Goal: Feedback & Contribution: Submit feedback/report problem

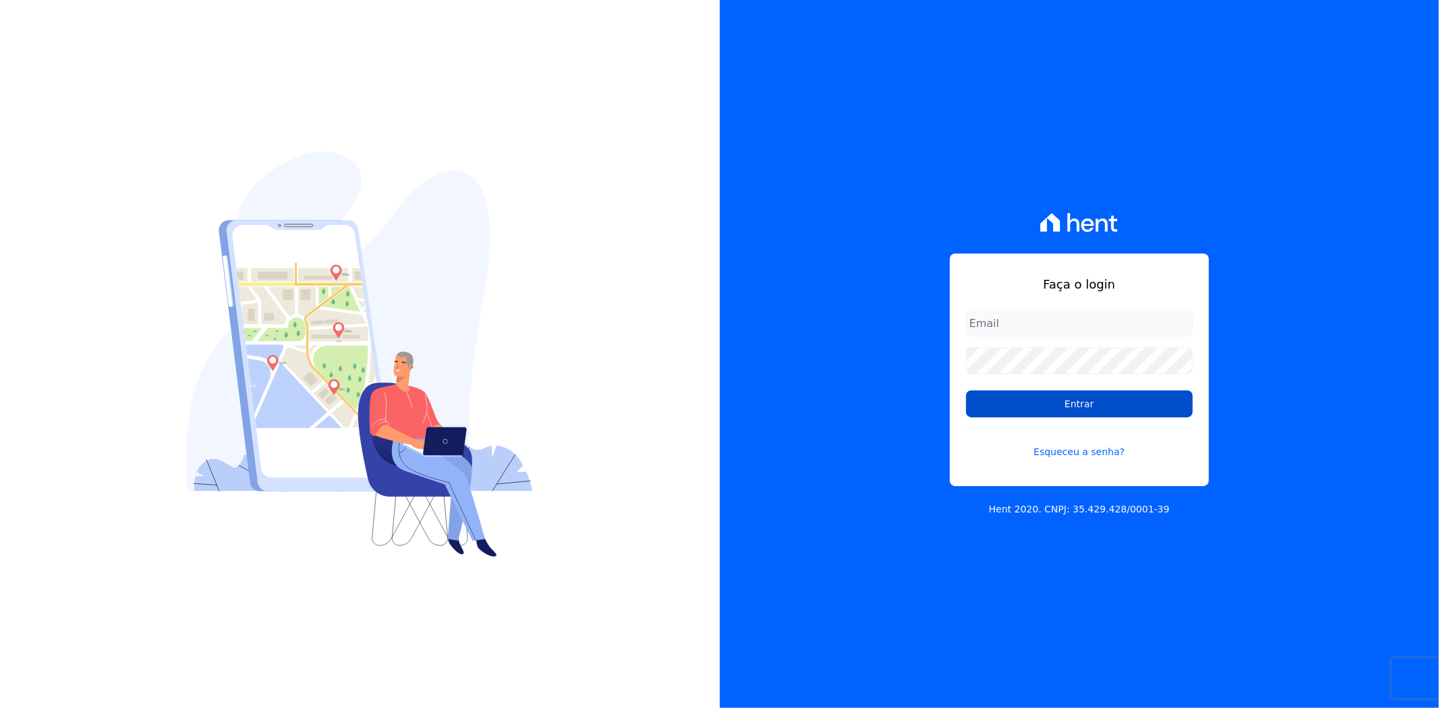
type input "[PERSON_NAME][EMAIL_ADDRESS][PERSON_NAME][DOMAIN_NAME]"
click at [1075, 403] on input "Entrar" at bounding box center [1079, 404] width 227 height 27
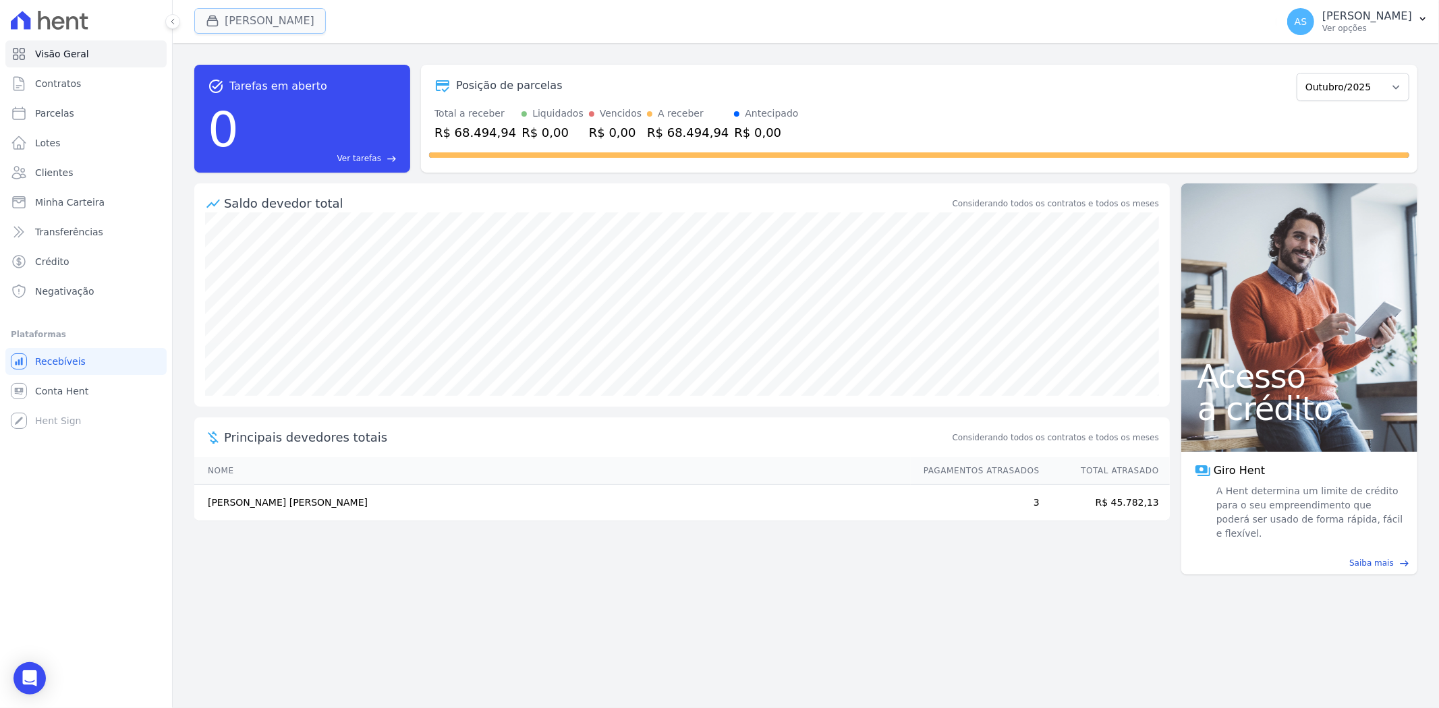
click at [238, 23] on button "[PERSON_NAME]" at bounding box center [260, 21] width 132 height 26
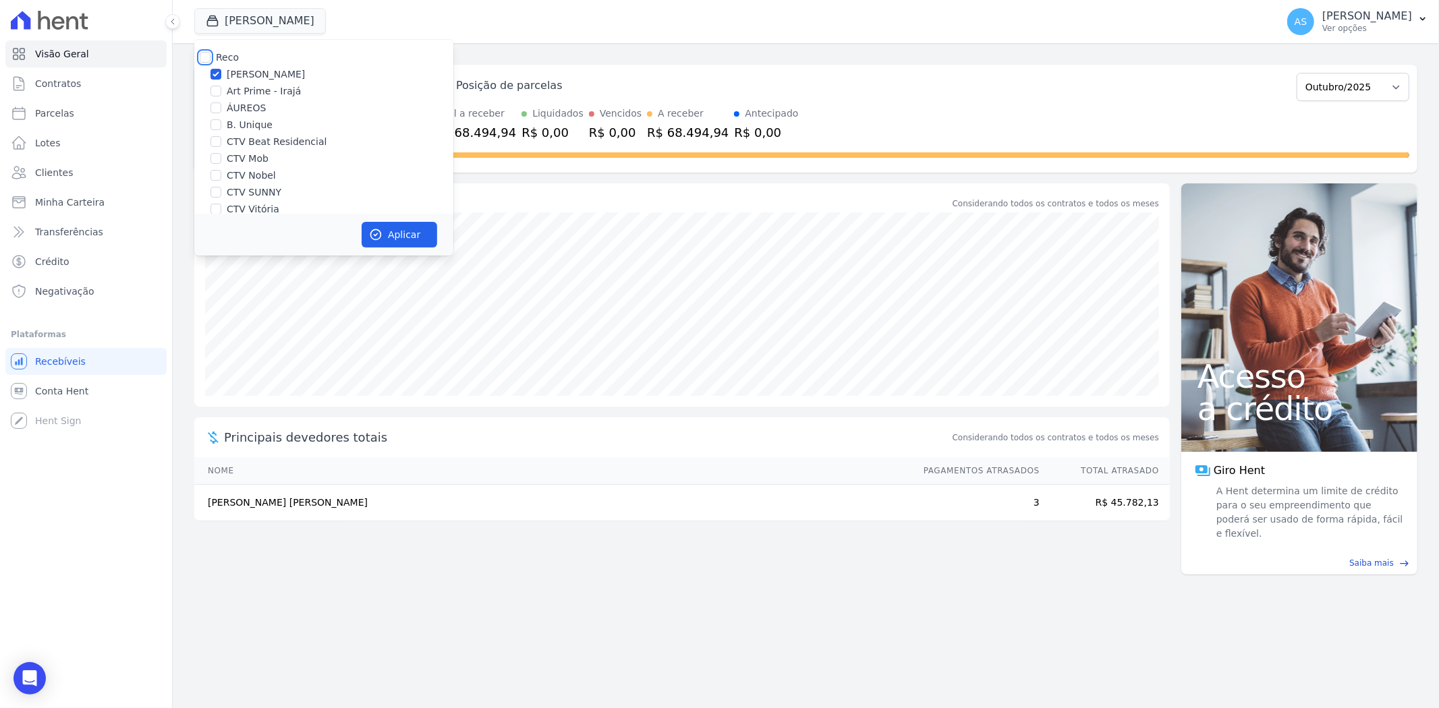
click at [209, 56] on input "Reco" at bounding box center [205, 57] width 11 height 11
checkbox input "true"
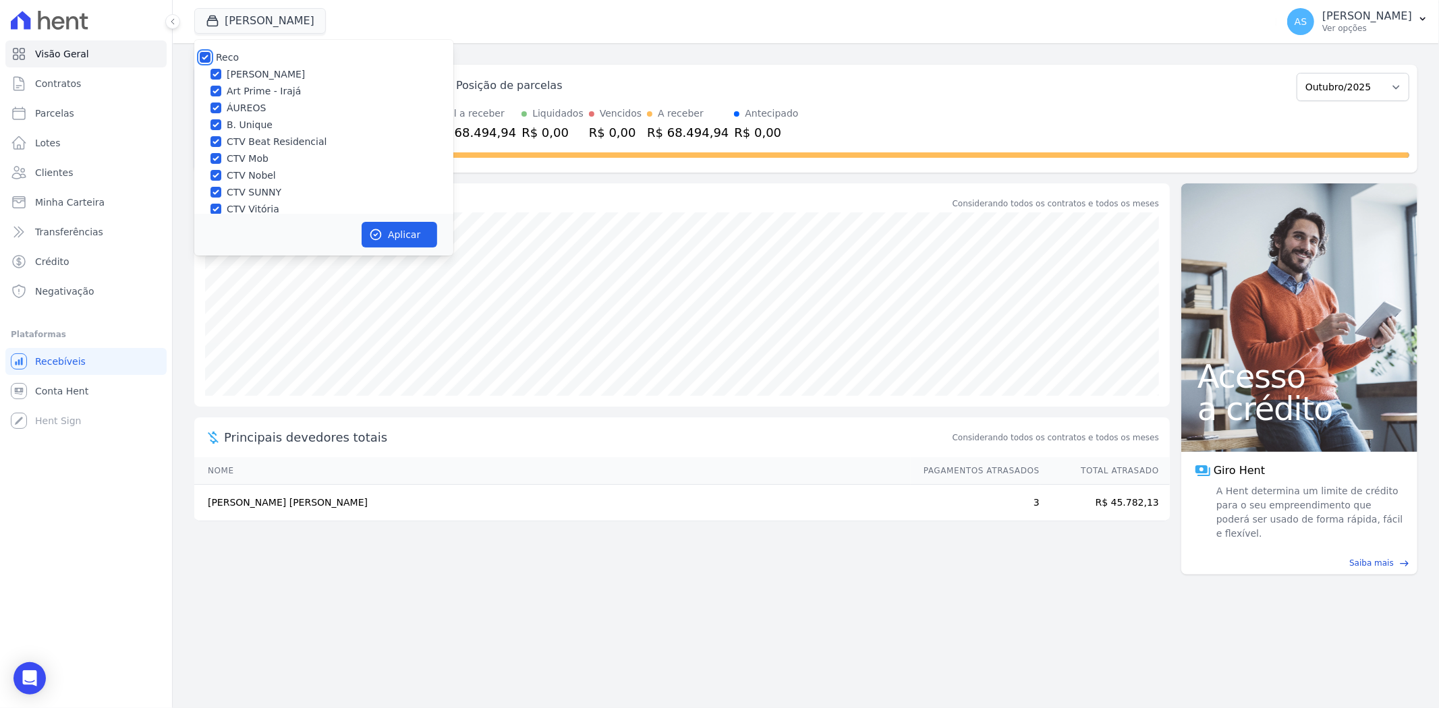
checkbox input "true"
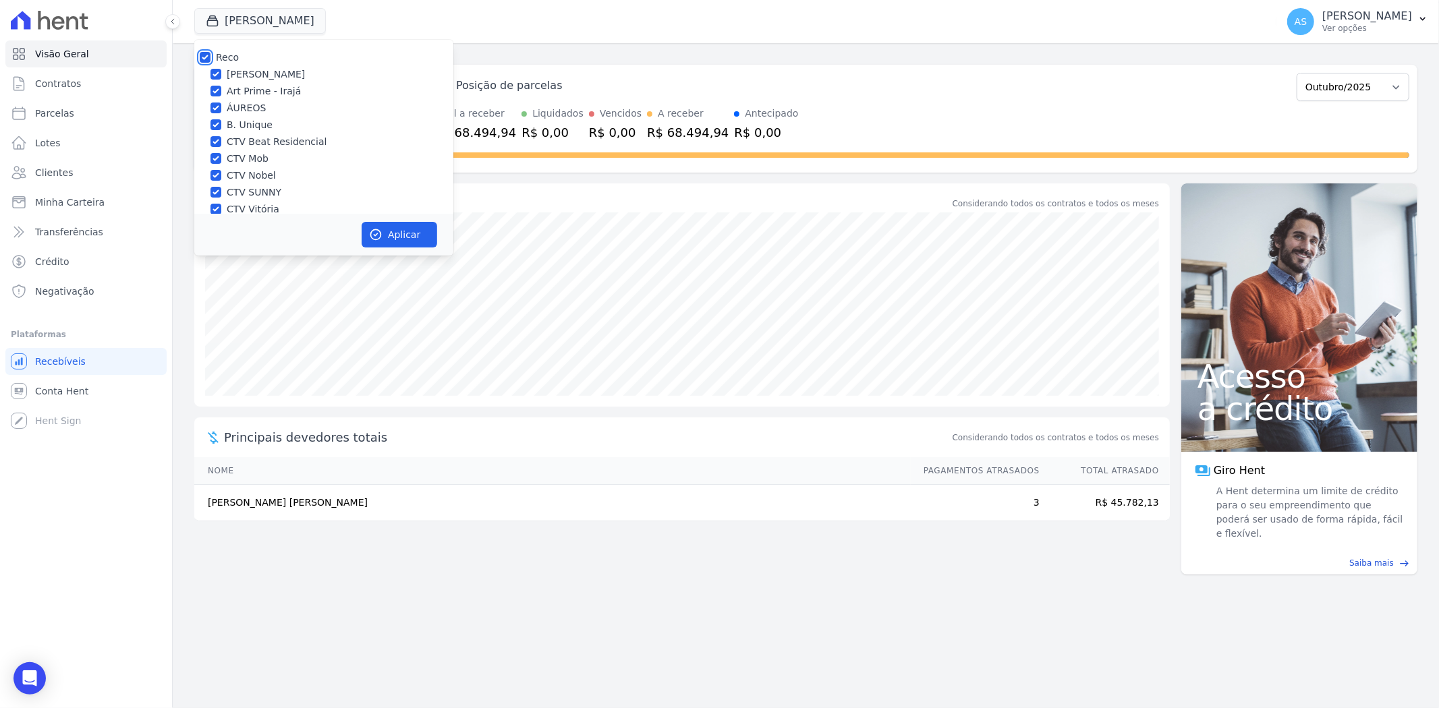
checkbox input "true"
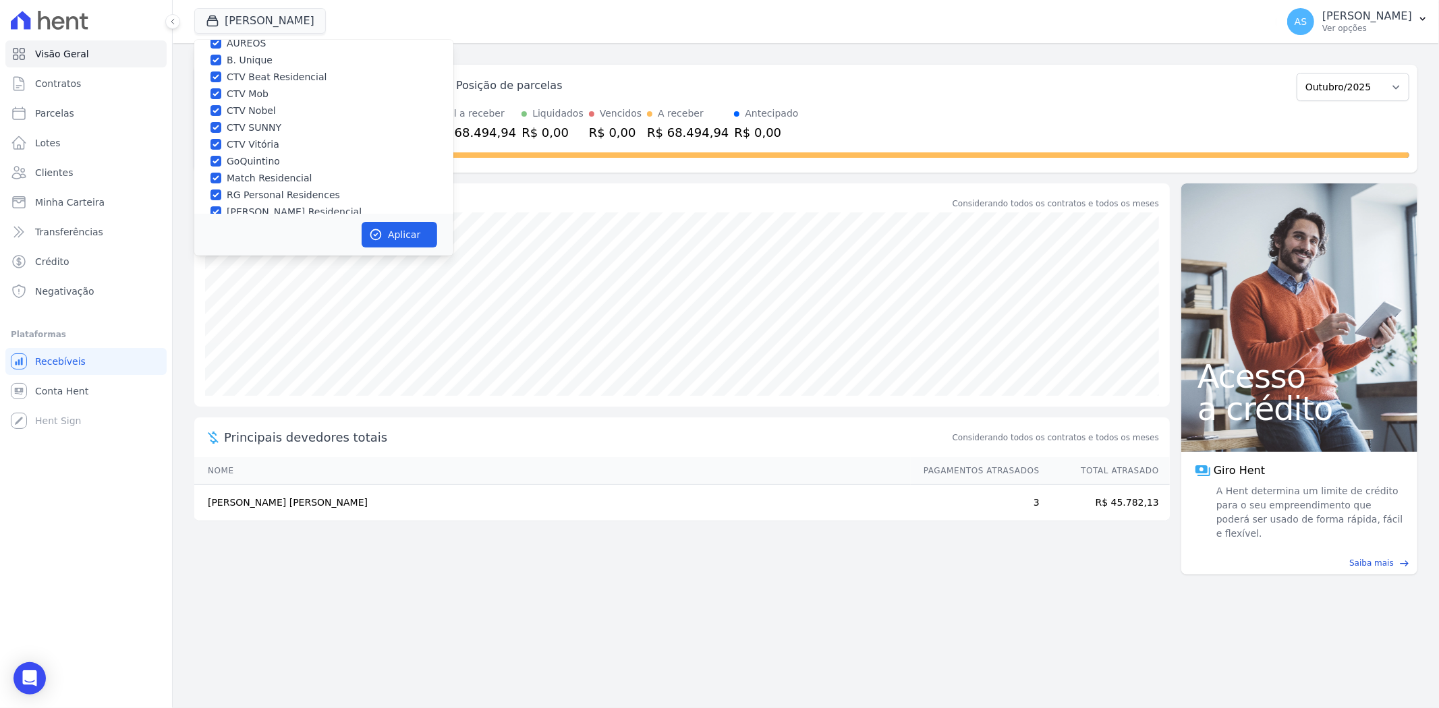
scroll to position [129, 0]
click at [230, 196] on label "Star Residencial Exclusivo - Ghia" at bounding box center [304, 196] width 154 height 14
click at [221, 196] on input "Star Residencial Exclusivo - Ghia" at bounding box center [215, 195] width 11 height 11
checkbox input "true"
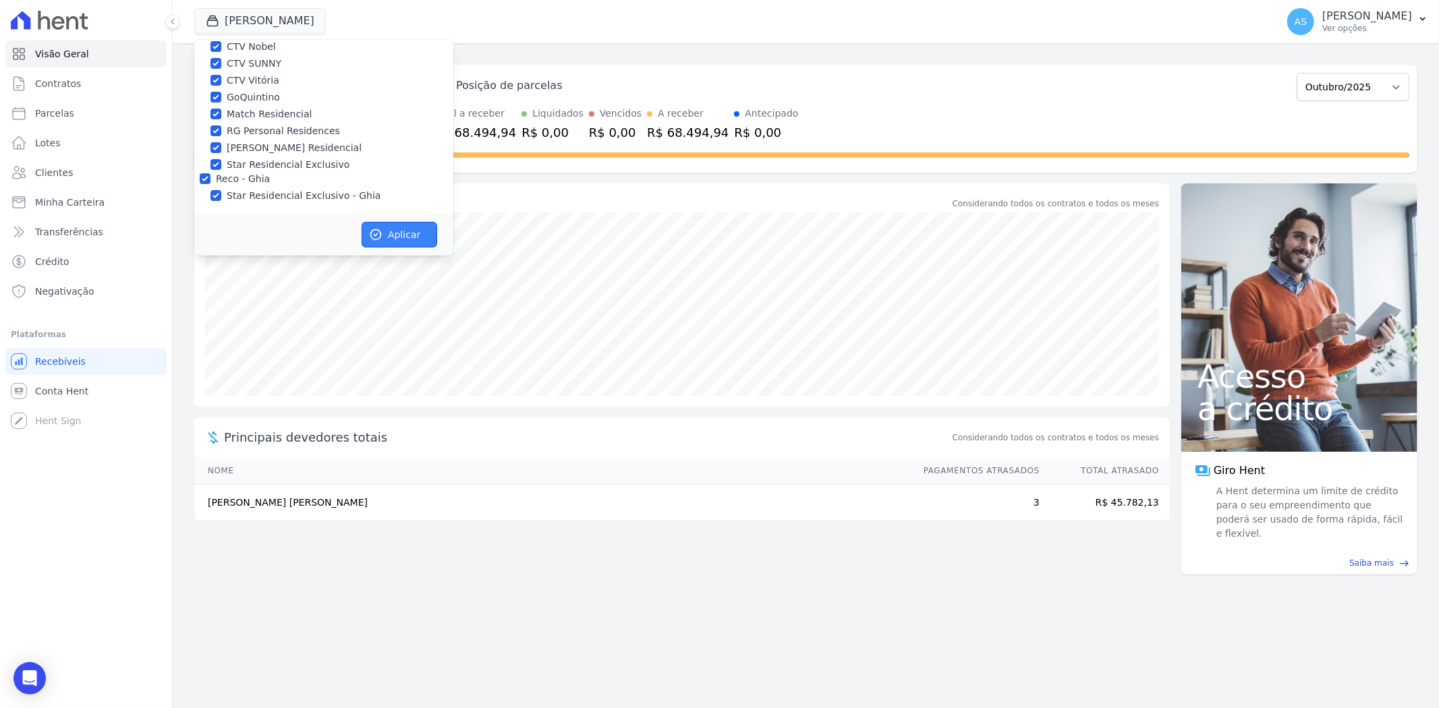
click at [399, 235] on button "Aplicar" at bounding box center [400, 235] width 76 height 26
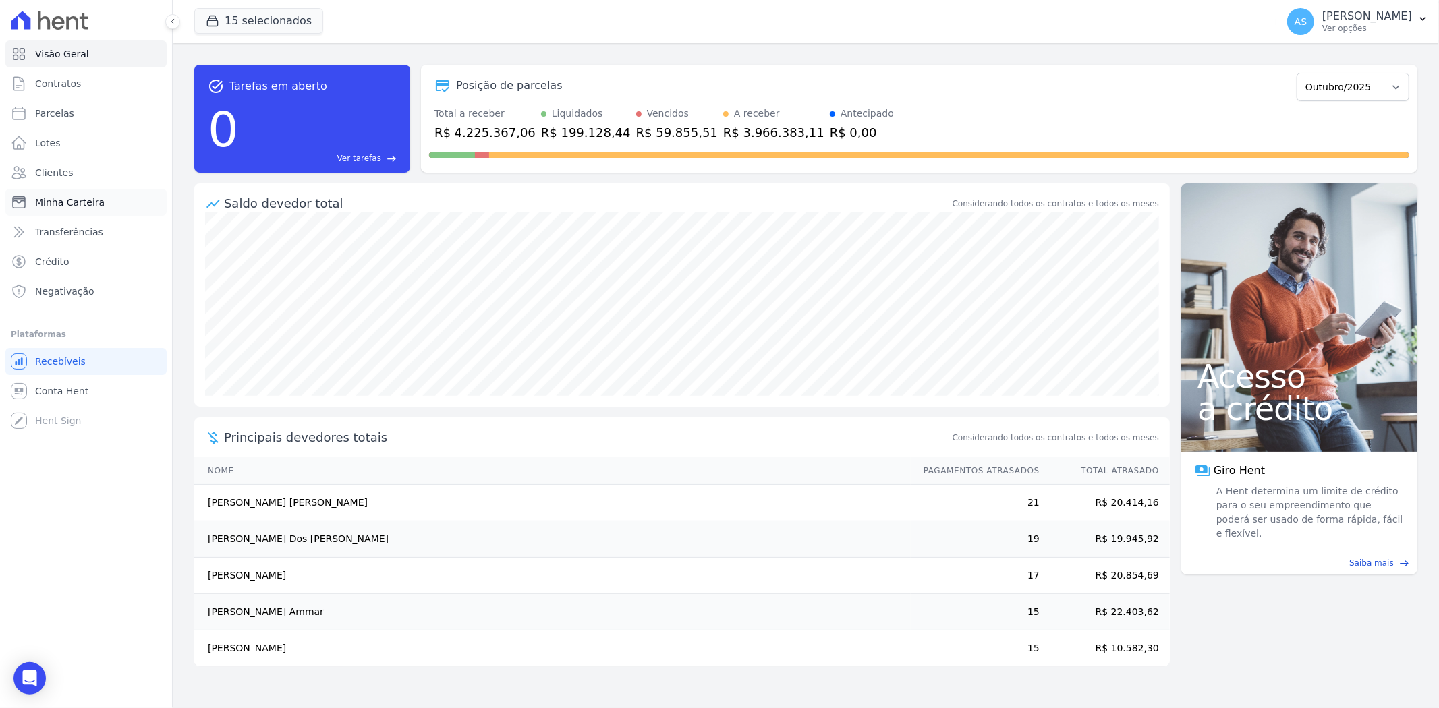
click at [70, 203] on span "Minha Carteira" at bounding box center [69, 202] width 69 height 13
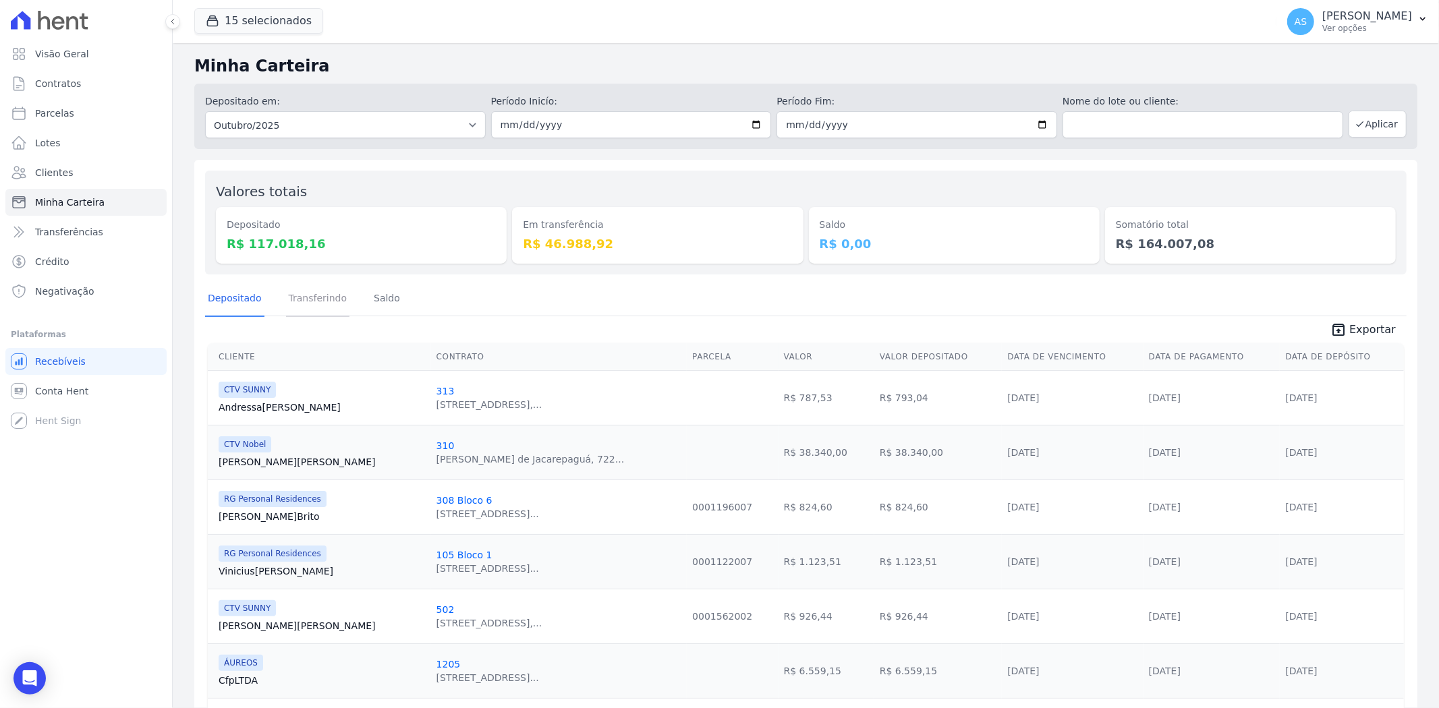
click at [309, 299] on link "Transferindo" at bounding box center [318, 299] width 64 height 35
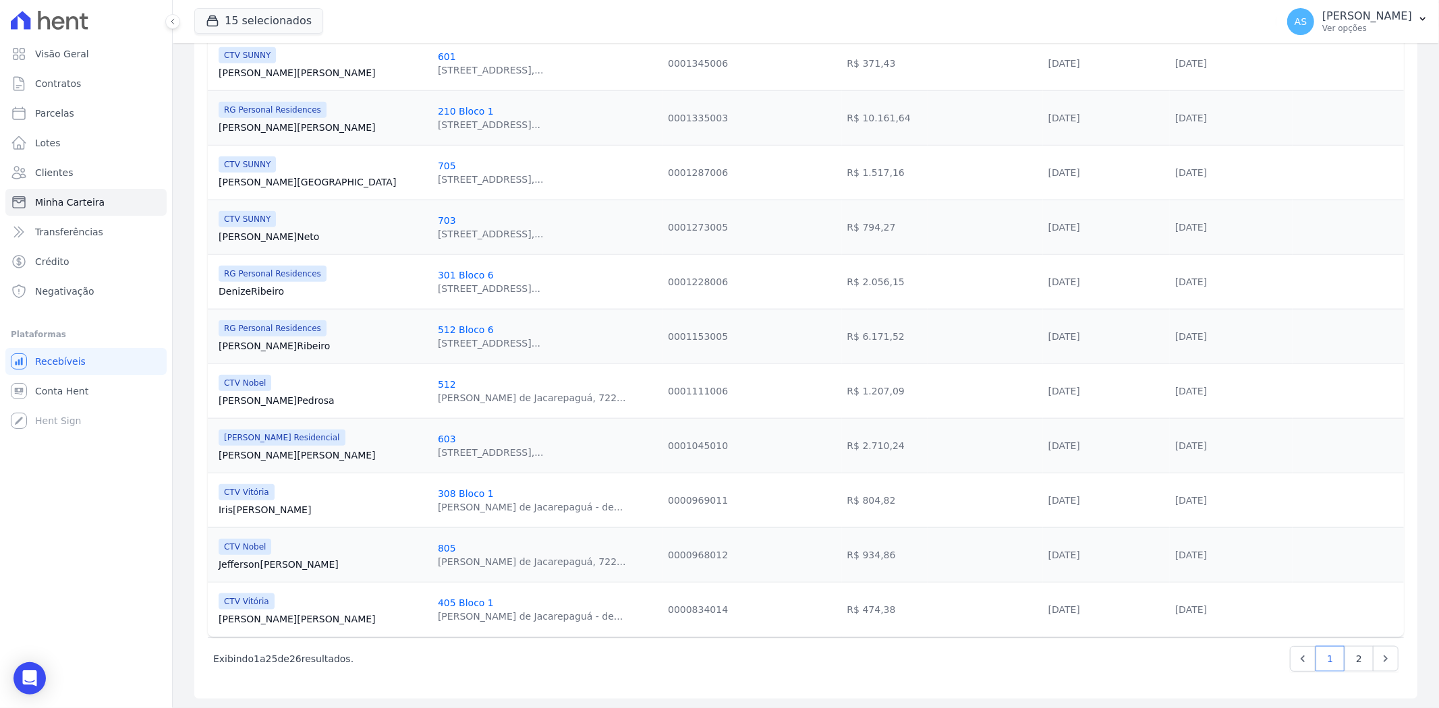
scroll to position [1102, 0]
click at [1345, 658] on link "2" at bounding box center [1358, 658] width 29 height 26
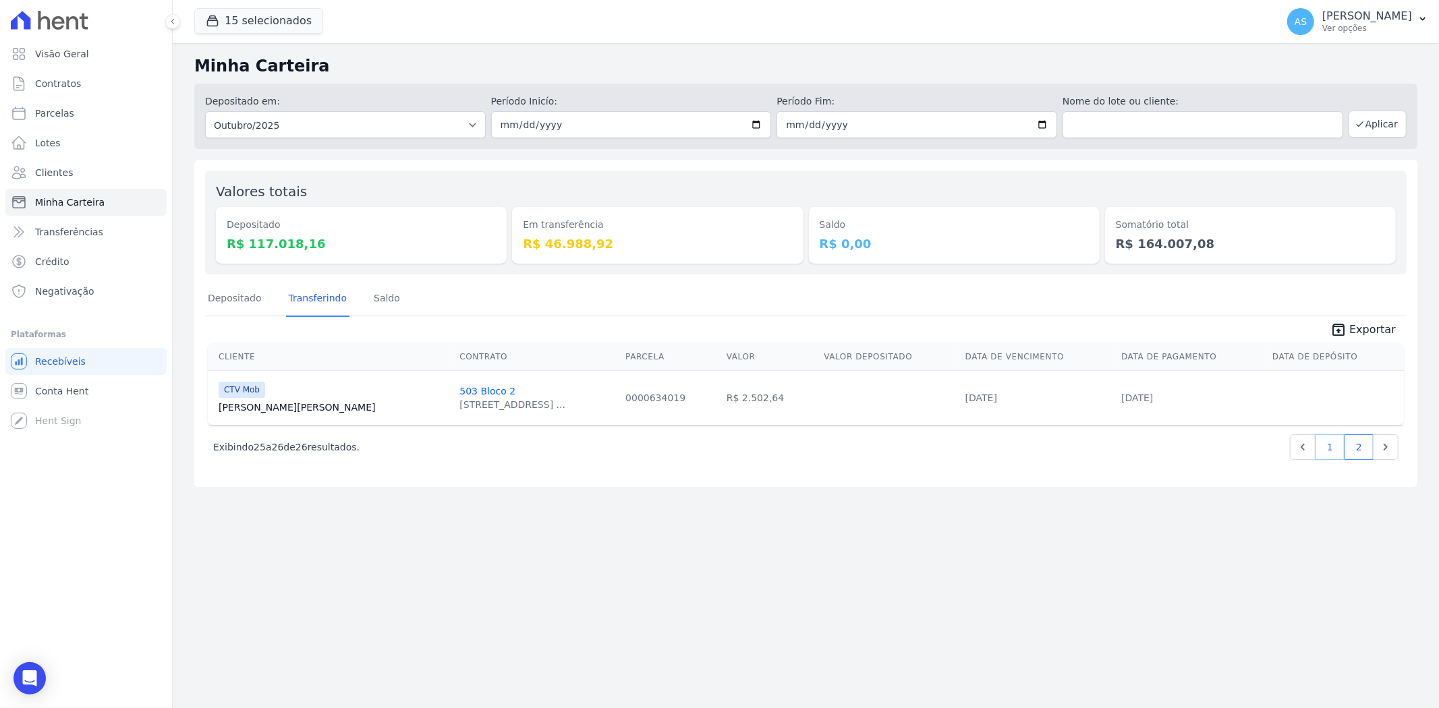
click at [1334, 452] on link "1" at bounding box center [1329, 447] width 29 height 26
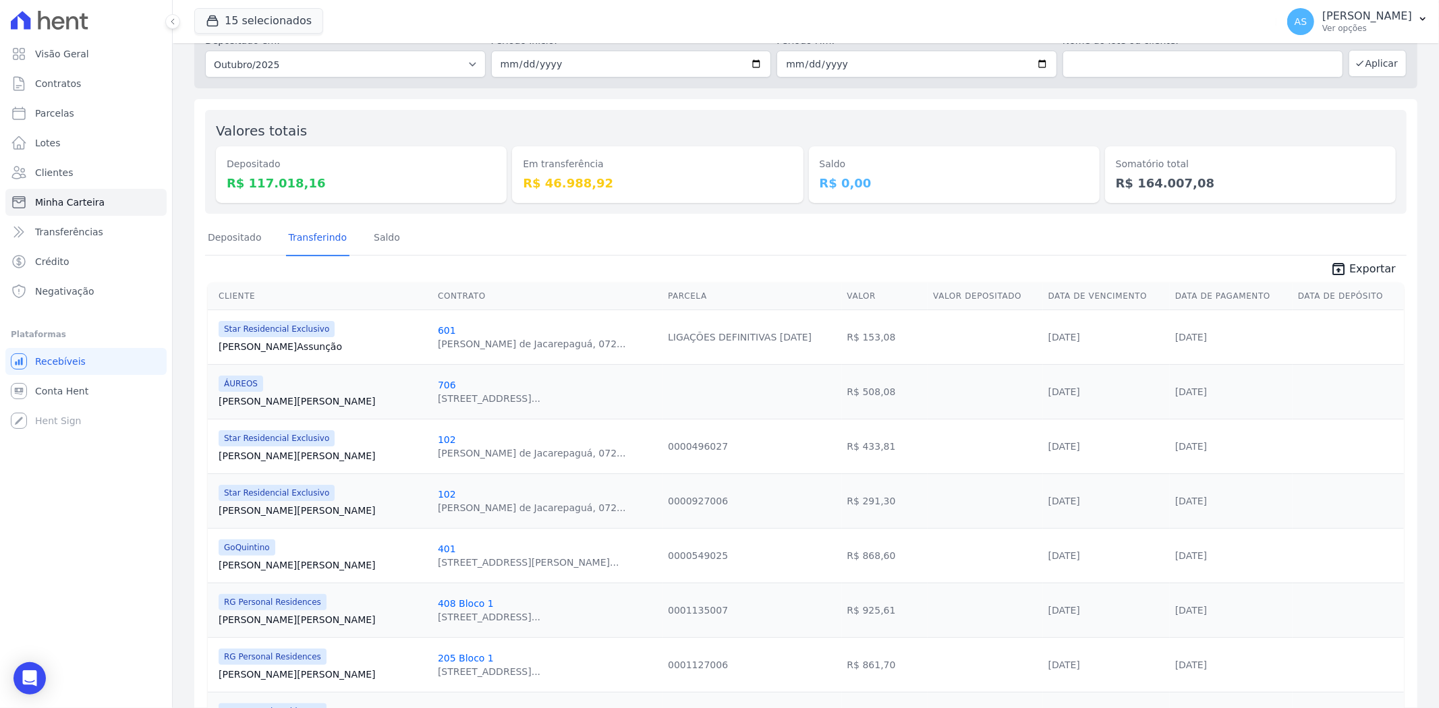
scroll to position [52, 0]
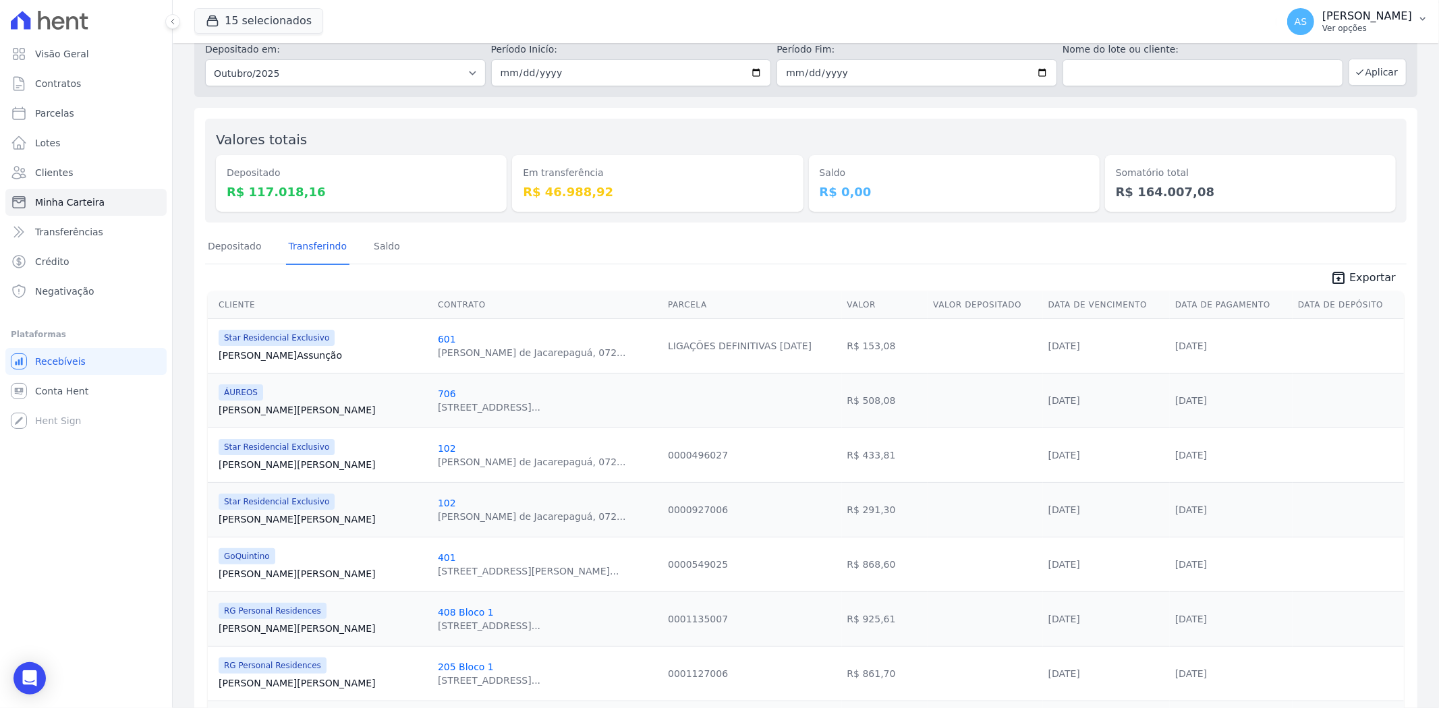
click at [1420, 18] on icon "button" at bounding box center [1422, 18] width 11 height 11
click at [1289, 183] on link "Importar de ERP" at bounding box center [1352, 179] width 173 height 24
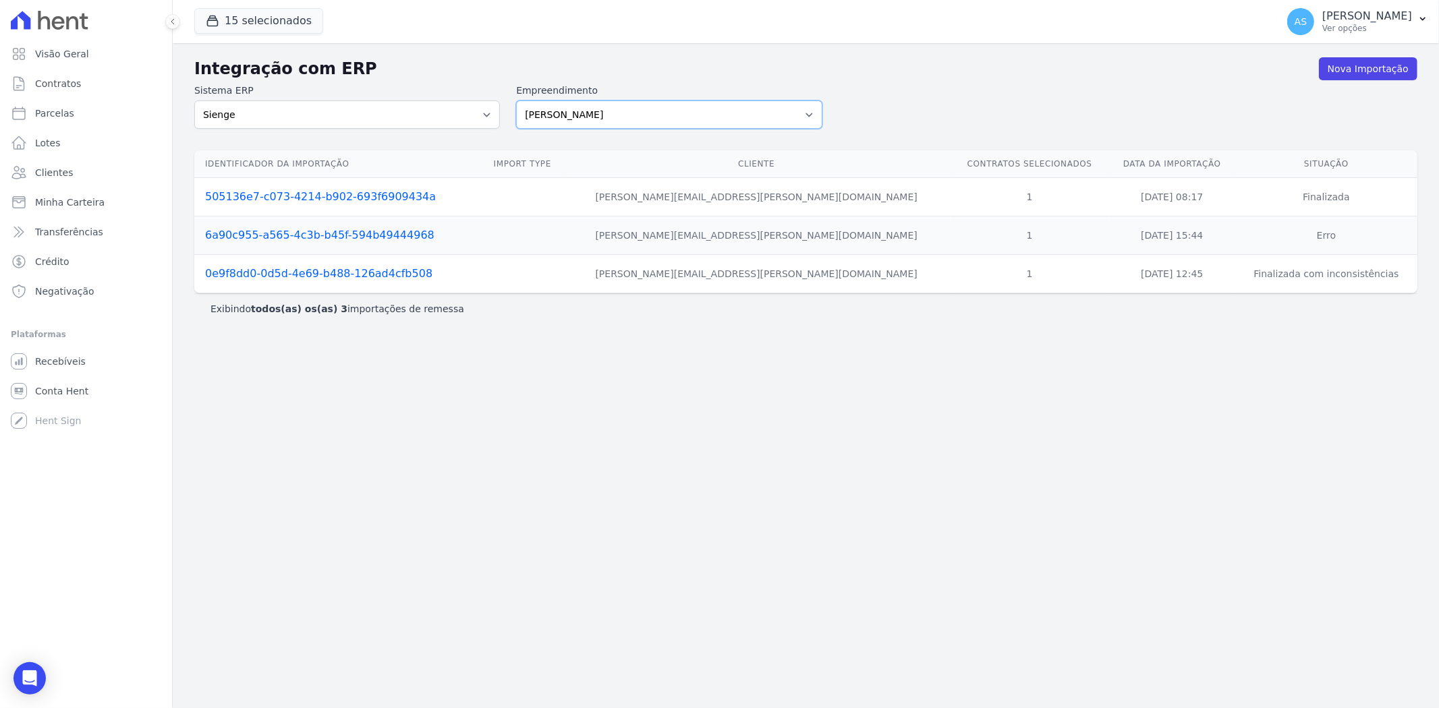
click at [814, 115] on select "[PERSON_NAME] Art Prime - [PERSON_NAME] Unique CTV Beat Residencial CTV Mob CTV…" at bounding box center [669, 115] width 306 height 28
select select "af4cbe73-c281-4f2e-9229-1156d0214977"
click at [516, 101] on select "[PERSON_NAME] Art Prime - [PERSON_NAME] Unique CTV Beat Residencial CTV Mob CTV…" at bounding box center [669, 115] width 306 height 28
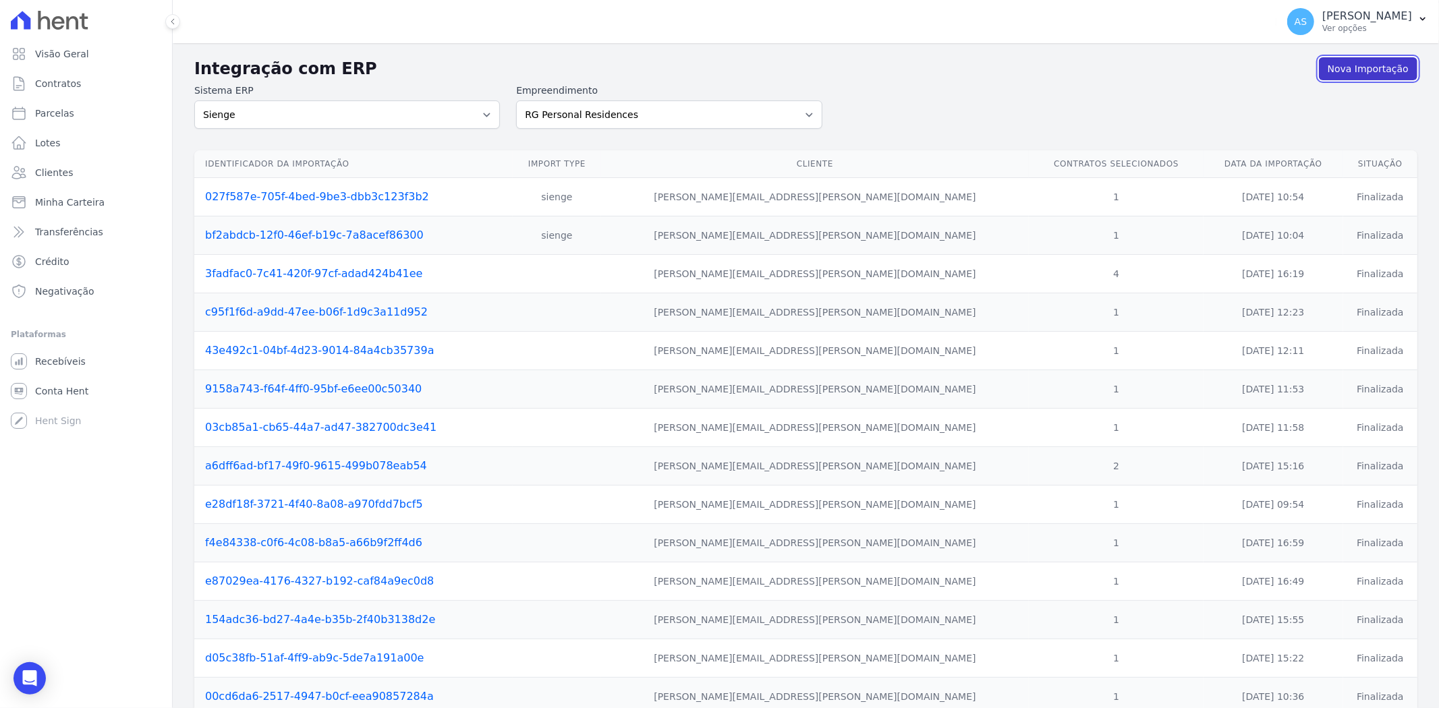
click at [1357, 64] on link "Nova Importação" at bounding box center [1368, 68] width 98 height 23
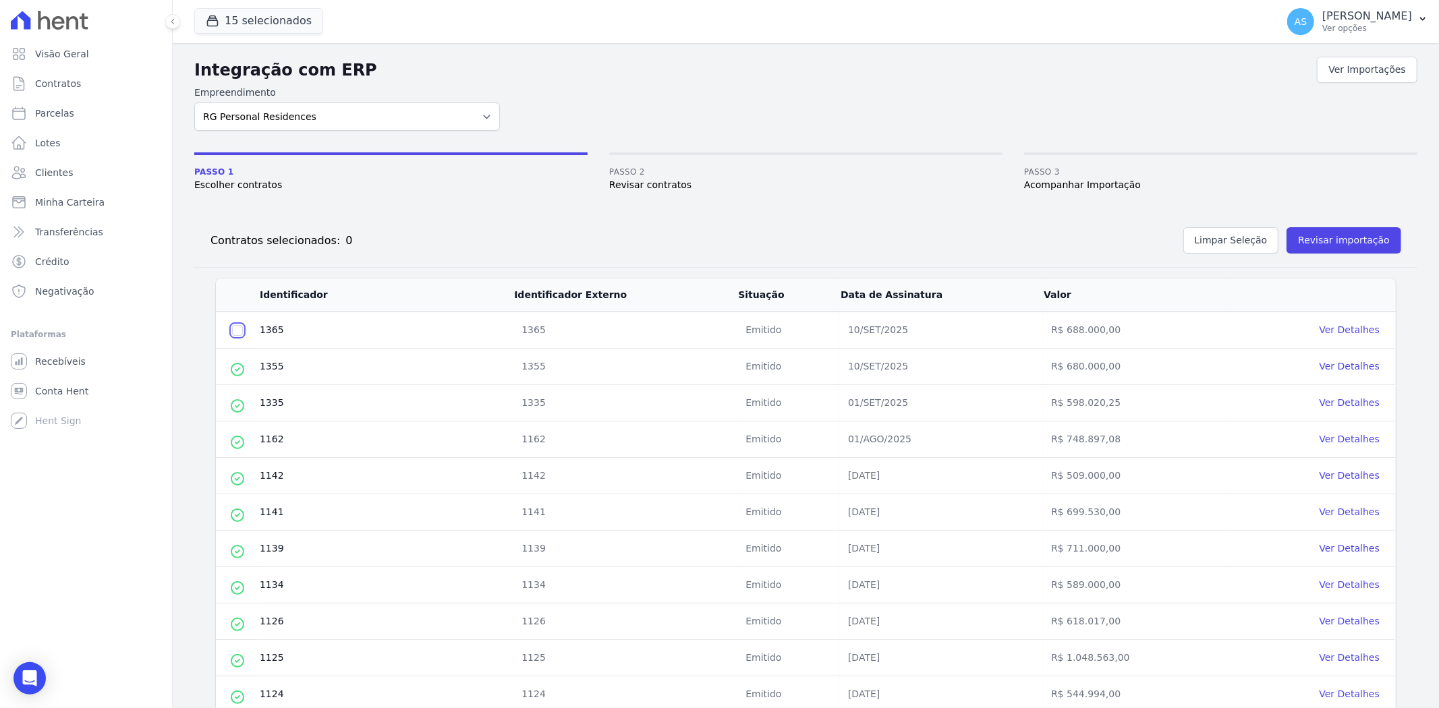
click at [236, 328] on input "checkbox" at bounding box center [237, 330] width 11 height 11
checkbox input "true"
click at [1299, 235] on button "Revisar importação" at bounding box center [1343, 240] width 115 height 26
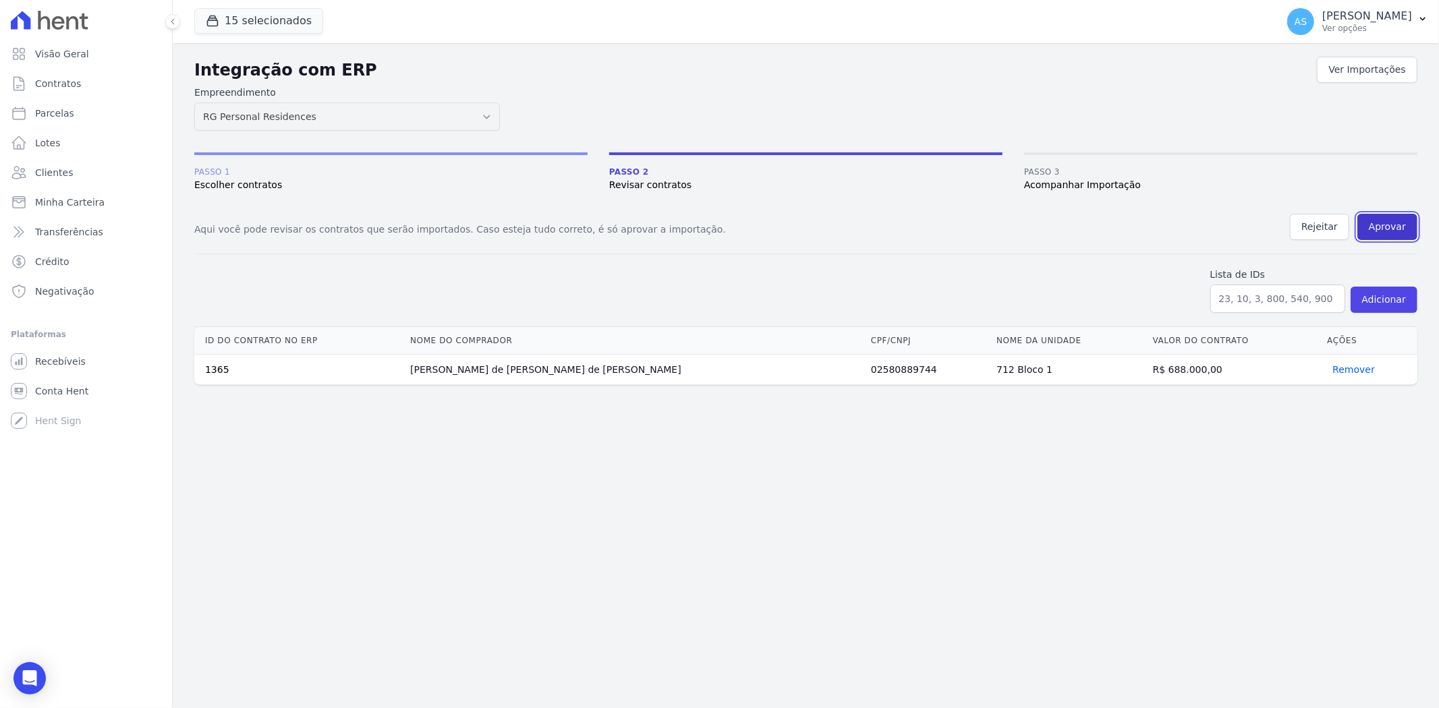
click at [1394, 225] on button "Aprovar" at bounding box center [1387, 227] width 60 height 26
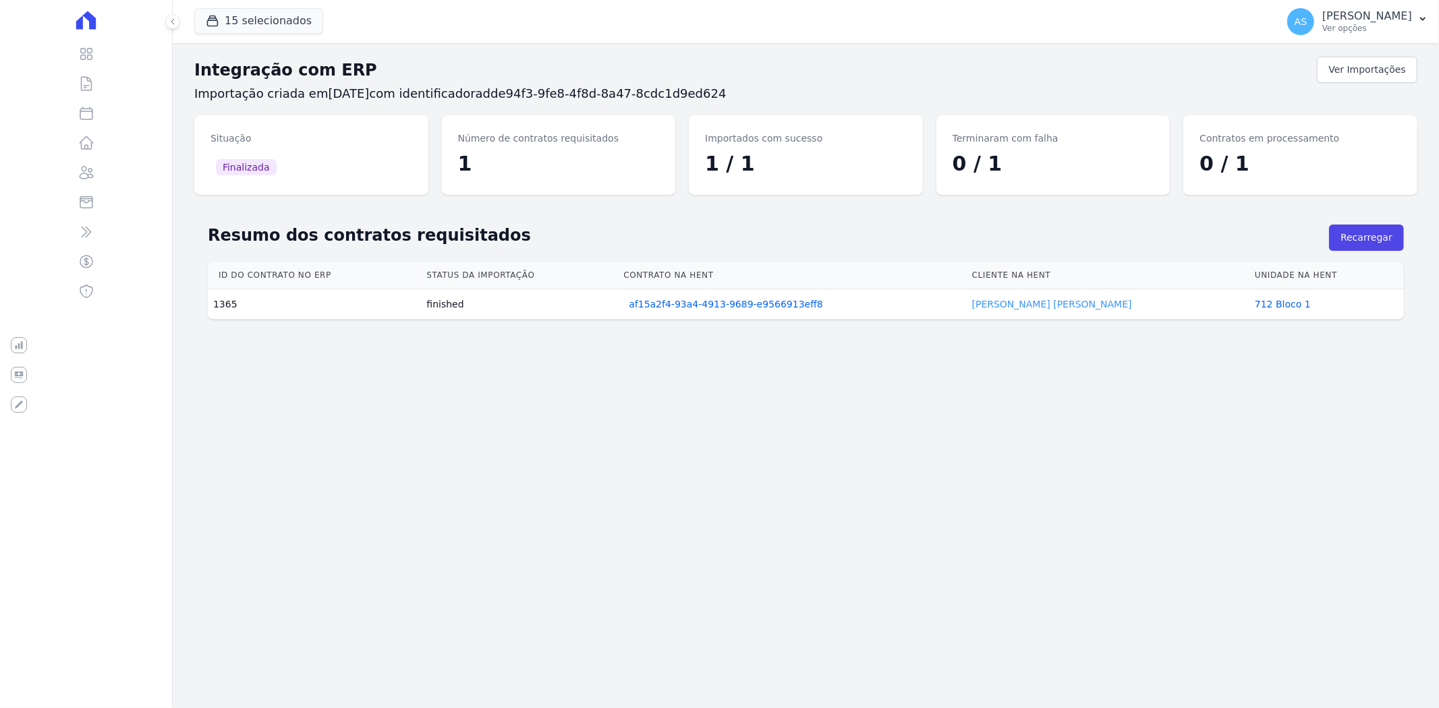
click at [1089, 304] on link "Maria Jesus" at bounding box center [1052, 304] width 160 height 11
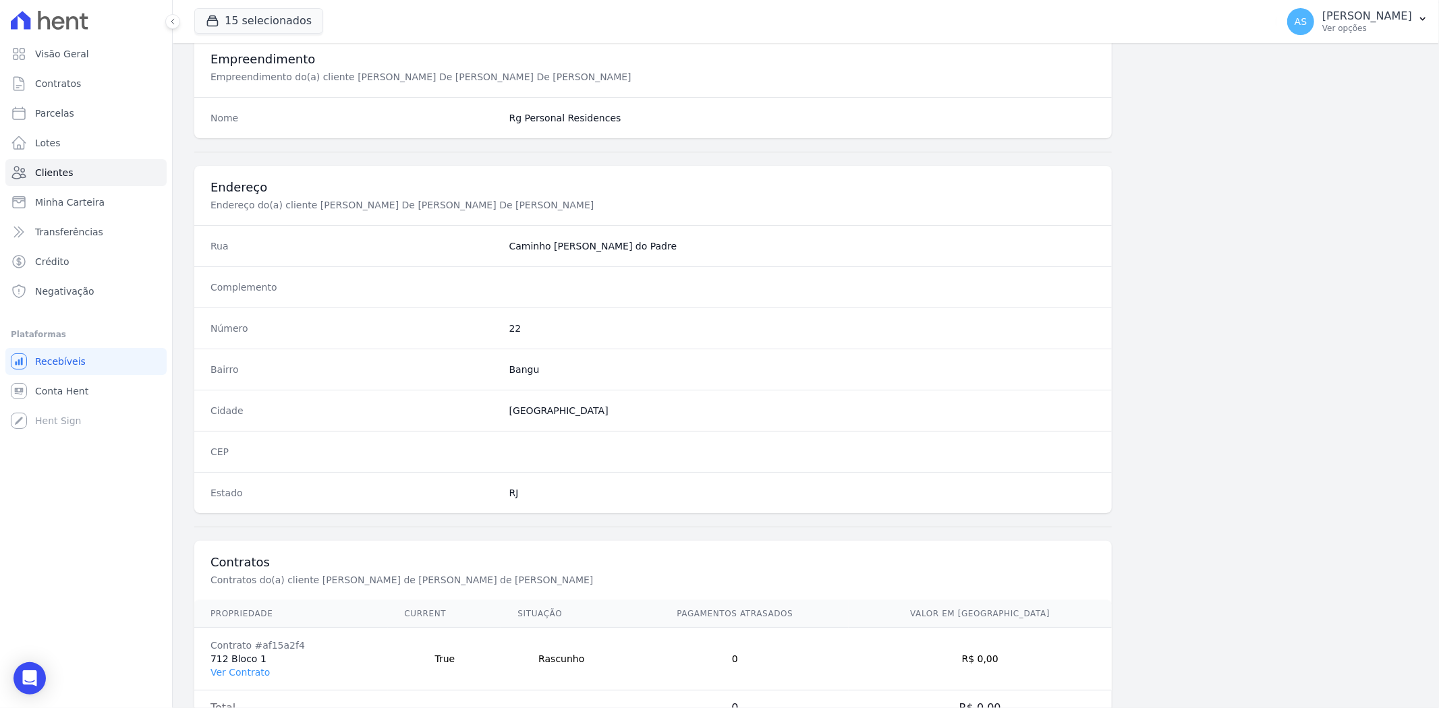
scroll to position [556, 0]
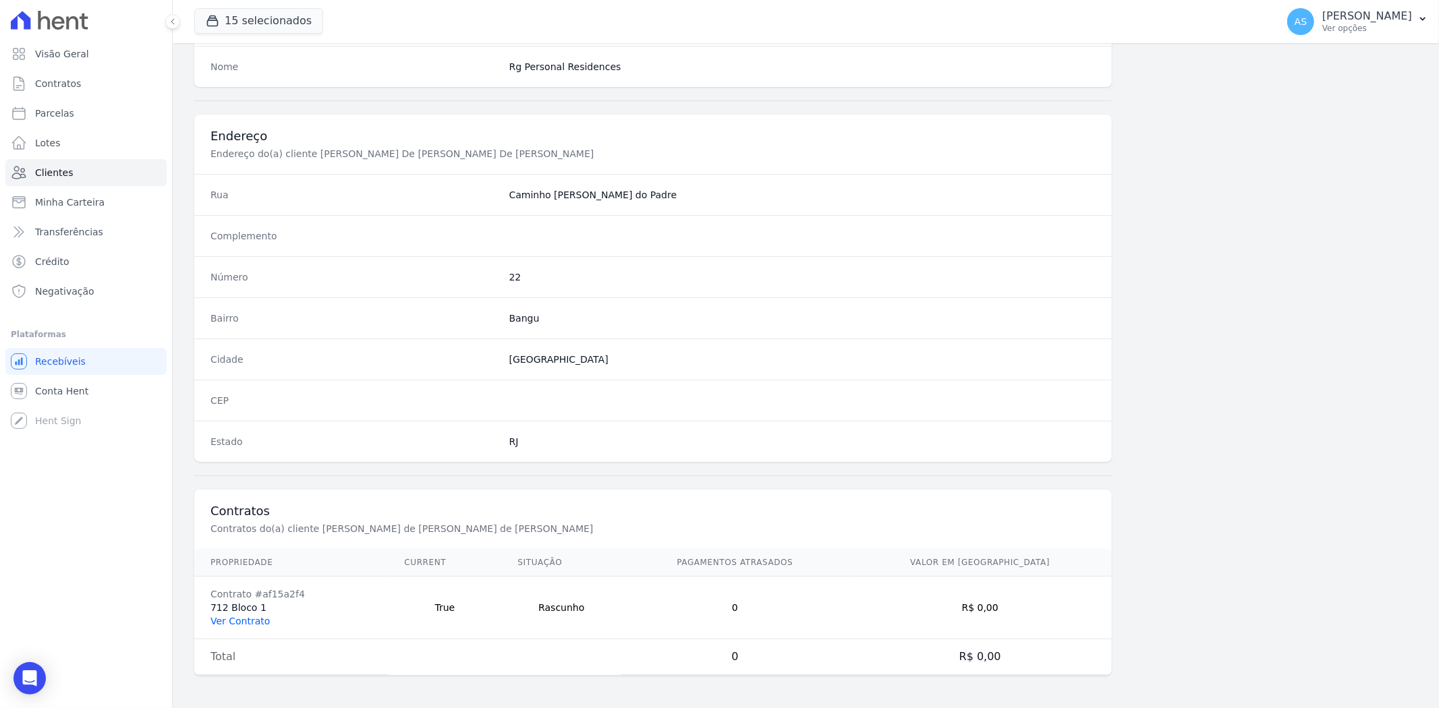
click at [230, 623] on link "Ver Contrato" at bounding box center [239, 621] width 59 height 11
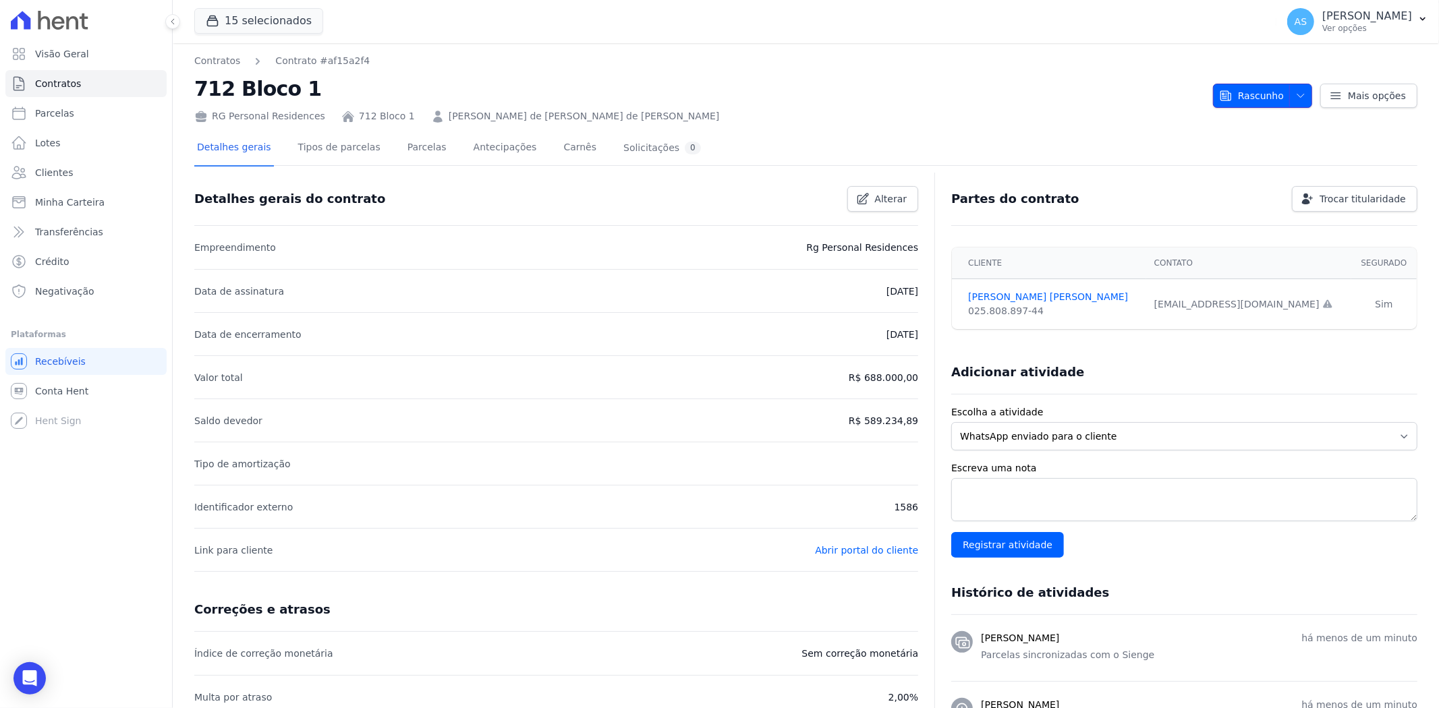
click at [1295, 90] on icon "button" at bounding box center [1300, 95] width 11 height 11
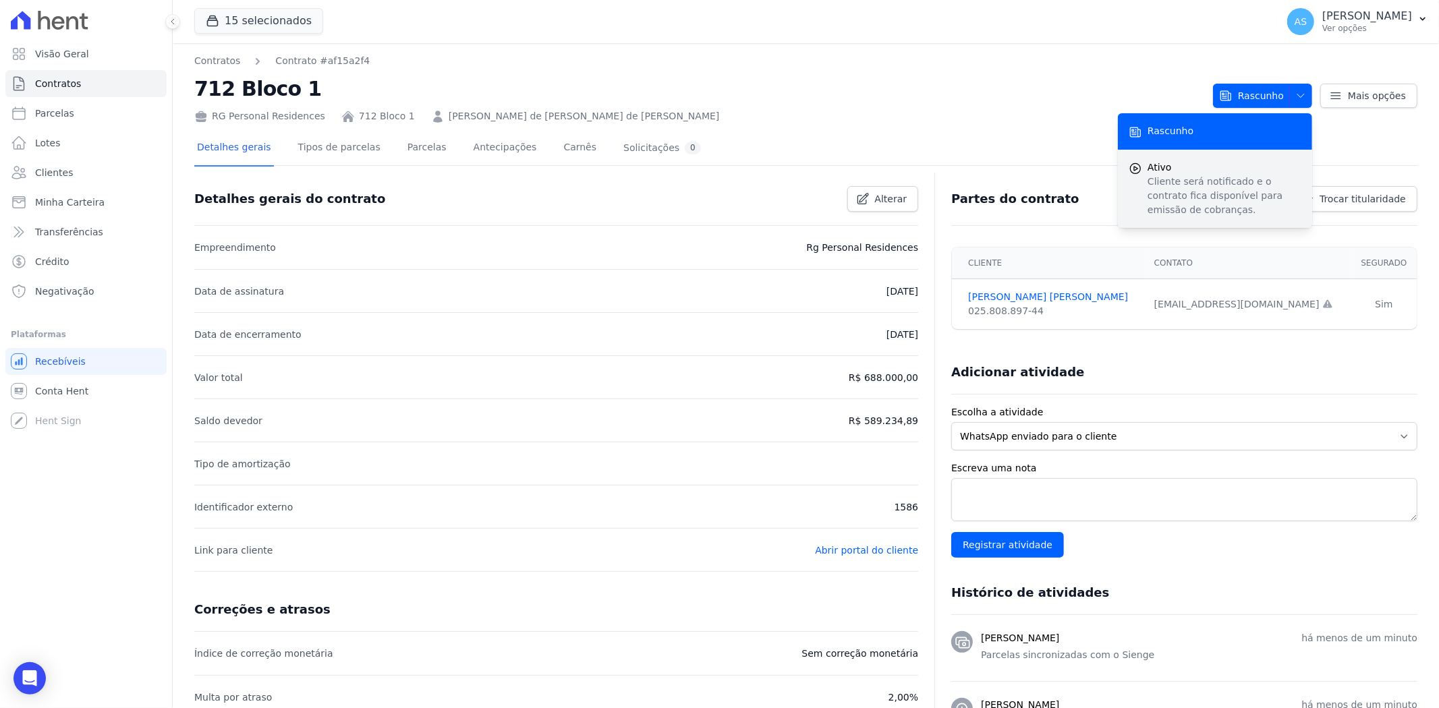
click at [1172, 175] on p "Cliente será notificado e o contrato fica disponível para emissão de cobranças." at bounding box center [1224, 196] width 154 height 42
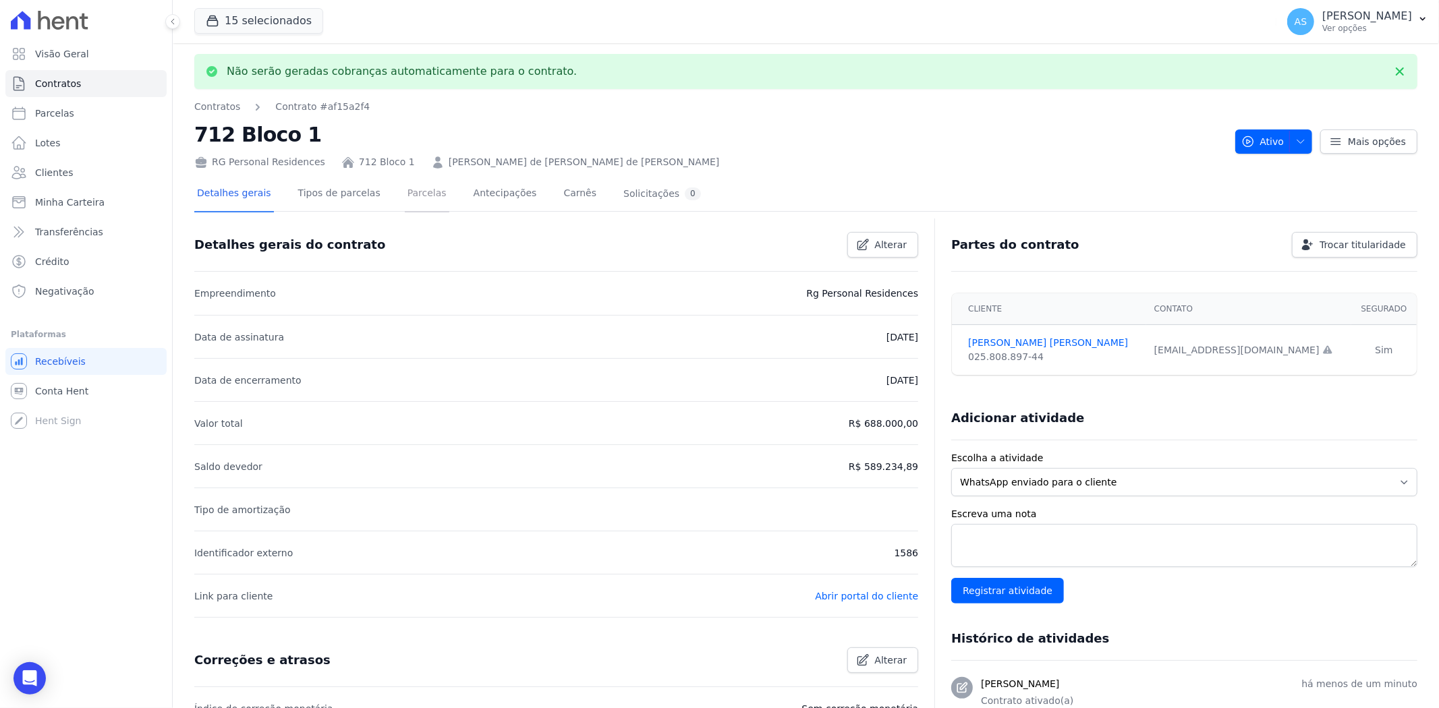
click at [405, 196] on link "Parcelas" at bounding box center [427, 195] width 45 height 36
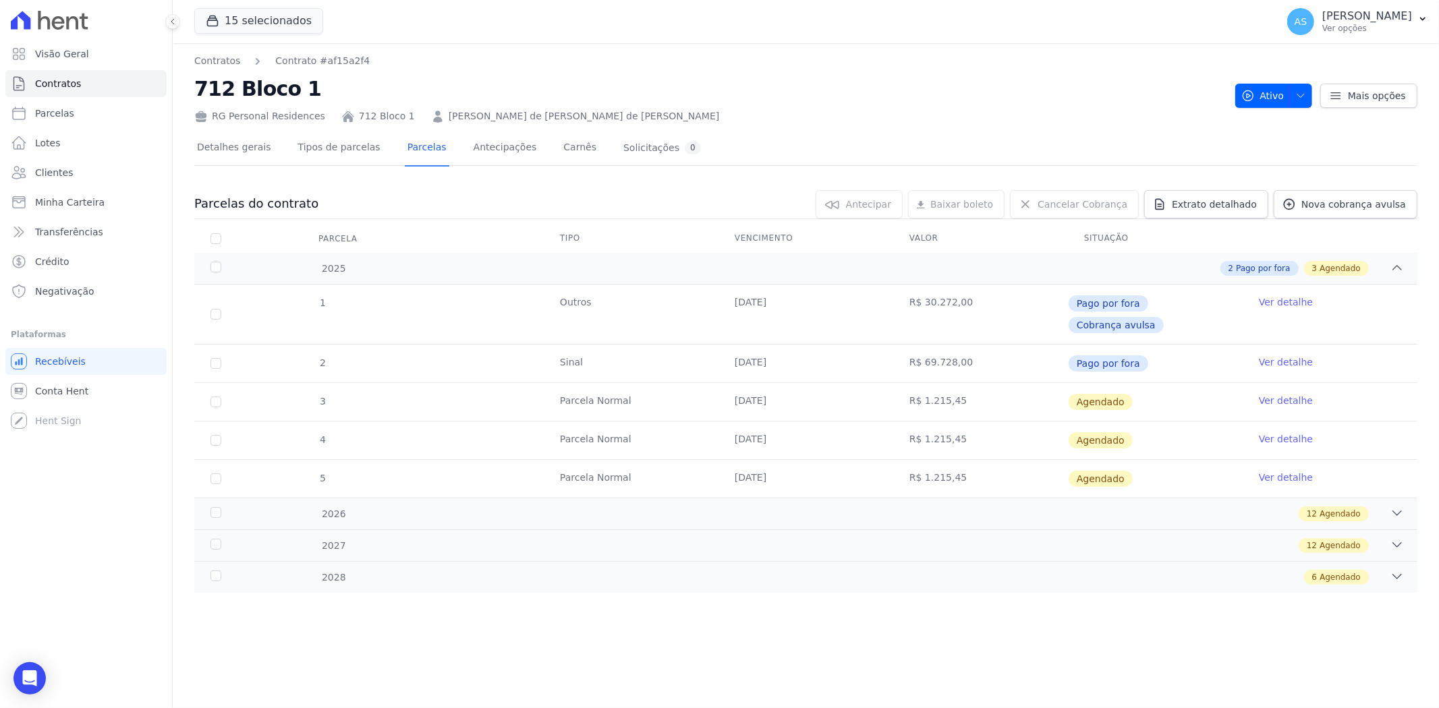
click at [1276, 394] on link "Ver detalhe" at bounding box center [1286, 400] width 54 height 13
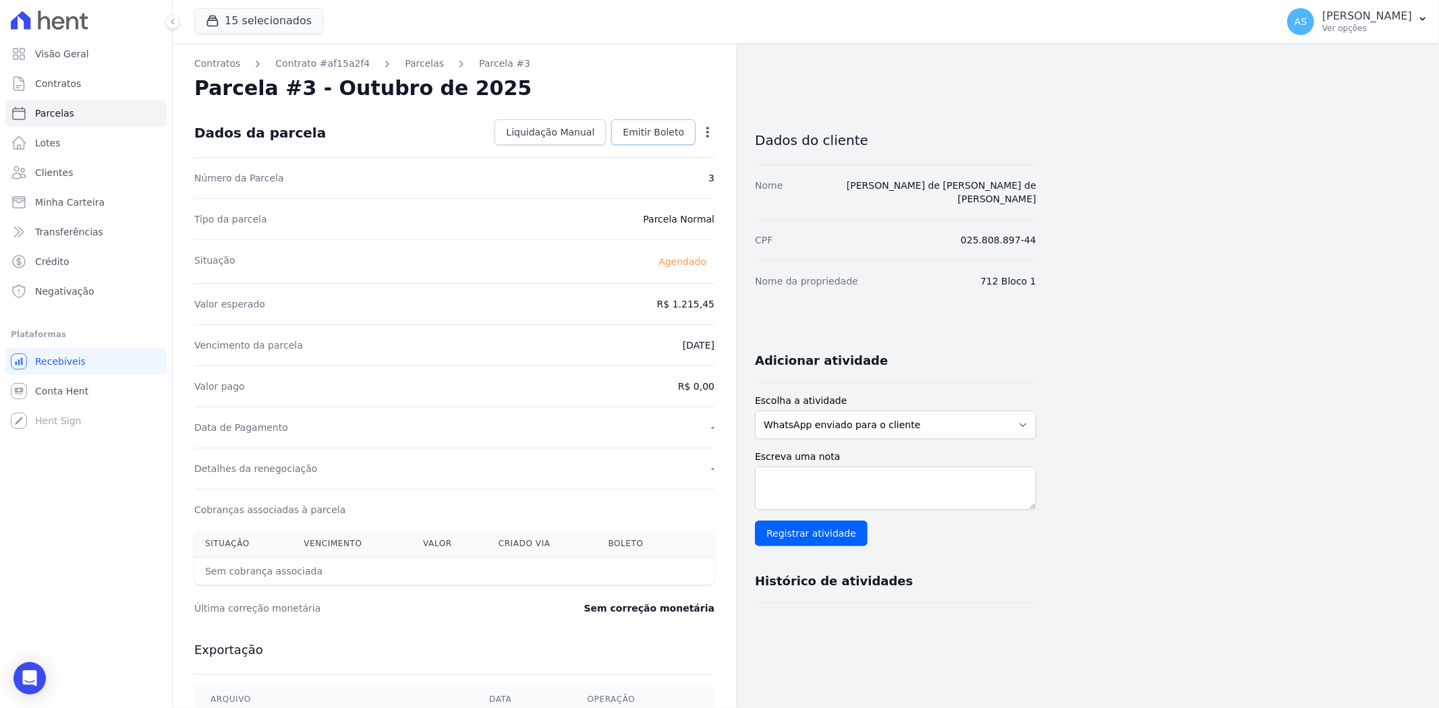
click at [661, 126] on span "Emitir Boleto" at bounding box center [653, 131] width 61 height 13
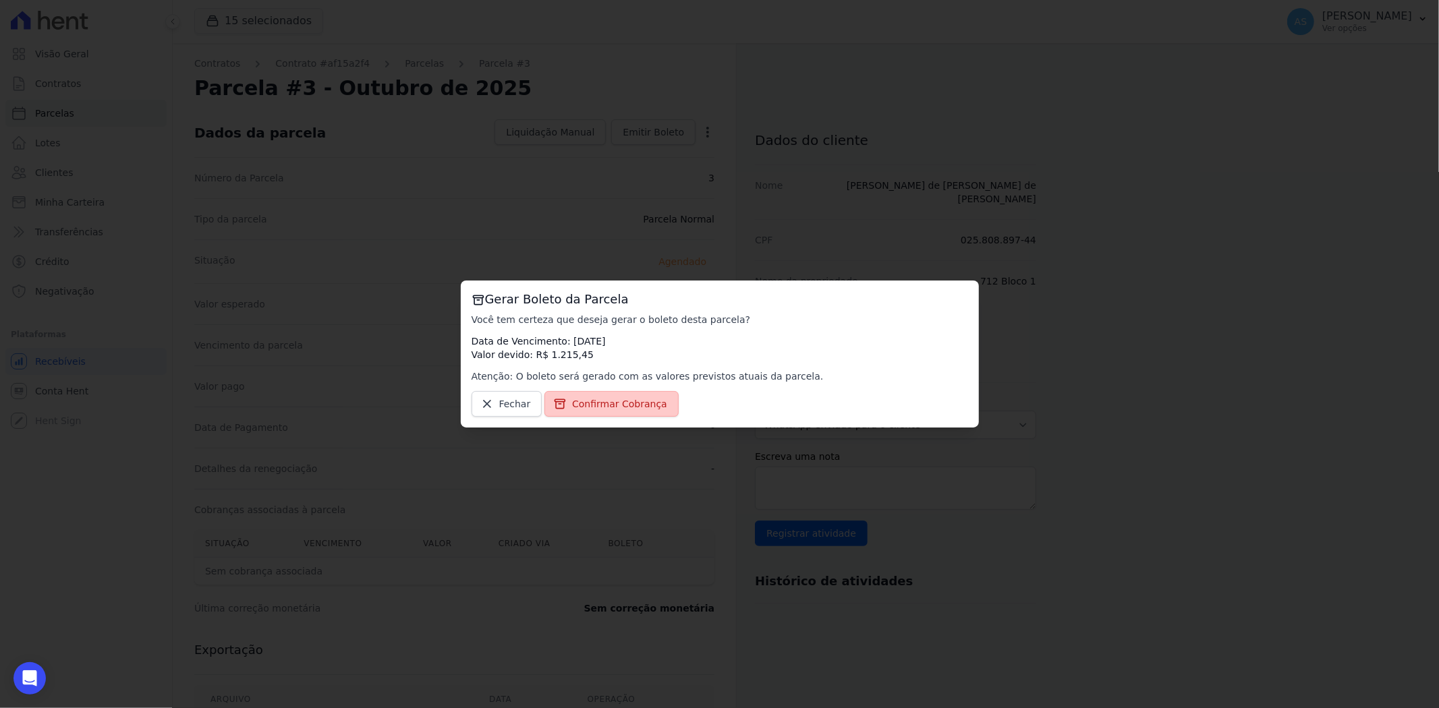
click at [595, 401] on span "Confirmar Cobrança" at bounding box center [619, 403] width 95 height 13
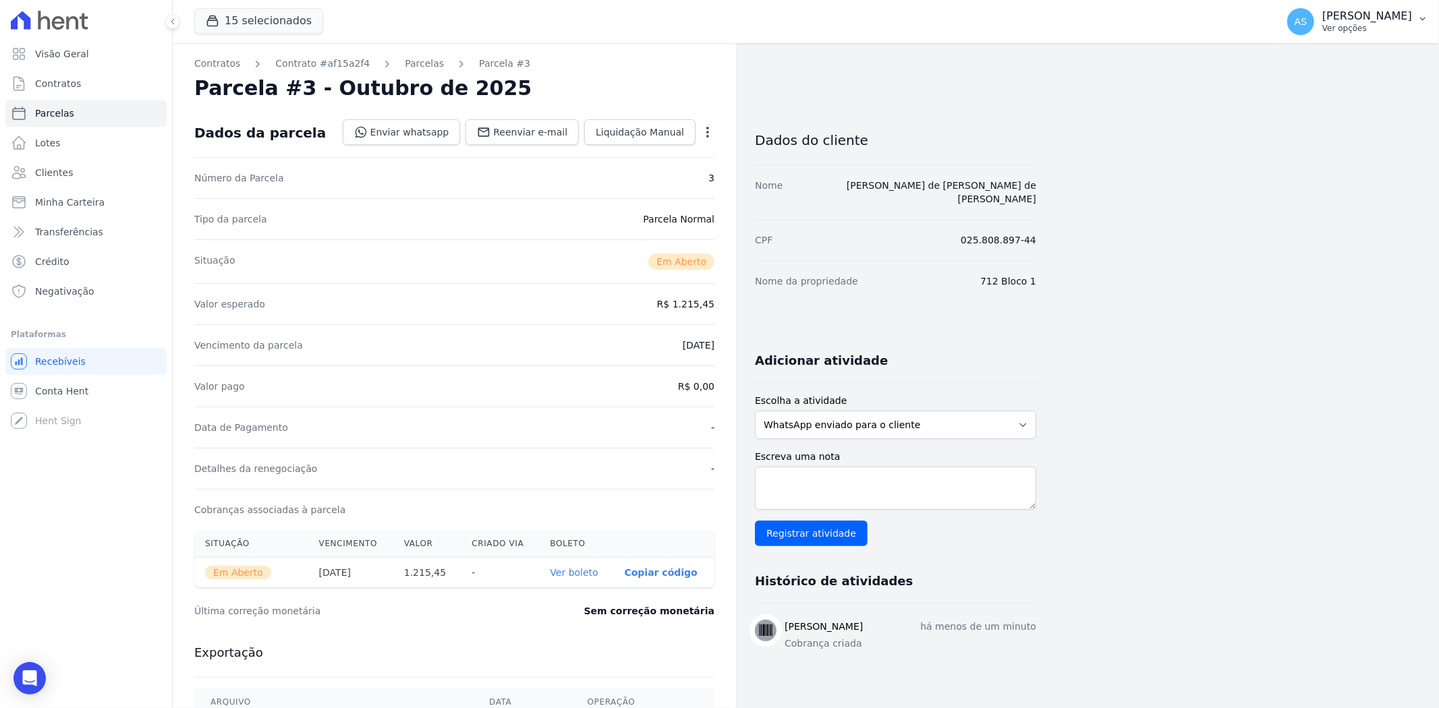
click at [1421, 21] on icon "button" at bounding box center [1422, 18] width 11 height 11
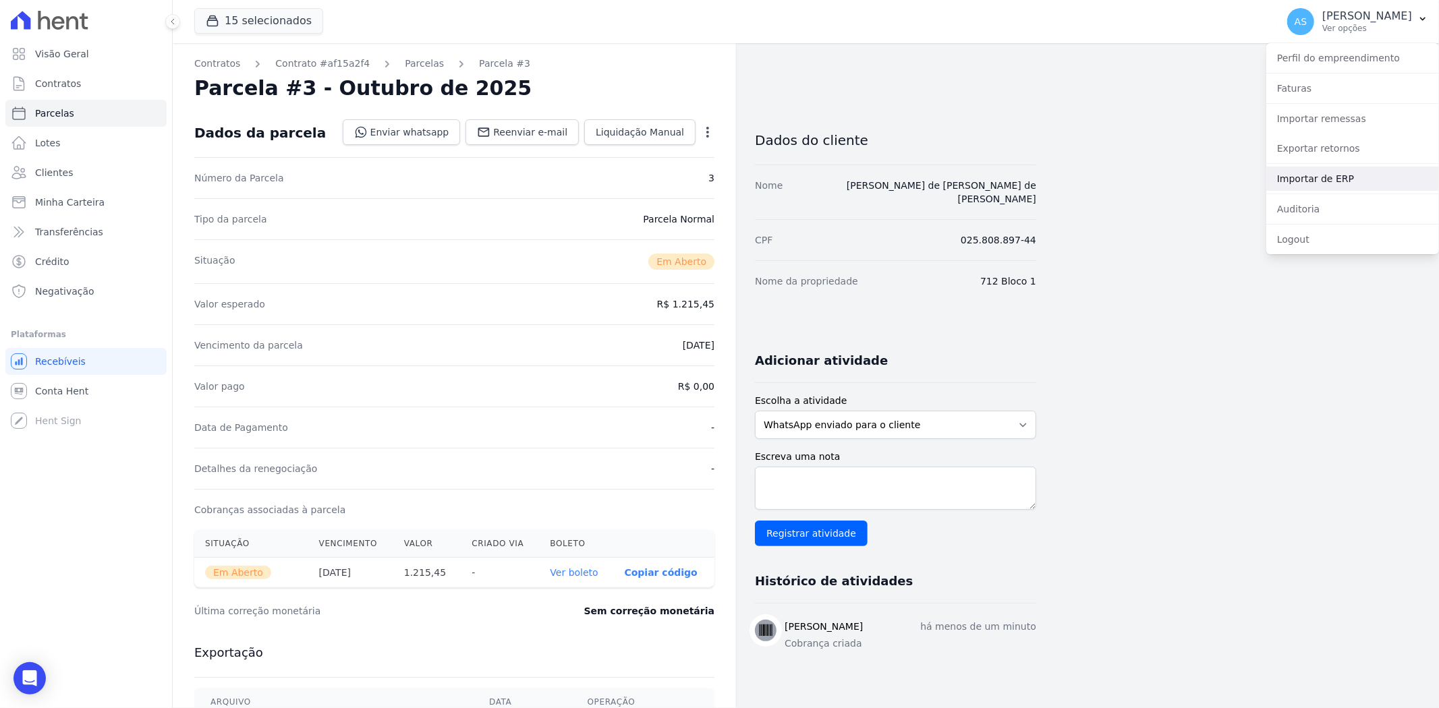
click at [1292, 182] on link "Importar de ERP" at bounding box center [1352, 179] width 173 height 24
click at [1312, 179] on link "Importar de ERP" at bounding box center [1352, 179] width 173 height 24
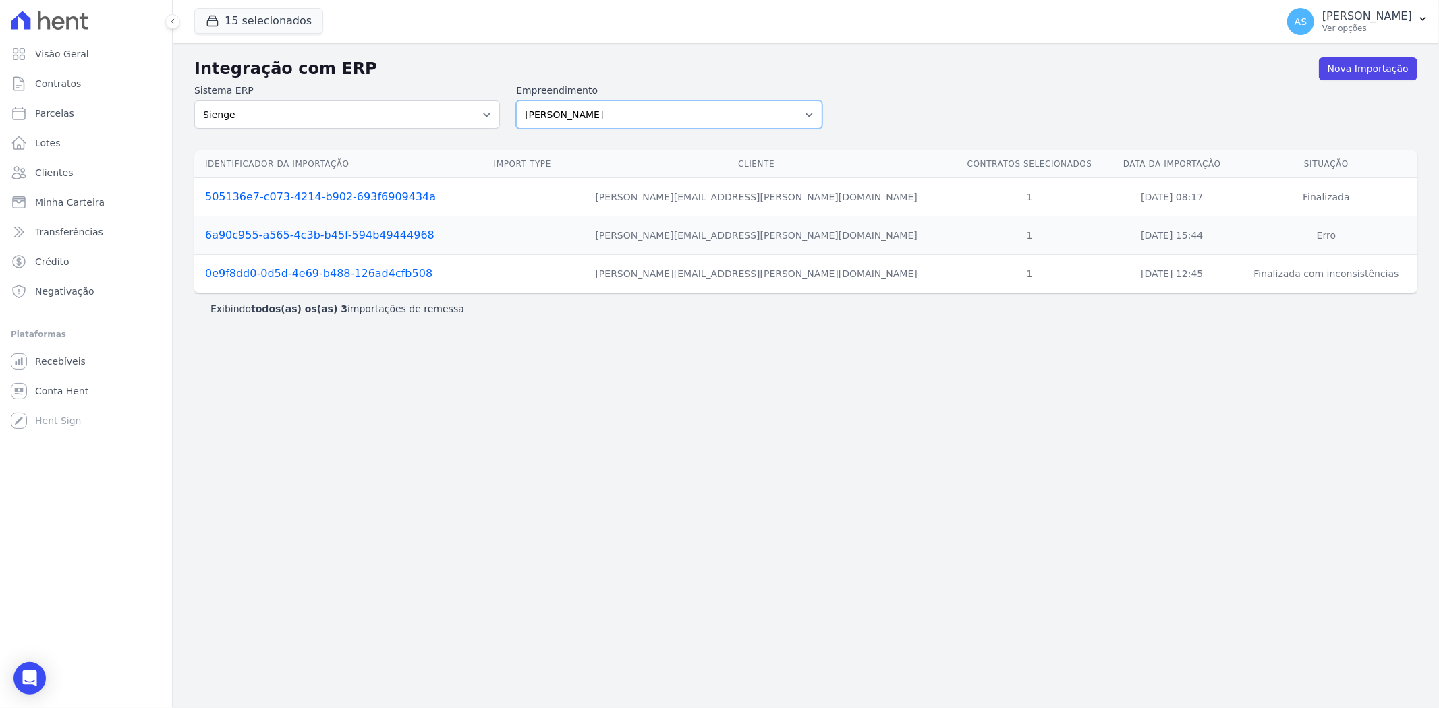
click at [807, 112] on select "Amaré Arpoador Art Prime - Irajá ÁUREOS B. Unique CTV Beat Residencial CTV Mob …" at bounding box center [669, 115] width 306 height 28
select select "b40e9934-6b73-40ef-8d2a-77d454a24c5c"
click at [516, 101] on select "Amaré Arpoador Art Prime - Irajá ÁUREOS B. Unique CTV Beat Residencial CTV Mob …" at bounding box center [669, 115] width 306 height 28
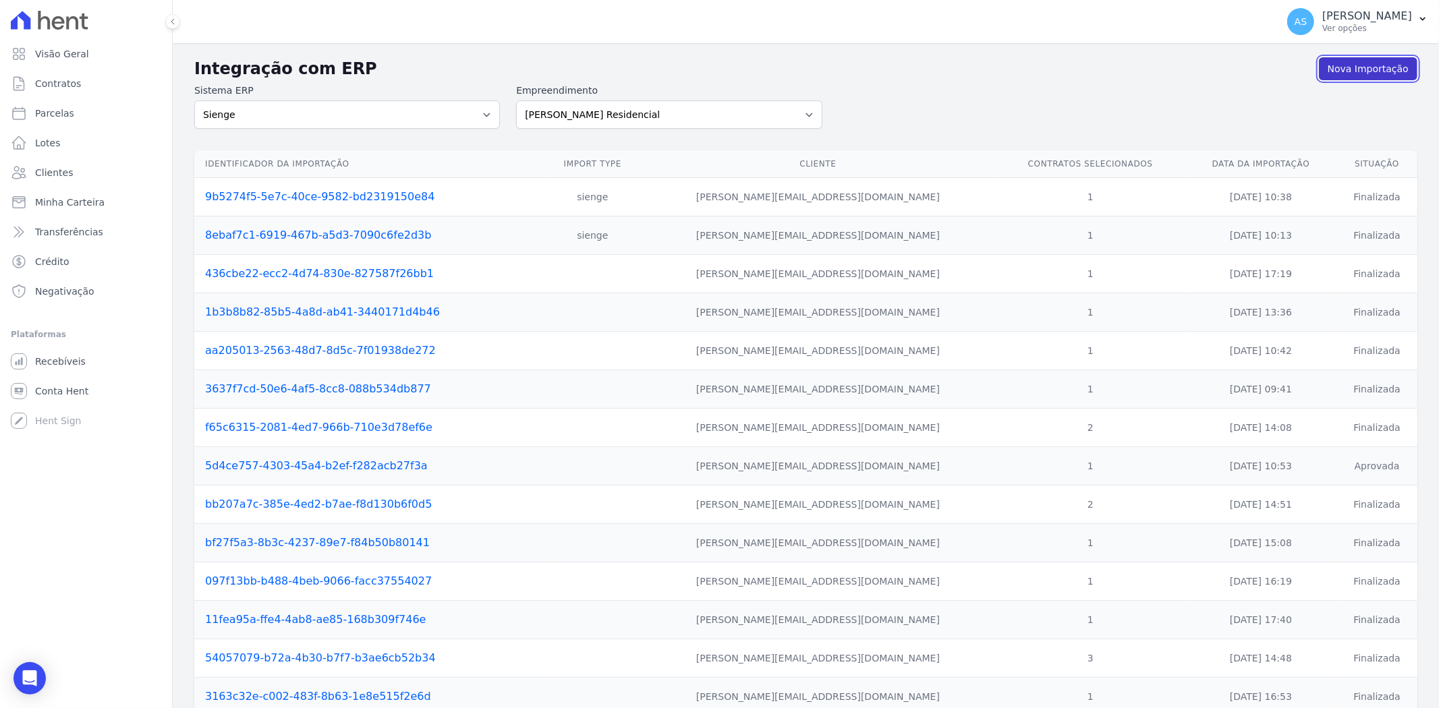
click at [1342, 65] on link "Nova Importação" at bounding box center [1368, 68] width 98 height 23
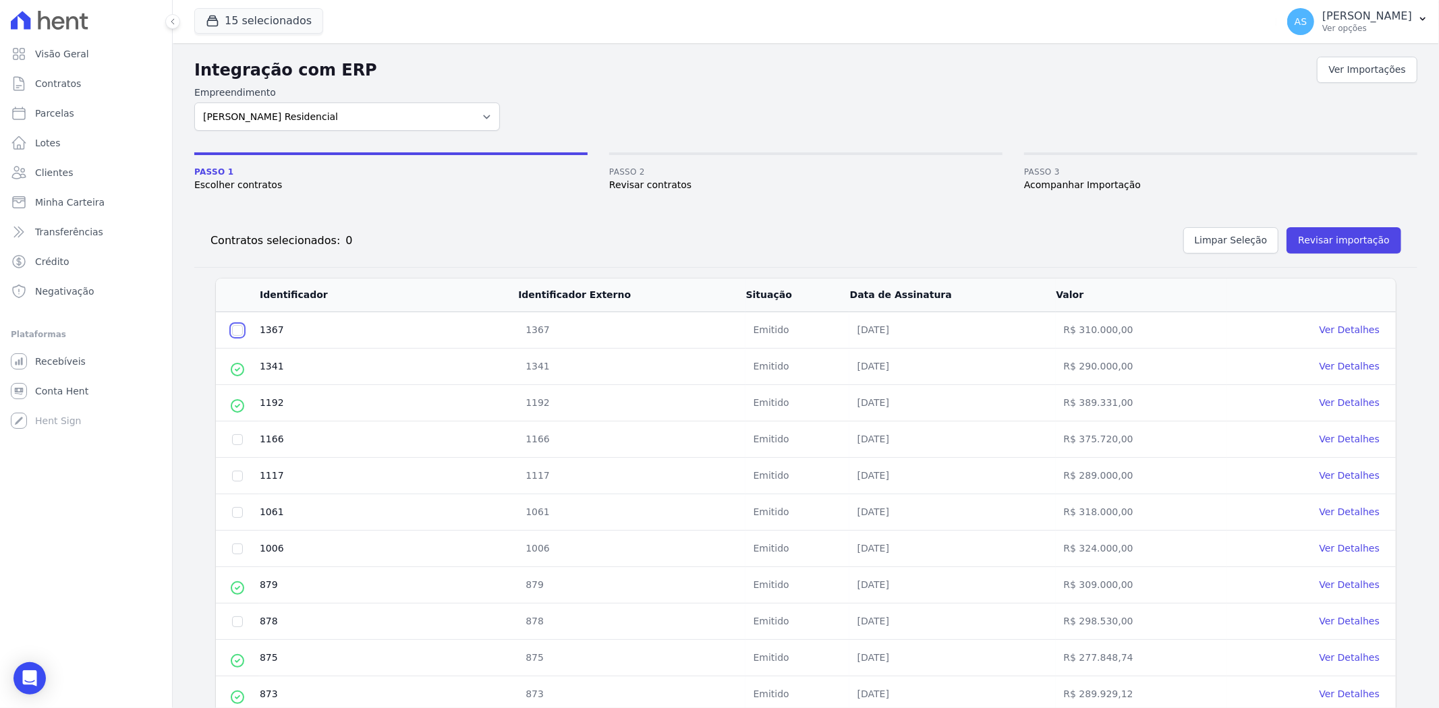
click at [237, 335] on input "checkbox" at bounding box center [237, 330] width 11 height 11
checkbox input "true"
click at [1345, 237] on button "Revisar importação" at bounding box center [1343, 240] width 115 height 26
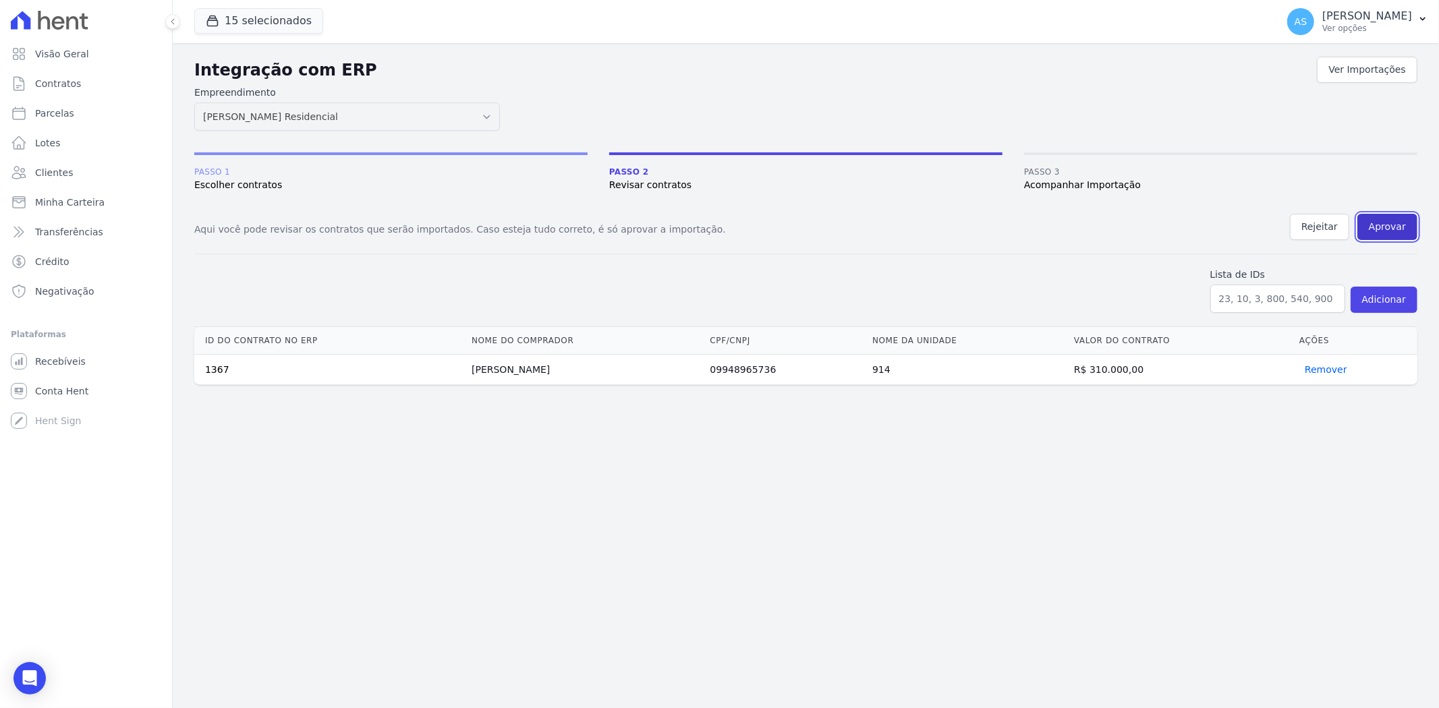
click at [1400, 221] on button "Aprovar" at bounding box center [1387, 227] width 60 height 26
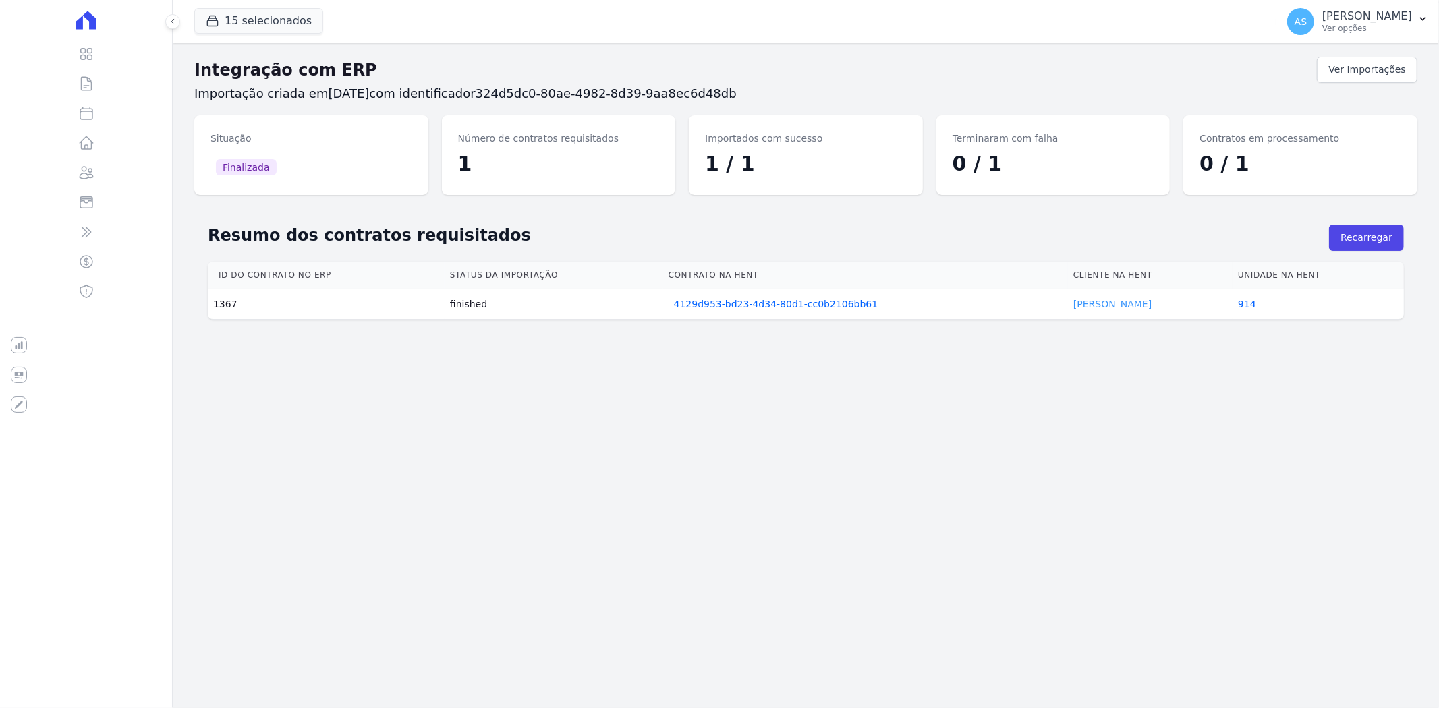
click at [1083, 305] on link "Jonathan Nascimento" at bounding box center [1112, 304] width 78 height 11
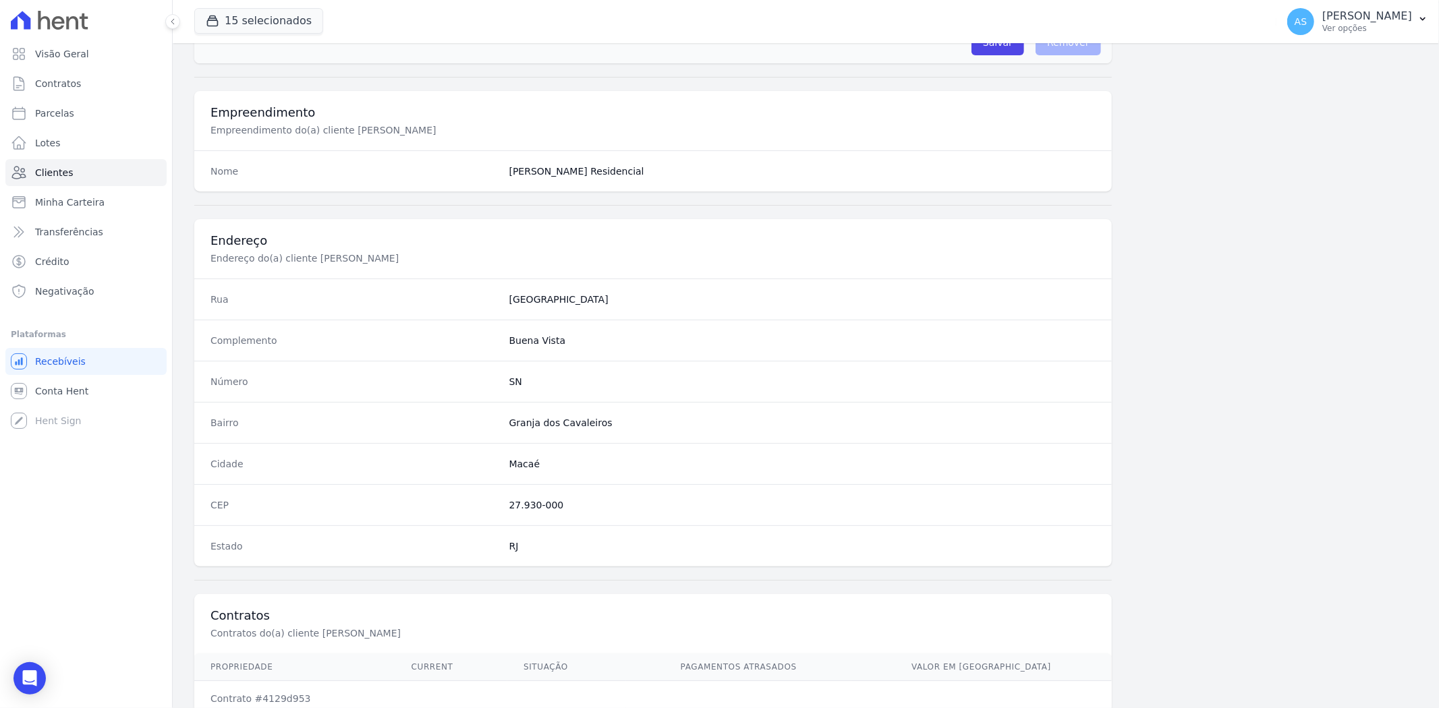
scroll to position [556, 0]
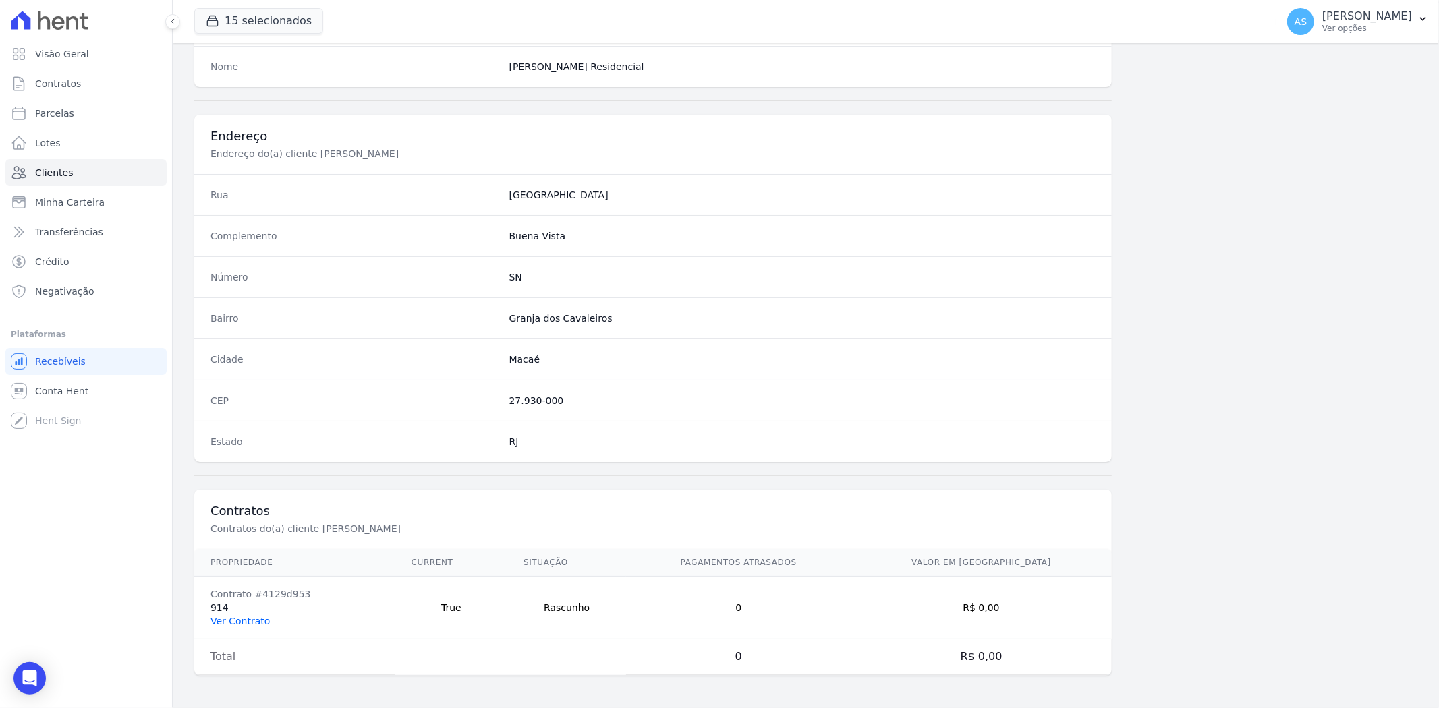
click at [254, 617] on link "Ver Contrato" at bounding box center [239, 621] width 59 height 11
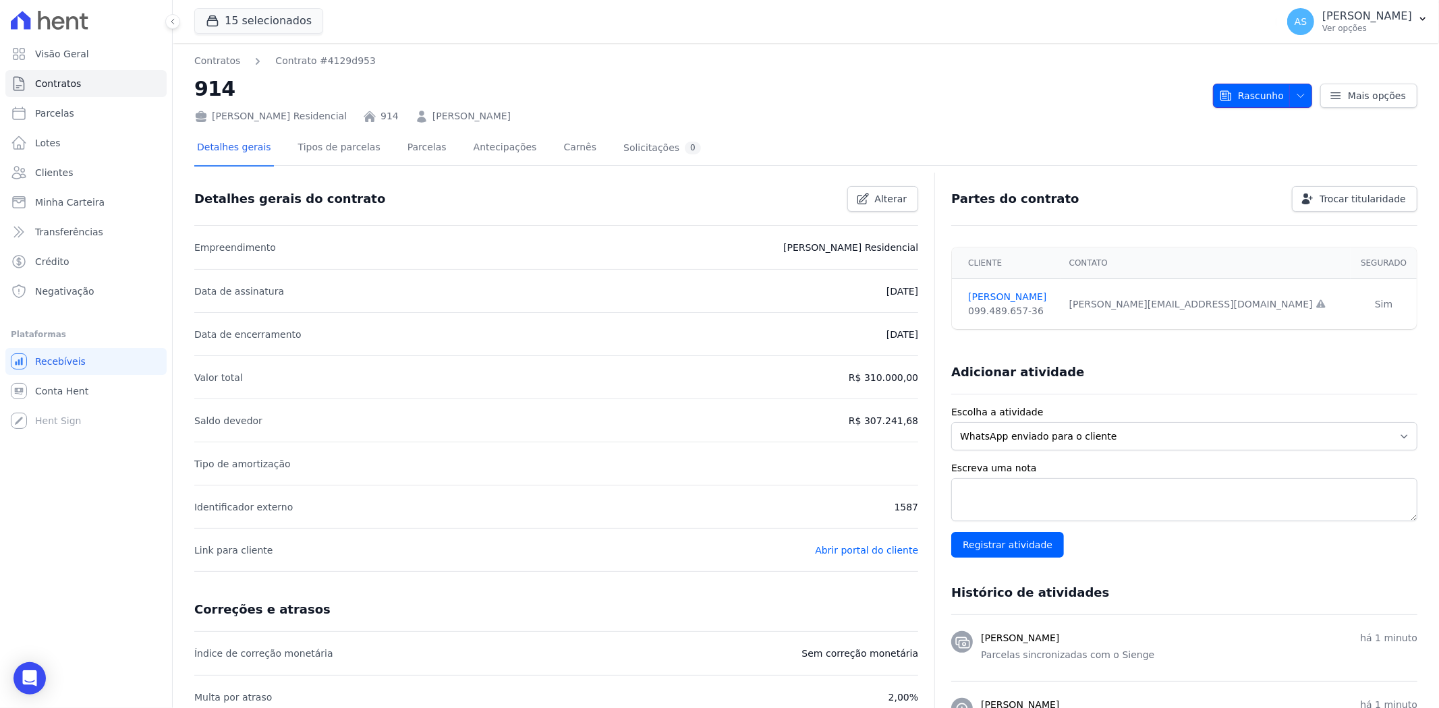
click at [1251, 86] on span "Rascunho" at bounding box center [1251, 96] width 65 height 24
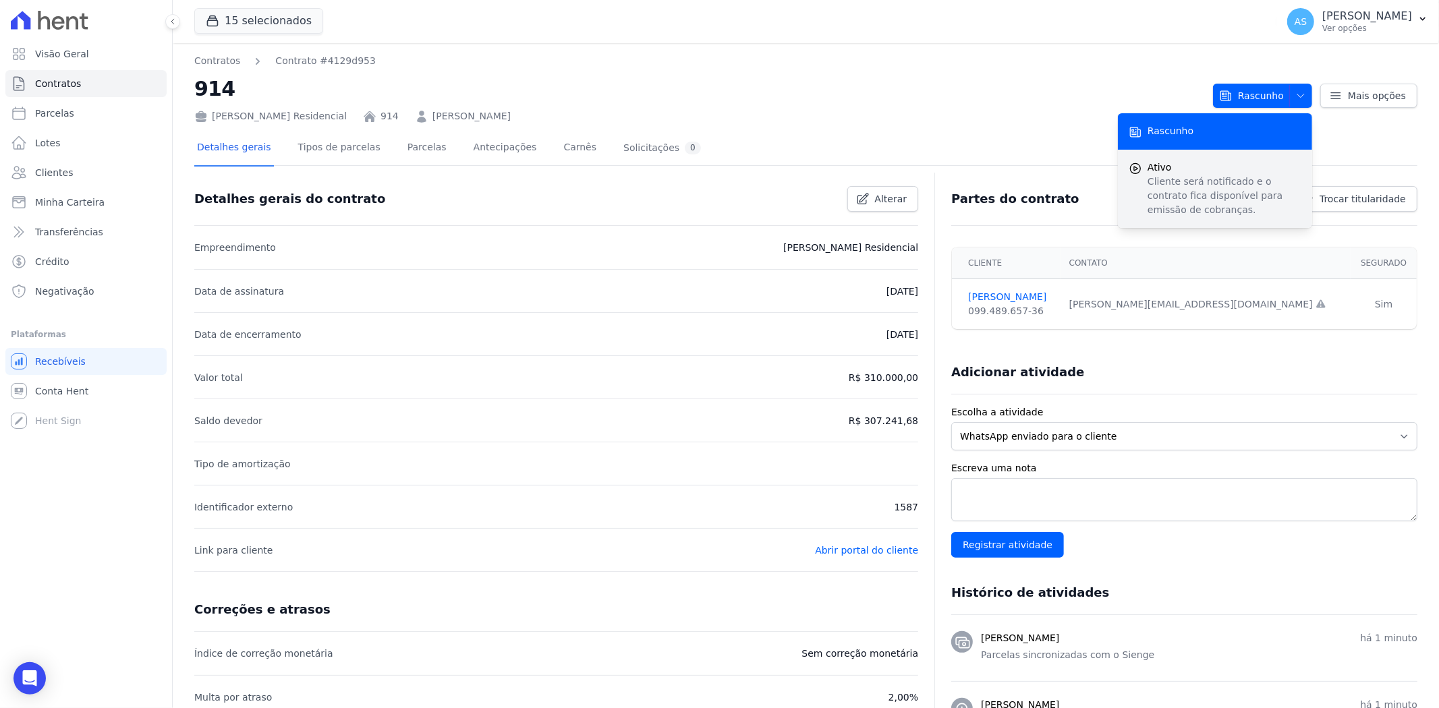
click at [1177, 169] on span "Ativo" at bounding box center [1224, 168] width 154 height 14
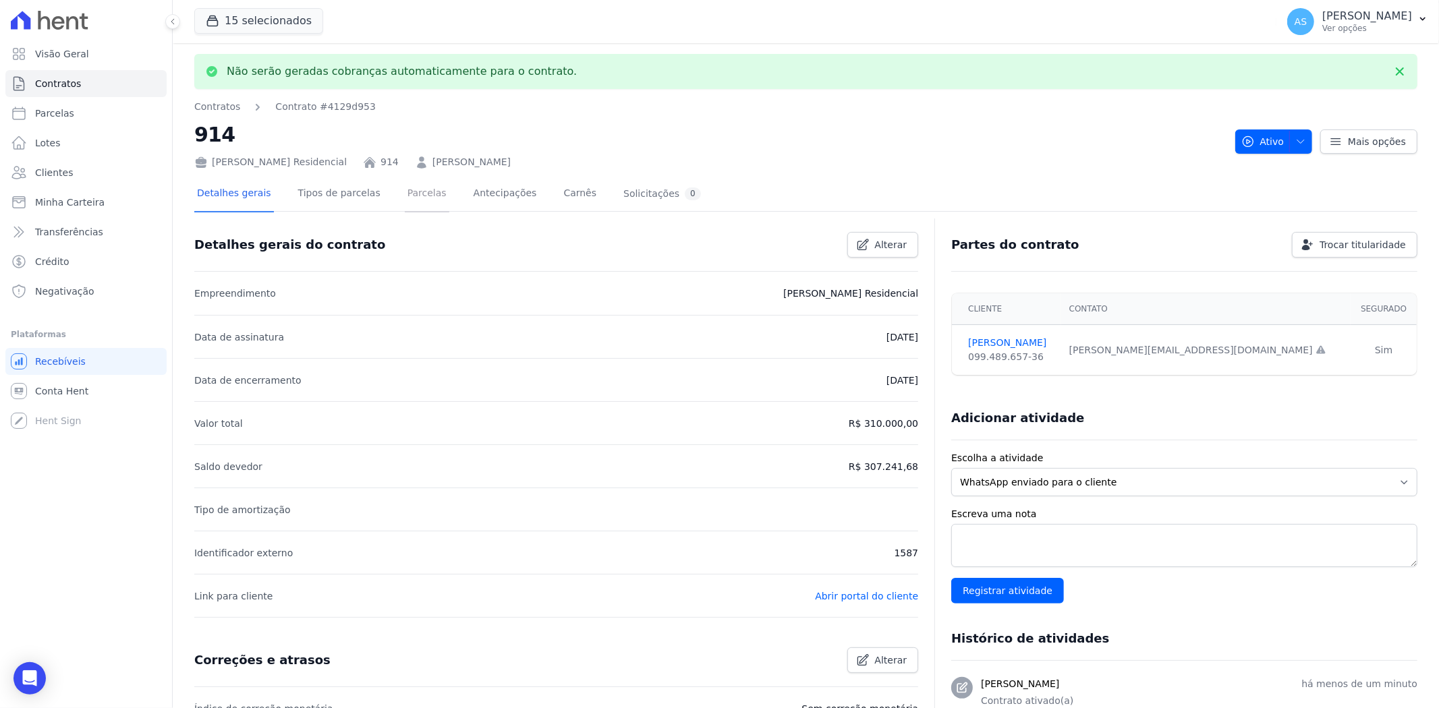
click at [405, 198] on link "Parcelas" at bounding box center [427, 195] width 45 height 36
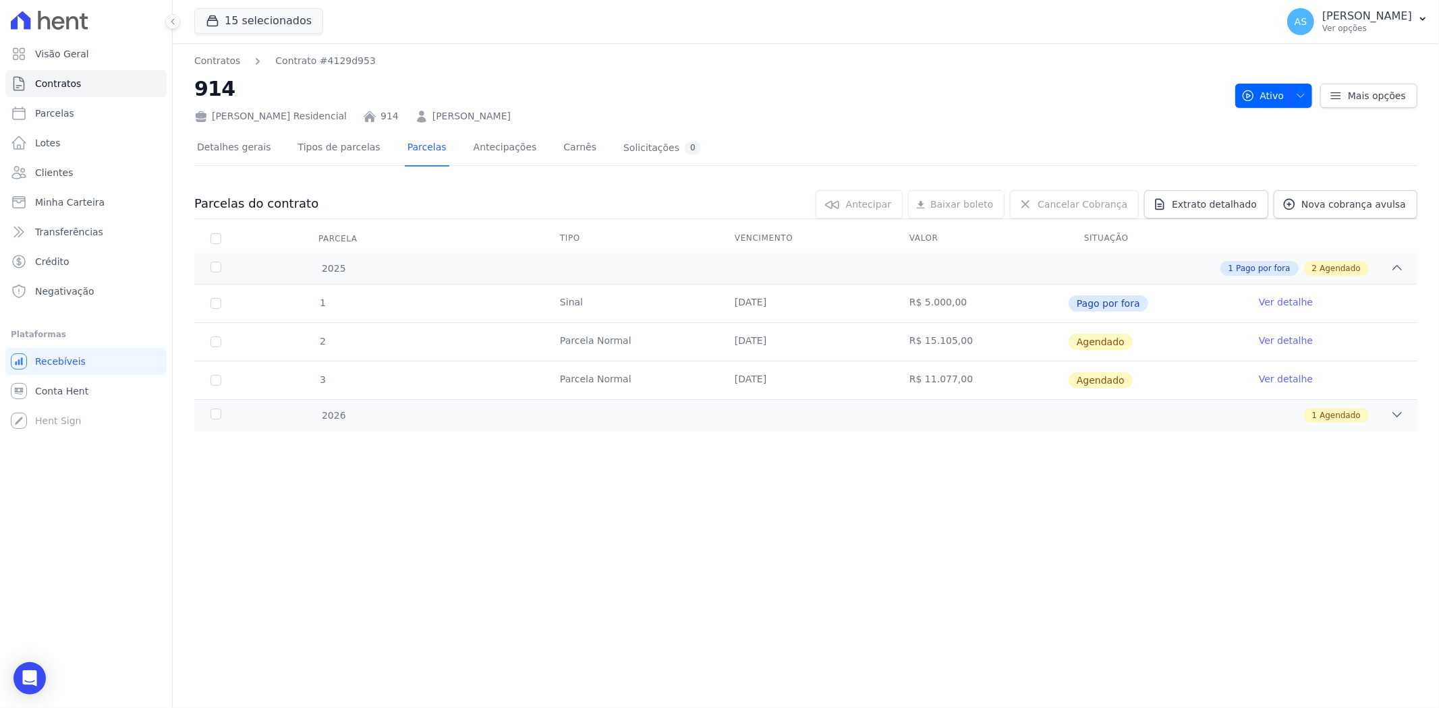
click at [1277, 339] on link "Ver detalhe" at bounding box center [1286, 340] width 54 height 13
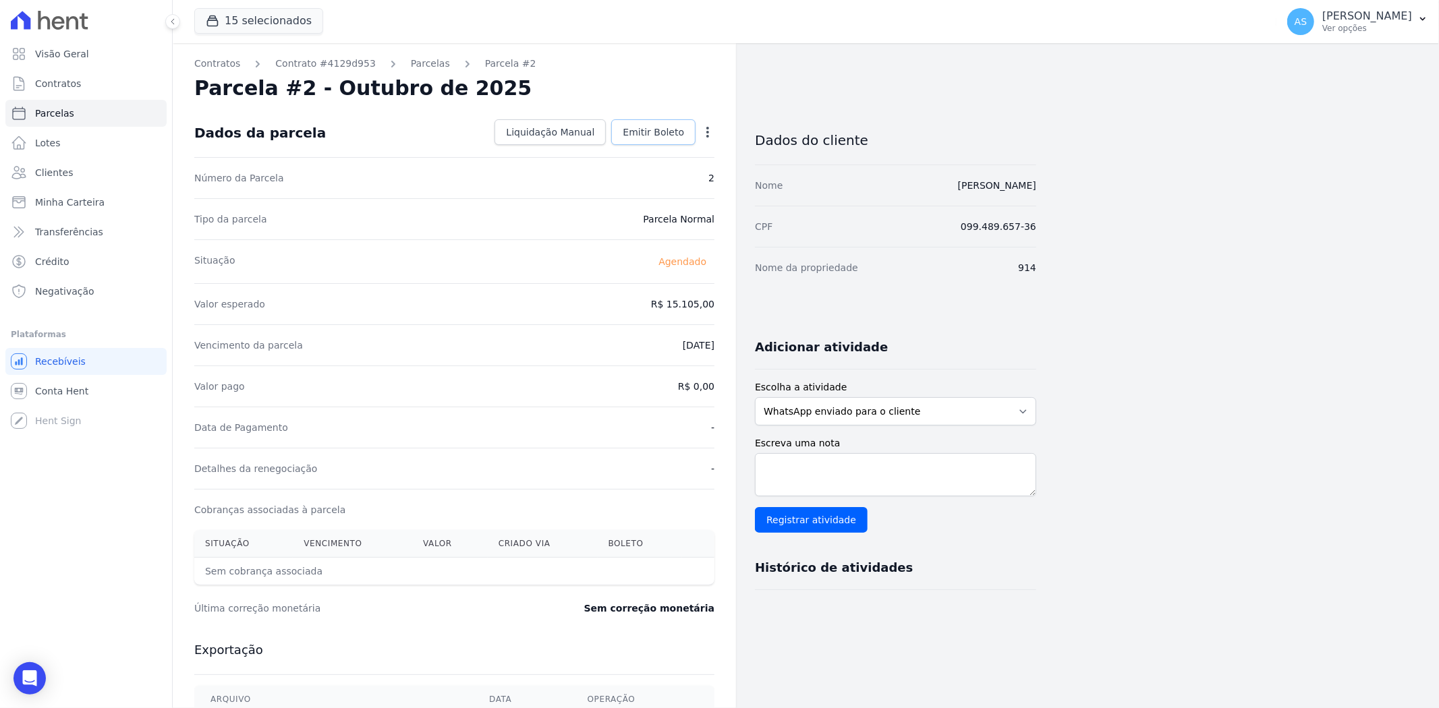
click at [657, 130] on span "Emitir Boleto" at bounding box center [653, 131] width 61 height 13
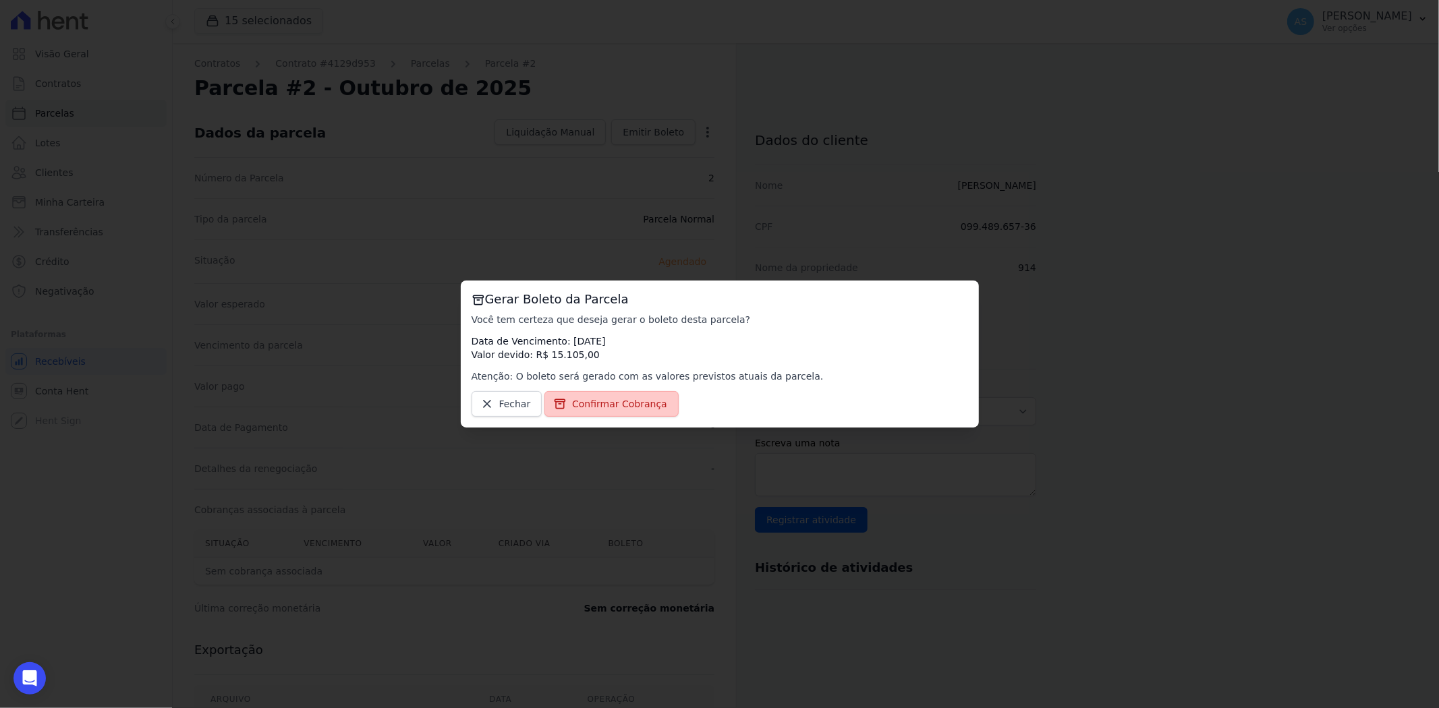
click at [607, 402] on span "Confirmar Cobrança" at bounding box center [619, 403] width 95 height 13
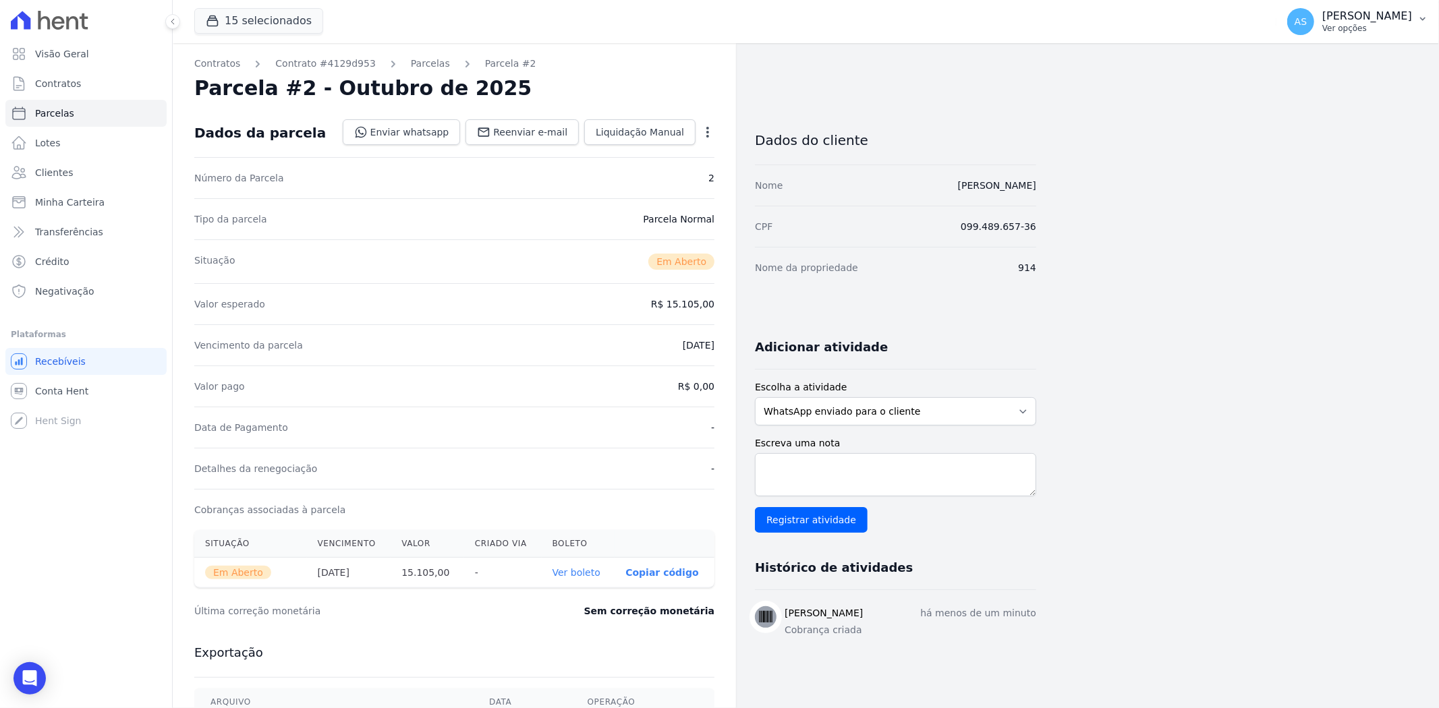
click at [1415, 19] on button "AS Andreza Sousa Ver opções" at bounding box center [1357, 22] width 163 height 38
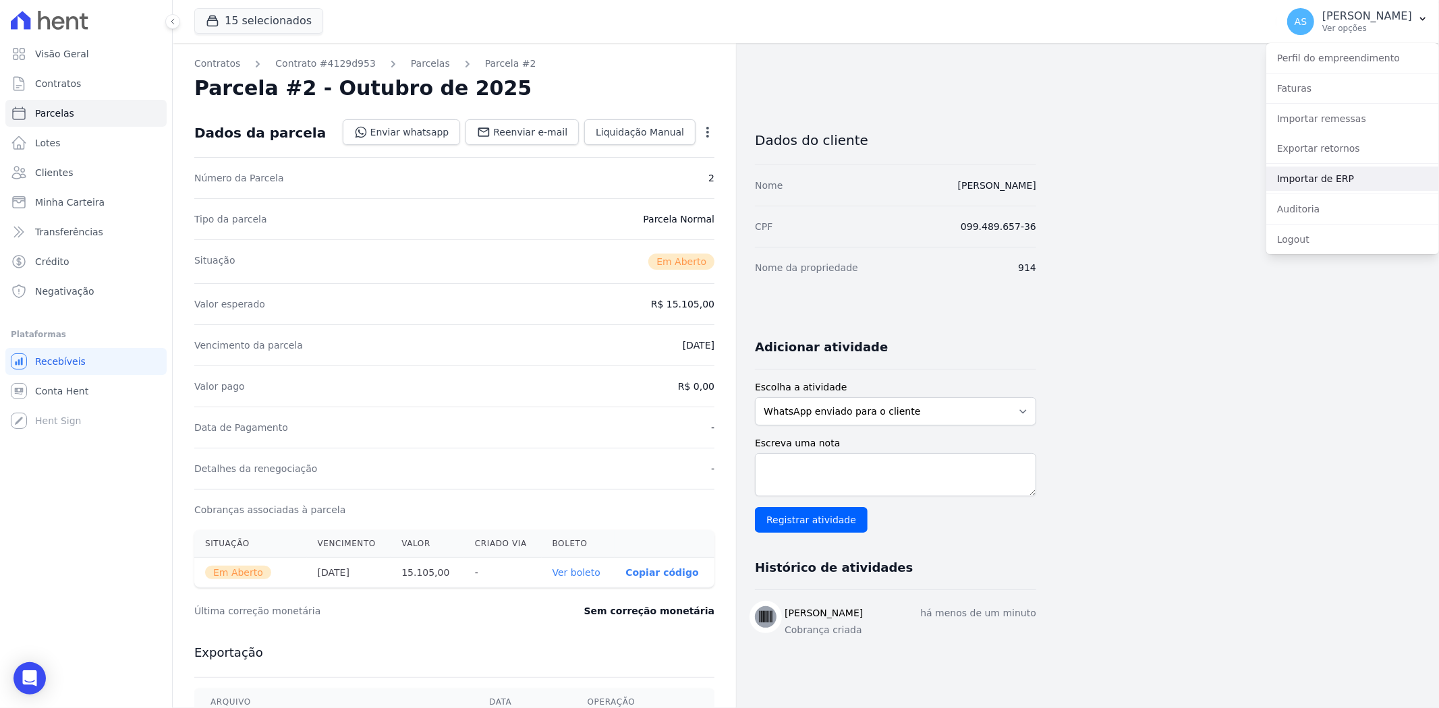
click at [1305, 186] on link "Importar de ERP" at bounding box center [1352, 179] width 173 height 24
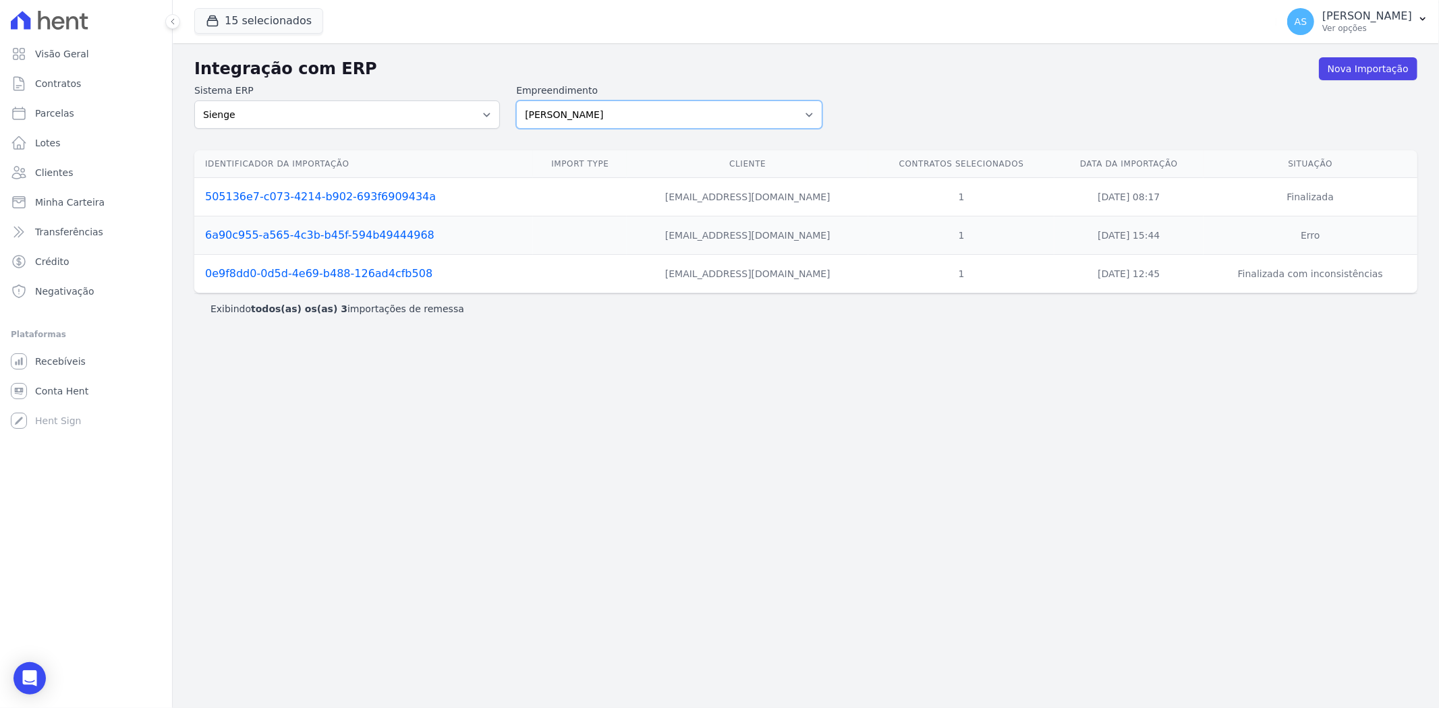
click at [808, 111] on select "Amaré Arpoador Art Prime - Irajá ÁUREOS B. Unique CTV Beat Residencial CTV Mob …" at bounding box center [669, 115] width 306 height 28
select select "b40e9934-6b73-40ef-8d2a-77d454a24c5c"
click at [516, 101] on select "Amaré Arpoador Art Prime - Irajá ÁUREOS B. Unique CTV Beat Residencial CTV Mob …" at bounding box center [669, 115] width 306 height 28
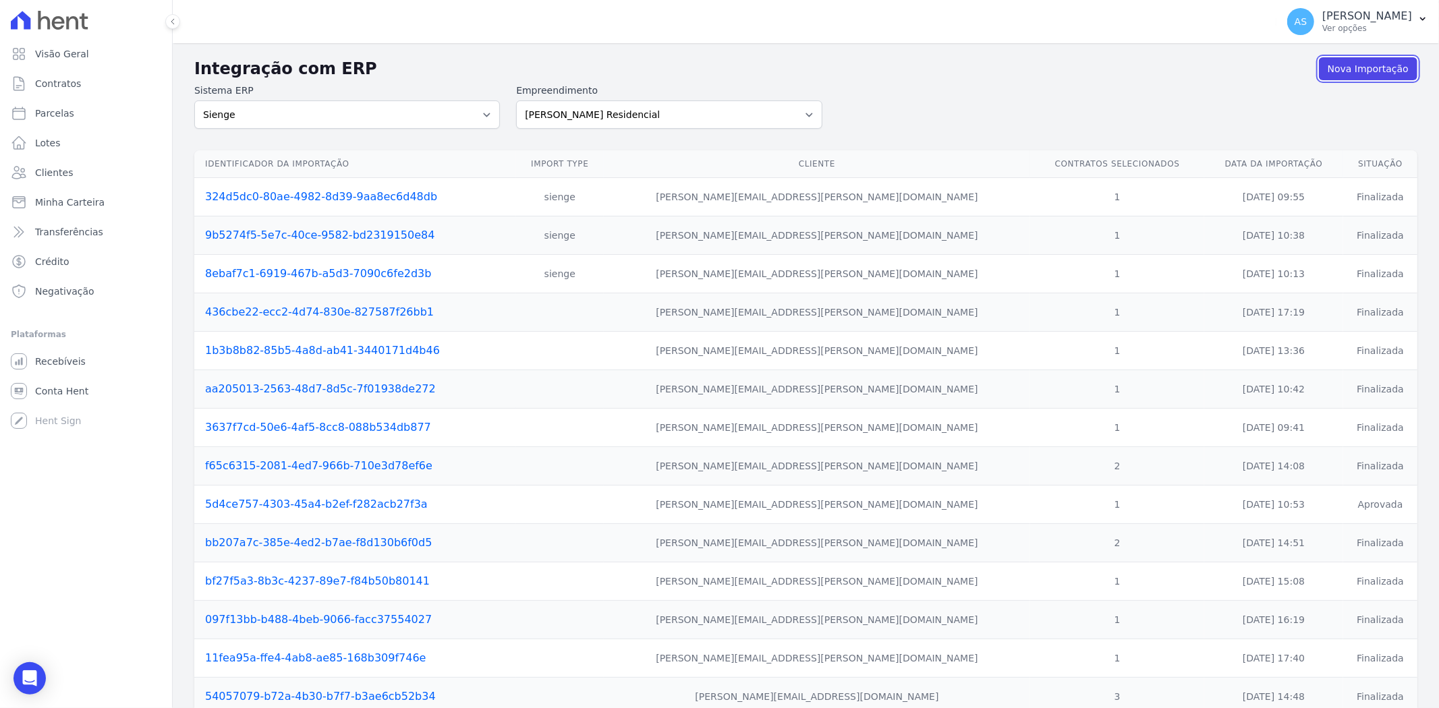
click at [1367, 70] on link "Nova Importação" at bounding box center [1368, 68] width 98 height 23
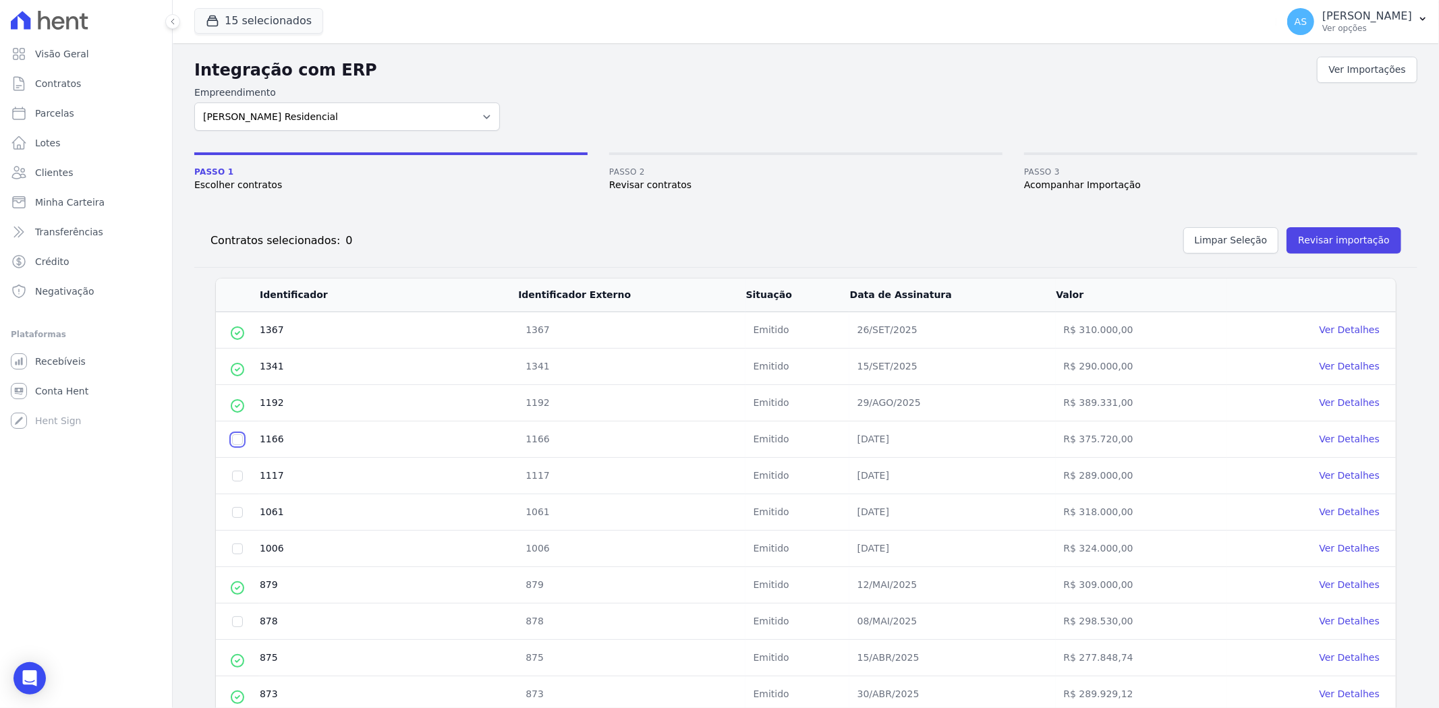
click at [236, 441] on input "checkbox" at bounding box center [237, 439] width 11 height 11
checkbox input "true"
click at [232, 476] on input "checkbox" at bounding box center [237, 476] width 11 height 11
checkbox input "true"
click at [238, 517] on input "checkbox" at bounding box center [237, 512] width 11 height 11
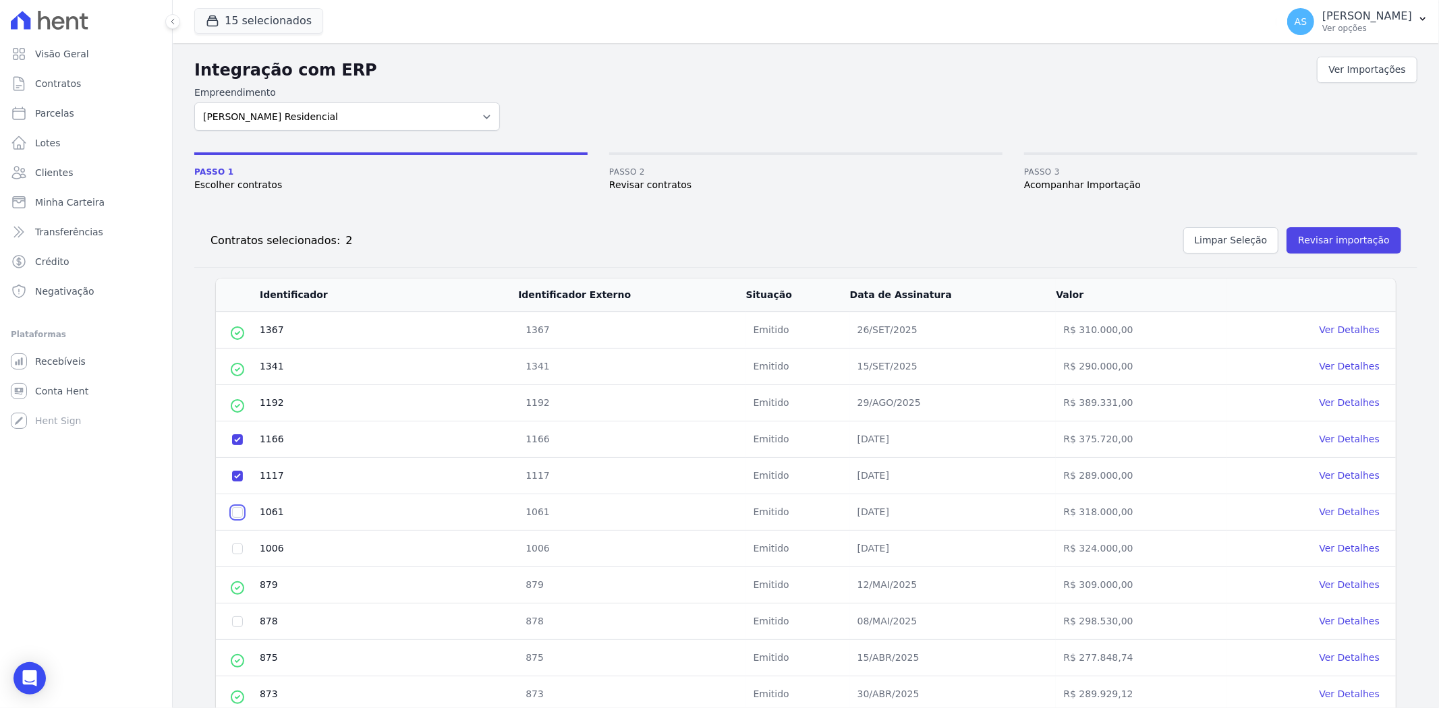
checkbox input "true"
click at [237, 552] on input "checkbox" at bounding box center [237, 549] width 11 height 11
checkbox input "true"
click at [1340, 235] on button "Revisar importação" at bounding box center [1343, 240] width 115 height 26
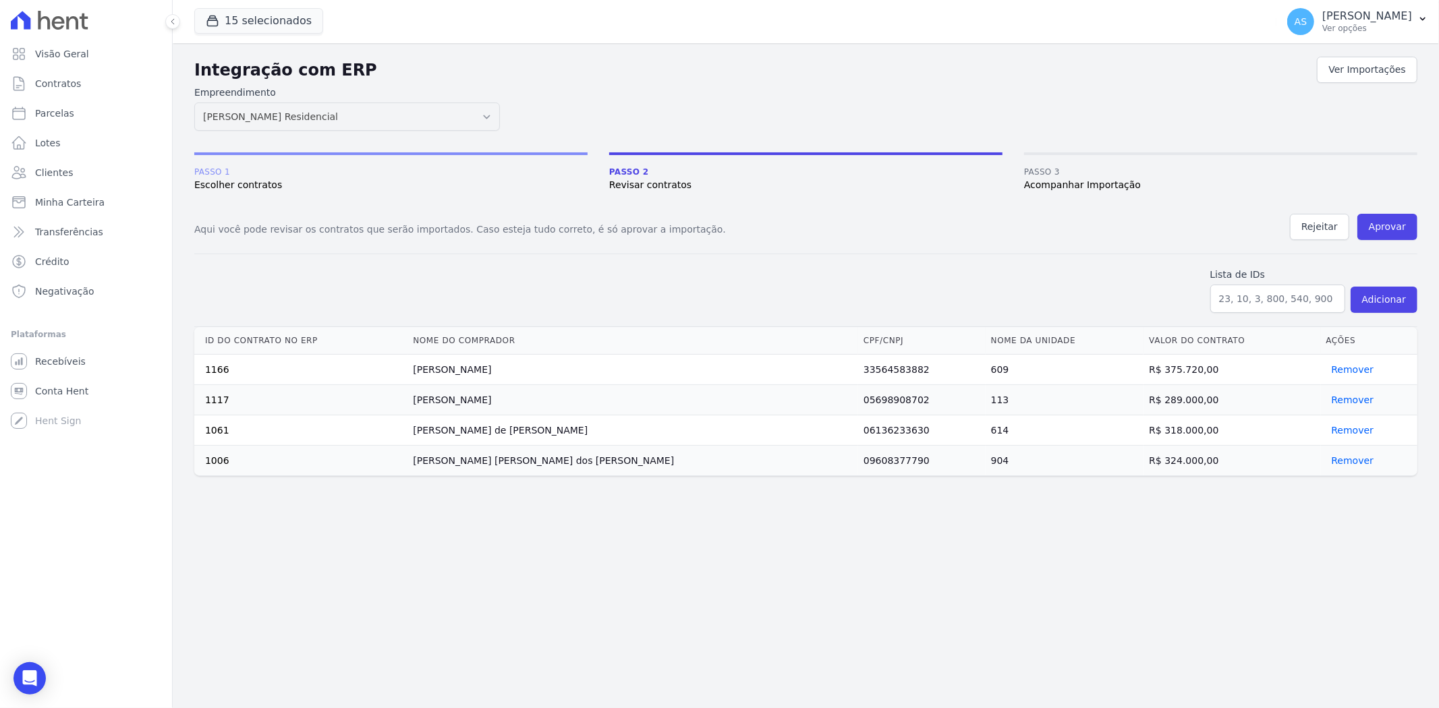
drag, startPoint x: 594, startPoint y: 375, endPoint x: 446, endPoint y: 381, distance: 147.9
click at [446, 381] on td "Frederico Cavalheiro Segantini" at bounding box center [632, 370] width 451 height 30
copy td "Frederico Cavalheiro Segantini"
drag, startPoint x: 537, startPoint y: 402, endPoint x: 435, endPoint y: 406, distance: 101.9
click at [435, 406] on tr "1117 Diogo Granja Caprio 05698908702 113 R$ 289.000,00 Remover" at bounding box center [805, 400] width 1223 height 30
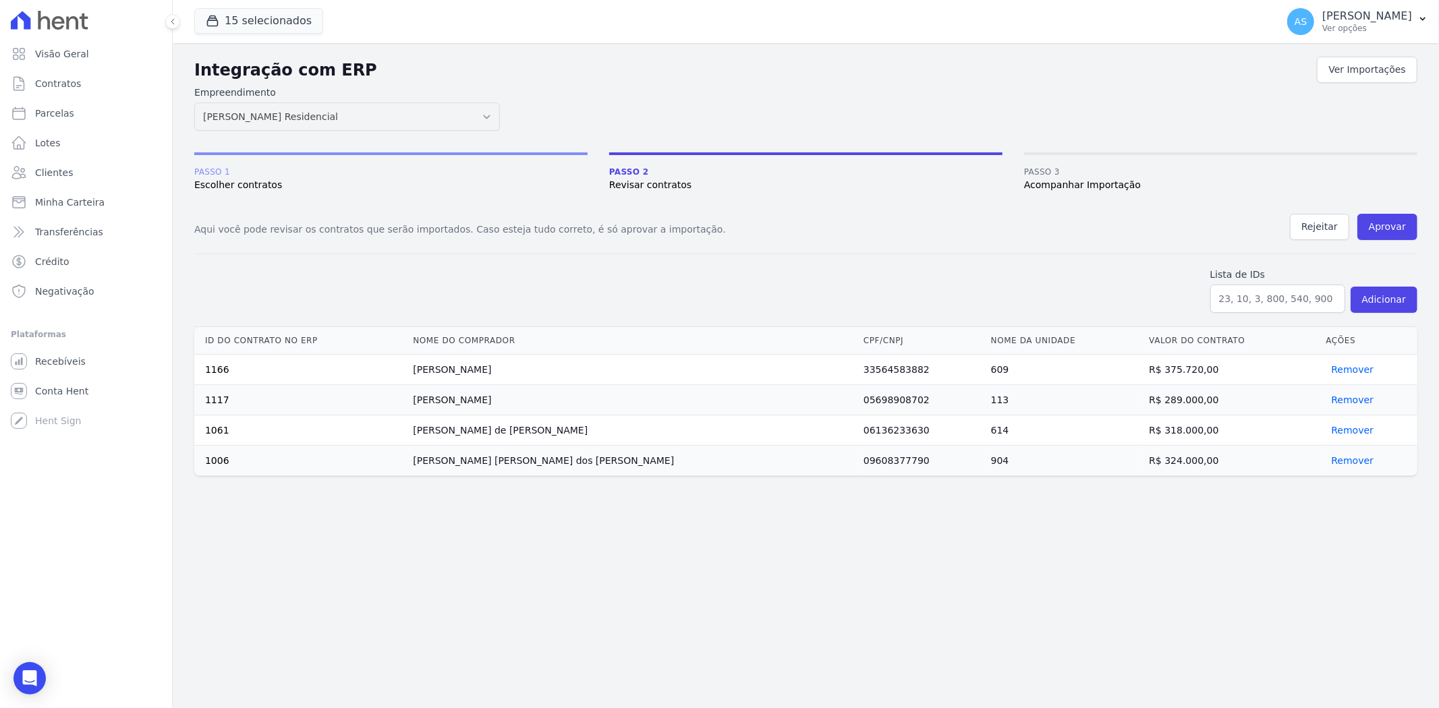
copy tr "Diogo Granja Caprio"
drag, startPoint x: 598, startPoint y: 434, endPoint x: 444, endPoint y: 442, distance: 154.0
click at [444, 442] on td "Marlon Carlson de Queiroz Andrade" at bounding box center [632, 431] width 451 height 30
copy td "Marlon Carlson de Queiroz Andrade"
click at [1404, 18] on p "[PERSON_NAME]" at bounding box center [1367, 15] width 90 height 13
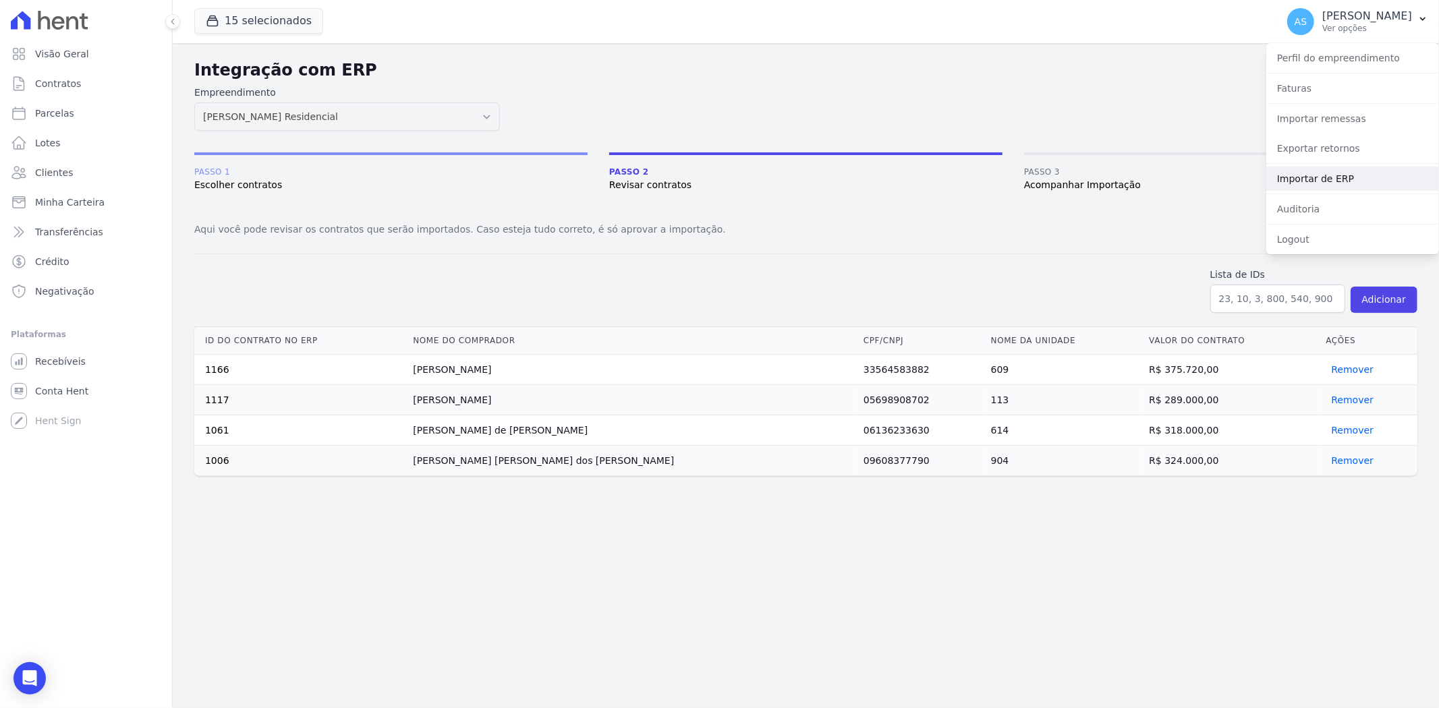
click at [1304, 177] on link "Importar de ERP" at bounding box center [1352, 179] width 173 height 24
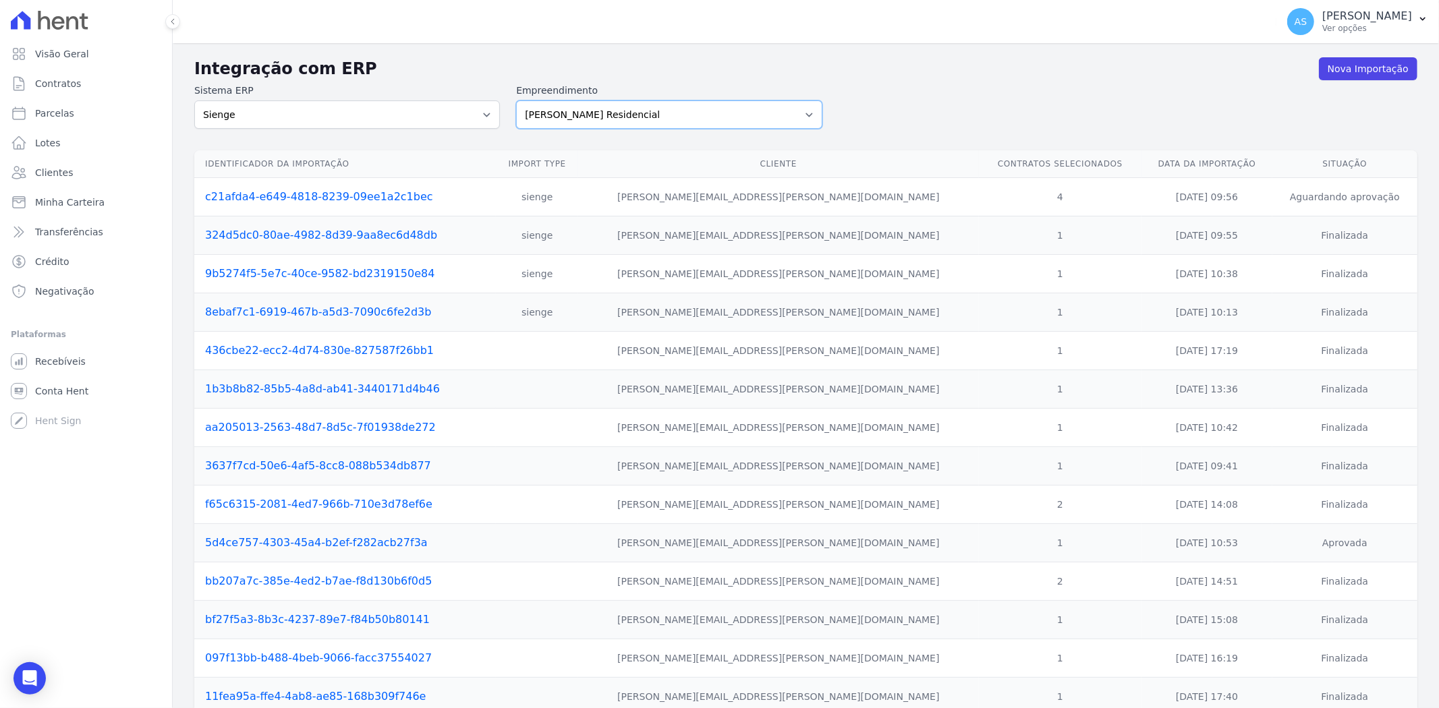
click at [796, 116] on select "[PERSON_NAME] Art Prime - [PERSON_NAME] Unique CTV Beat Residencial CTV Mob CTV…" at bounding box center [669, 115] width 306 height 28
select select "af4cbe73-c281-4f2e-9229-1156d0214977"
click at [516, 101] on select "[PERSON_NAME] Art Prime - [PERSON_NAME] Unique CTV Beat Residencial CTV Mob CTV…" at bounding box center [669, 115] width 306 height 28
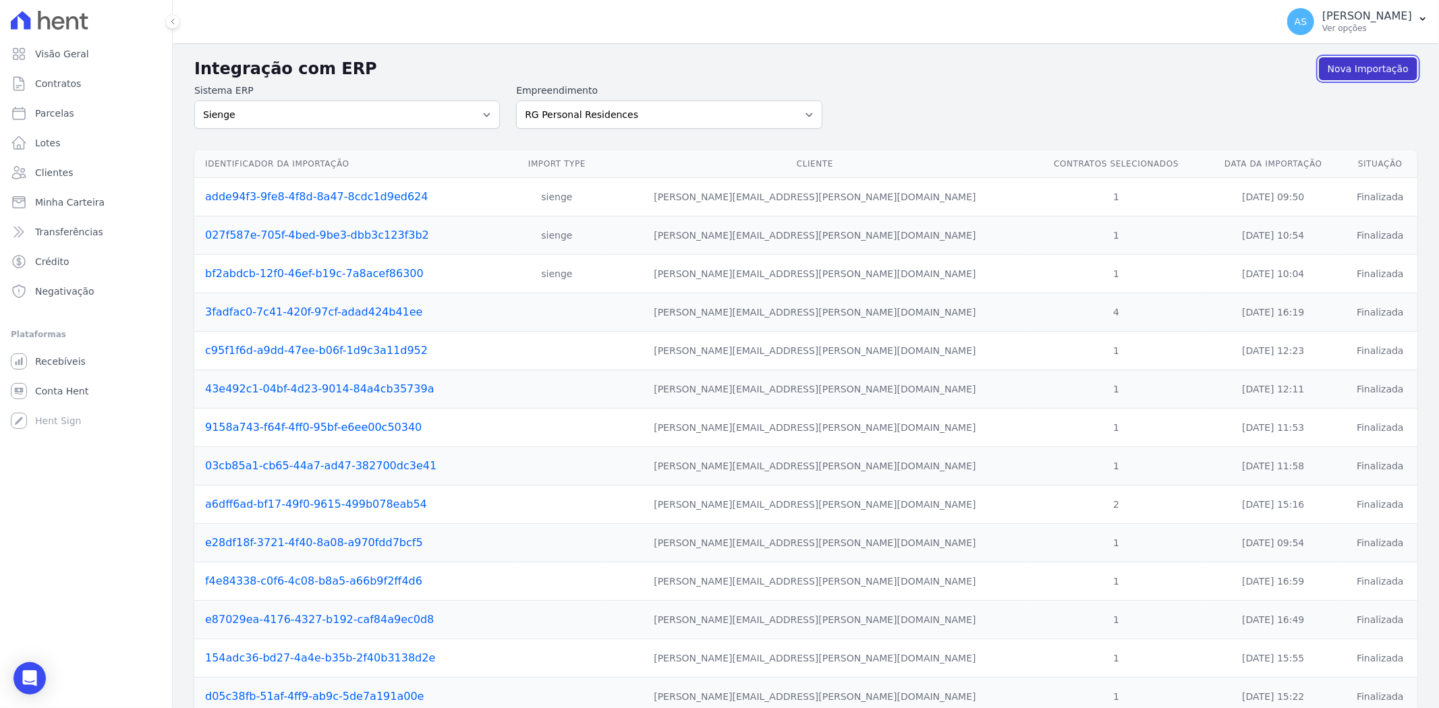
click at [1346, 67] on link "Nova Importação" at bounding box center [1368, 68] width 98 height 23
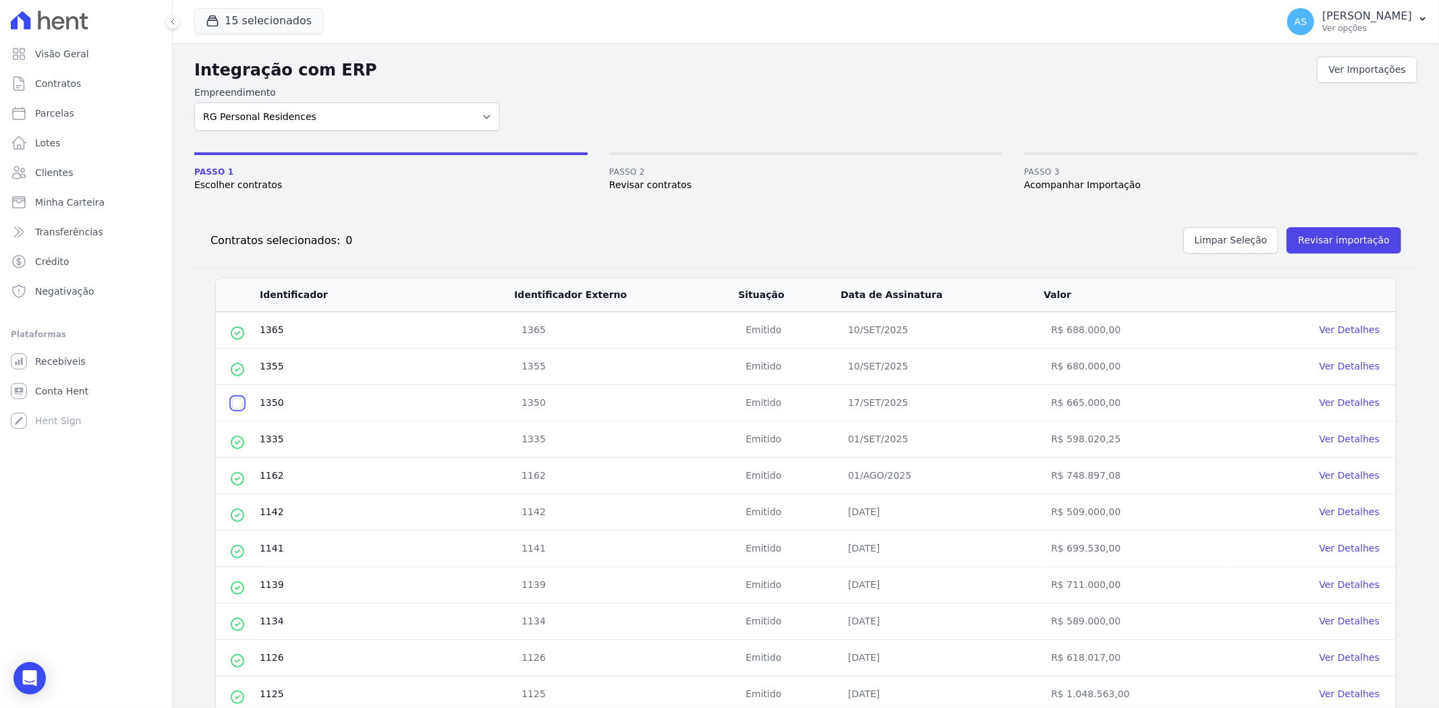
click at [236, 407] on input "checkbox" at bounding box center [237, 403] width 11 height 11
checkbox input "true"
click at [1340, 233] on button "Revisar importação" at bounding box center [1343, 240] width 115 height 26
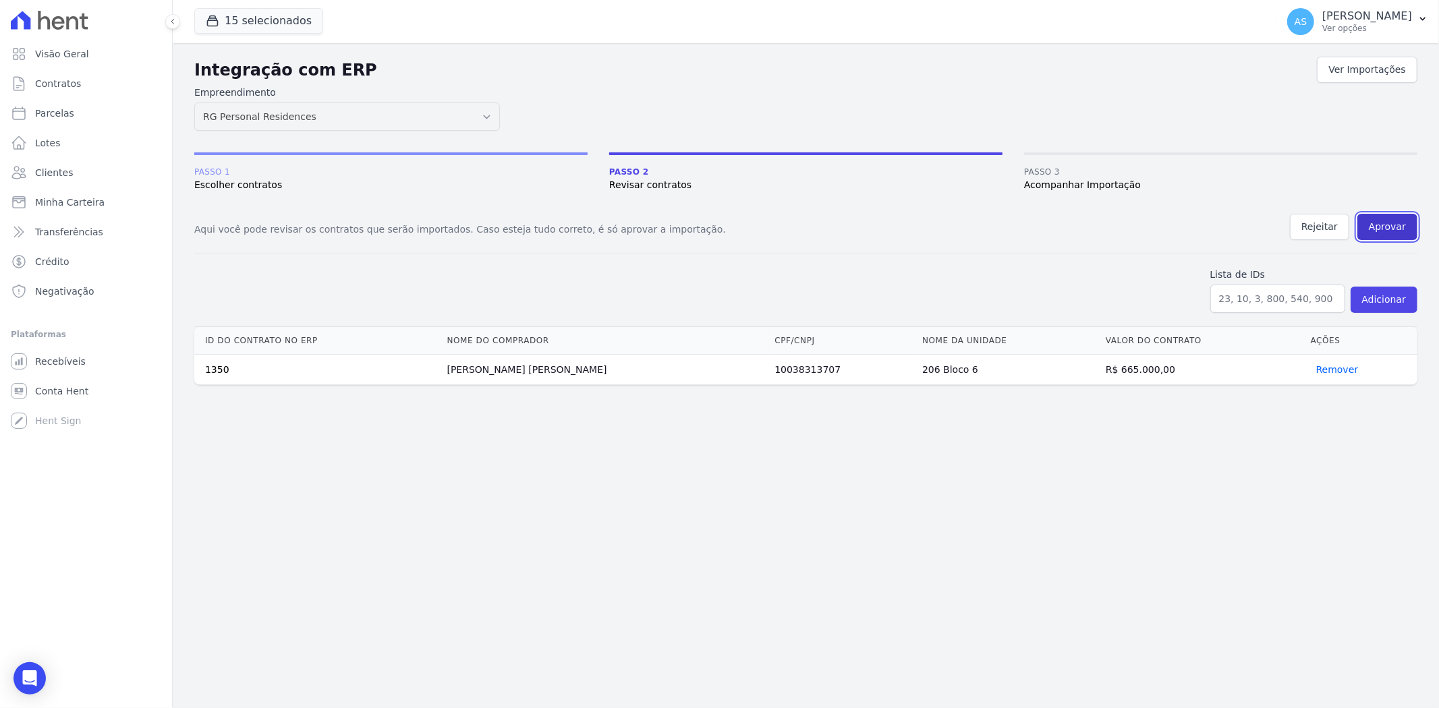
click at [1386, 228] on button "Aprovar" at bounding box center [1387, 227] width 60 height 26
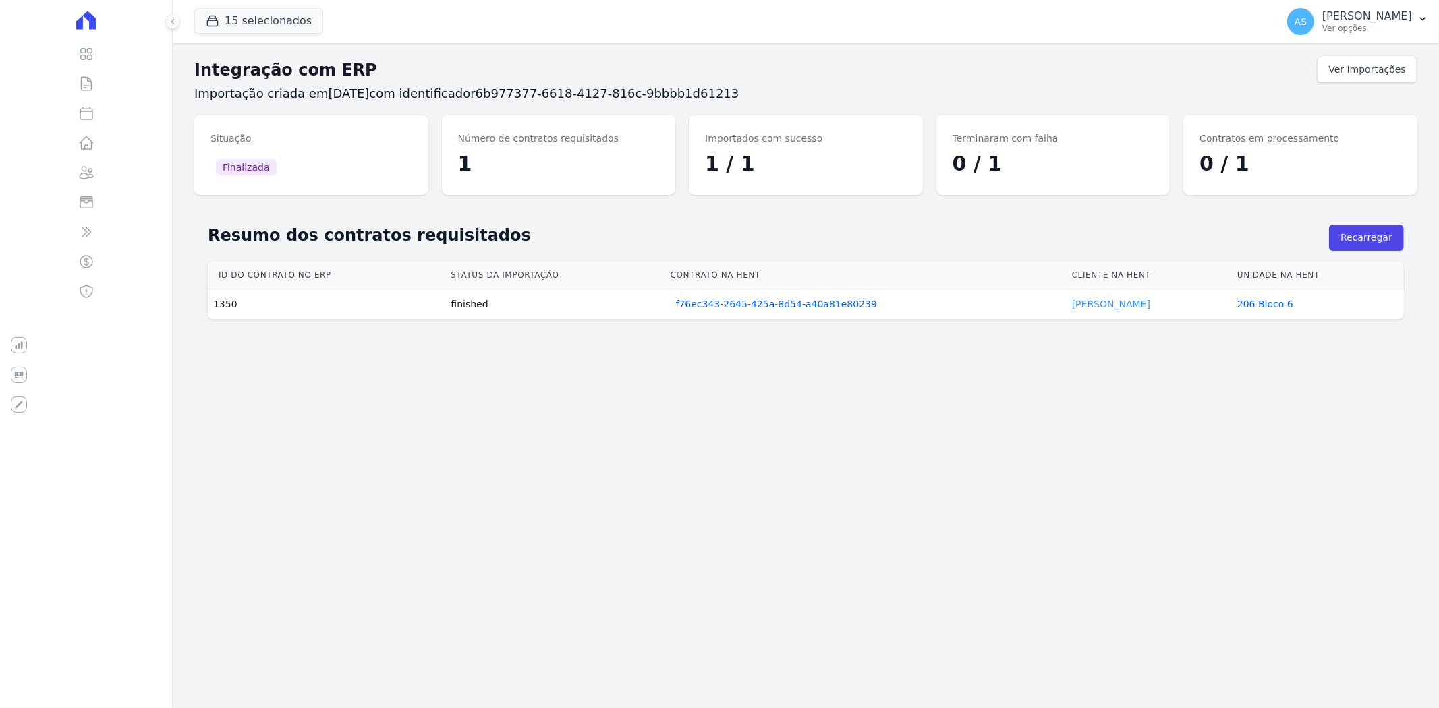
click at [1103, 301] on link "Juliana Lannes" at bounding box center [1111, 304] width 78 height 11
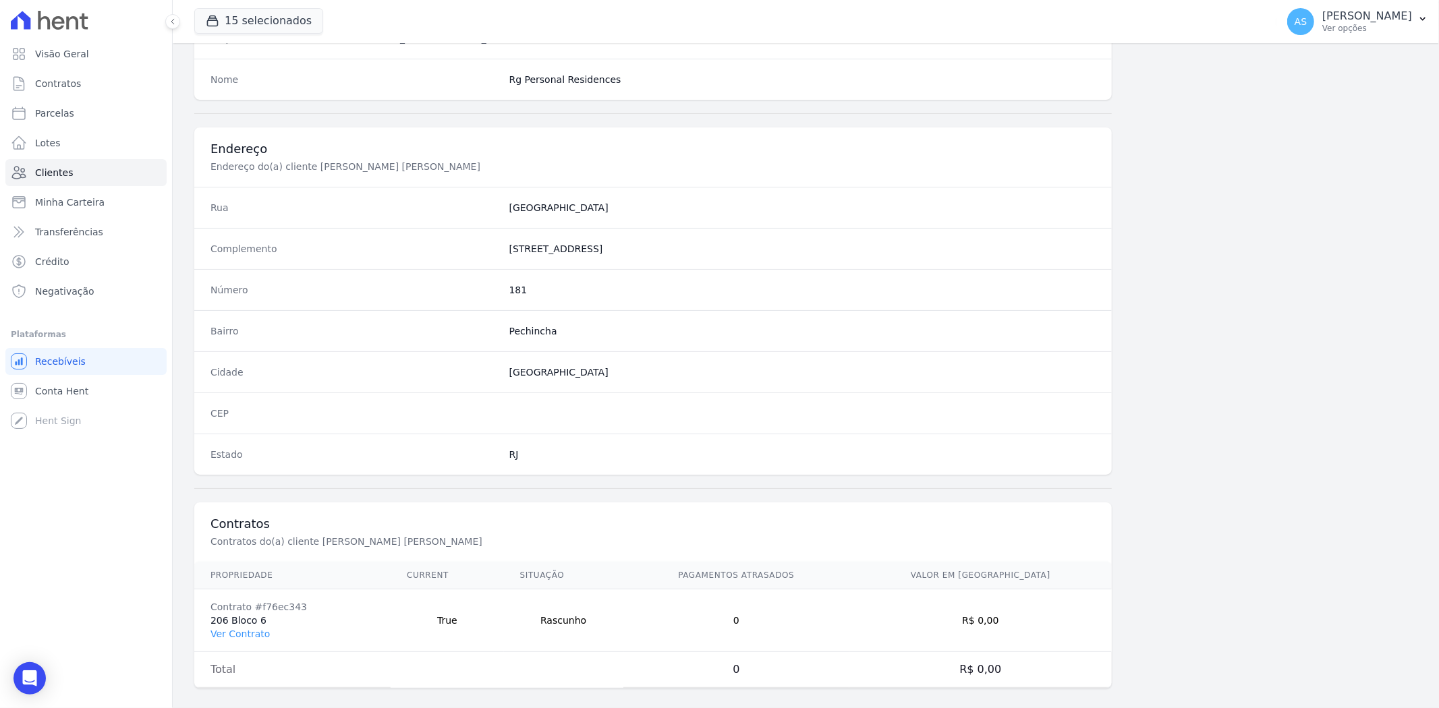
scroll to position [556, 0]
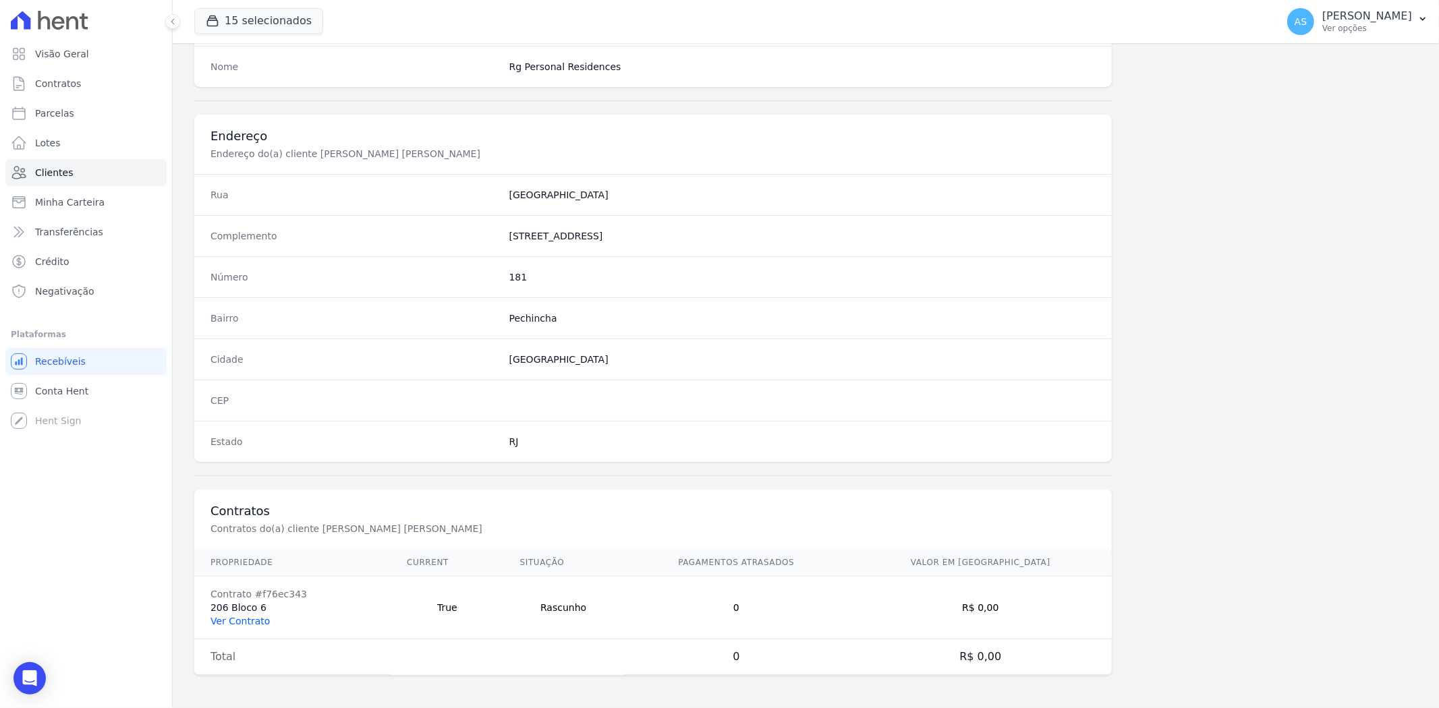
click at [229, 625] on link "Ver Contrato" at bounding box center [239, 621] width 59 height 11
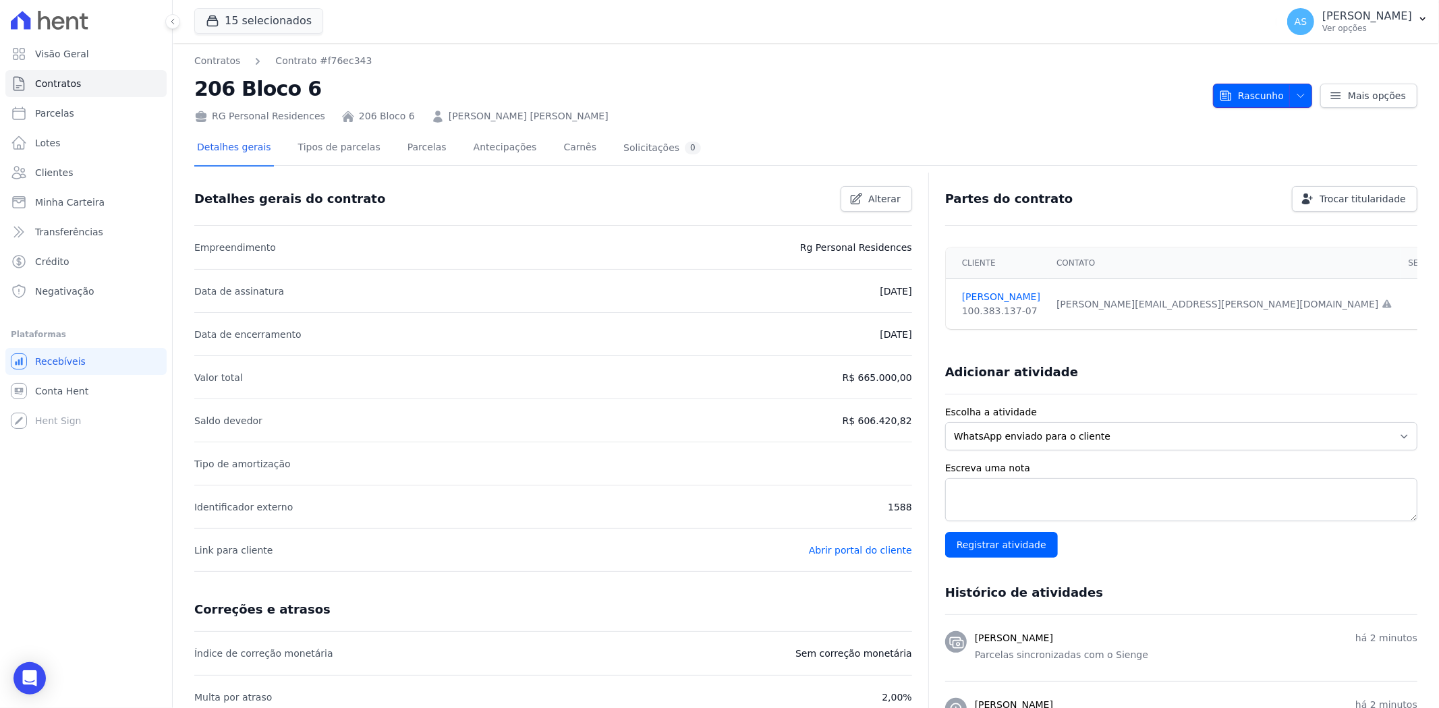
click at [1251, 94] on span "Rascunho" at bounding box center [1251, 96] width 65 height 24
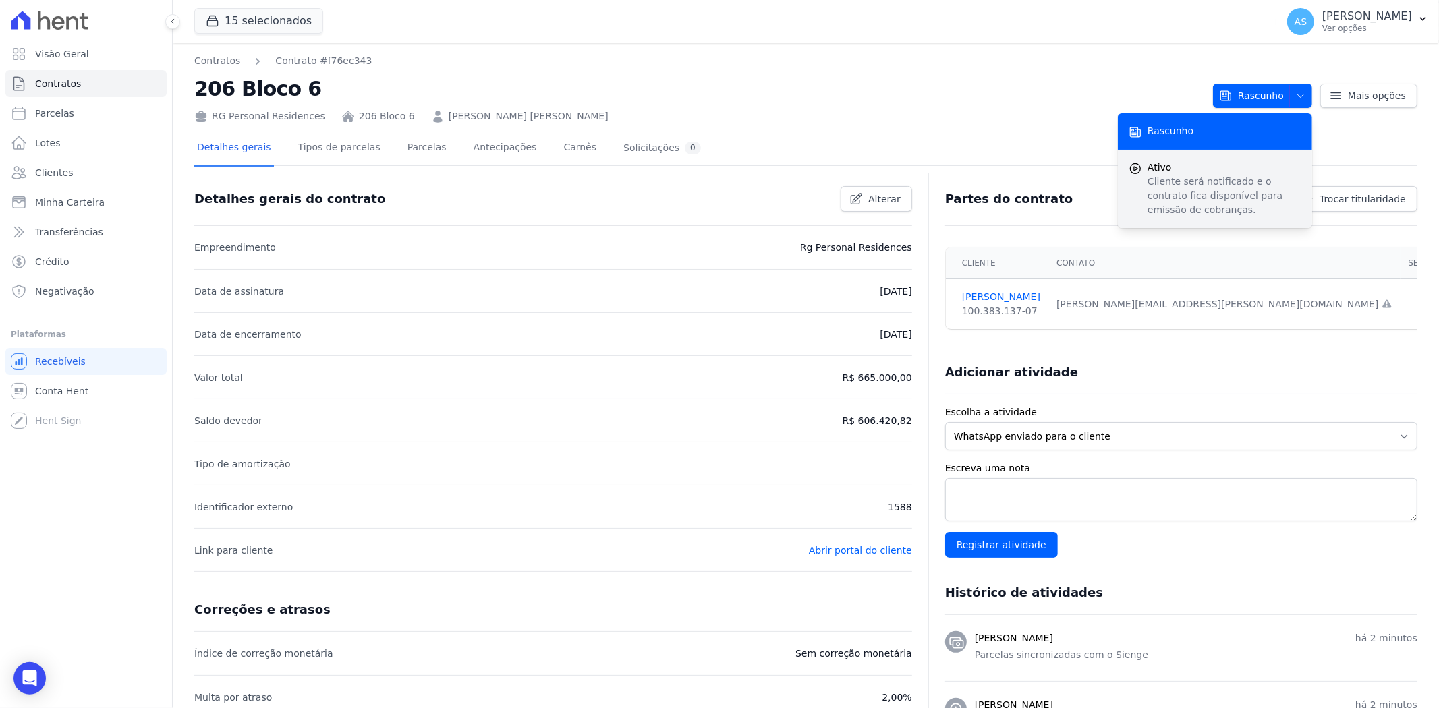
click at [1172, 183] on p "Cliente será notificado e o contrato fica disponível para emissão de cobranças." at bounding box center [1224, 196] width 154 height 42
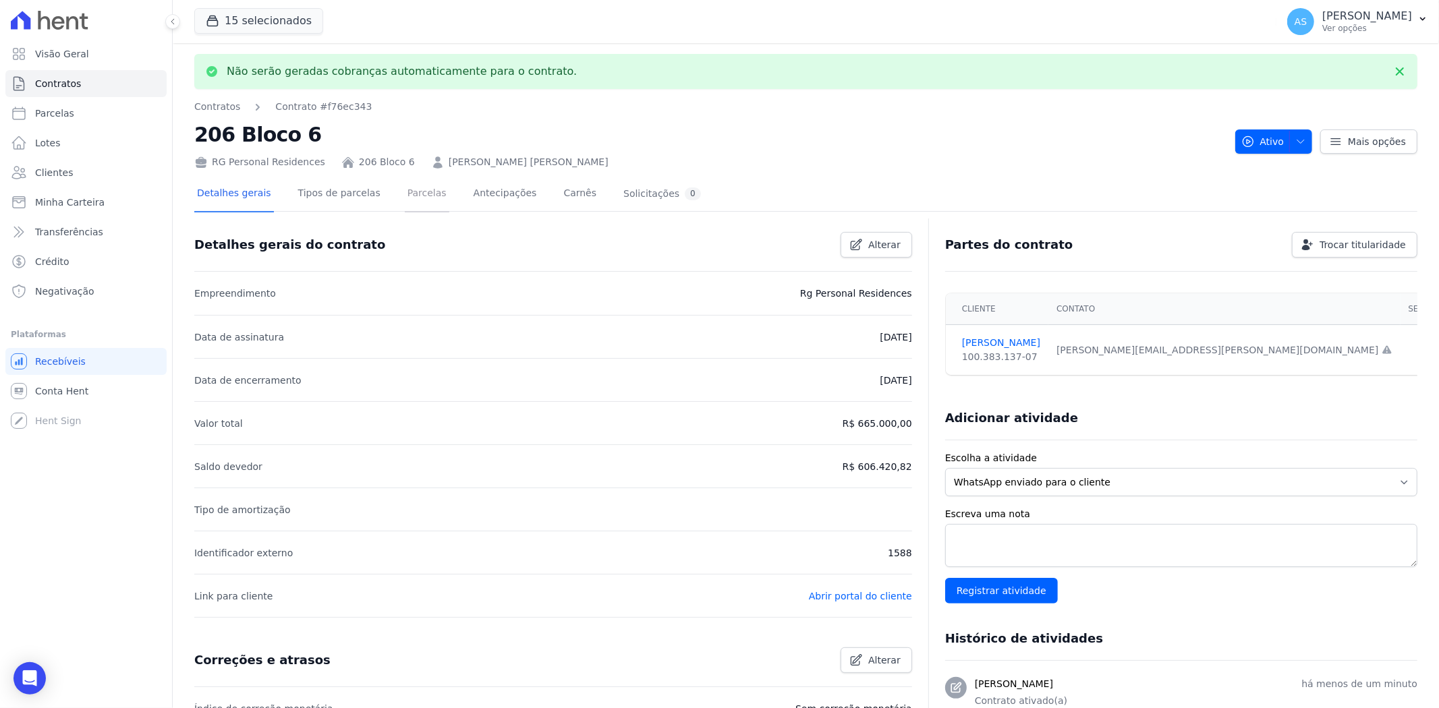
click at [405, 191] on link "Parcelas" at bounding box center [427, 195] width 45 height 36
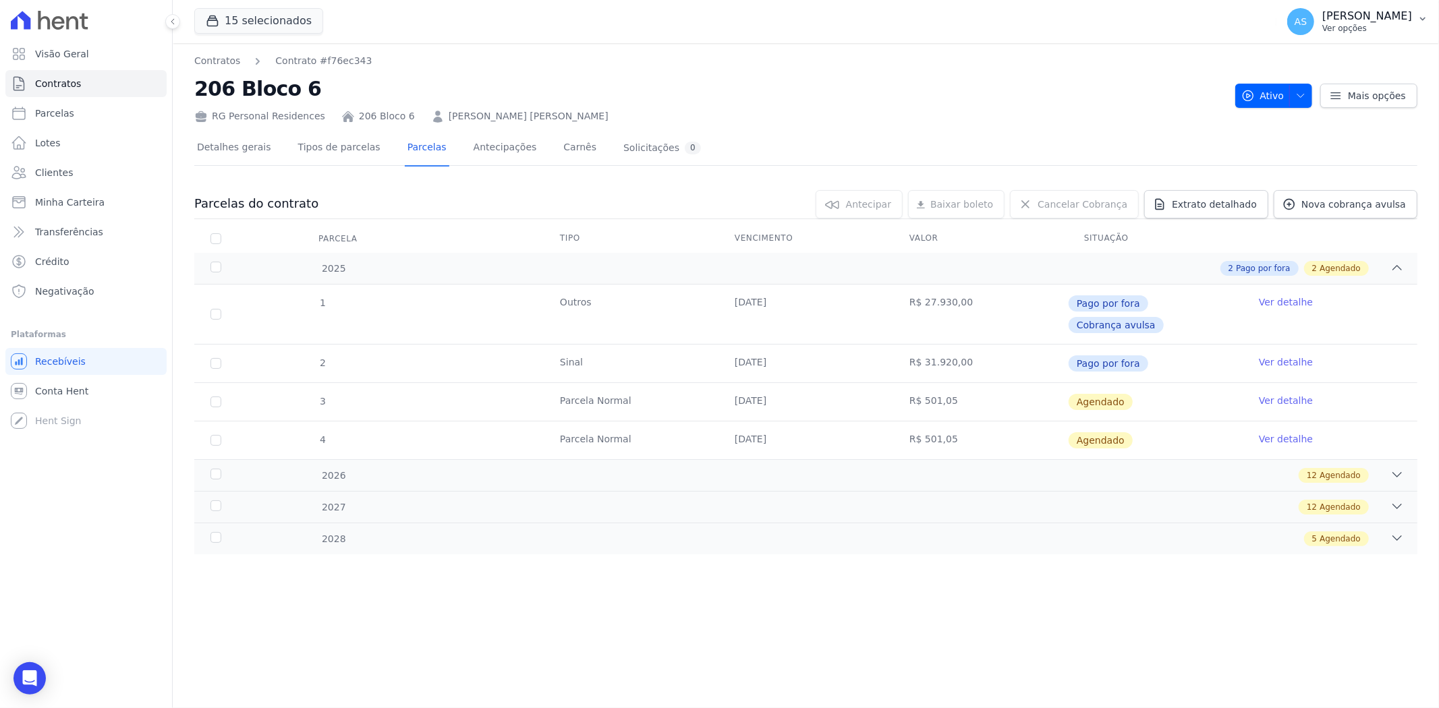
click at [1426, 18] on icon "button" at bounding box center [1422, 18] width 11 height 11
click at [1323, 179] on link "Importar de ERP" at bounding box center [1352, 179] width 173 height 24
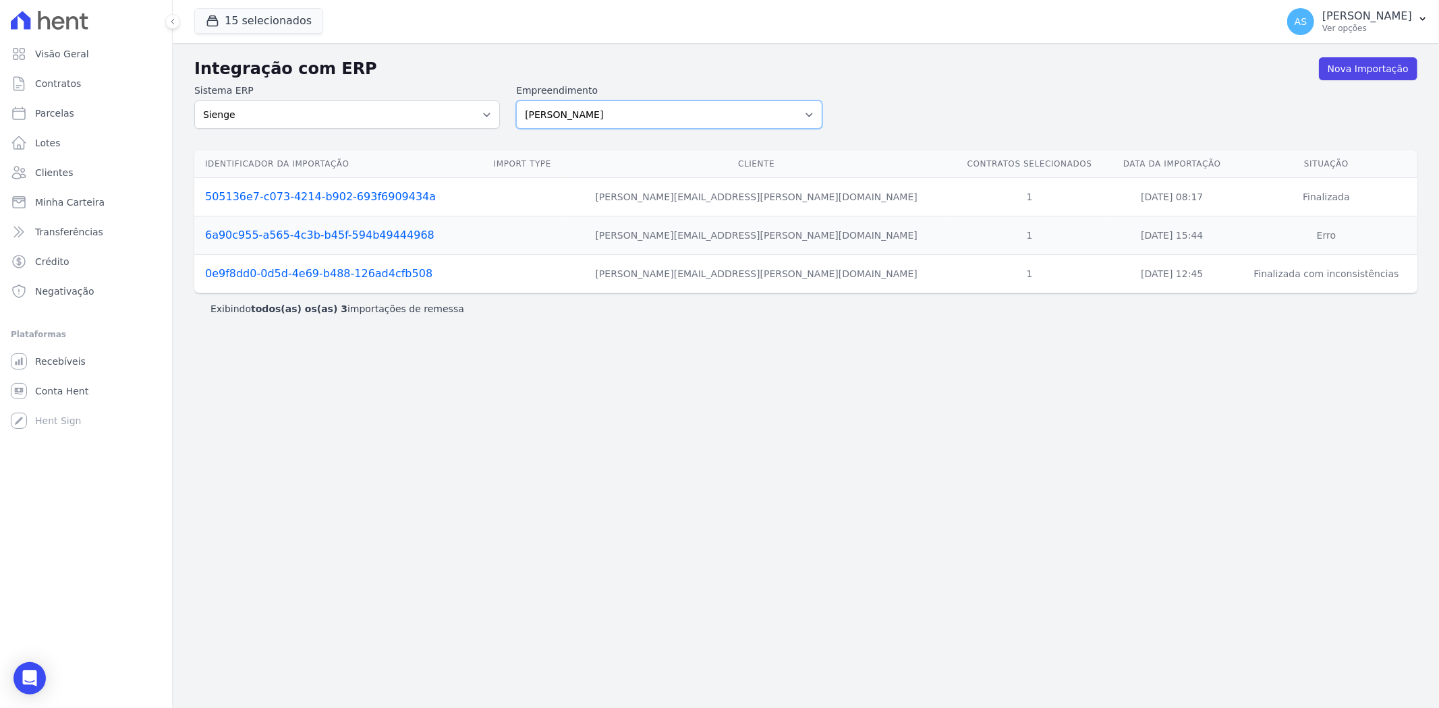
click at [807, 117] on select "[PERSON_NAME] Art Prime - [PERSON_NAME] Unique CTV Beat Residencial CTV Mob CTV…" at bounding box center [669, 115] width 306 height 28
select select "af4cbe73-c281-4f2e-9229-1156d0214977"
click at [516, 101] on select "[PERSON_NAME] Art Prime - [PERSON_NAME] Unique CTV Beat Residencial CTV Mob CTV…" at bounding box center [669, 115] width 306 height 28
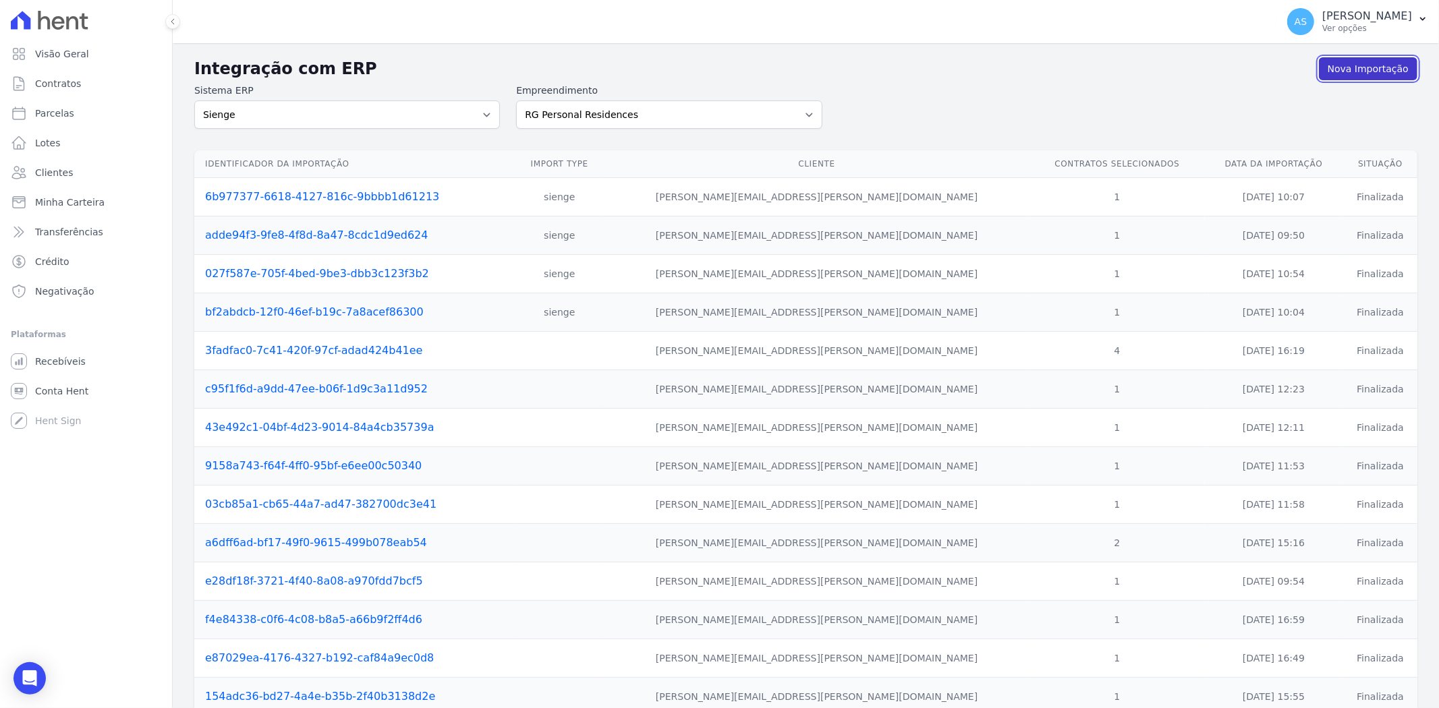
click at [1351, 72] on link "Nova Importação" at bounding box center [1368, 68] width 98 height 23
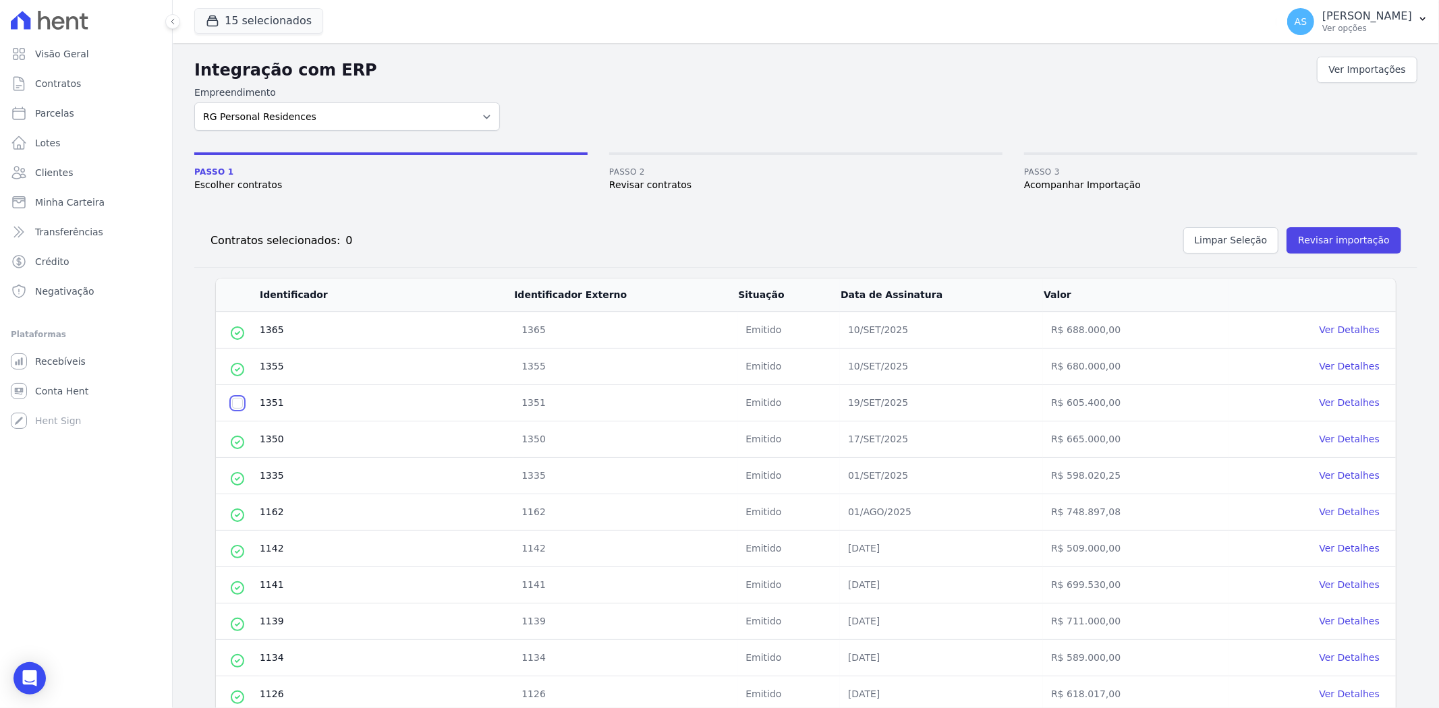
click at [237, 403] on input "checkbox" at bounding box center [237, 403] width 11 height 11
checkbox input "true"
click at [1338, 236] on button "Revisar importação" at bounding box center [1343, 240] width 115 height 26
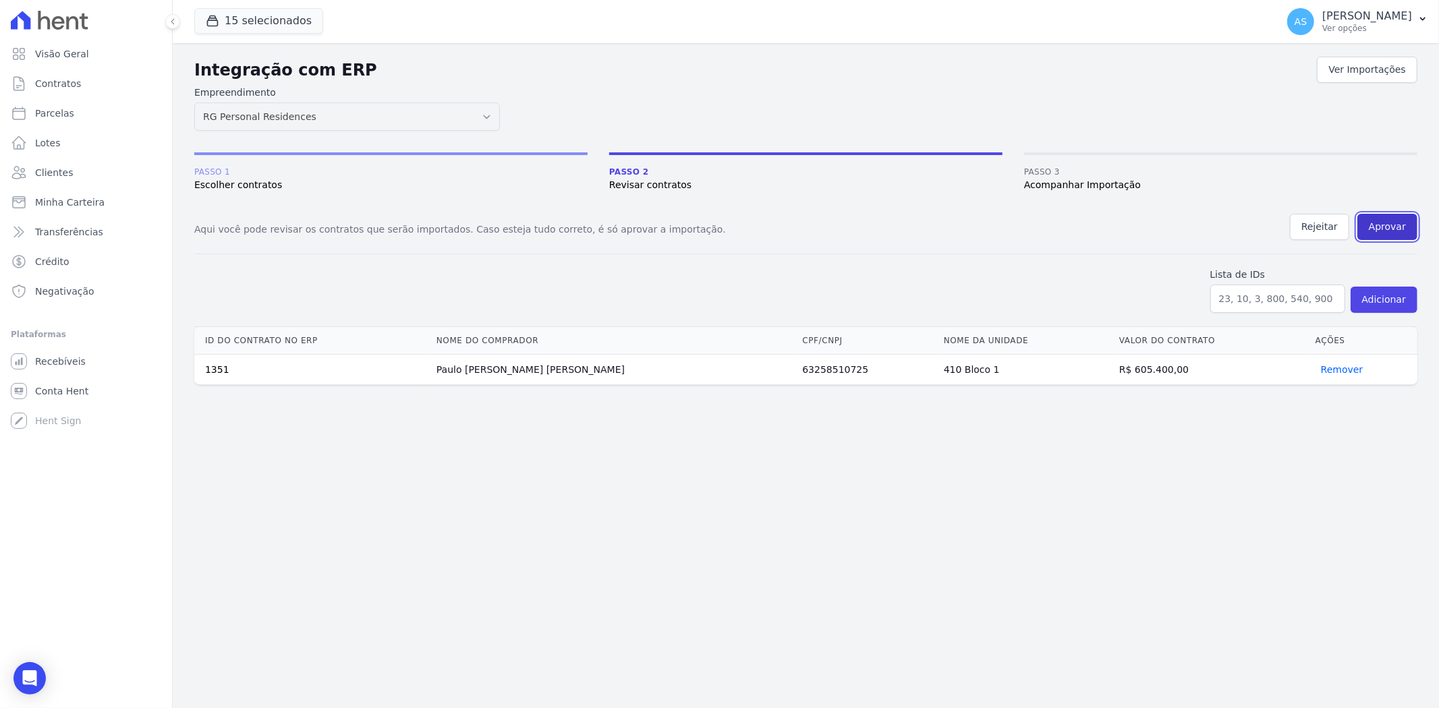
click at [1400, 226] on button "Aprovar" at bounding box center [1387, 227] width 60 height 26
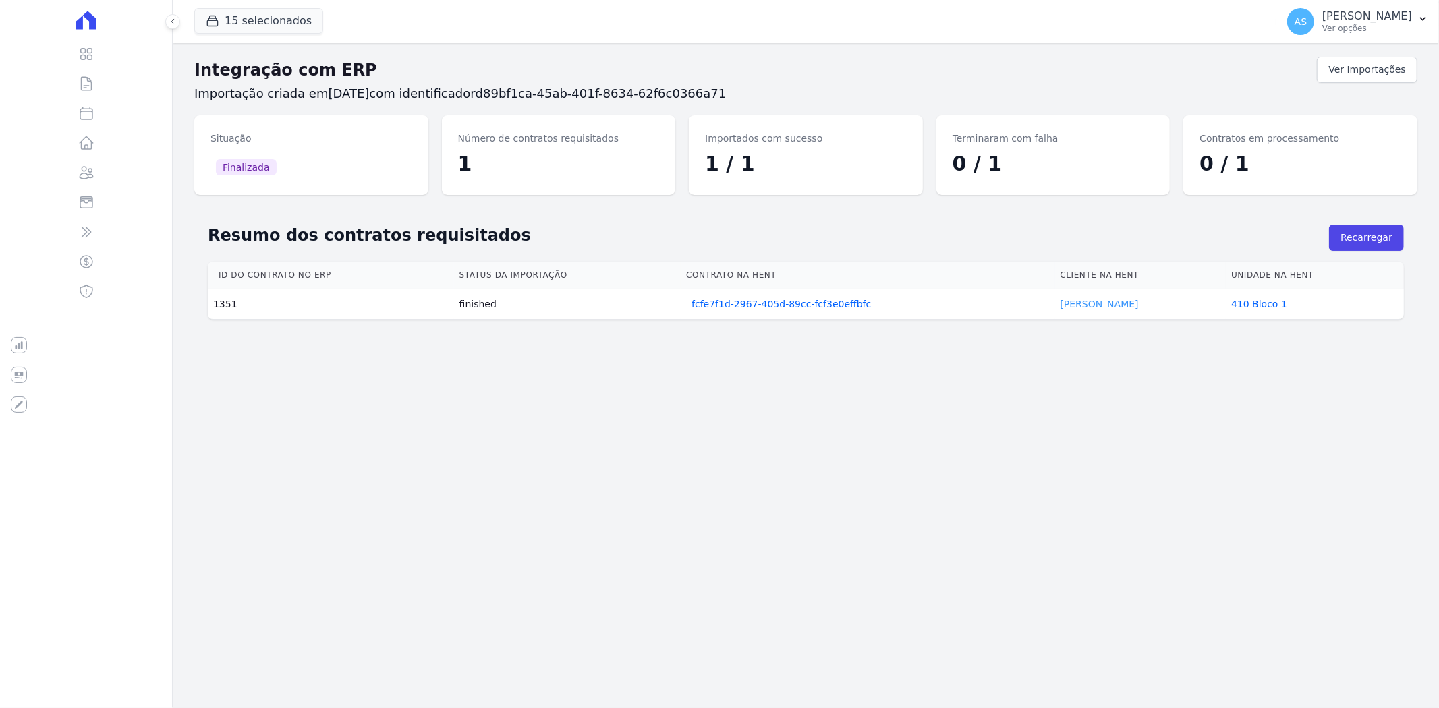
click at [1107, 301] on link "Paulo Martins" at bounding box center [1099, 304] width 78 height 11
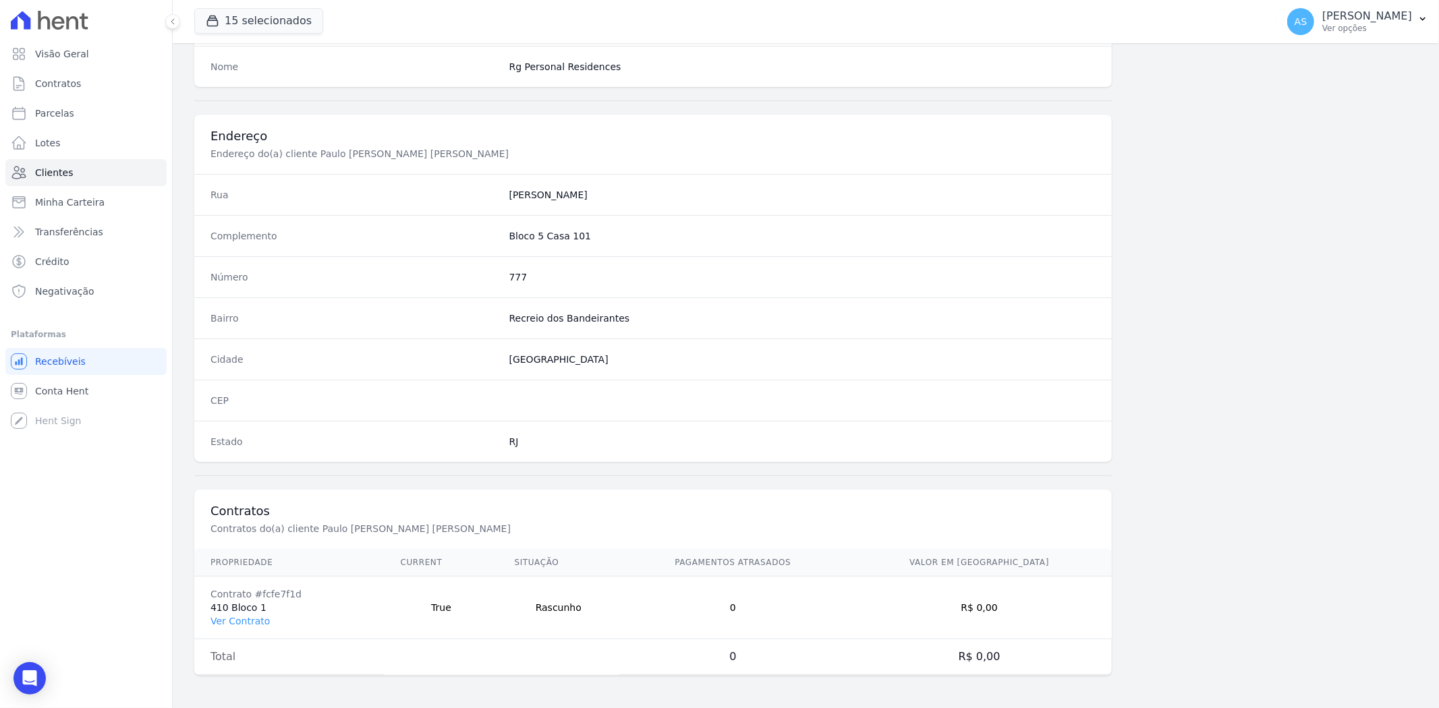
scroll to position [556, 0]
click at [231, 625] on link "Ver Contrato" at bounding box center [239, 621] width 59 height 11
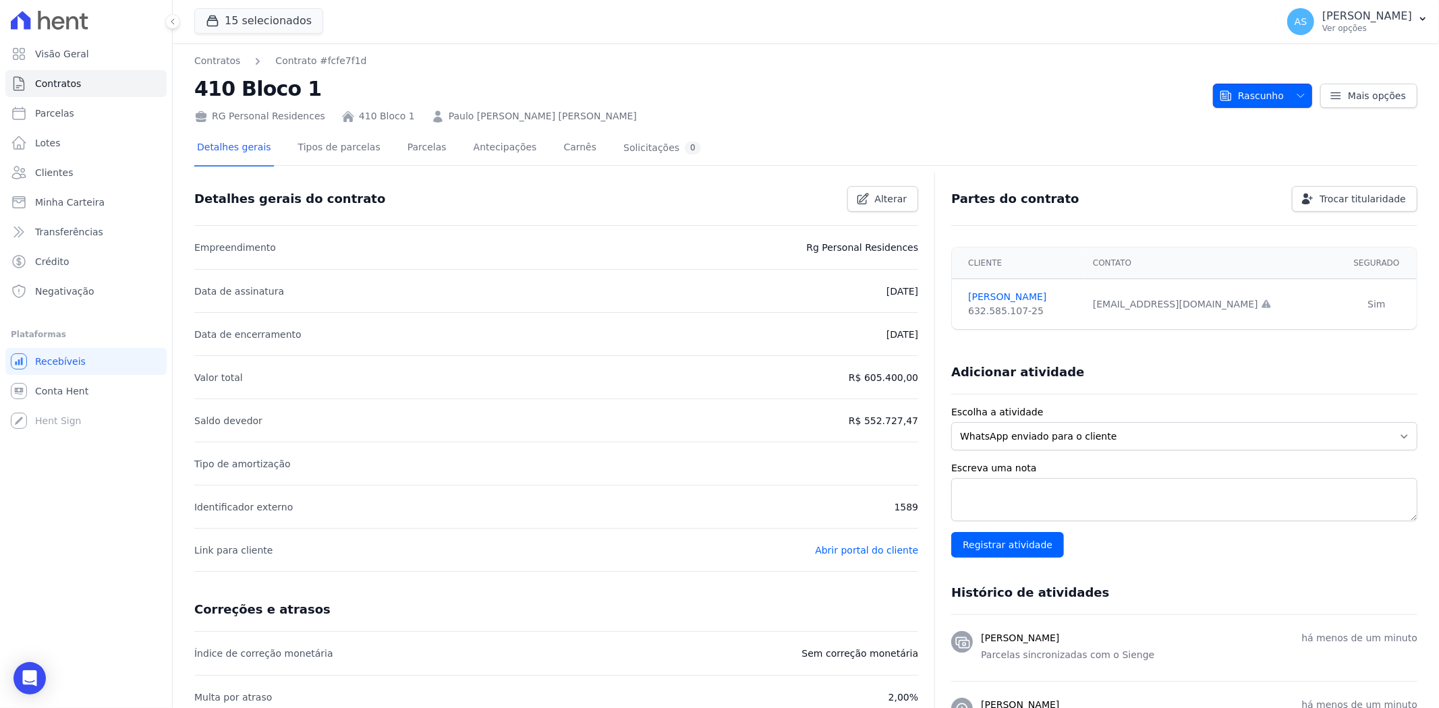
click at [1295, 95] on icon "button" at bounding box center [1300, 95] width 11 height 11
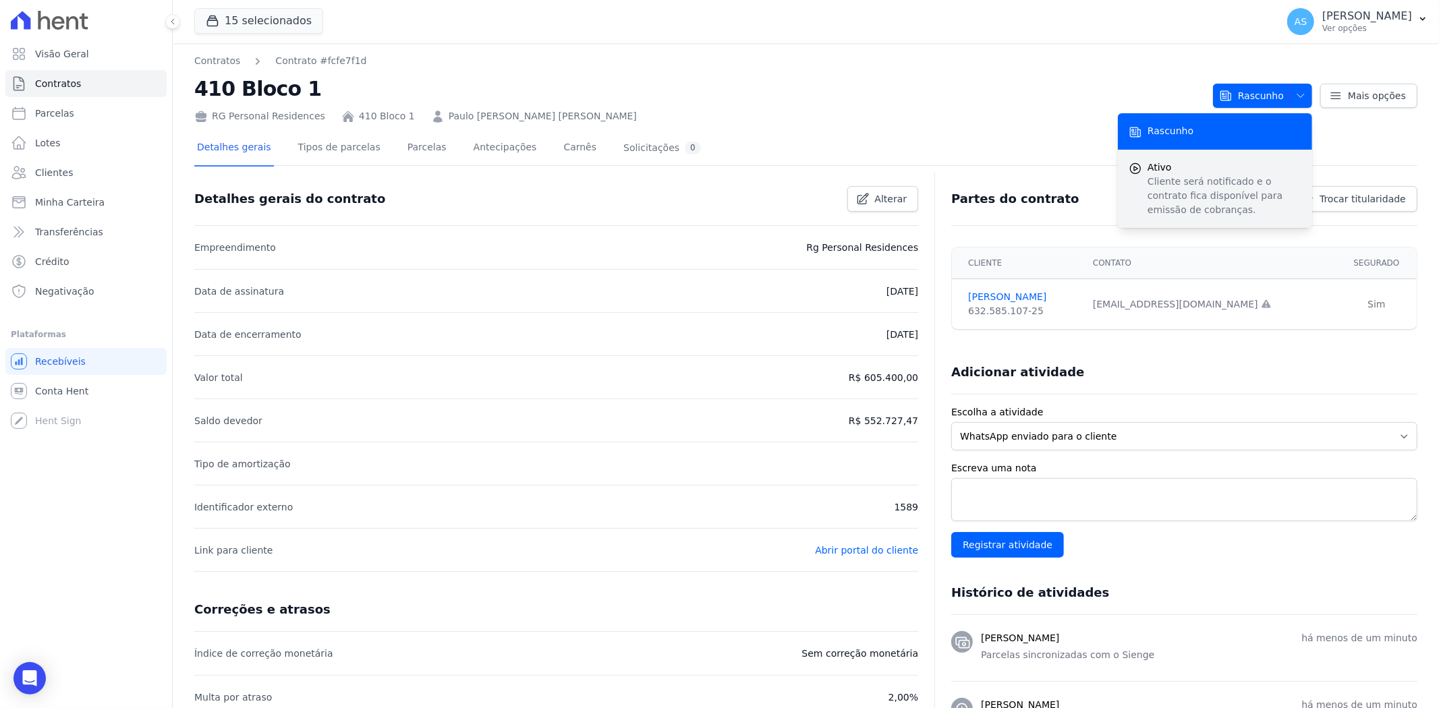
click at [1190, 177] on p "Cliente será notificado e o contrato fica disponível para emissão de cobranças." at bounding box center [1224, 196] width 154 height 42
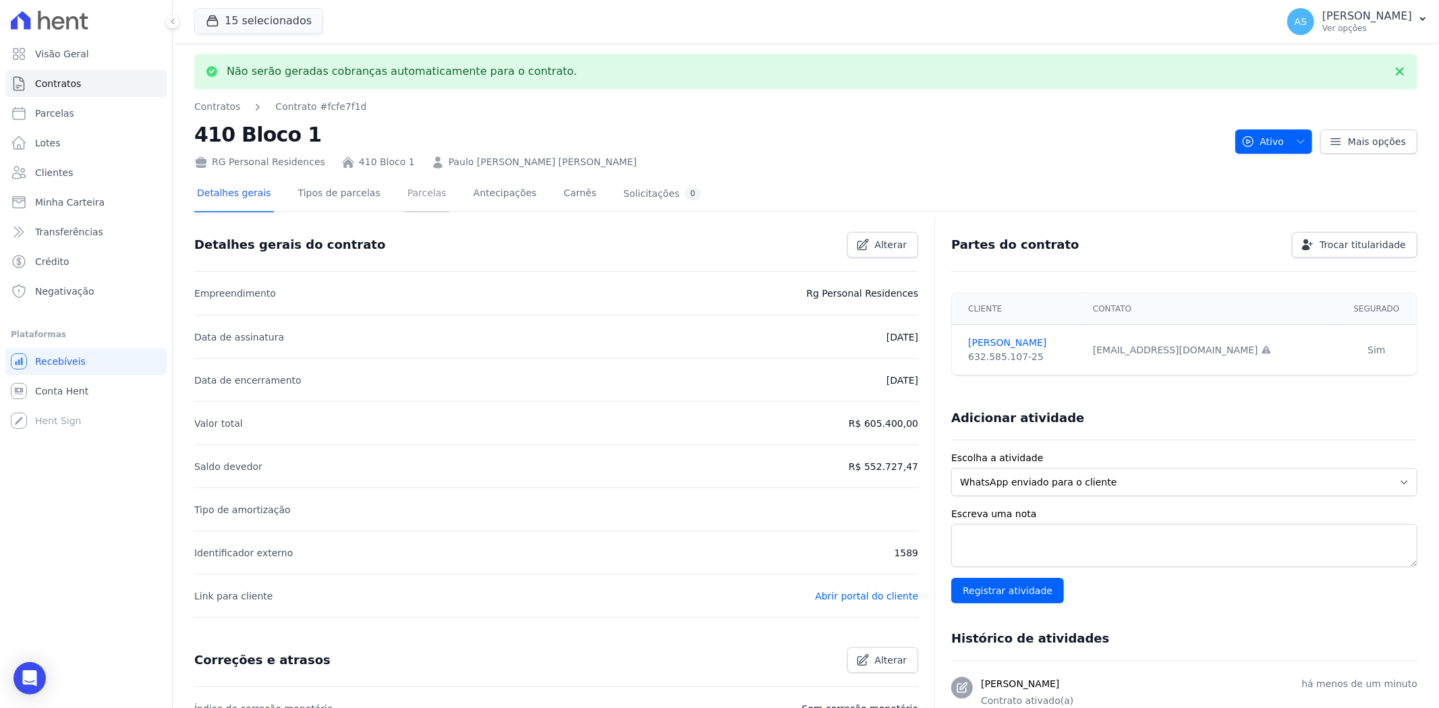
click at [409, 196] on link "Parcelas" at bounding box center [427, 195] width 45 height 36
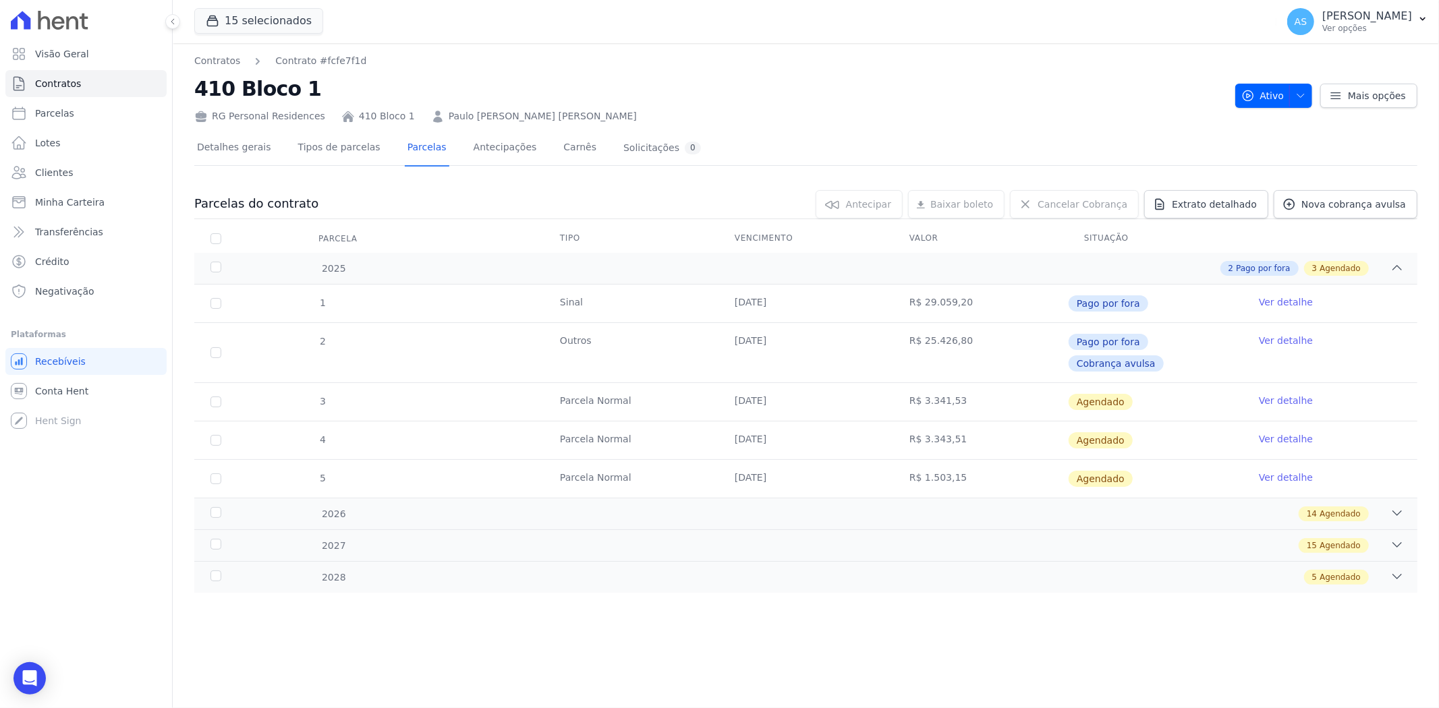
click at [1268, 394] on link "Ver detalhe" at bounding box center [1286, 400] width 54 height 13
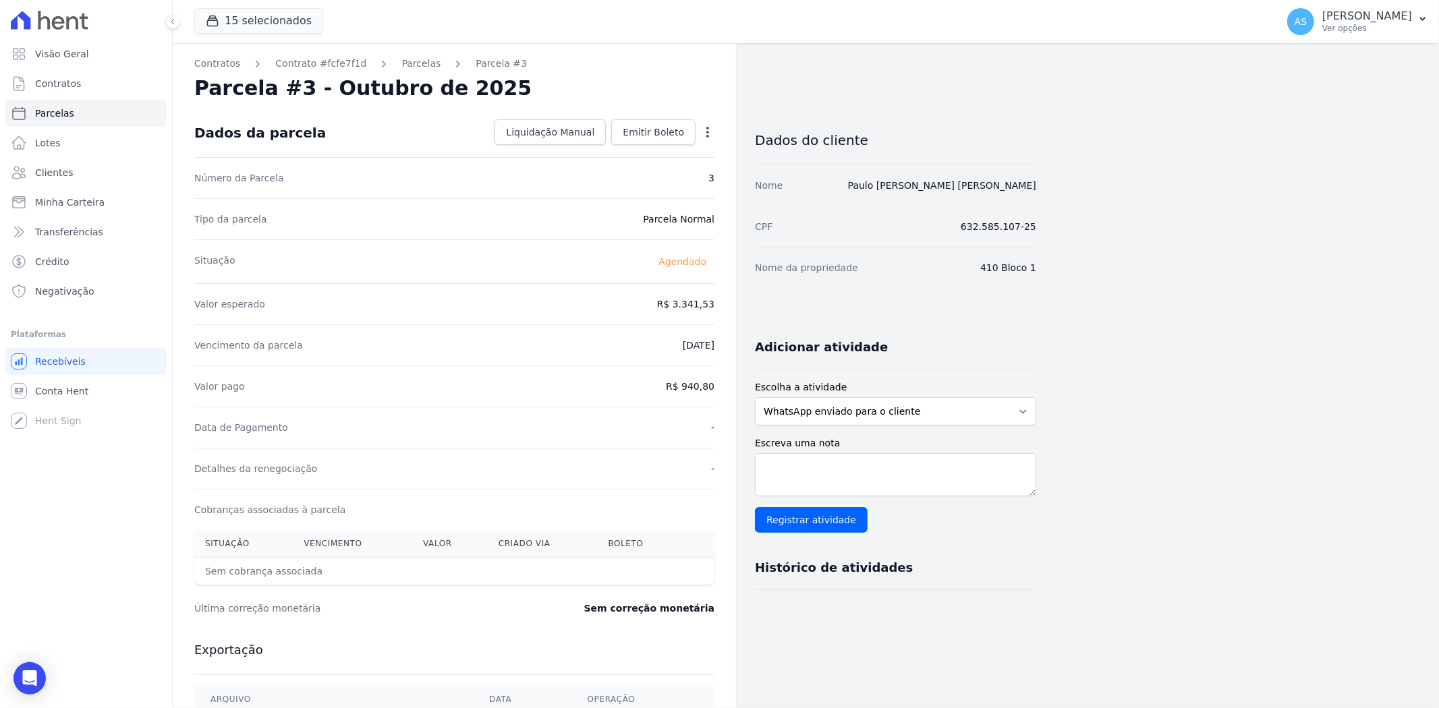
click at [706, 132] on icon "button" at bounding box center [707, 132] width 3 height 11
click at [626, 146] on link "Alterar" at bounding box center [649, 150] width 119 height 24
drag, startPoint x: 650, startPoint y: 301, endPoint x: 714, endPoint y: 306, distance: 64.3
click at [714, 306] on input "3341.53" at bounding box center [650, 303] width 130 height 28
type input "2400.73"
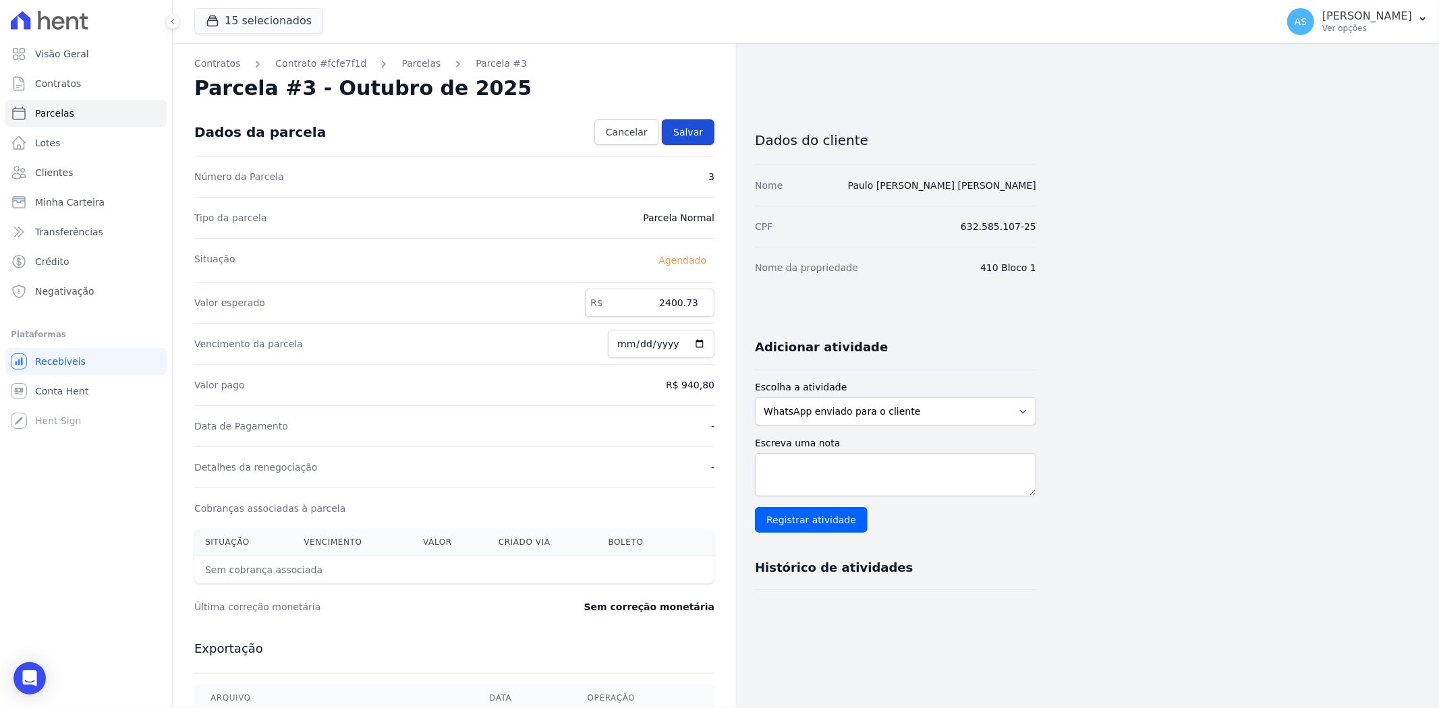
click at [699, 125] on span "Salvar" at bounding box center [688, 131] width 30 height 13
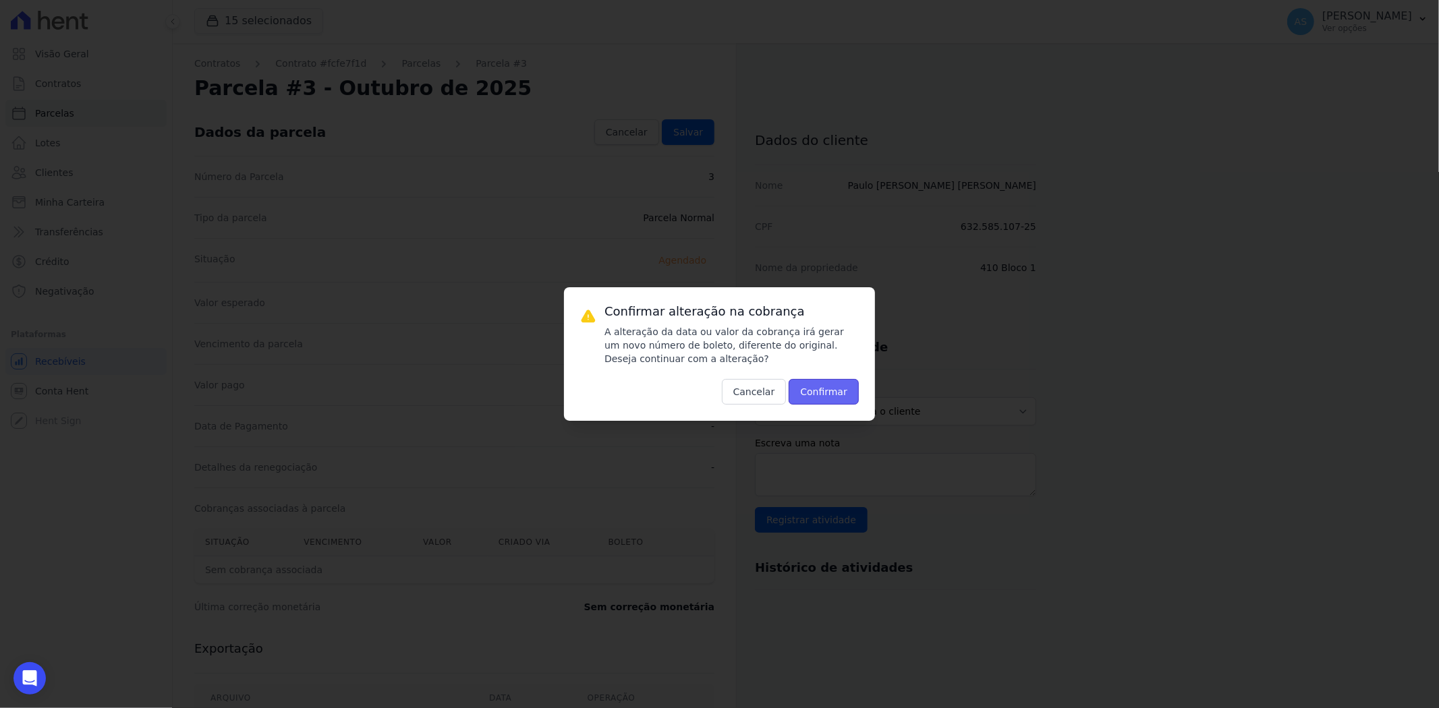
click at [828, 391] on button "Confirmar" at bounding box center [824, 392] width 70 height 26
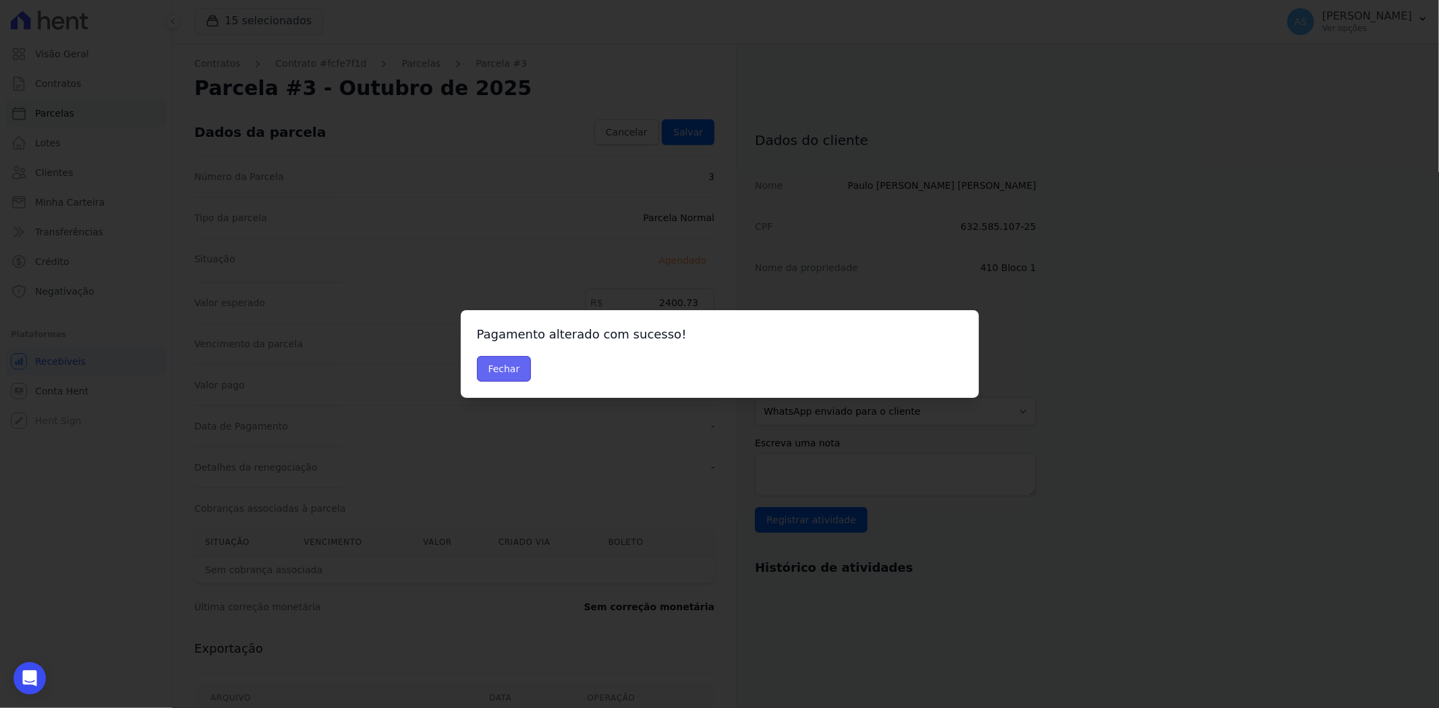
click at [483, 371] on button "Fechar" at bounding box center [504, 369] width 55 height 26
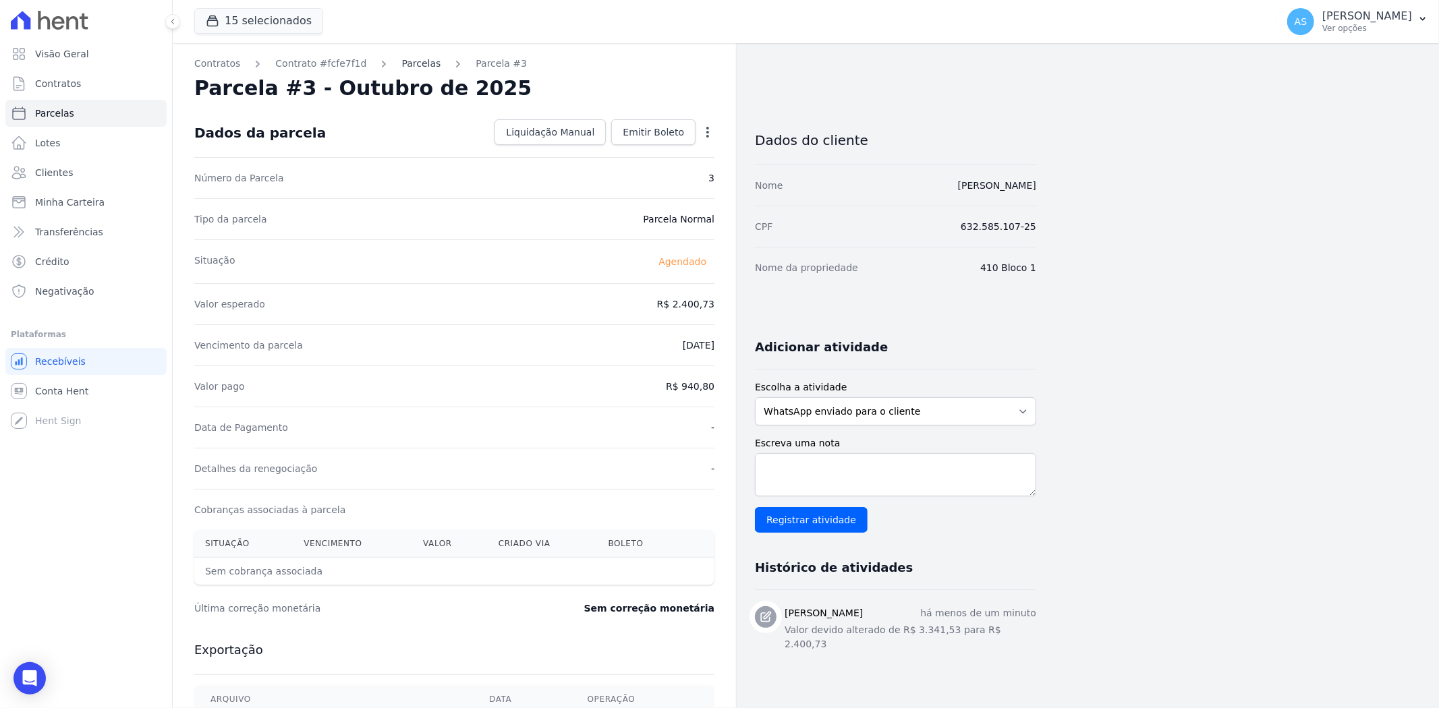
click at [401, 68] on link "Parcelas" at bounding box center [420, 64] width 39 height 14
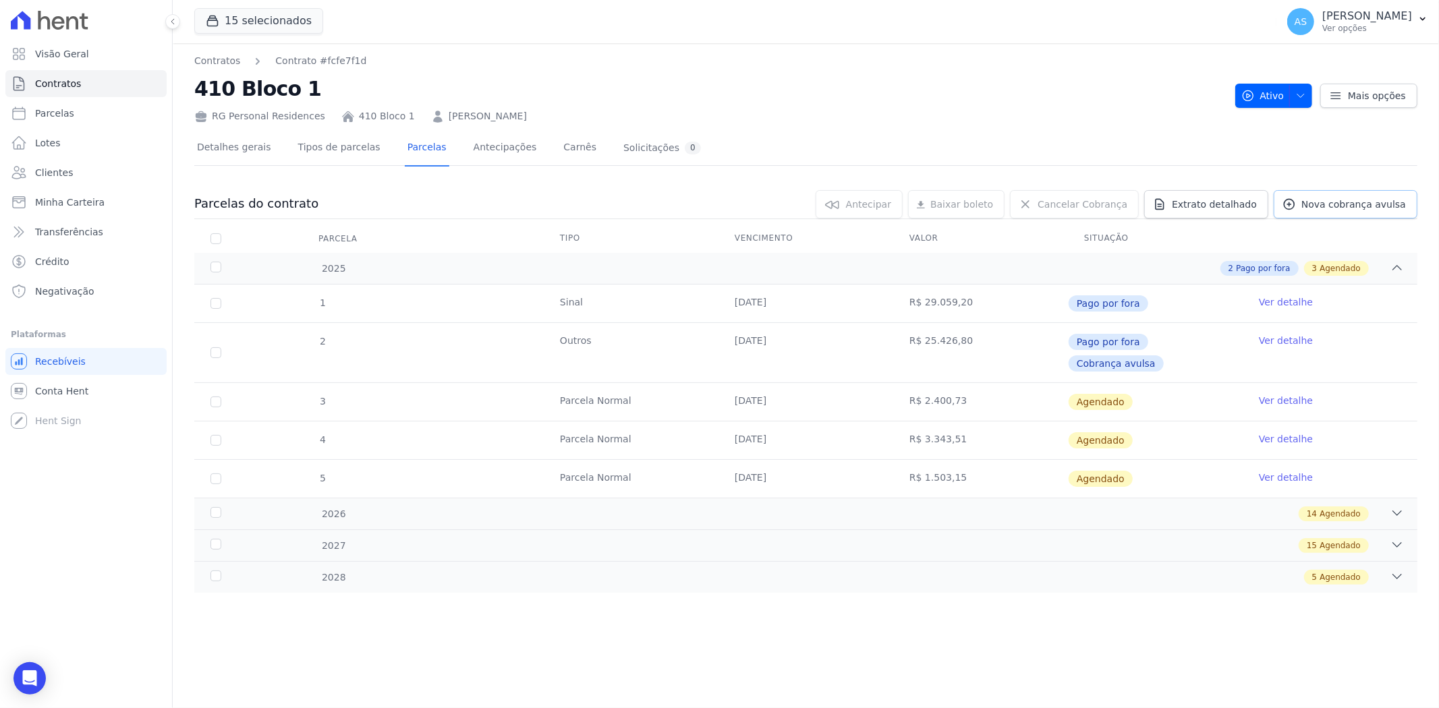
click at [1343, 200] on span "Nova cobrança avulsa" at bounding box center [1353, 204] width 105 height 13
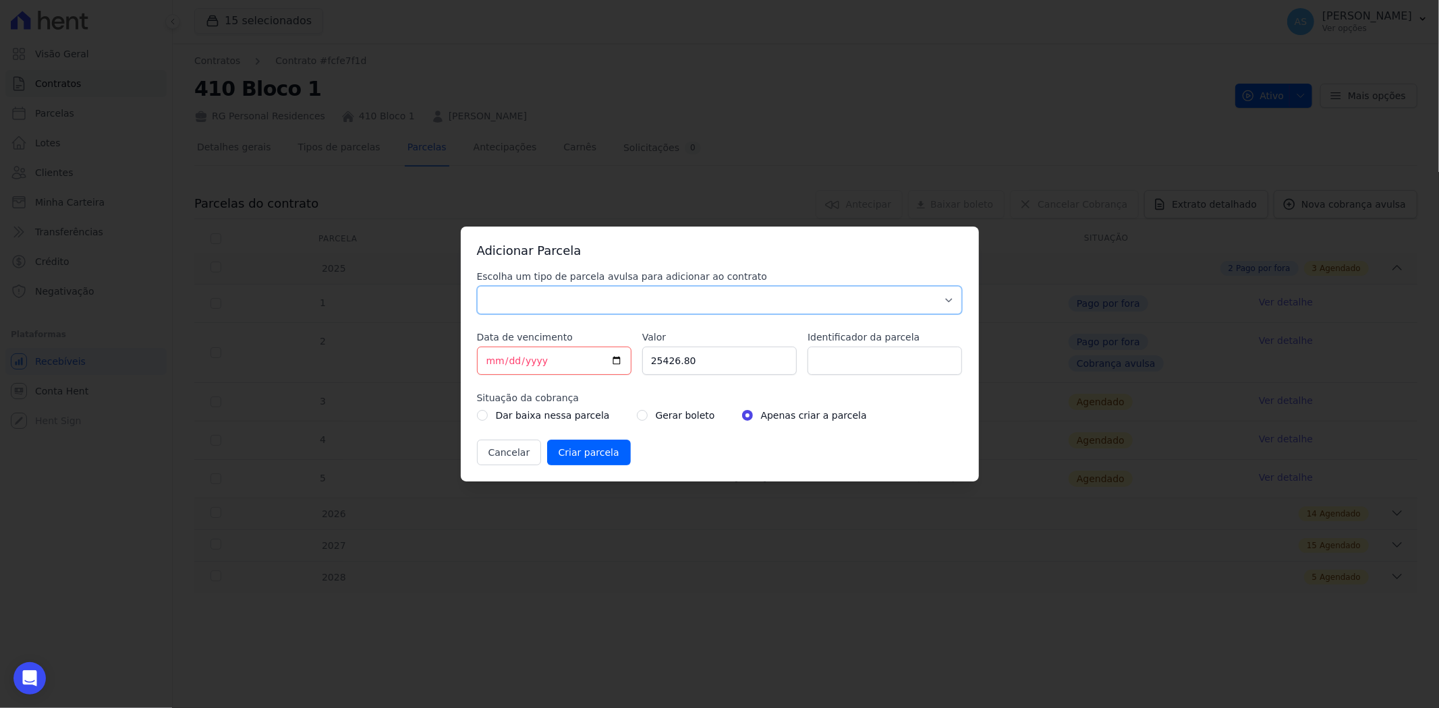
click at [549, 287] on select "Parcela Normal Sinal Caução Intercalada Chaves Pré Chaves Pós Chaves Taxas Quit…" at bounding box center [720, 300] width 486 height 28
select select "standard"
click at [477, 286] on select "Parcela Normal Sinal Caução Intercalada Chaves Pré Chaves Pós Chaves Taxas Quit…" at bounding box center [720, 300] width 486 height 28
click at [618, 360] on input "[DATE]" at bounding box center [554, 361] width 154 height 28
type input "[DATE]"
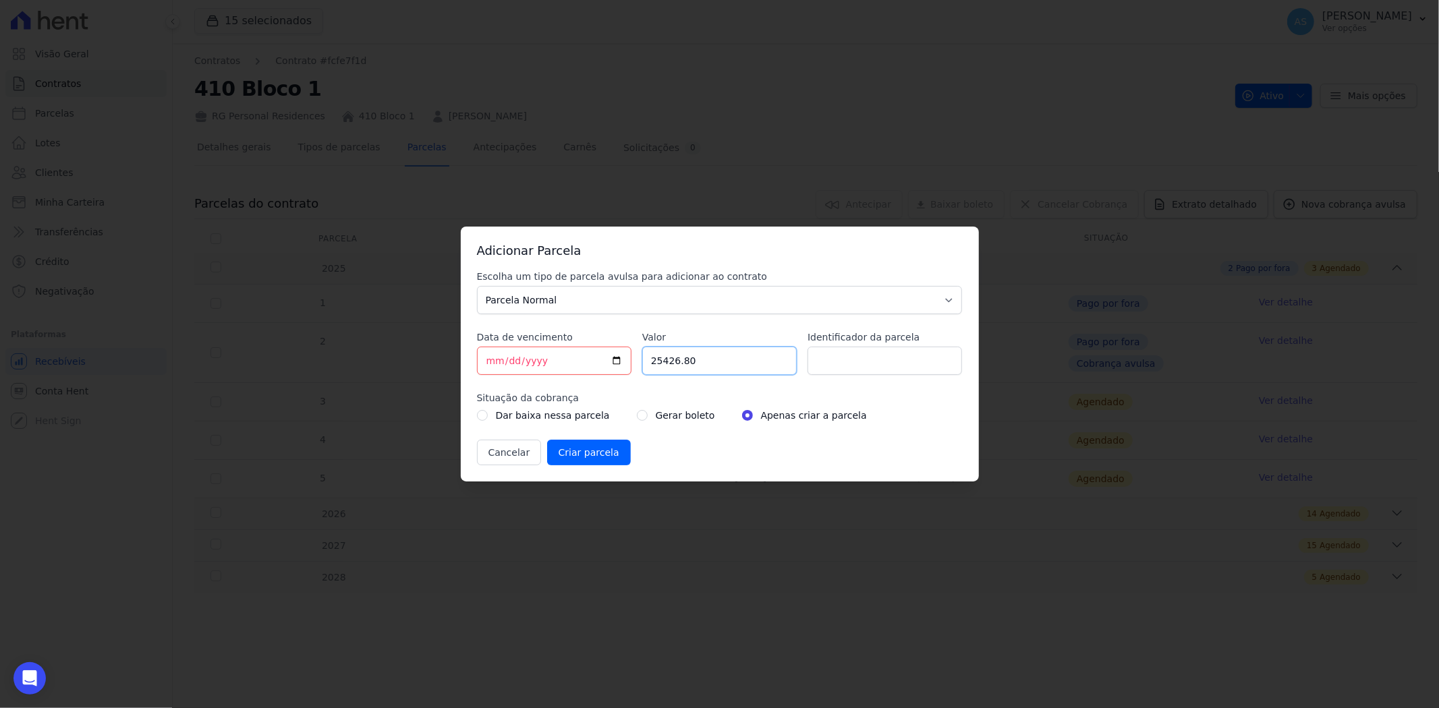
drag, startPoint x: 710, startPoint y: 362, endPoint x: 587, endPoint y: 367, distance: 122.9
click at [587, 367] on div "Escolha um tipo de parcela avulsa para adicionar ao contrato Parcela Normal Sin…" at bounding box center [720, 368] width 486 height 196
type input "940.80"
click at [867, 358] on input "Identificador da parcela" at bounding box center [884, 361] width 154 height 28
drag, startPoint x: 923, startPoint y: 362, endPoint x: 855, endPoint y: 367, distance: 67.6
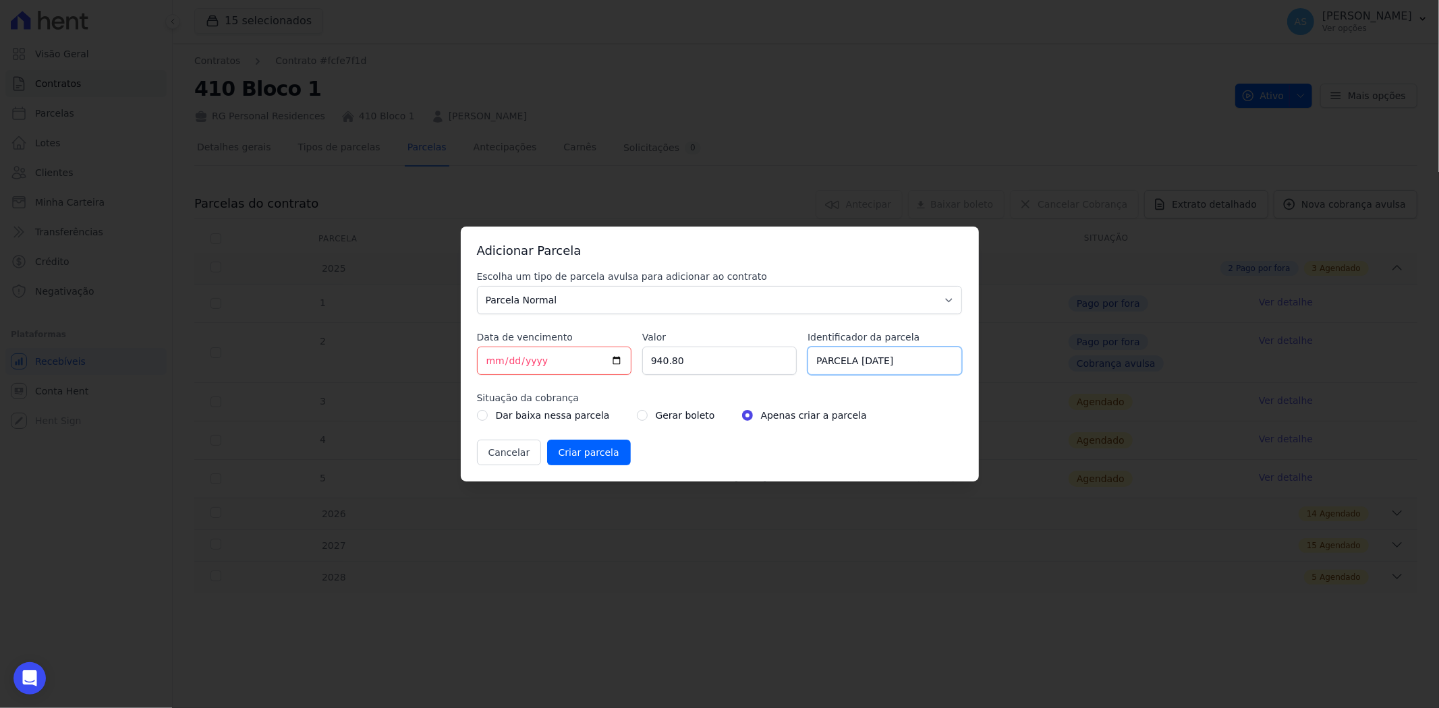
click at [855, 367] on input "PARCELA [DATE]" at bounding box center [884, 361] width 154 height 28
type input "PARCELA [DATE]"
click at [484, 416] on input "radio" at bounding box center [482, 415] width 11 height 11
radio input "true"
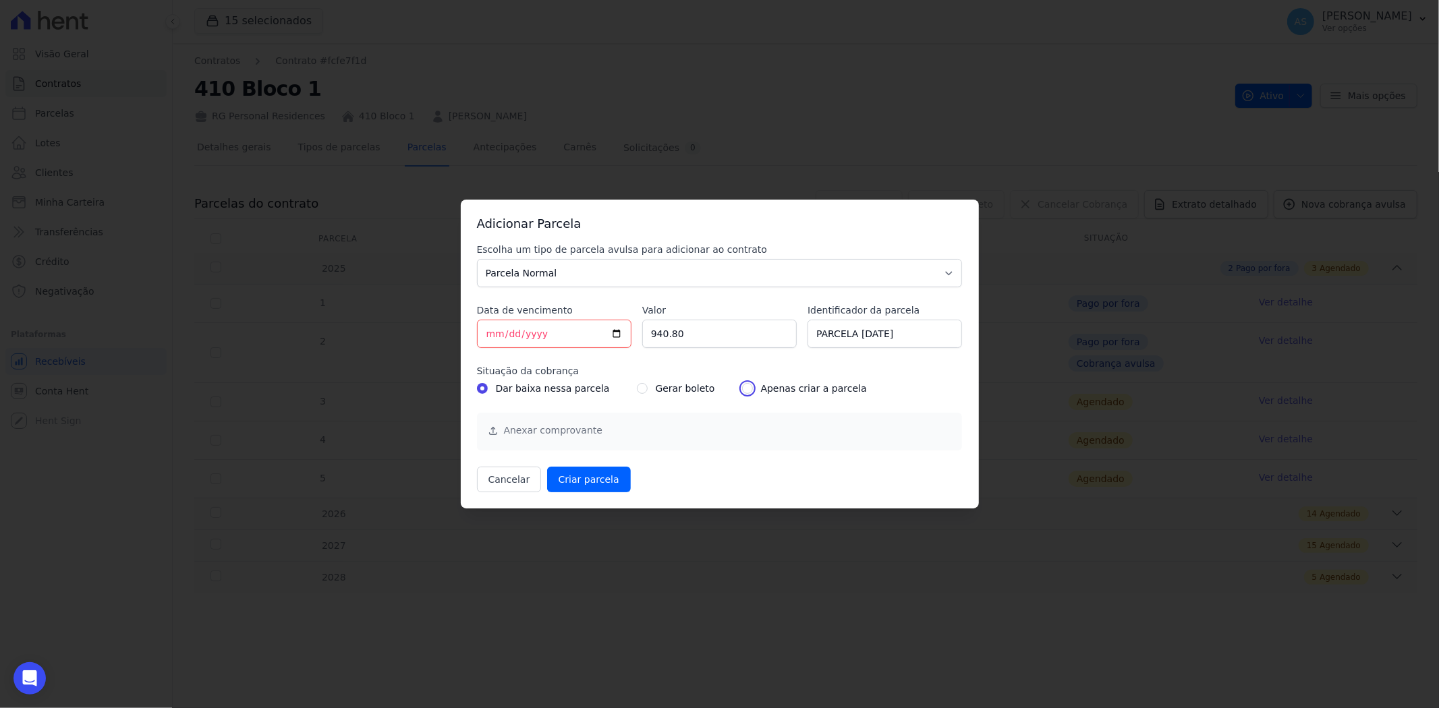
click at [742, 392] on input "radio" at bounding box center [747, 388] width 11 height 11
radio input "true"
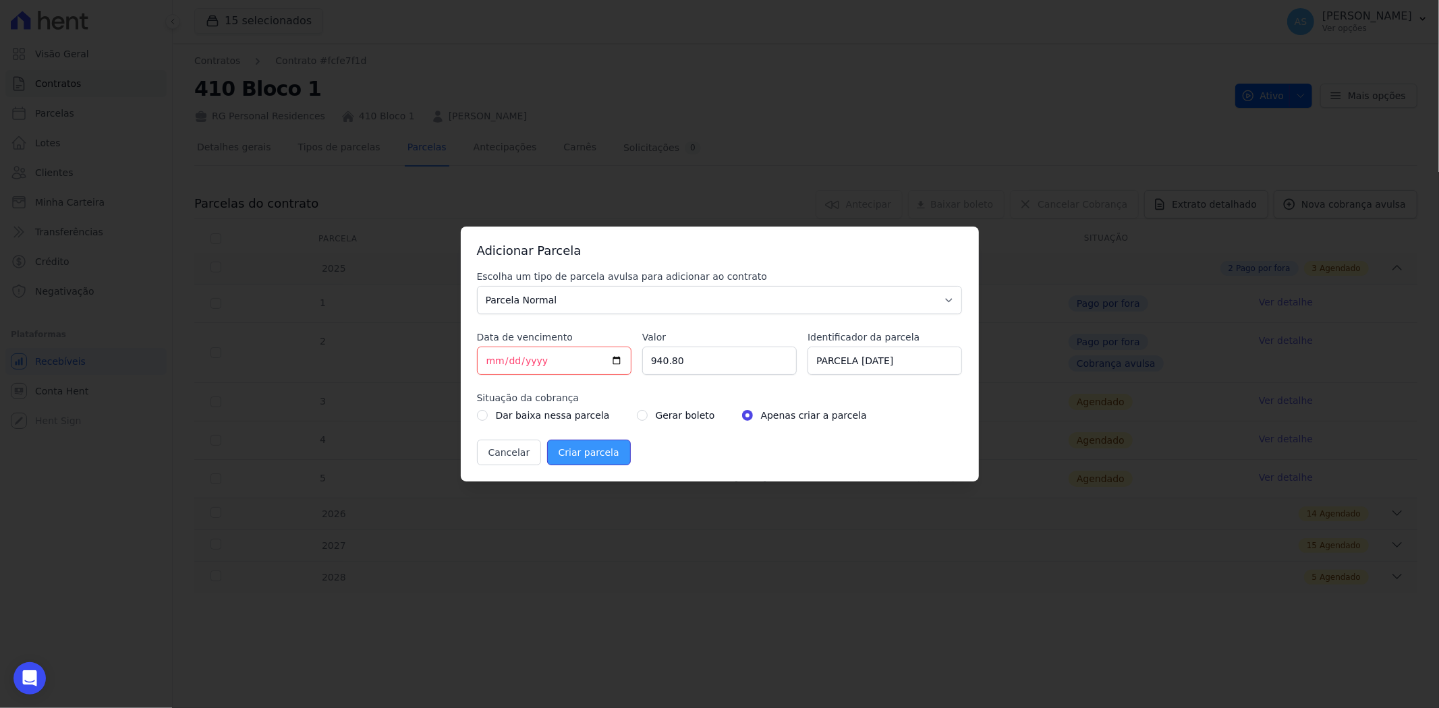
click at [577, 448] on input "Criar parcela" at bounding box center [589, 453] width 84 height 26
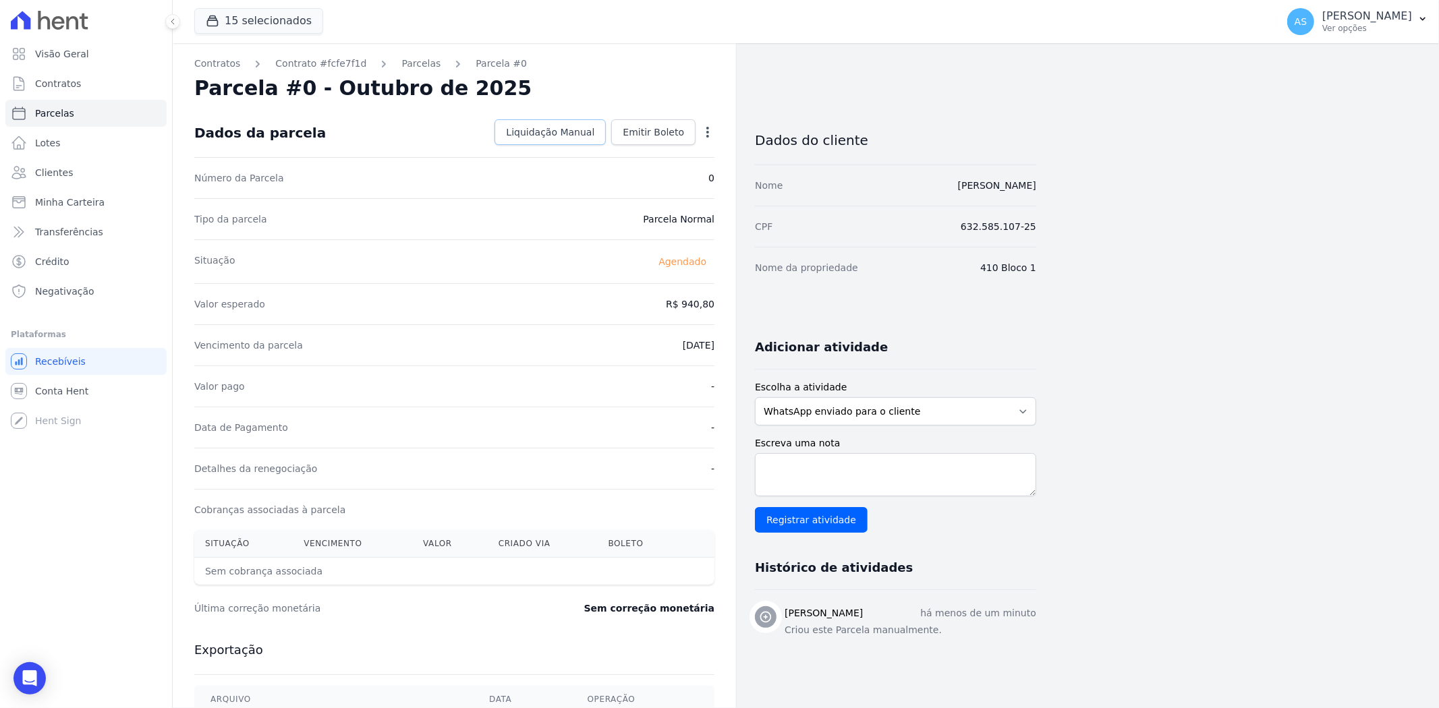
click at [553, 132] on span "Liquidação Manual" at bounding box center [550, 131] width 88 height 13
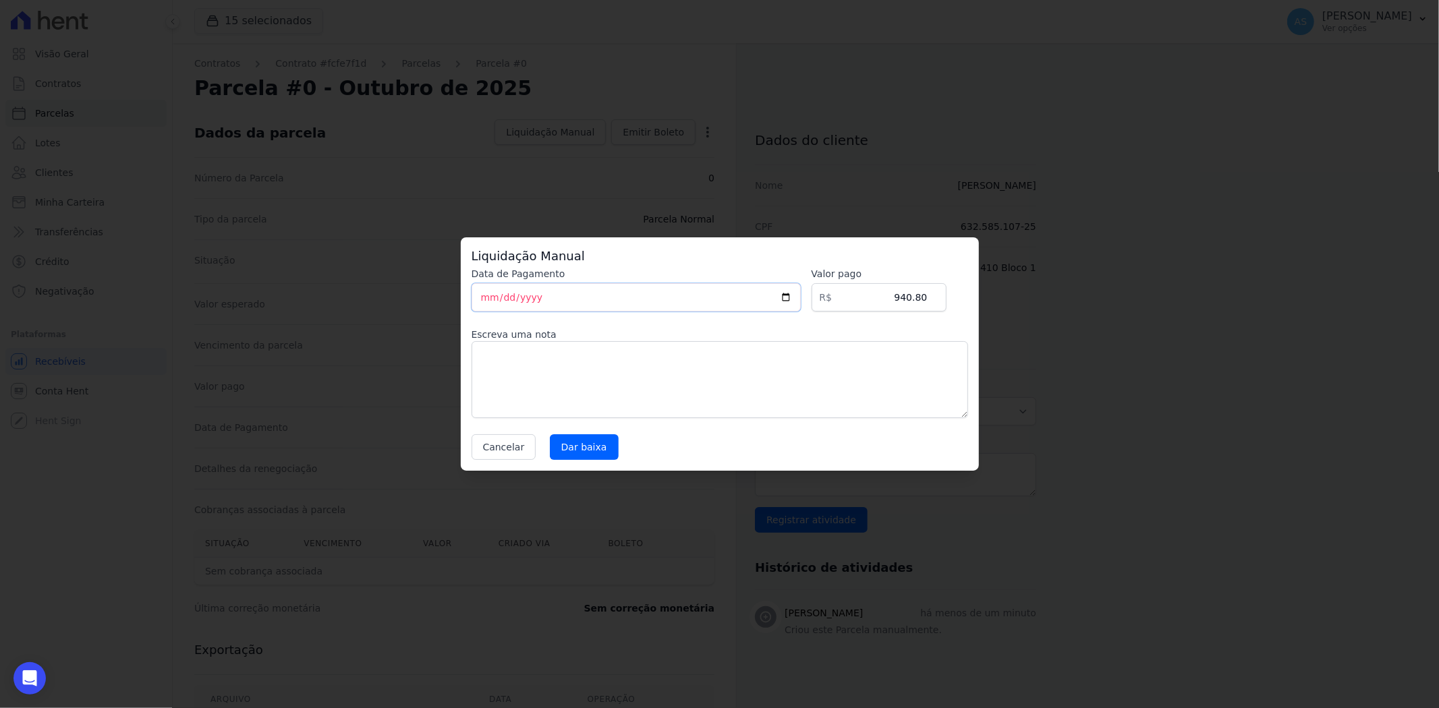
click at [623, 295] on input "[DATE]" at bounding box center [636, 297] width 329 height 28
click at [484, 300] on input "[DATE]" at bounding box center [636, 297] width 329 height 28
type input "[DATE]"
click at [562, 445] on input "Dar baixa" at bounding box center [584, 447] width 69 height 26
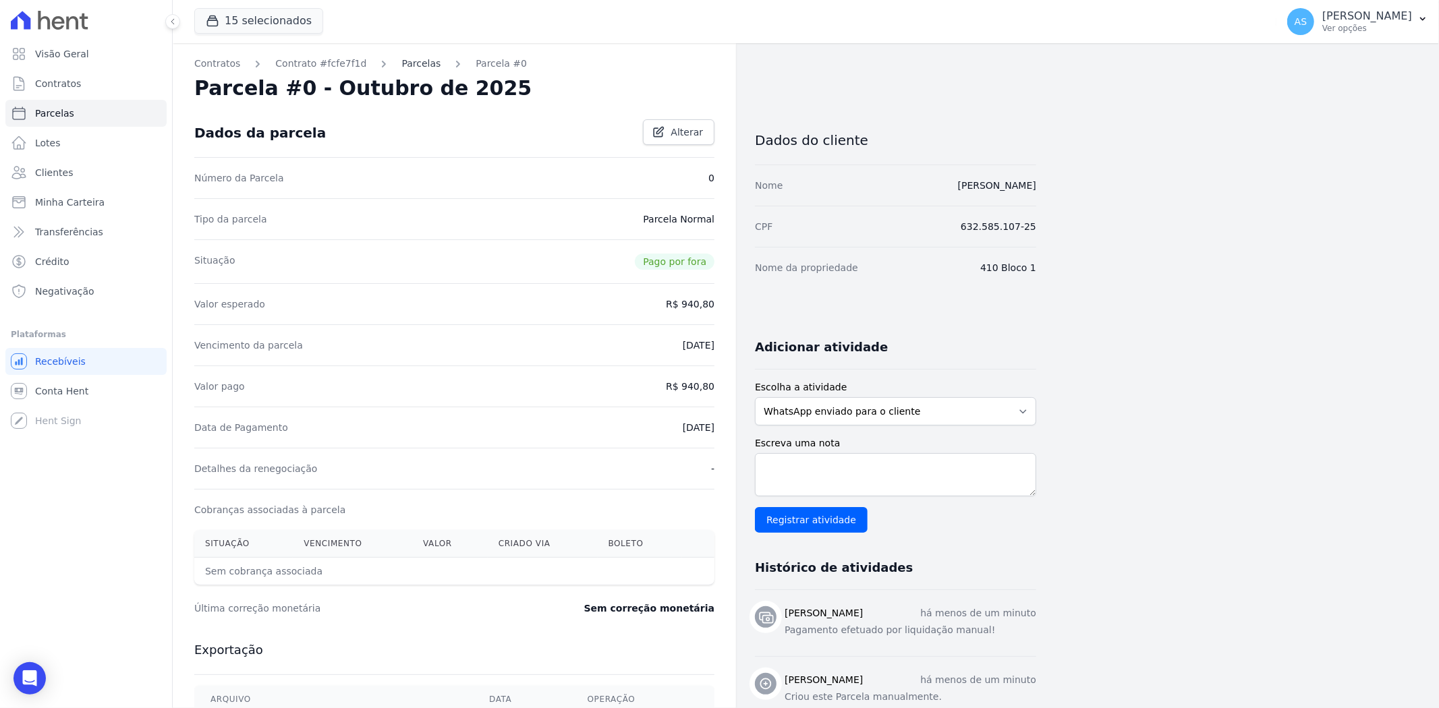
click at [401, 57] on link "Parcelas" at bounding box center [420, 64] width 39 height 14
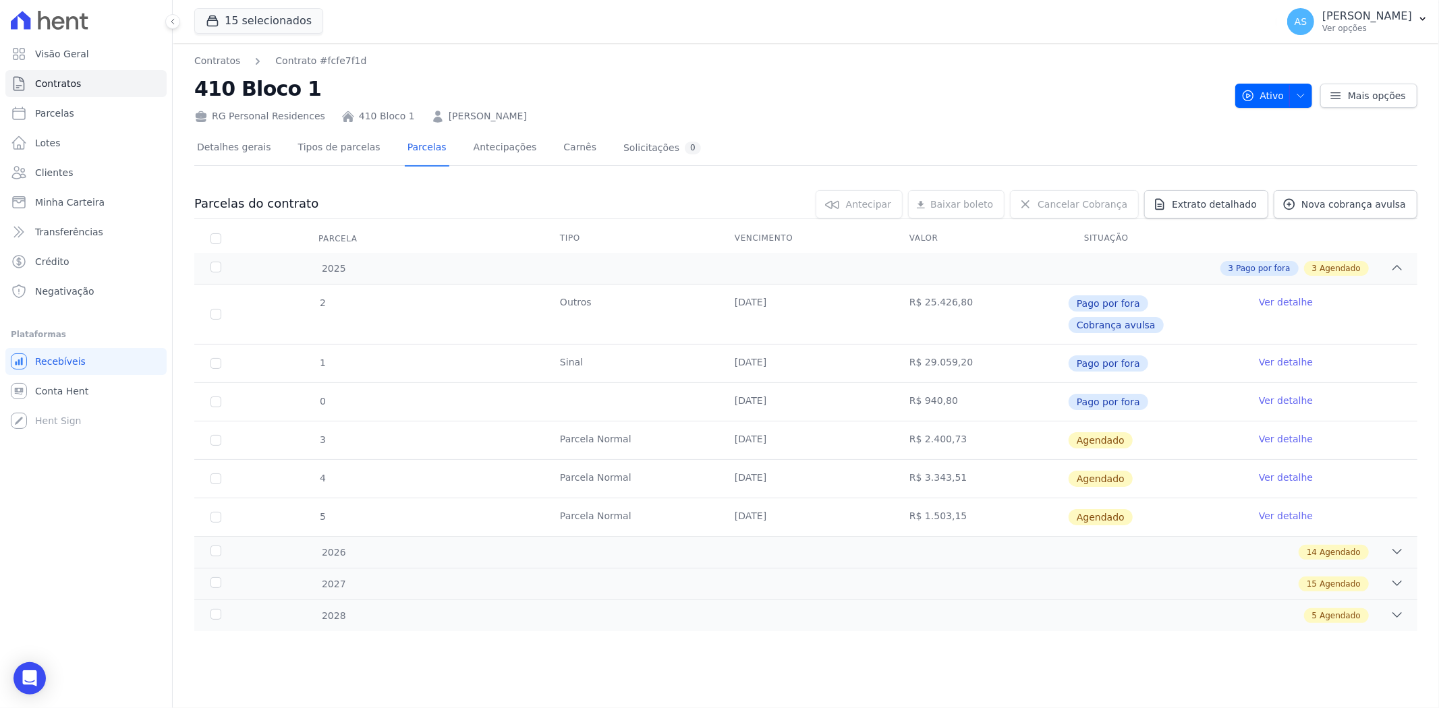
click at [1292, 432] on link "Ver detalhe" at bounding box center [1286, 438] width 54 height 13
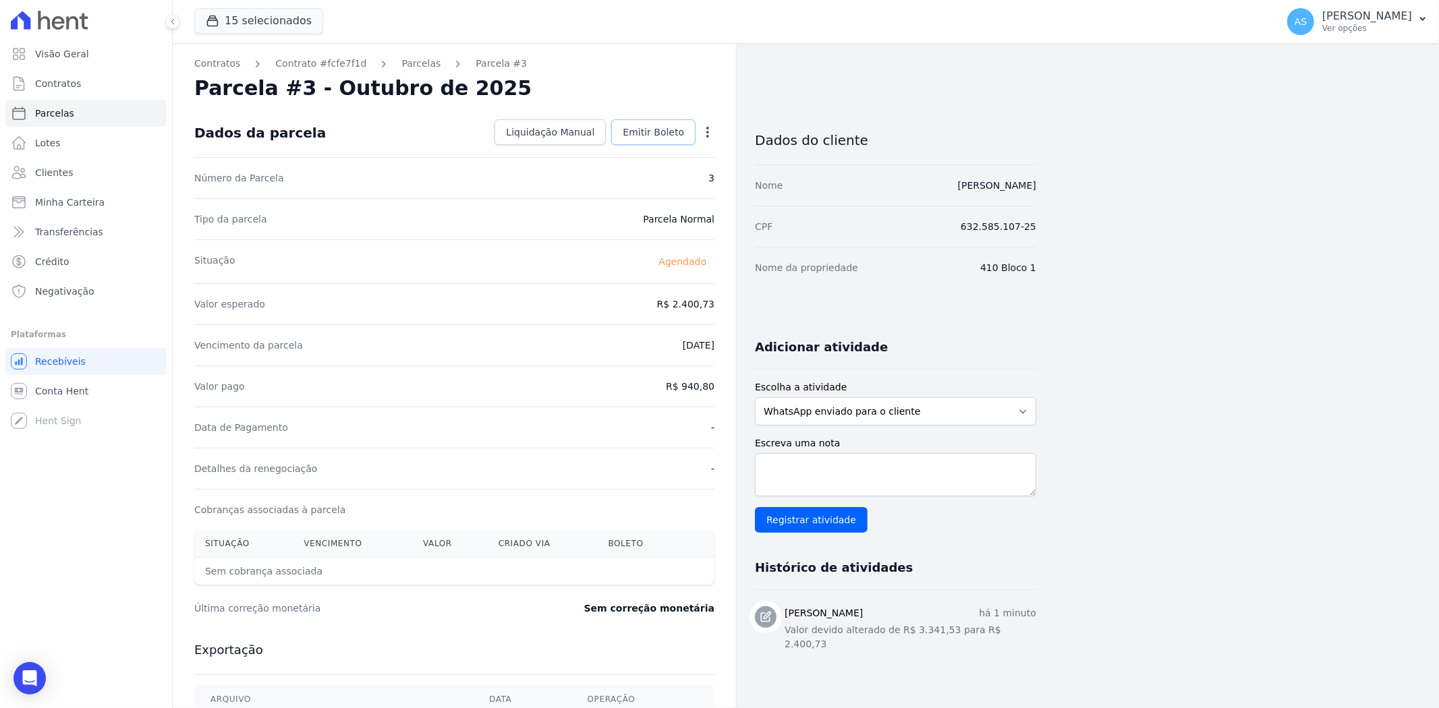
click at [651, 127] on span "Emitir Boleto" at bounding box center [653, 131] width 61 height 13
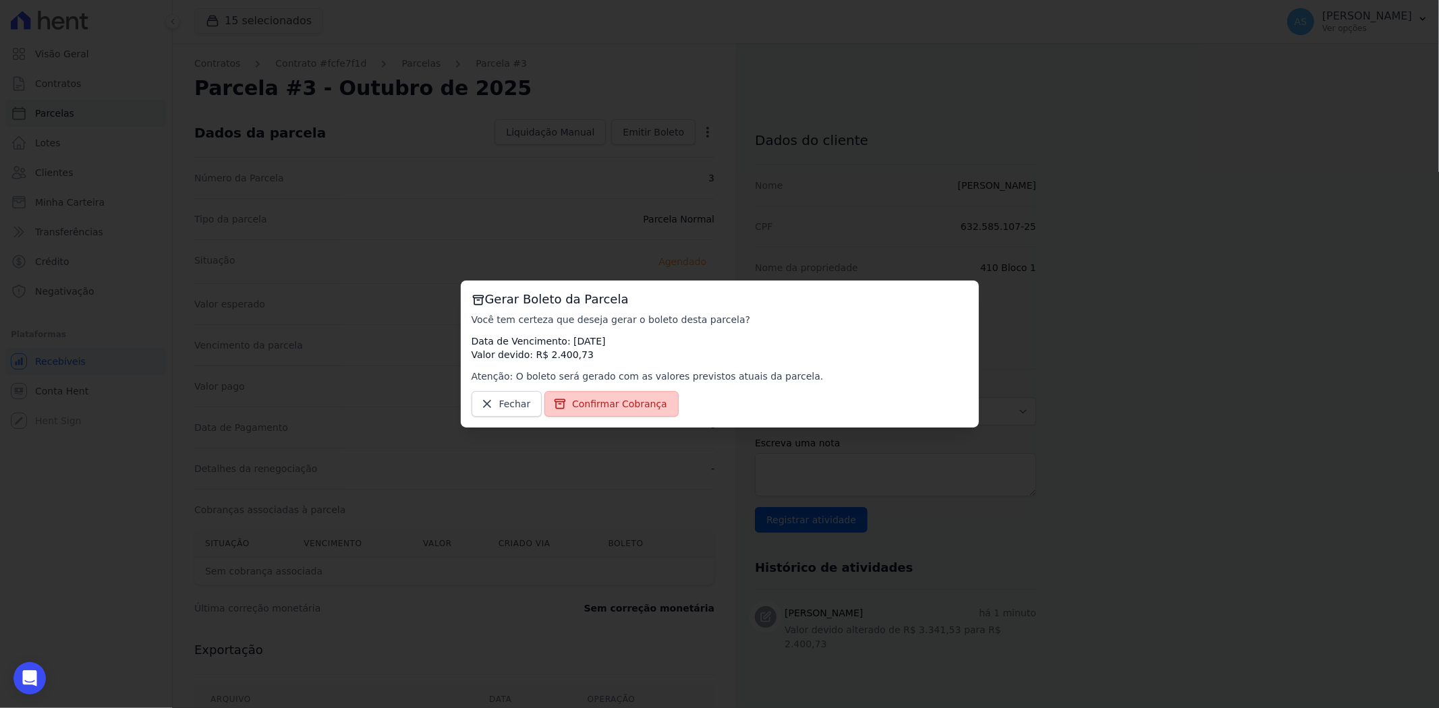
click at [615, 409] on span "Confirmar Cobrança" at bounding box center [619, 403] width 95 height 13
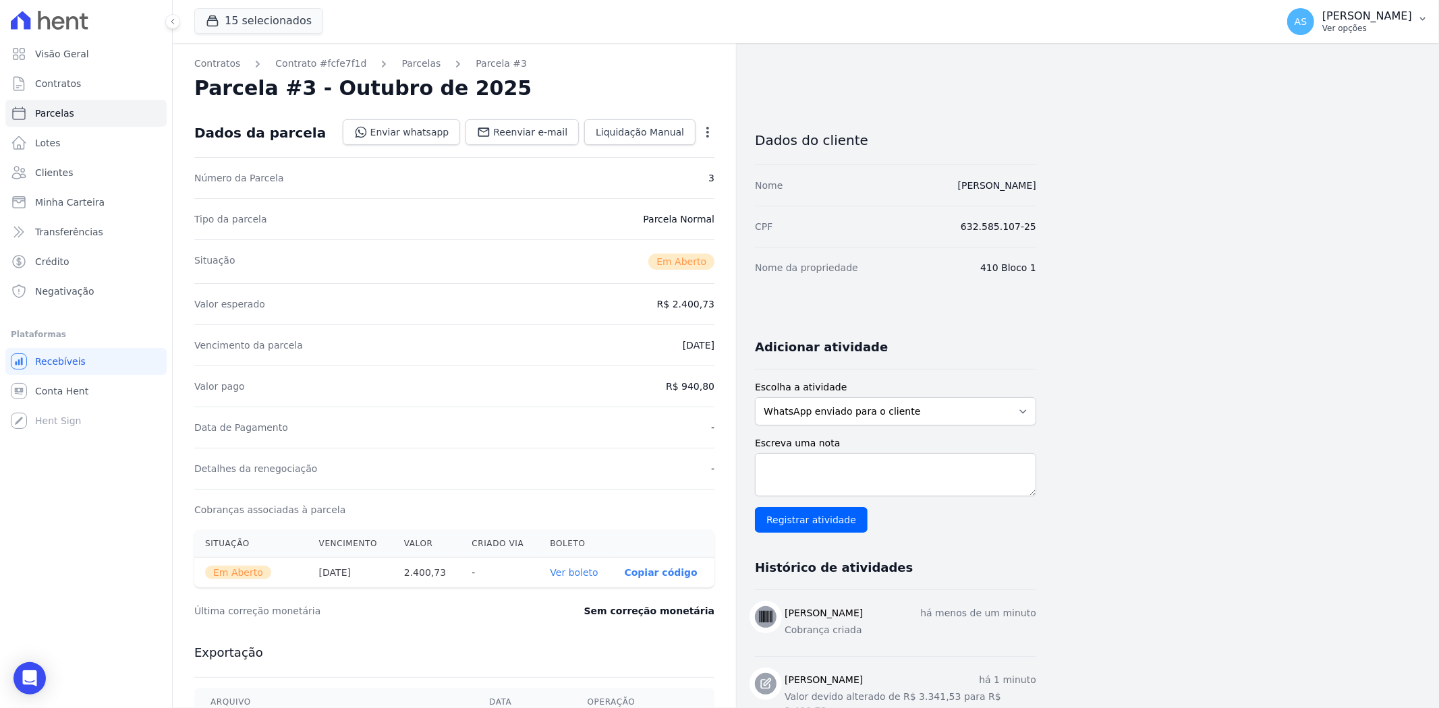
click at [1417, 19] on icon "button" at bounding box center [1422, 18] width 11 height 11
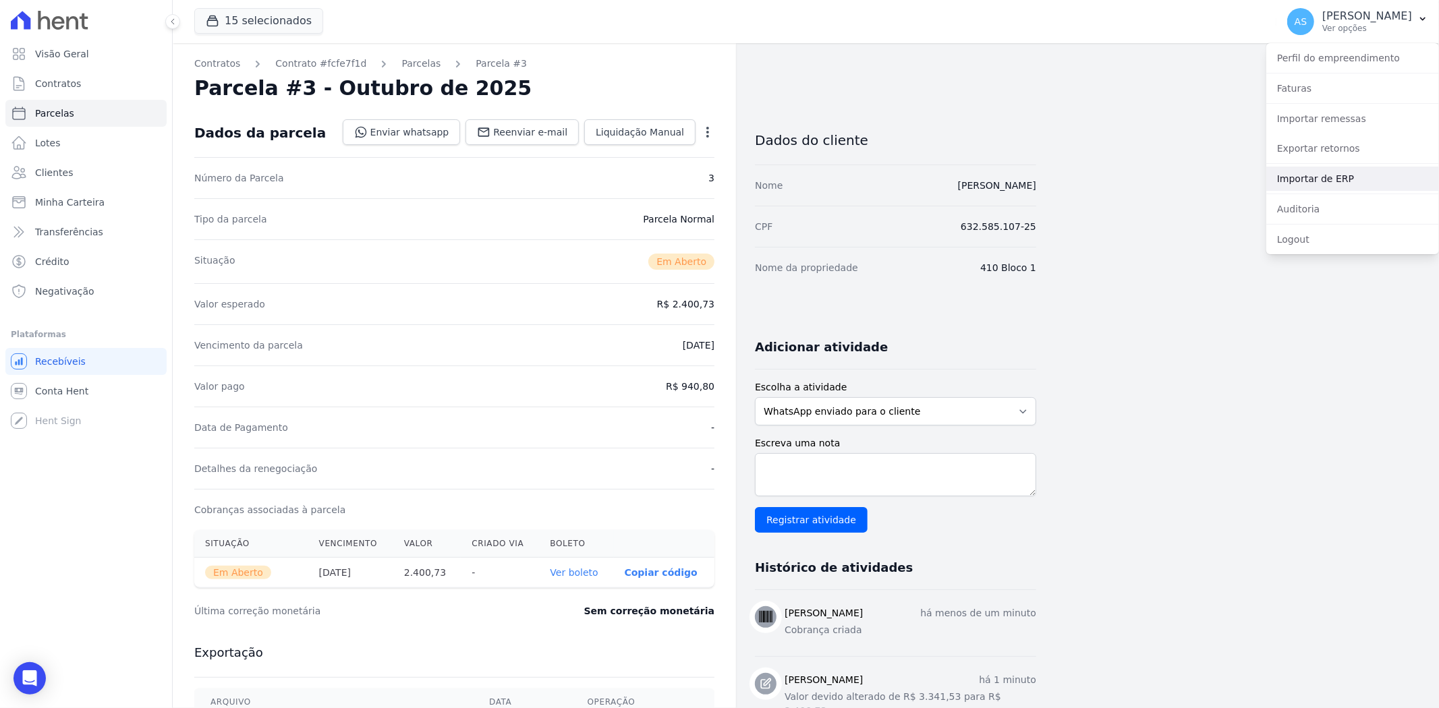
click at [1294, 178] on link "Importar de ERP" at bounding box center [1352, 179] width 173 height 24
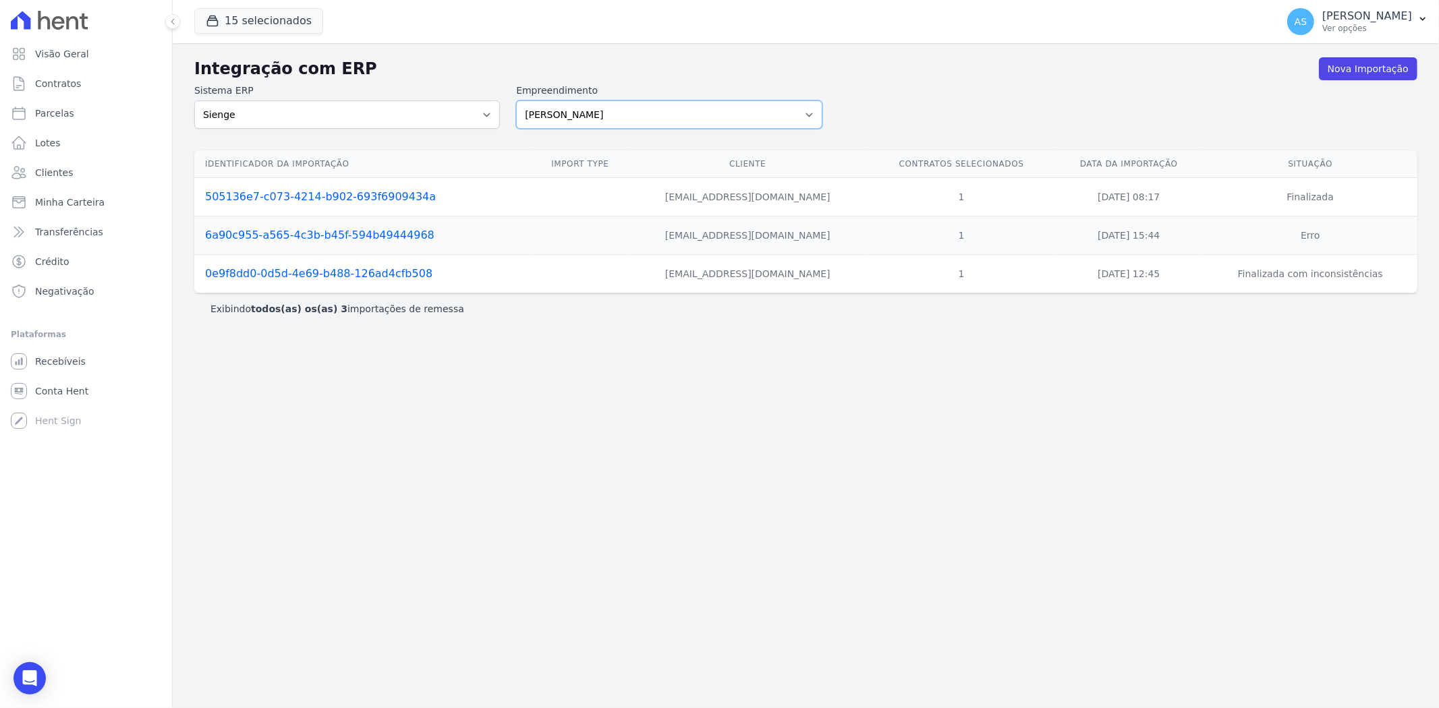
click at [807, 116] on select "Amaré Arpoador Art Prime - Irajá ÁUREOS B. Unique CTV Beat Residencial CTV Mob …" at bounding box center [669, 115] width 306 height 28
select select "af4cbe73-c281-4f2e-9229-1156d0214977"
click at [516, 101] on select "Amaré Arpoador Art Prime - Irajá ÁUREOS B. Unique CTV Beat Residencial CTV Mob …" at bounding box center [669, 115] width 306 height 28
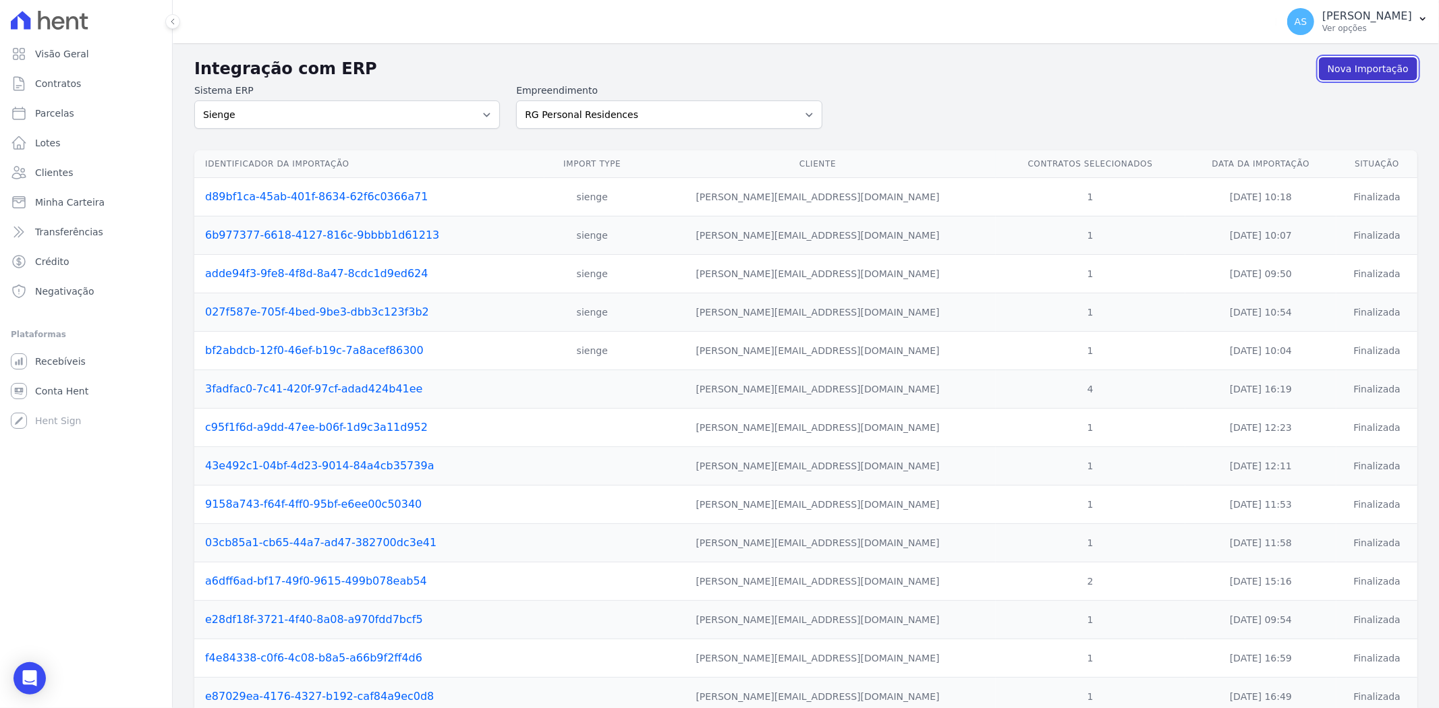
click at [1338, 62] on link "Nova Importação" at bounding box center [1368, 68] width 98 height 23
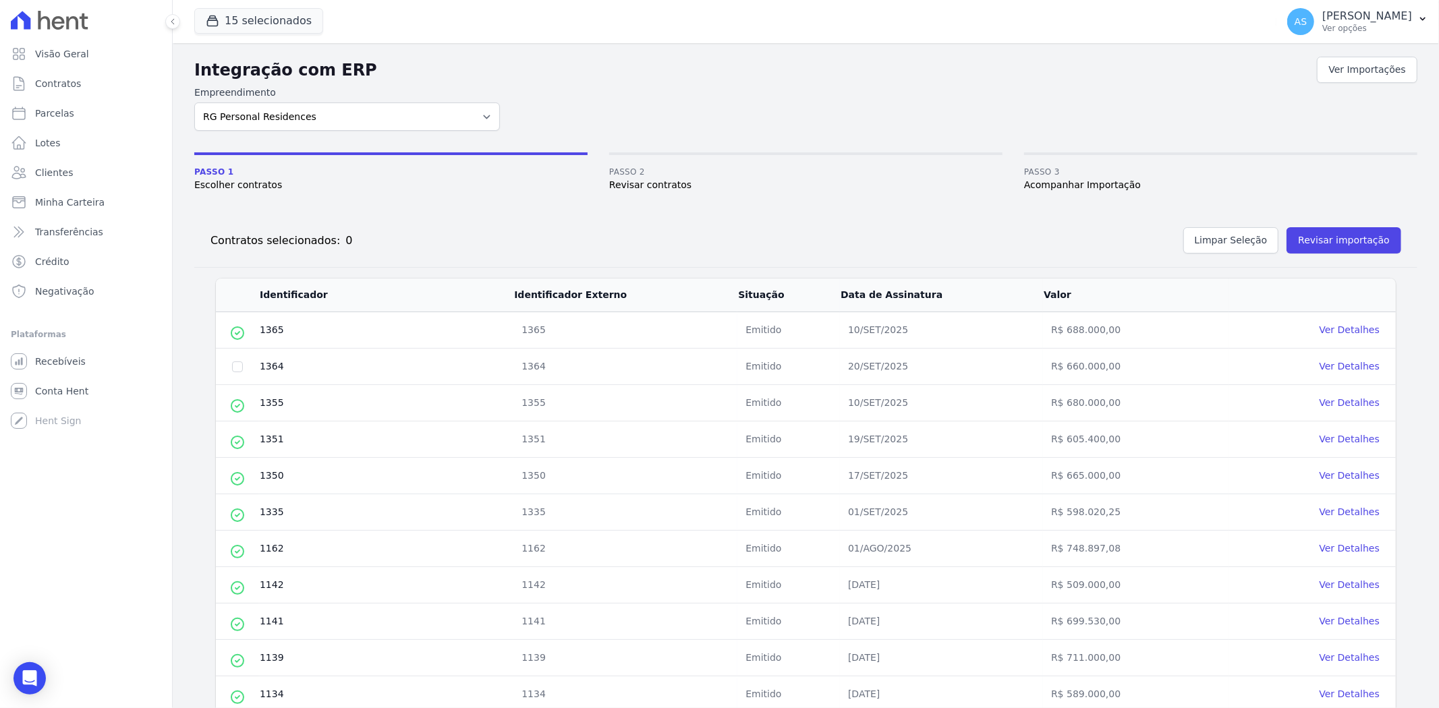
click at [235, 372] on td at bounding box center [237, 367] width 43 height 36
click at [234, 367] on input "checkbox" at bounding box center [237, 367] width 11 height 11
checkbox input "true"
click at [1319, 244] on button "Revisar importação" at bounding box center [1343, 240] width 115 height 26
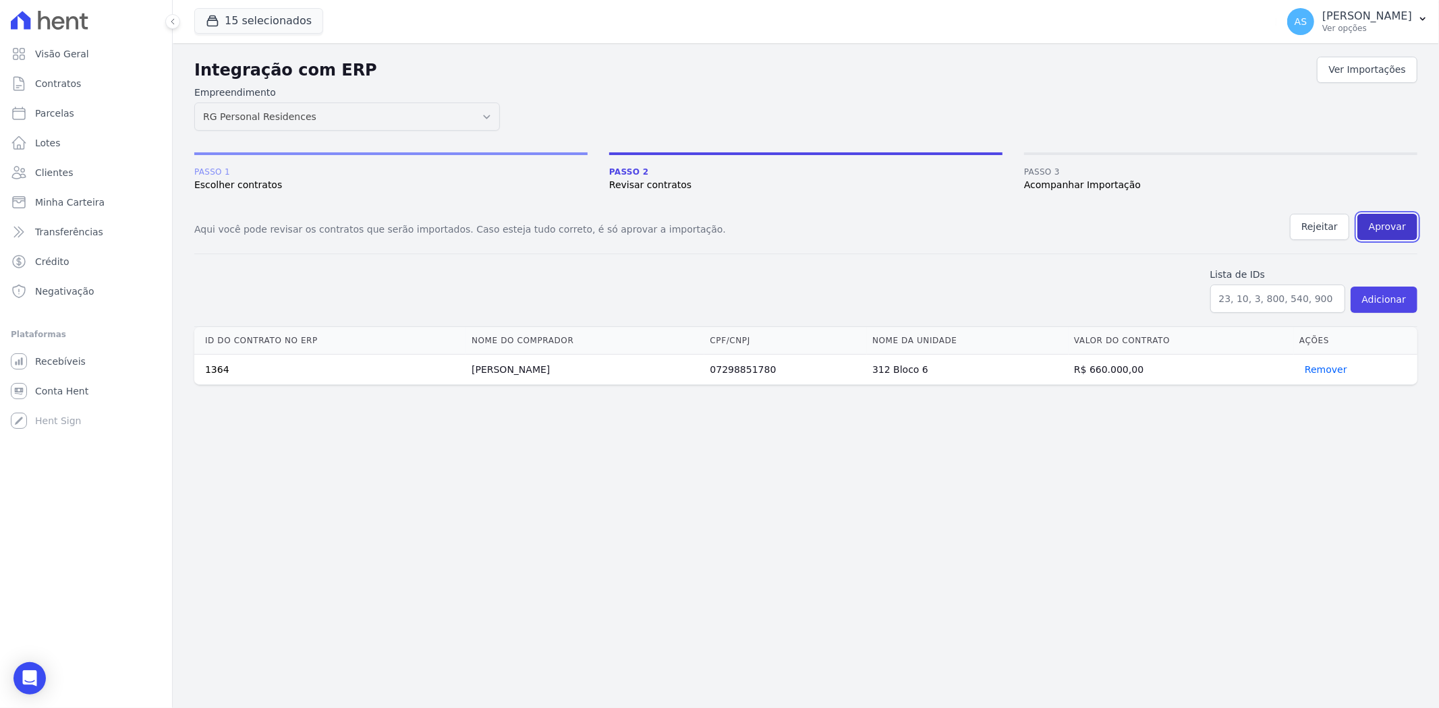
click at [1387, 226] on button "Aprovar" at bounding box center [1387, 227] width 60 height 26
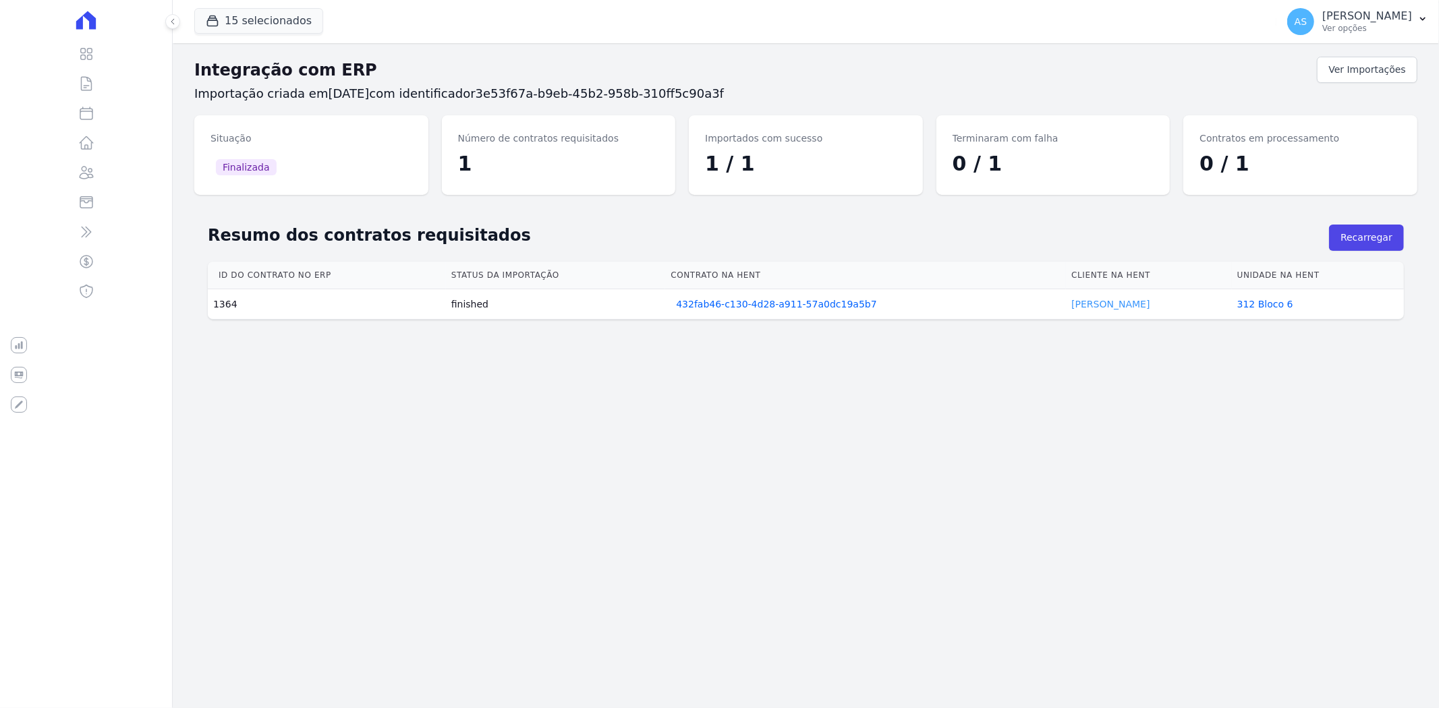
click at [1083, 306] on link "Andre Ferreira" at bounding box center [1110, 304] width 78 height 11
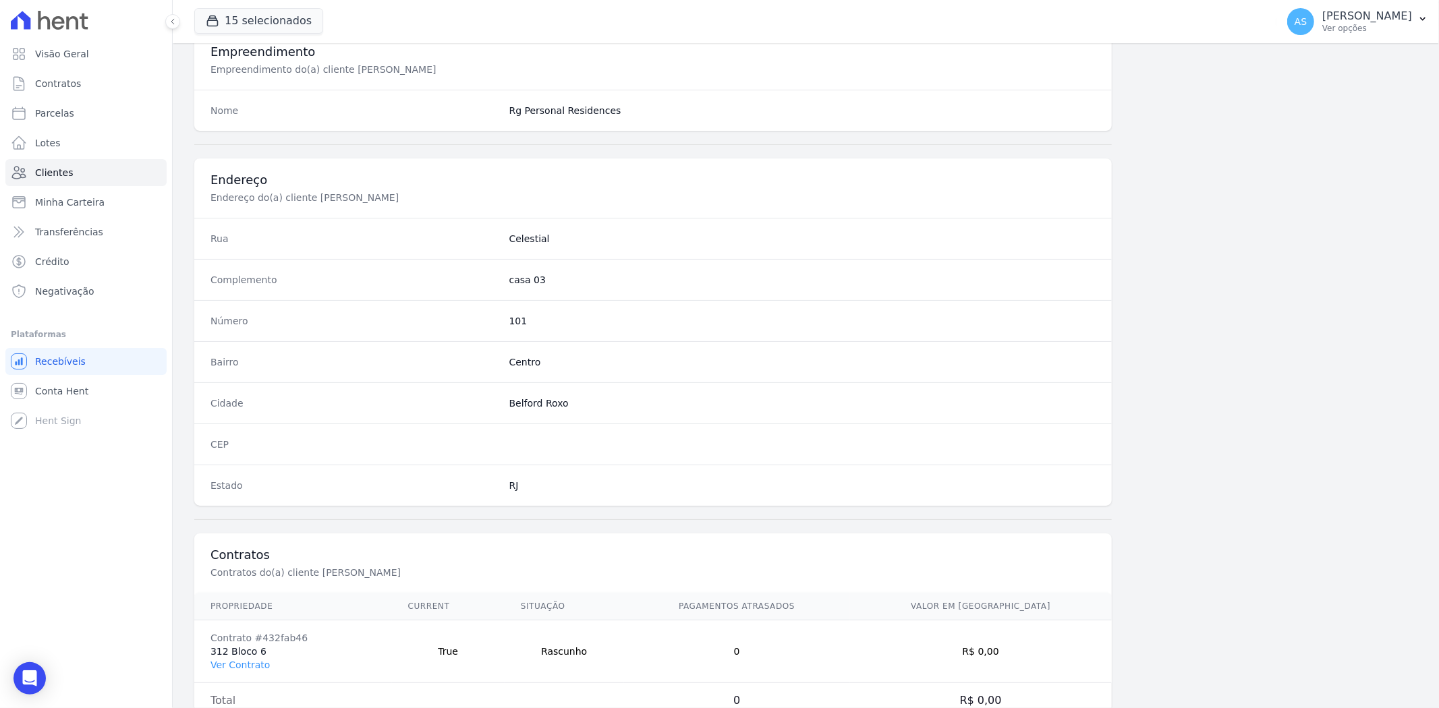
scroll to position [556, 0]
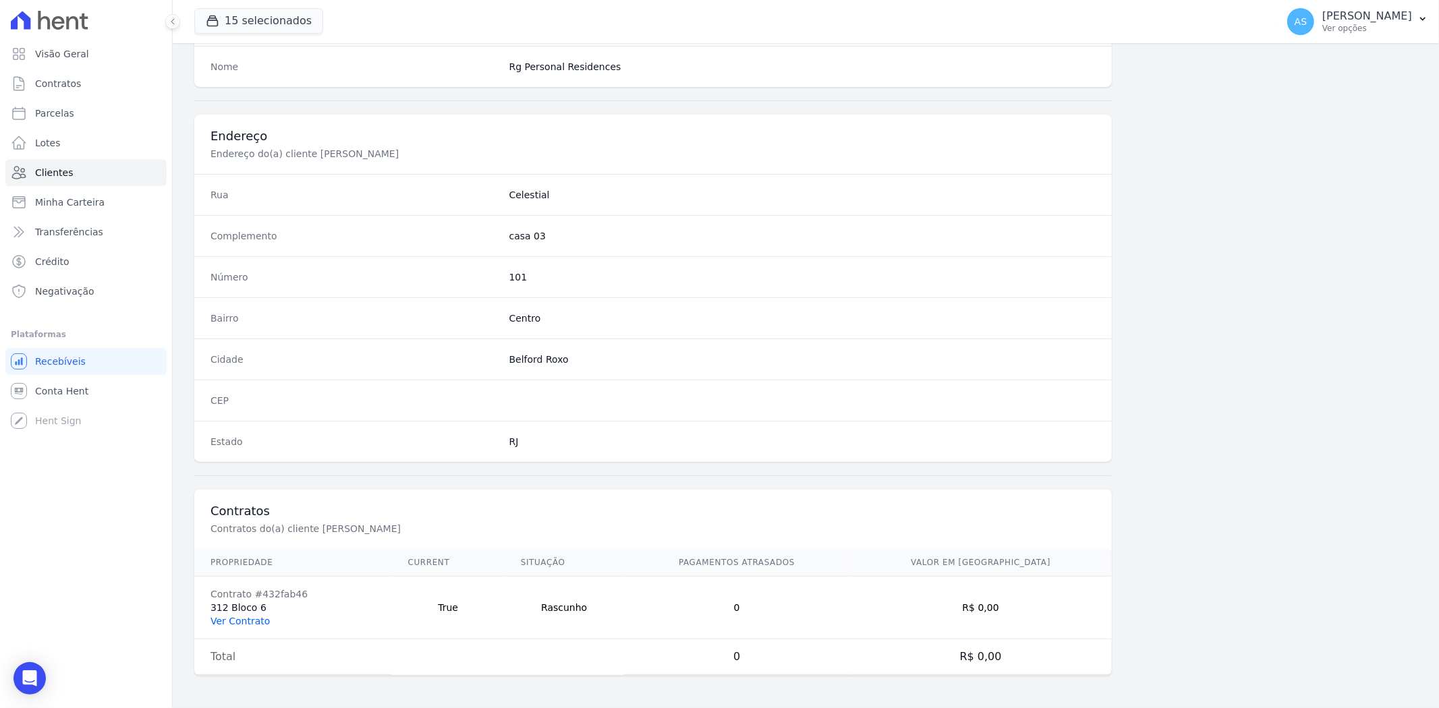
click at [225, 623] on link "Ver Contrato" at bounding box center [239, 621] width 59 height 11
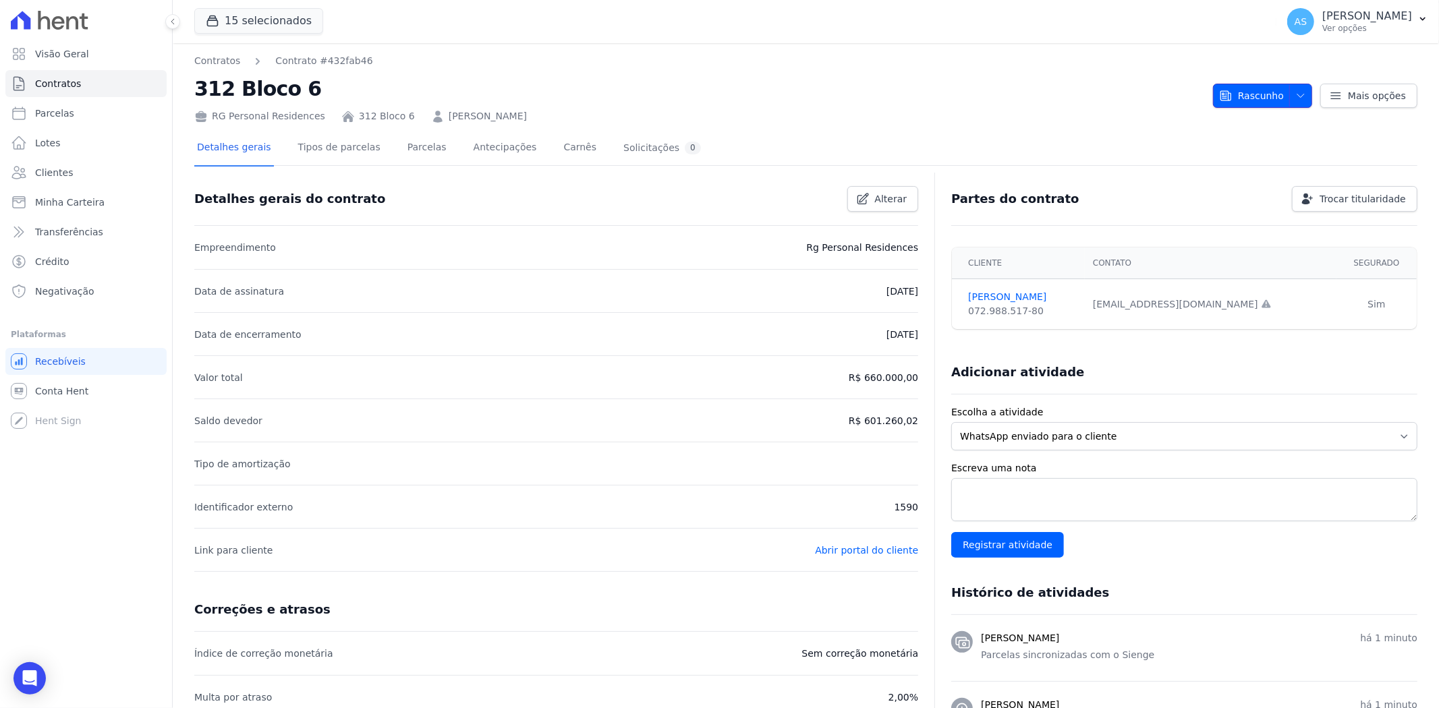
click at [1295, 90] on icon "button" at bounding box center [1300, 95] width 11 height 11
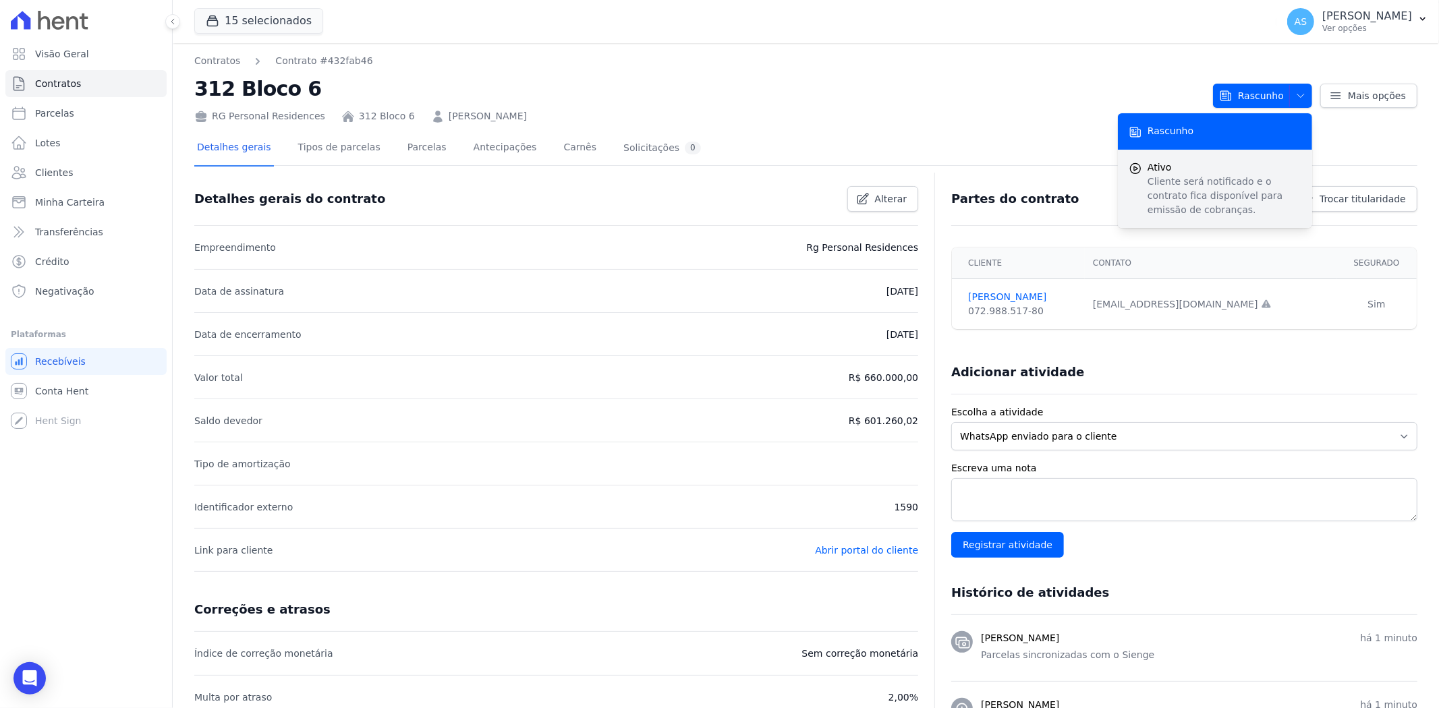
click at [1166, 179] on p "Cliente será notificado e o contrato fica disponível para emissão de cobranças." at bounding box center [1224, 196] width 154 height 42
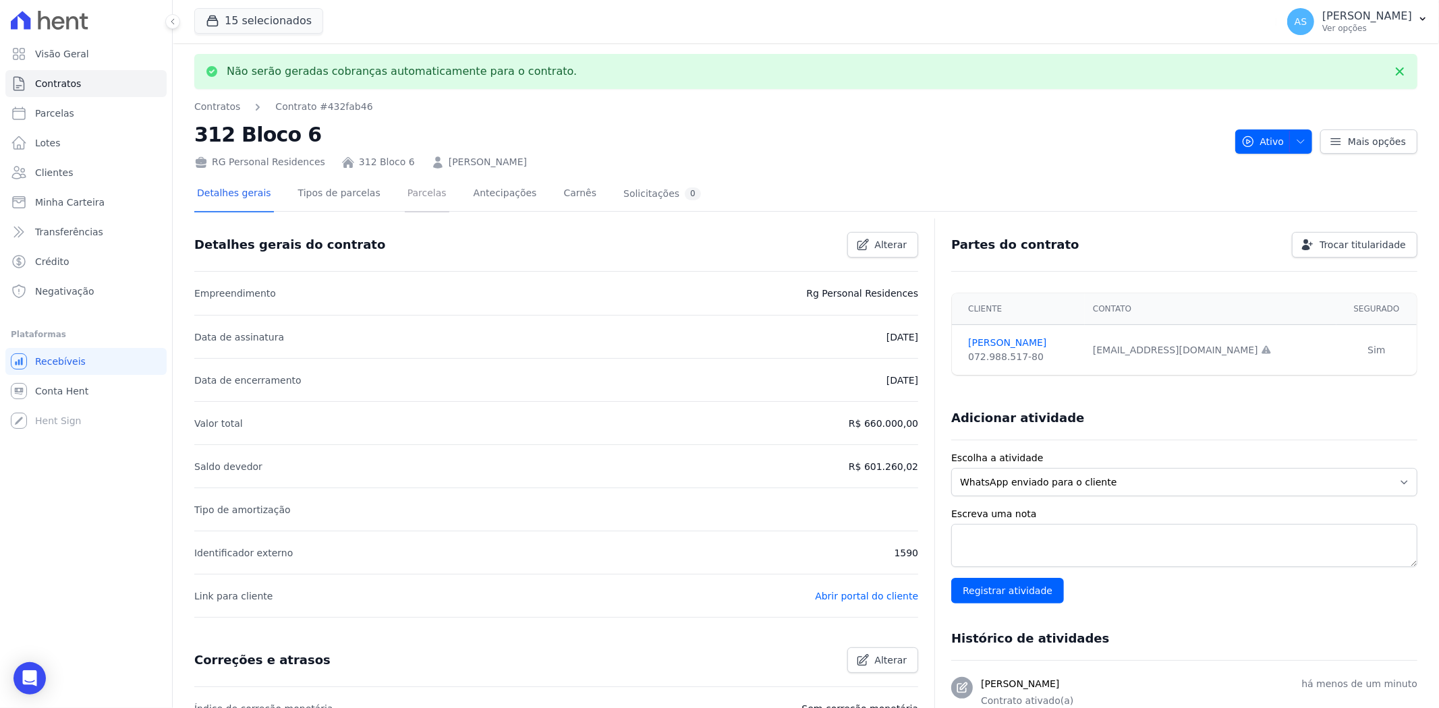
click at [405, 192] on link "Parcelas" at bounding box center [427, 195] width 45 height 36
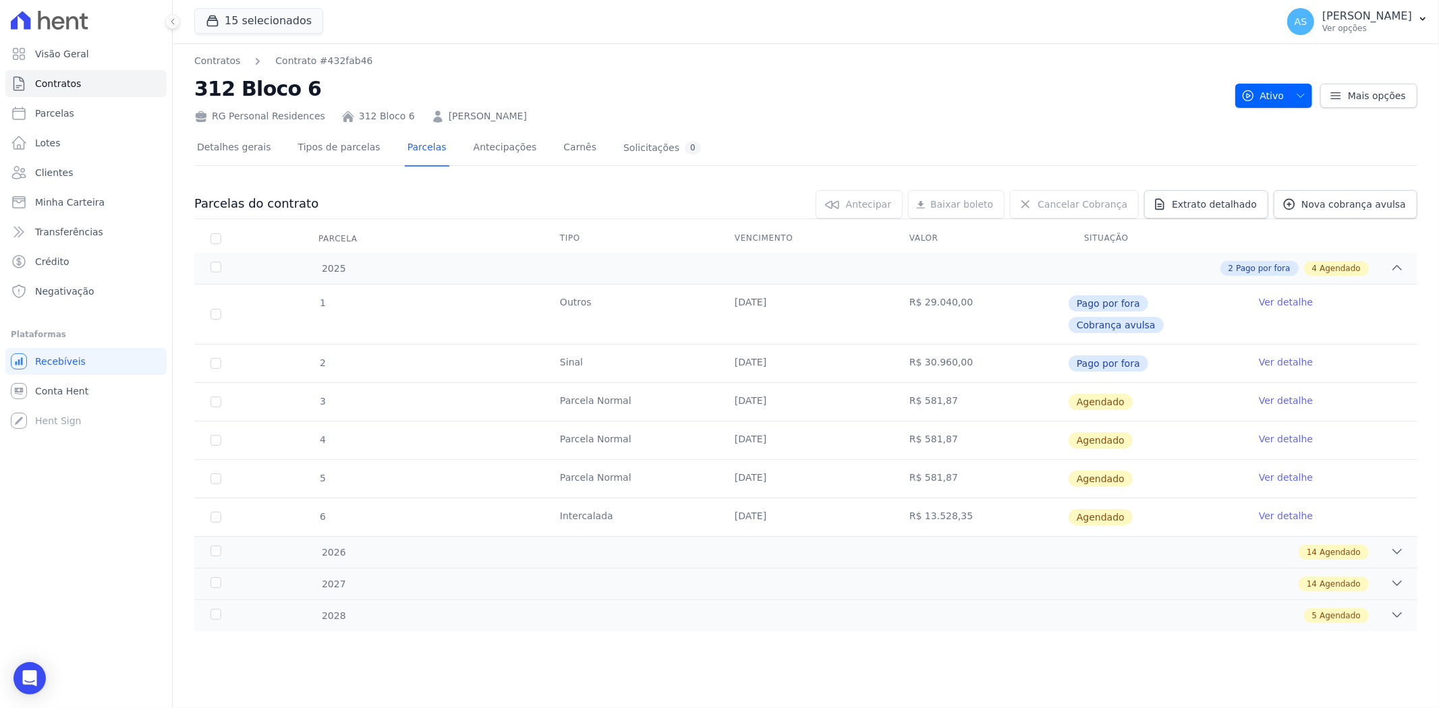
click at [1278, 394] on link "Ver detalhe" at bounding box center [1286, 400] width 54 height 13
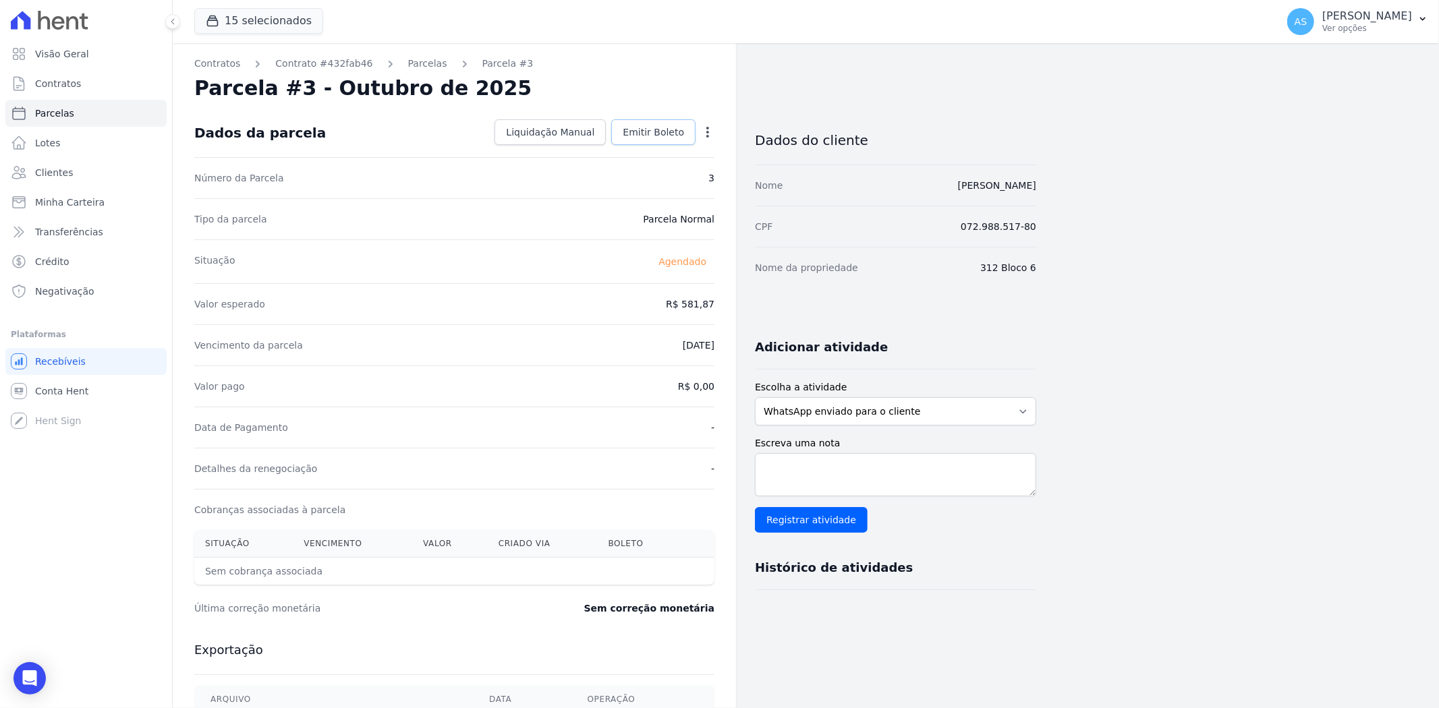
click at [637, 132] on span "Emitir Boleto" at bounding box center [653, 131] width 61 height 13
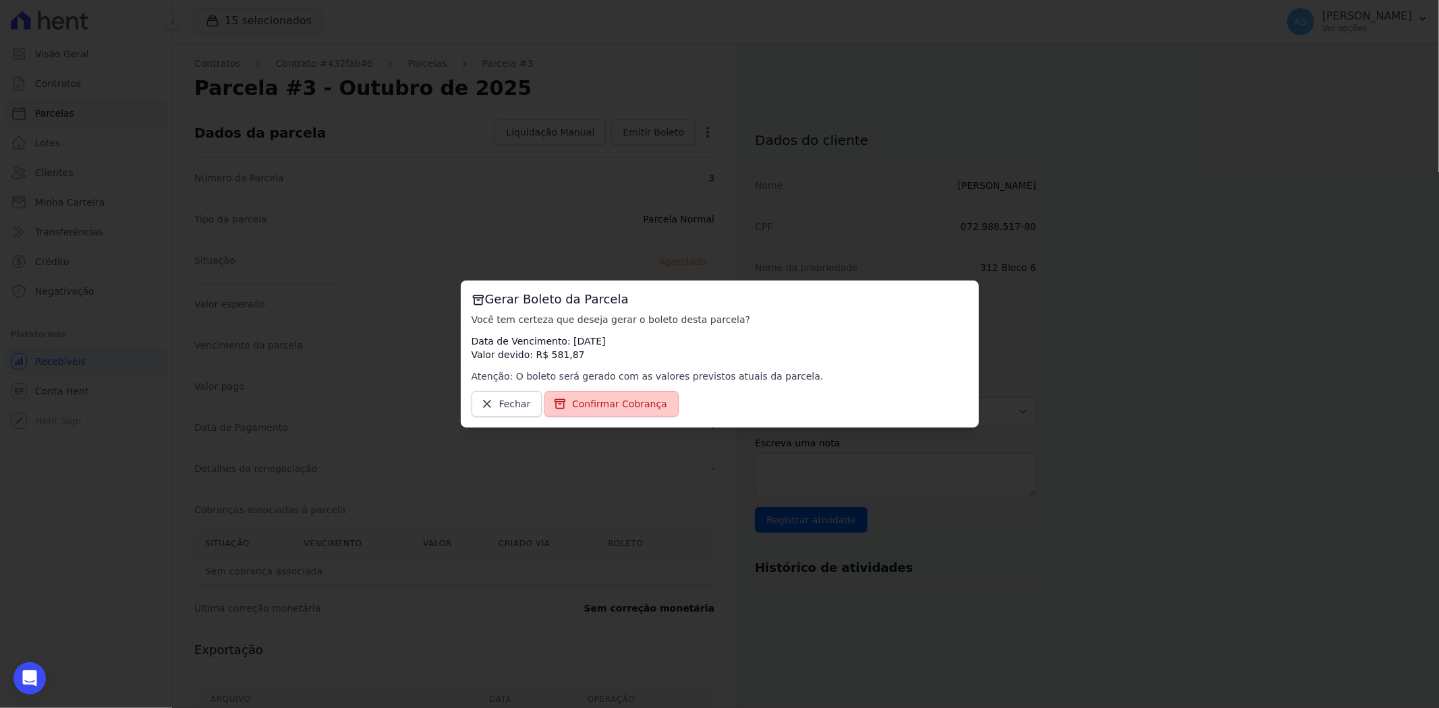
click at [589, 402] on span "Confirmar Cobrança" at bounding box center [619, 403] width 95 height 13
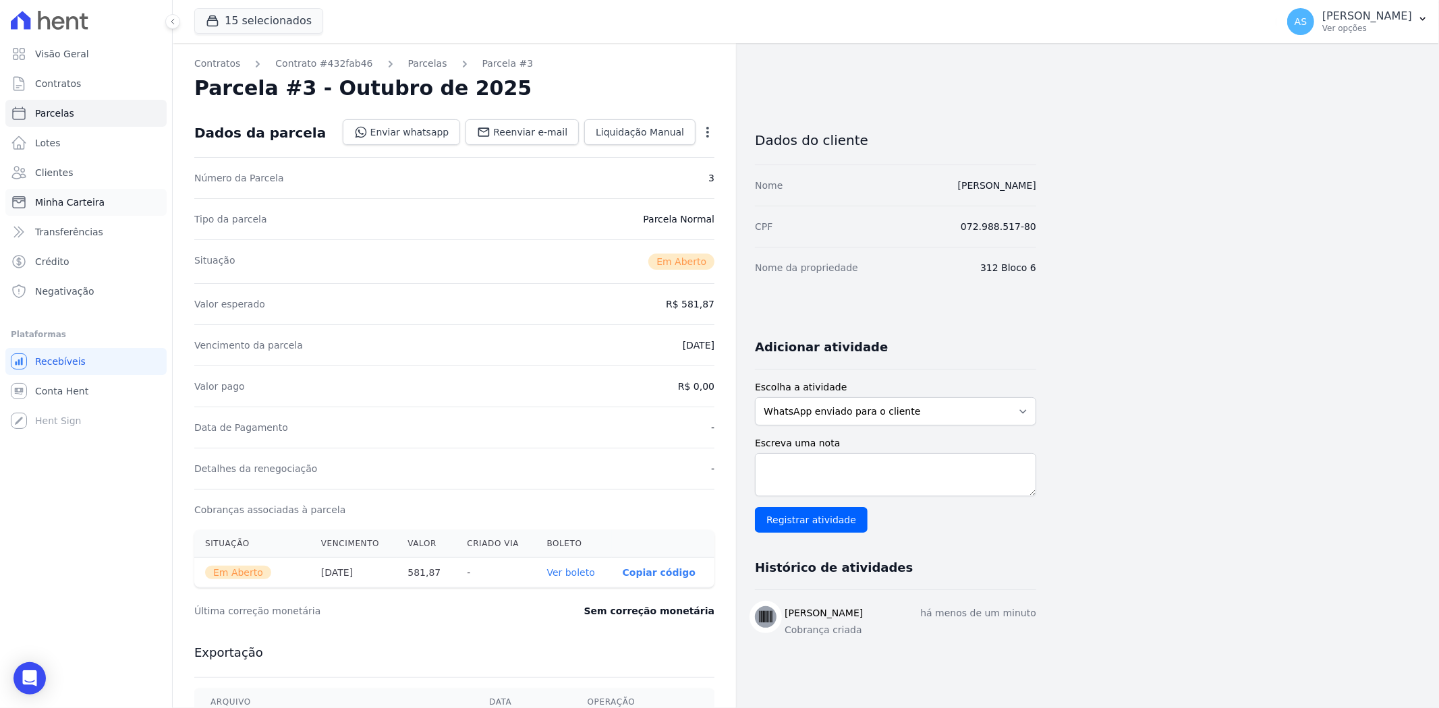
click at [32, 203] on link "Minha Carteira" at bounding box center [85, 202] width 161 height 27
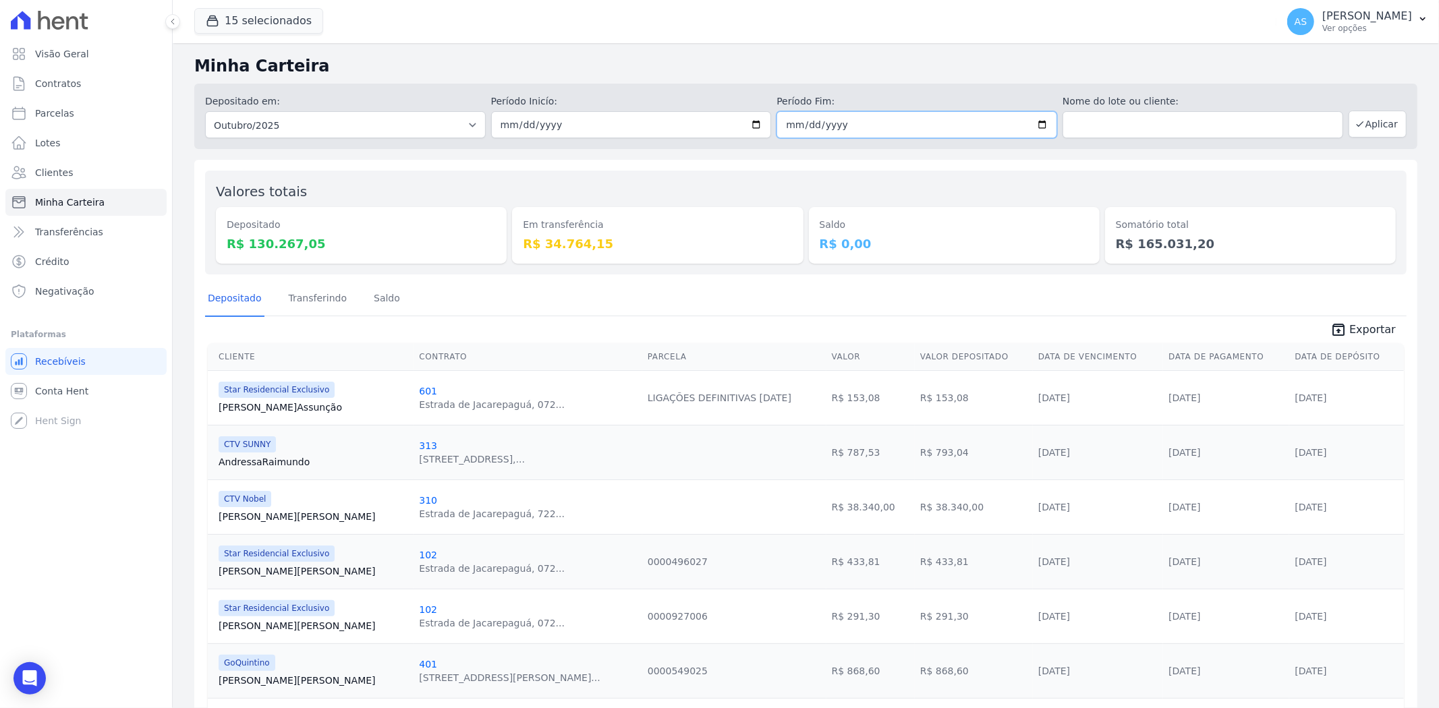
click at [1030, 120] on input "2025-10-31" at bounding box center [916, 124] width 281 height 27
type input "[DATE]"
click at [1398, 119] on div "Depositado em: Todos os meses Fevereiro/2022 Março/2022 Abril/2022 Maio/2022 Ju…" at bounding box center [805, 116] width 1223 height 65
click at [1386, 121] on button "Aplicar" at bounding box center [1377, 124] width 58 height 27
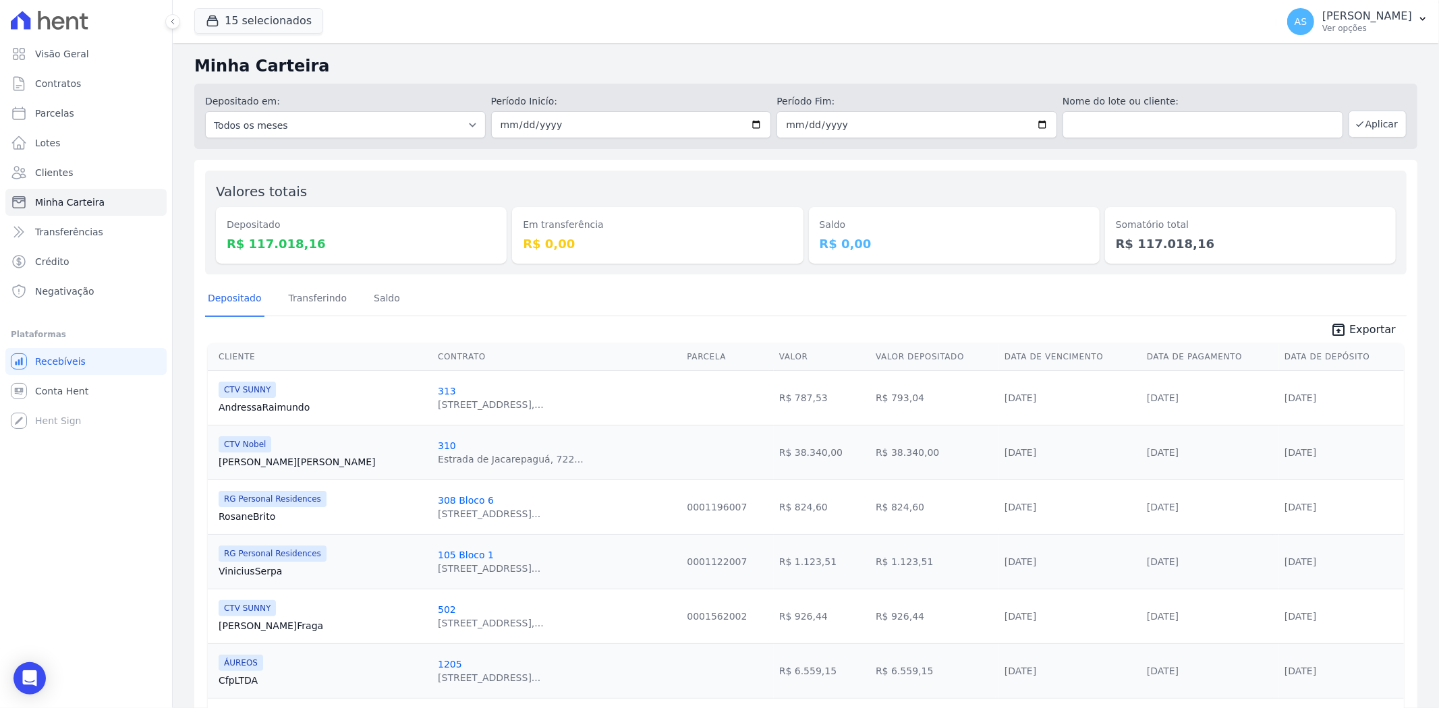
drag, startPoint x: 318, startPoint y: 241, endPoint x: 246, endPoint y: 250, distance: 73.3
click at [246, 250] on dd "R$ 117.018,16" at bounding box center [361, 244] width 269 height 18
copy dd "117.018,16"
click at [246, 250] on dd "R$ 117.018,16" at bounding box center [361, 244] width 269 height 18
click at [749, 123] on input "[DATE]" at bounding box center [631, 124] width 281 height 27
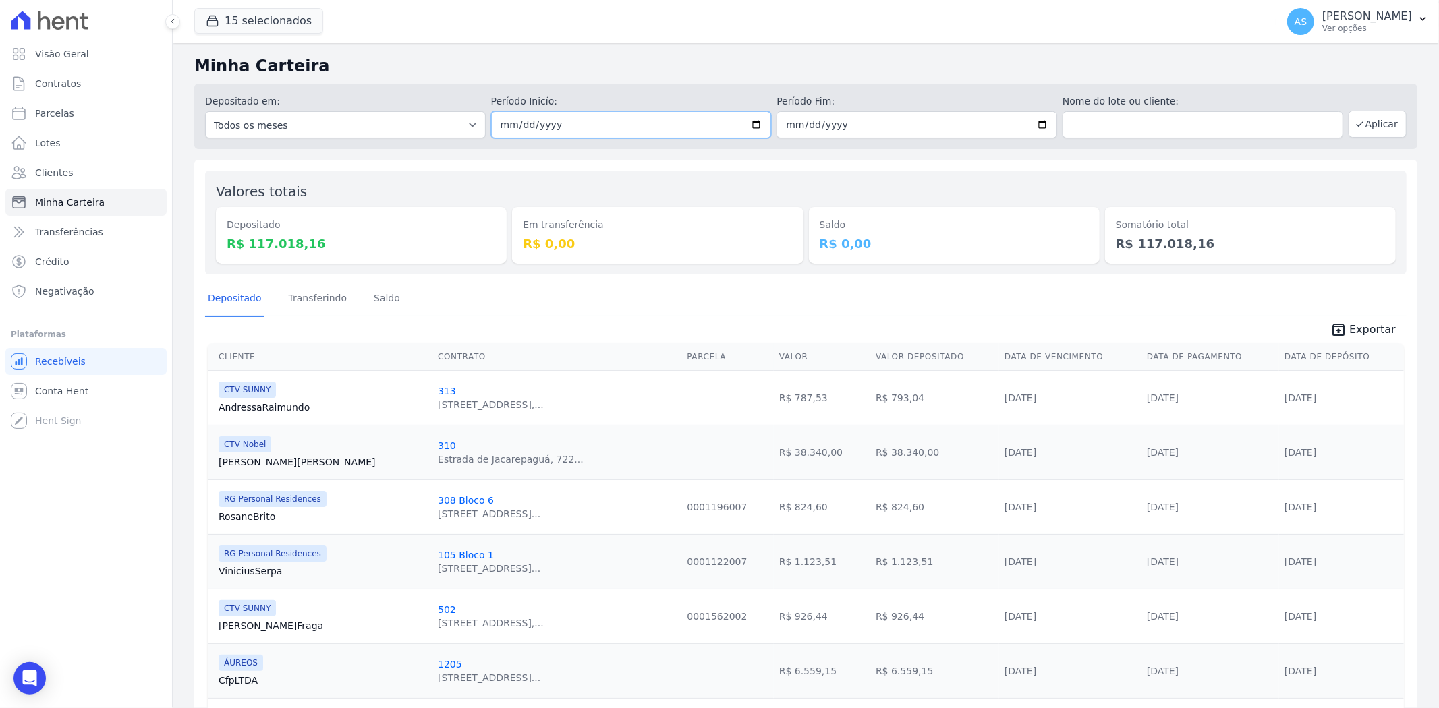
type input "[DATE]"
click at [1037, 119] on input "[DATE]" at bounding box center [916, 124] width 281 height 27
type input "[DATE]"
click at [1365, 121] on button "Aplicar" at bounding box center [1377, 124] width 58 height 27
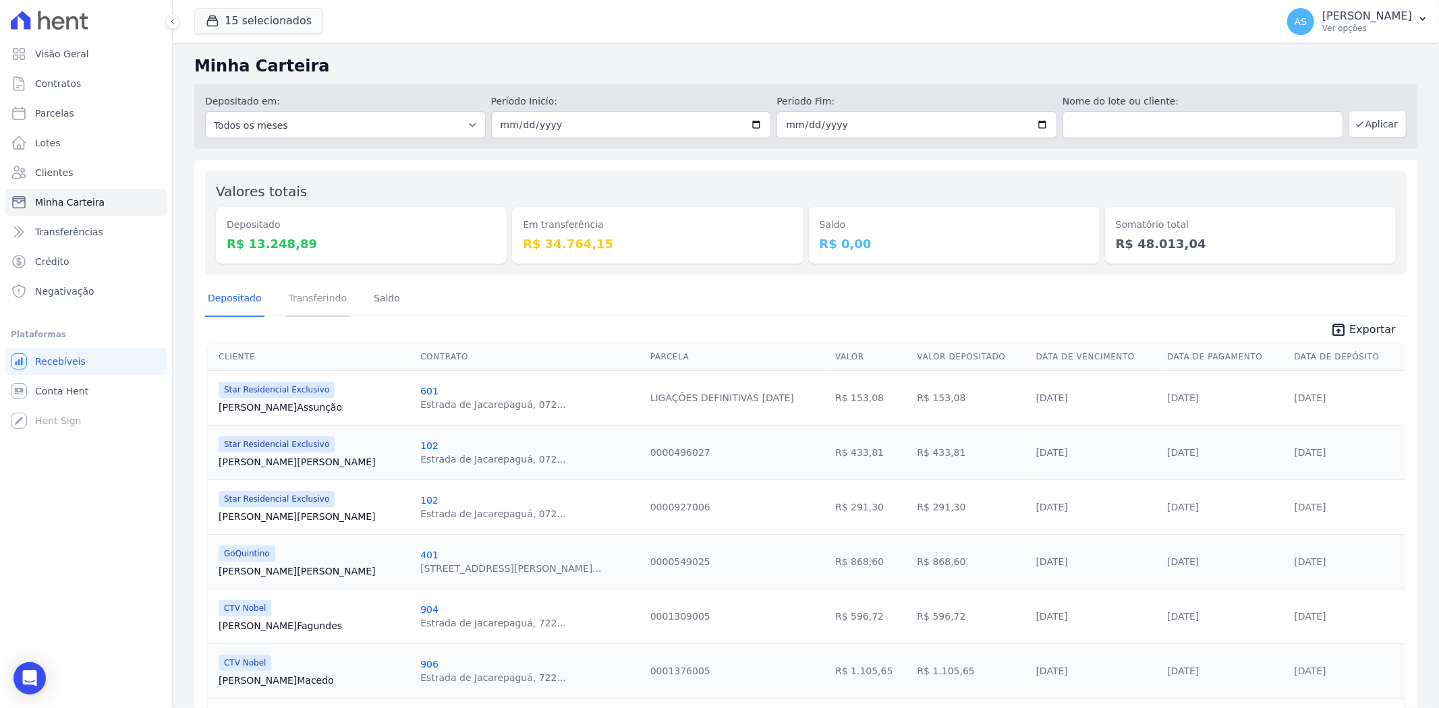
click at [300, 300] on link "Transferindo" at bounding box center [318, 299] width 64 height 35
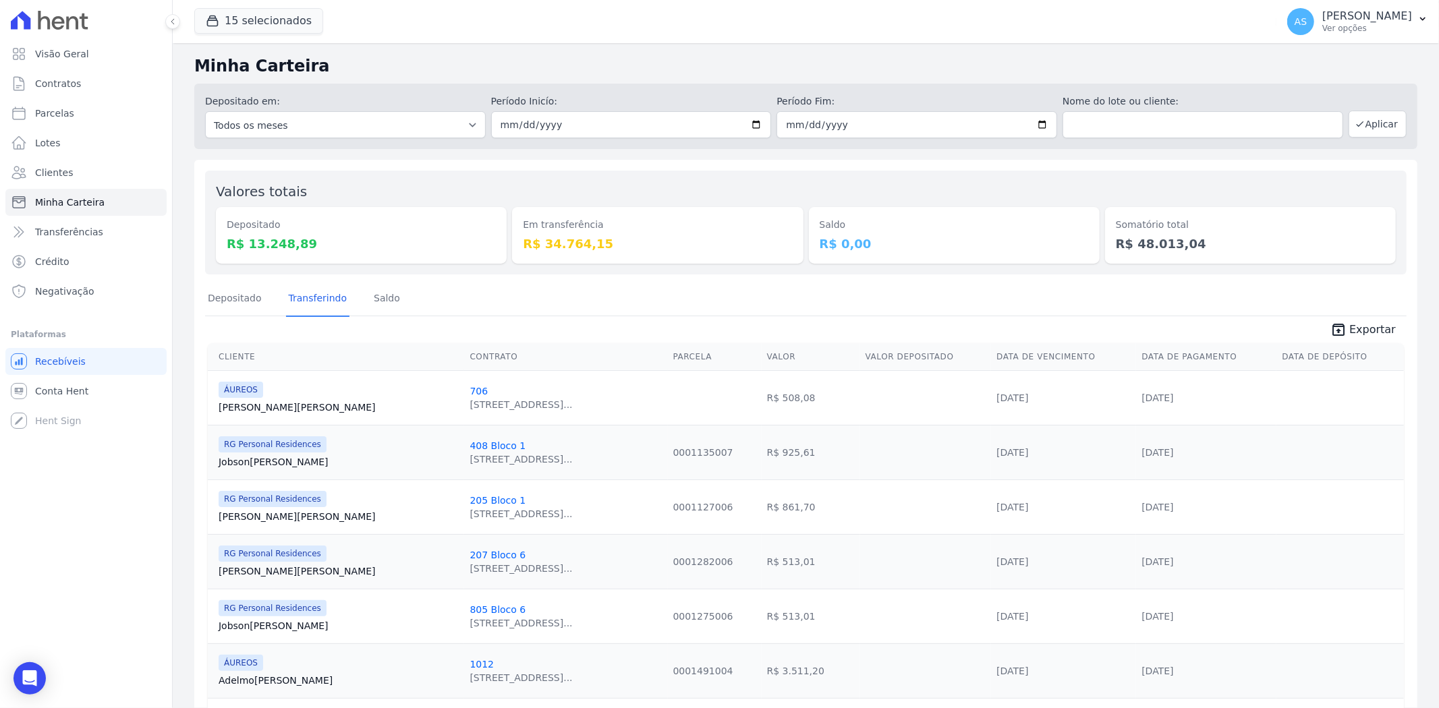
scroll to position [75, 0]
click at [1376, 16] on p "[PERSON_NAME]" at bounding box center [1367, 15] width 90 height 13
click at [1282, 88] on link "Faturas" at bounding box center [1352, 88] width 173 height 24
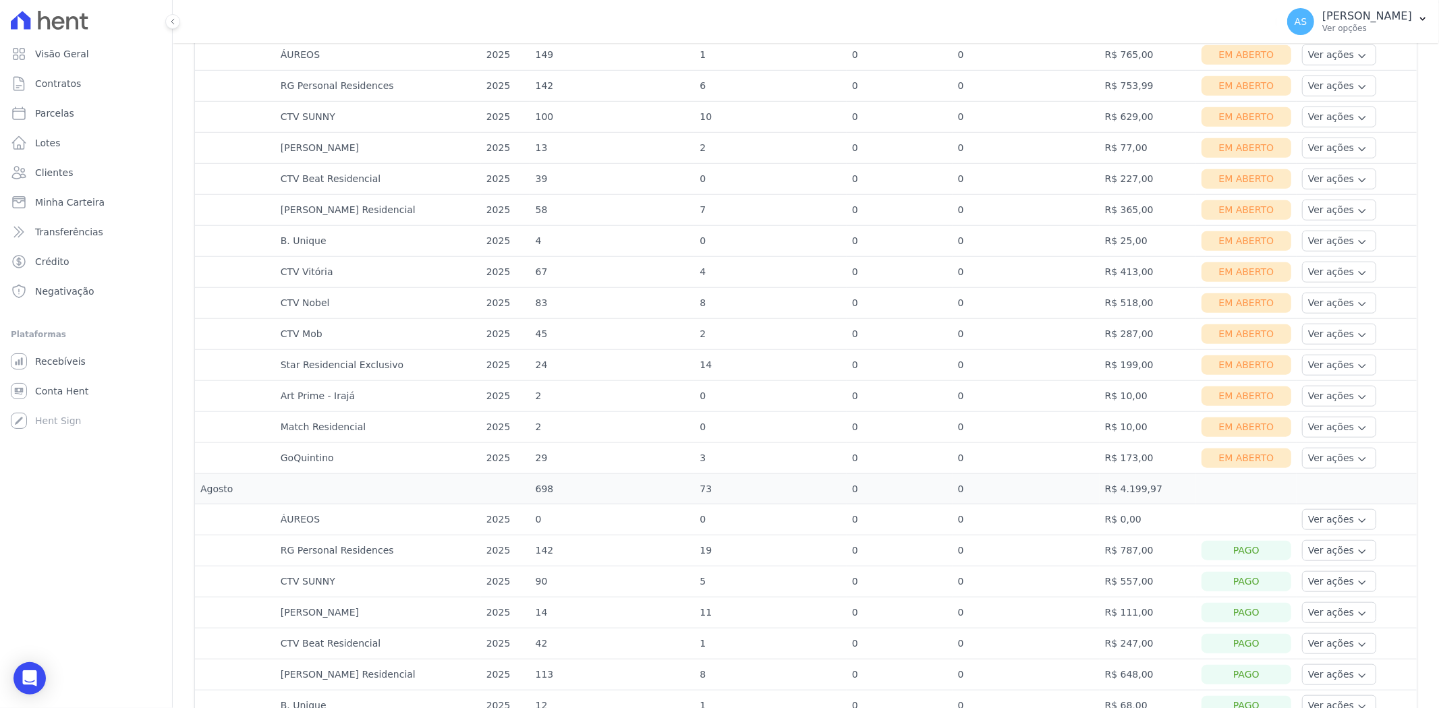
scroll to position [824, 0]
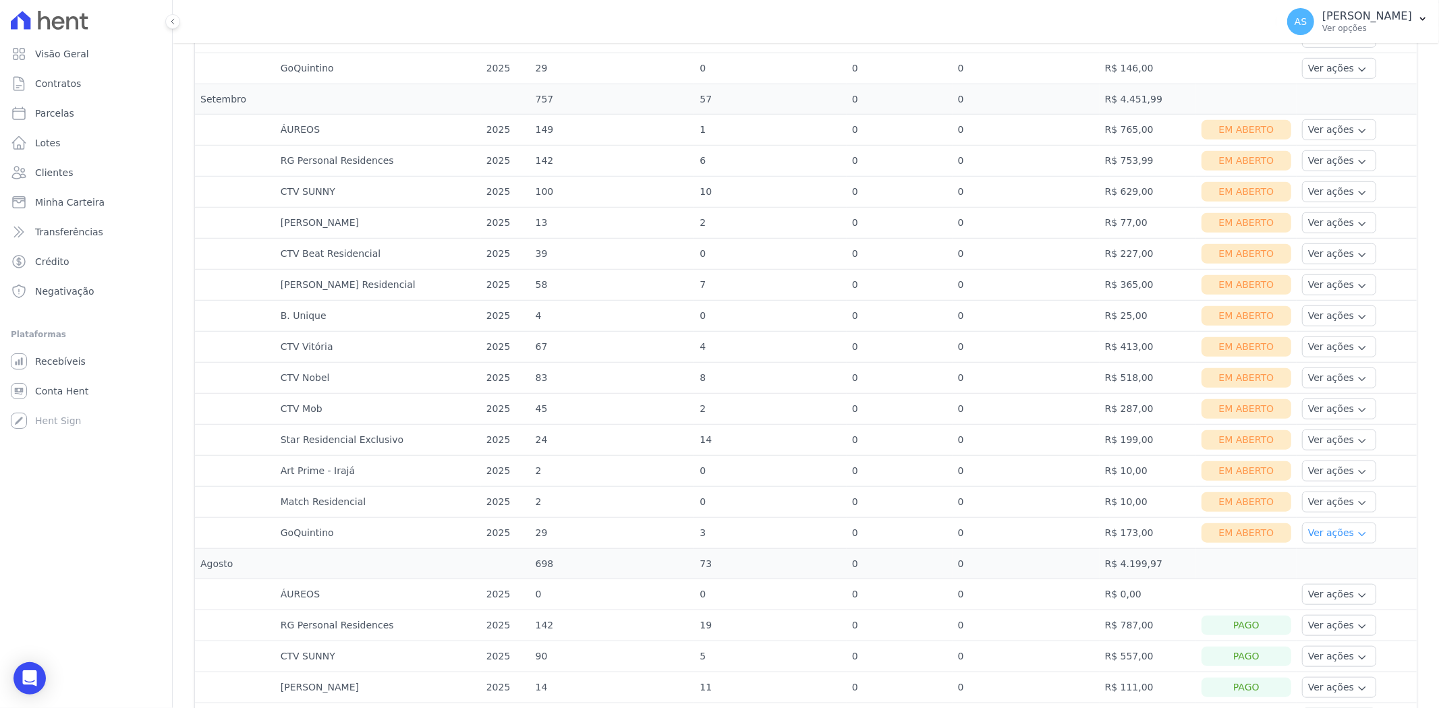
click at [1312, 533] on button "Ver ações" at bounding box center [1339, 533] width 74 height 21
click at [1310, 592] on link "Nota fiscal eletrônica" at bounding box center [1357, 587] width 100 height 14
click at [1312, 571] on link "Ver boleto" at bounding box center [1357, 570] width 100 height 14
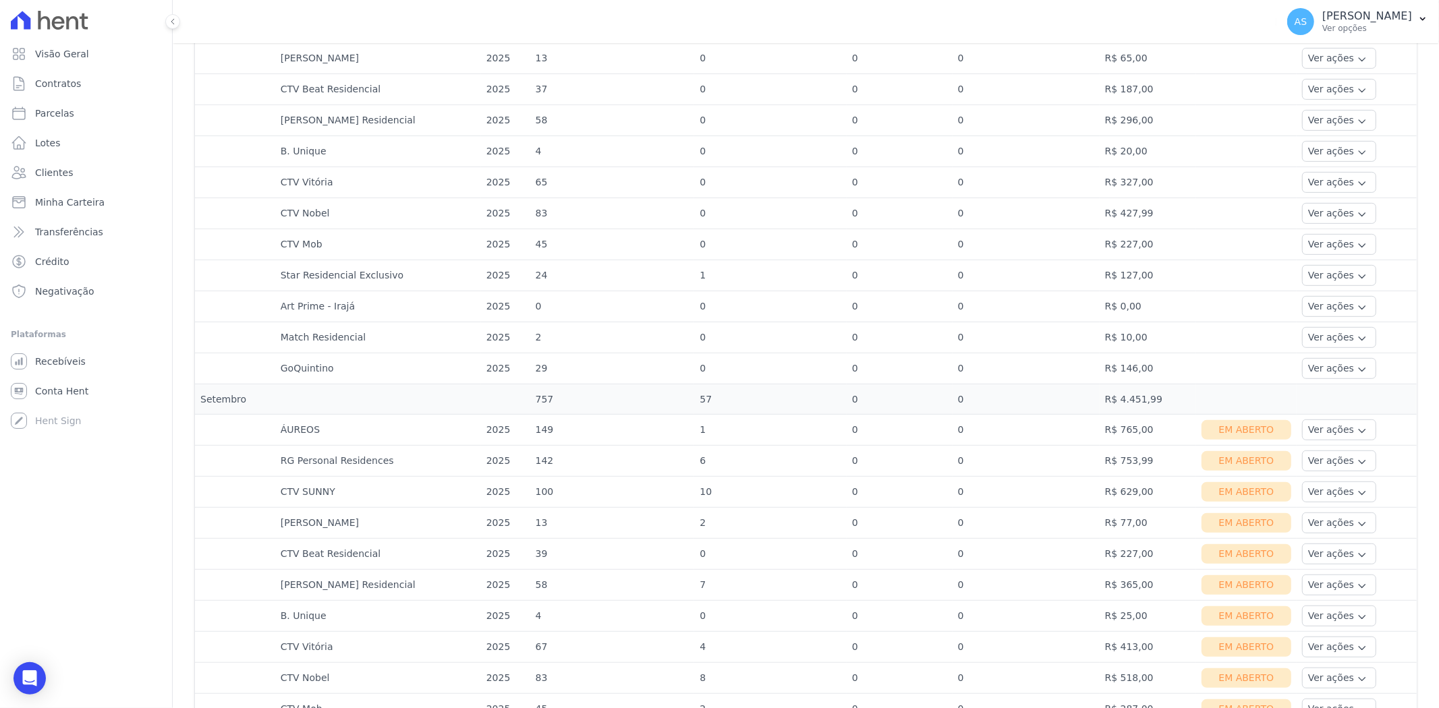
scroll to position [899, 0]
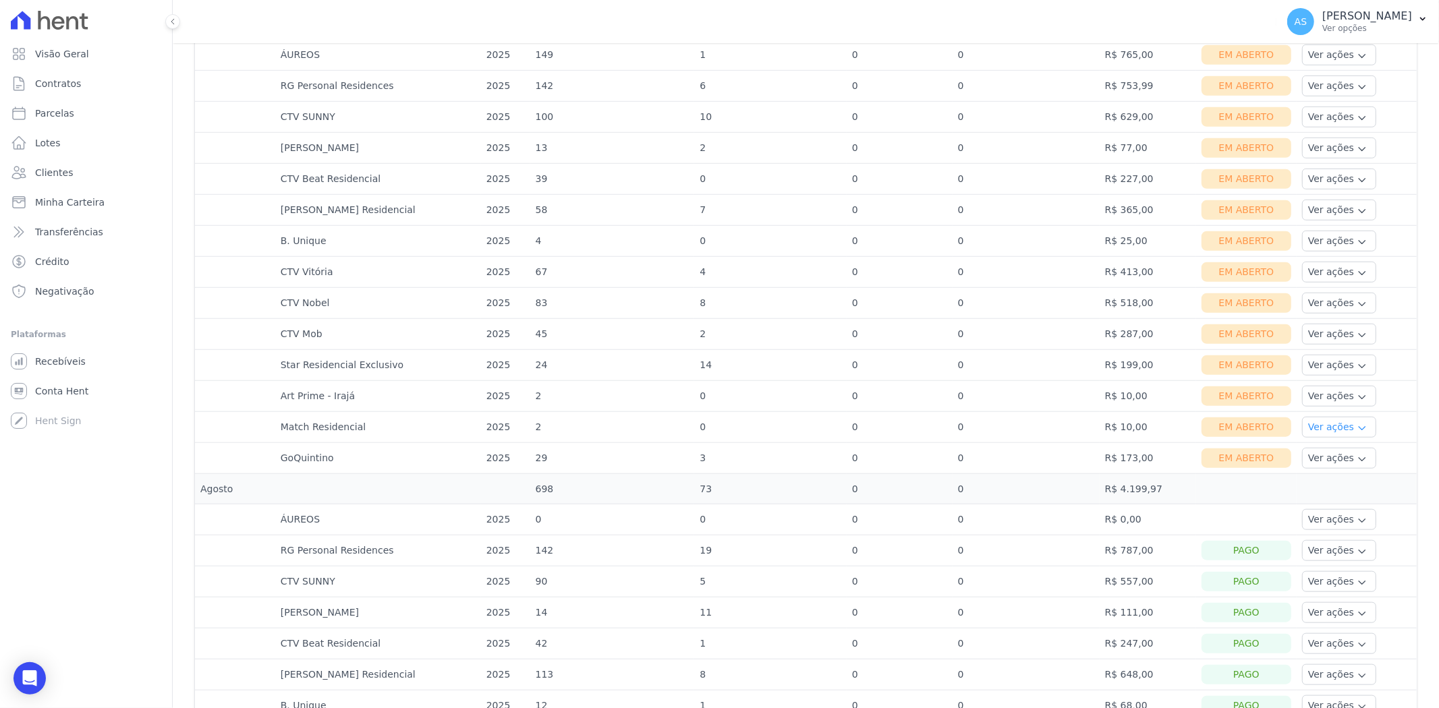
click at [1324, 434] on button "Ver ações" at bounding box center [1339, 427] width 74 height 21
click at [1309, 484] on link "Nota fiscal eletrônica" at bounding box center [1357, 481] width 100 height 14
click at [1318, 468] on link "Ver boleto" at bounding box center [1357, 464] width 100 height 14
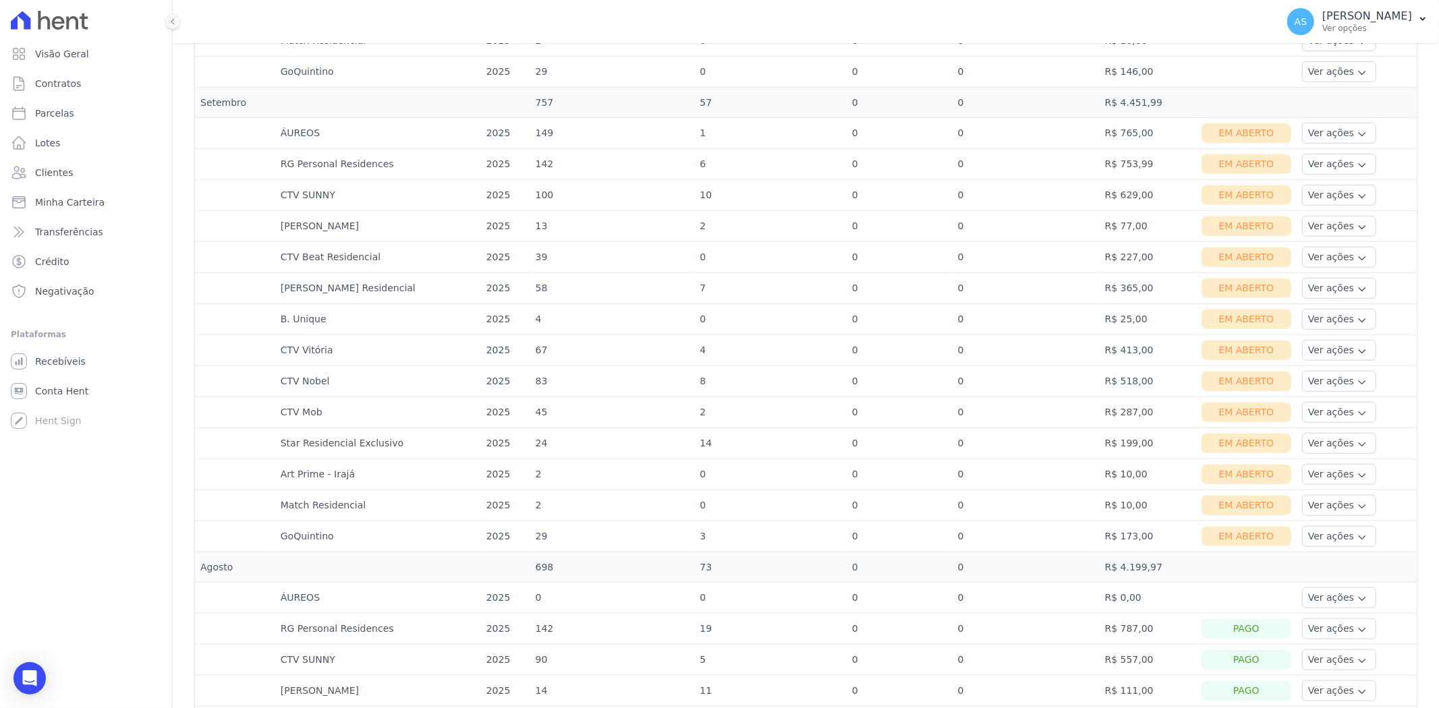
scroll to position [899, 0]
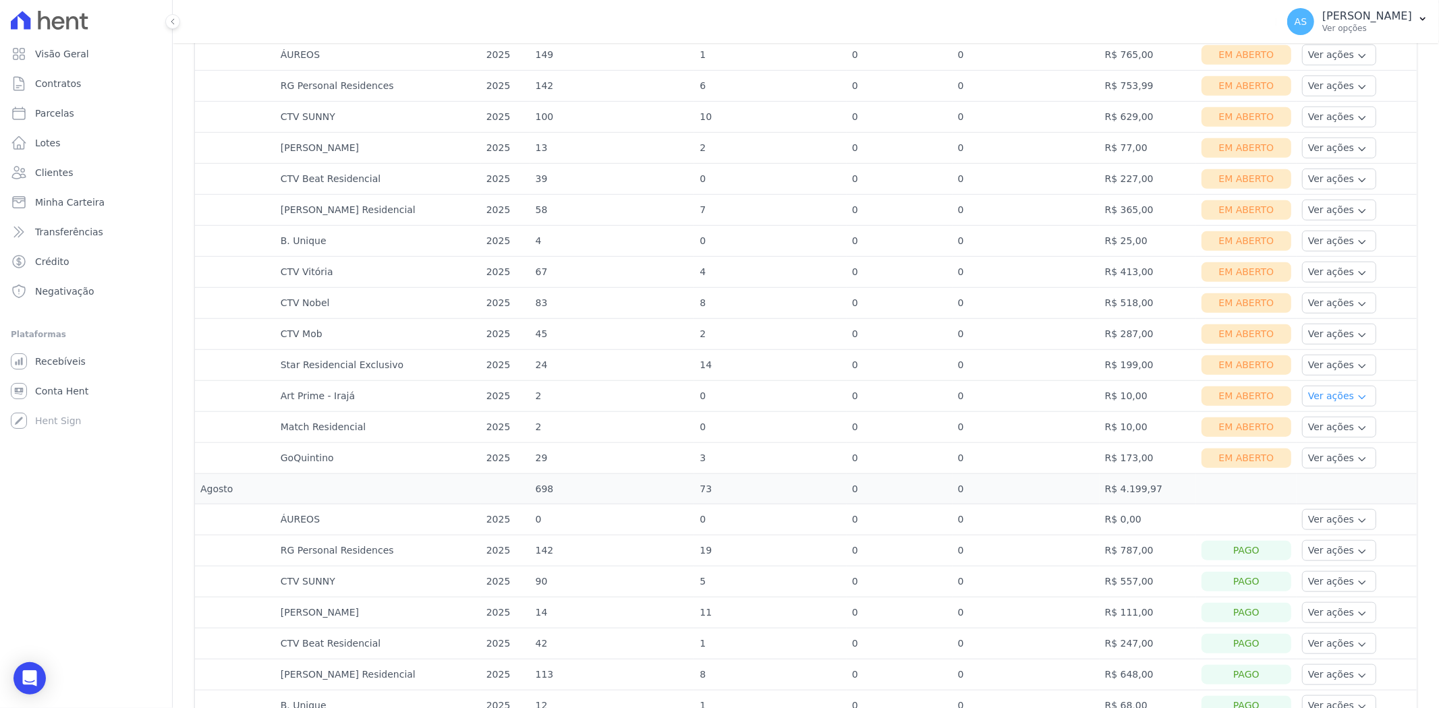
click at [1357, 395] on icon "button" at bounding box center [1362, 397] width 11 height 11
click at [1307, 453] on link "Nota fiscal eletrônica" at bounding box center [1357, 450] width 100 height 14
click at [1324, 434] on link "Ver boleto" at bounding box center [1357, 433] width 100 height 14
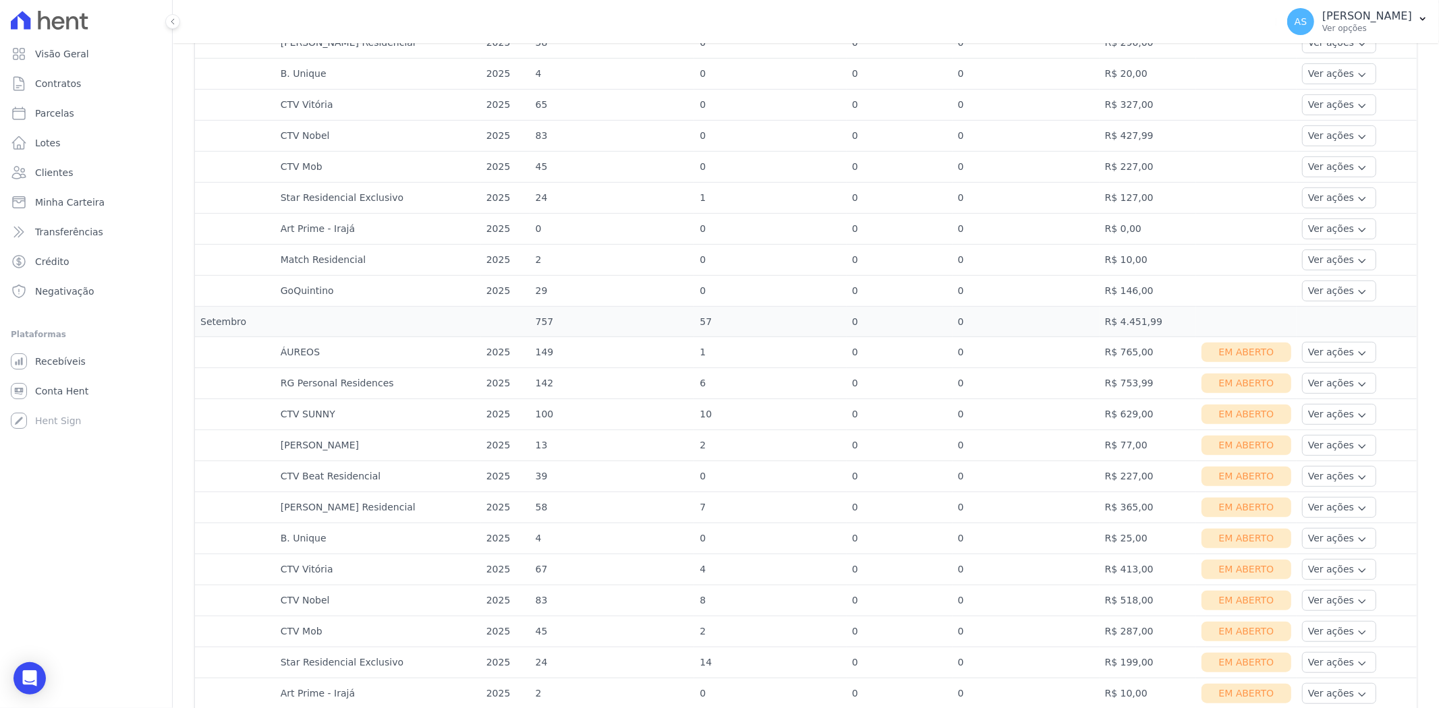
scroll to position [749, 0]
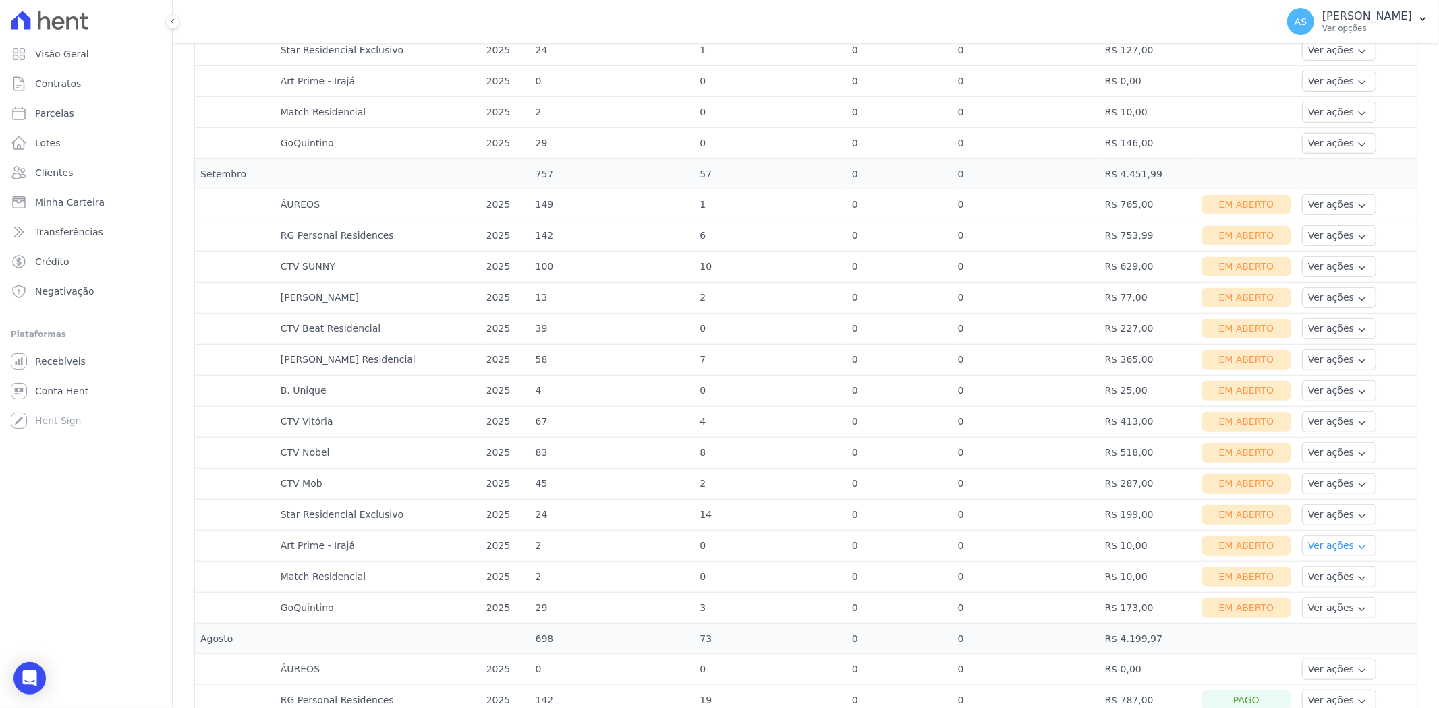
click at [1332, 547] on button "Ver ações" at bounding box center [1339, 546] width 74 height 21
click at [1315, 583] on link "Ver boleto" at bounding box center [1357, 583] width 100 height 14
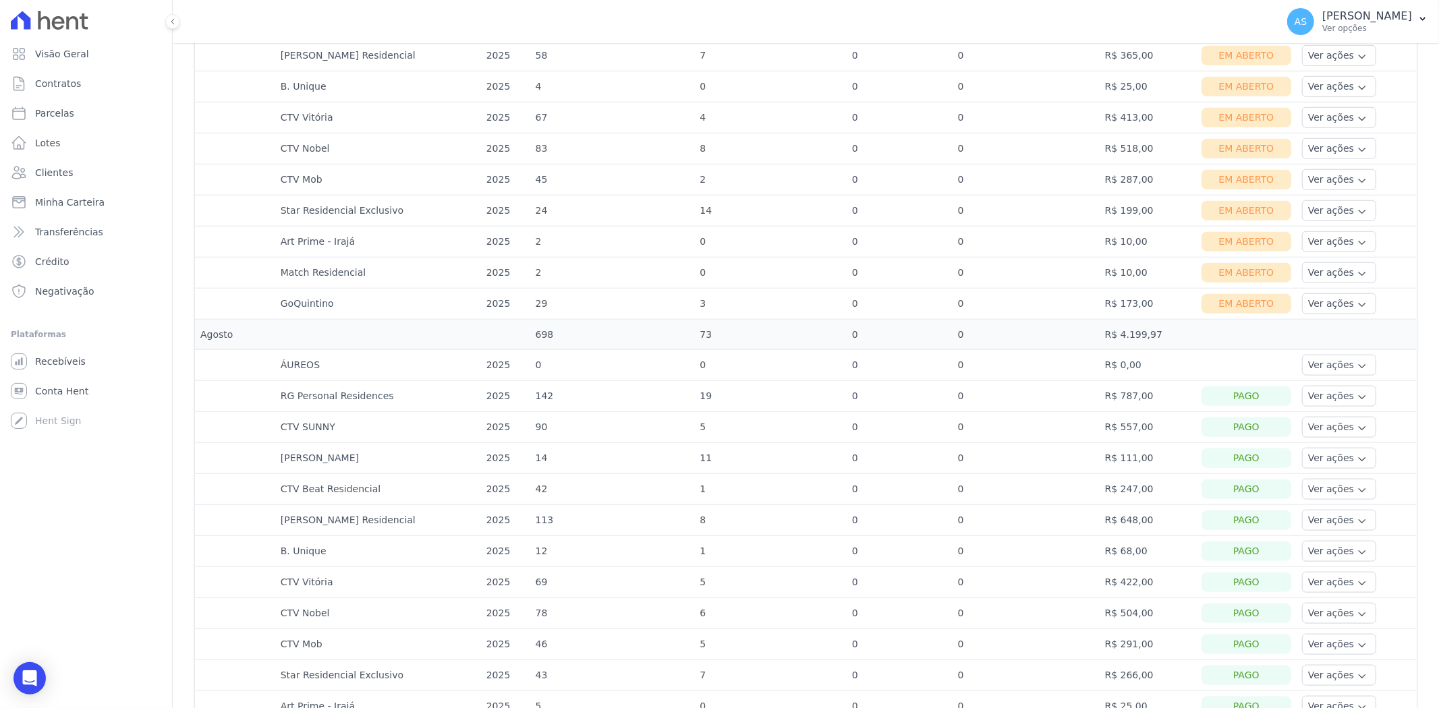
scroll to position [1049, 0]
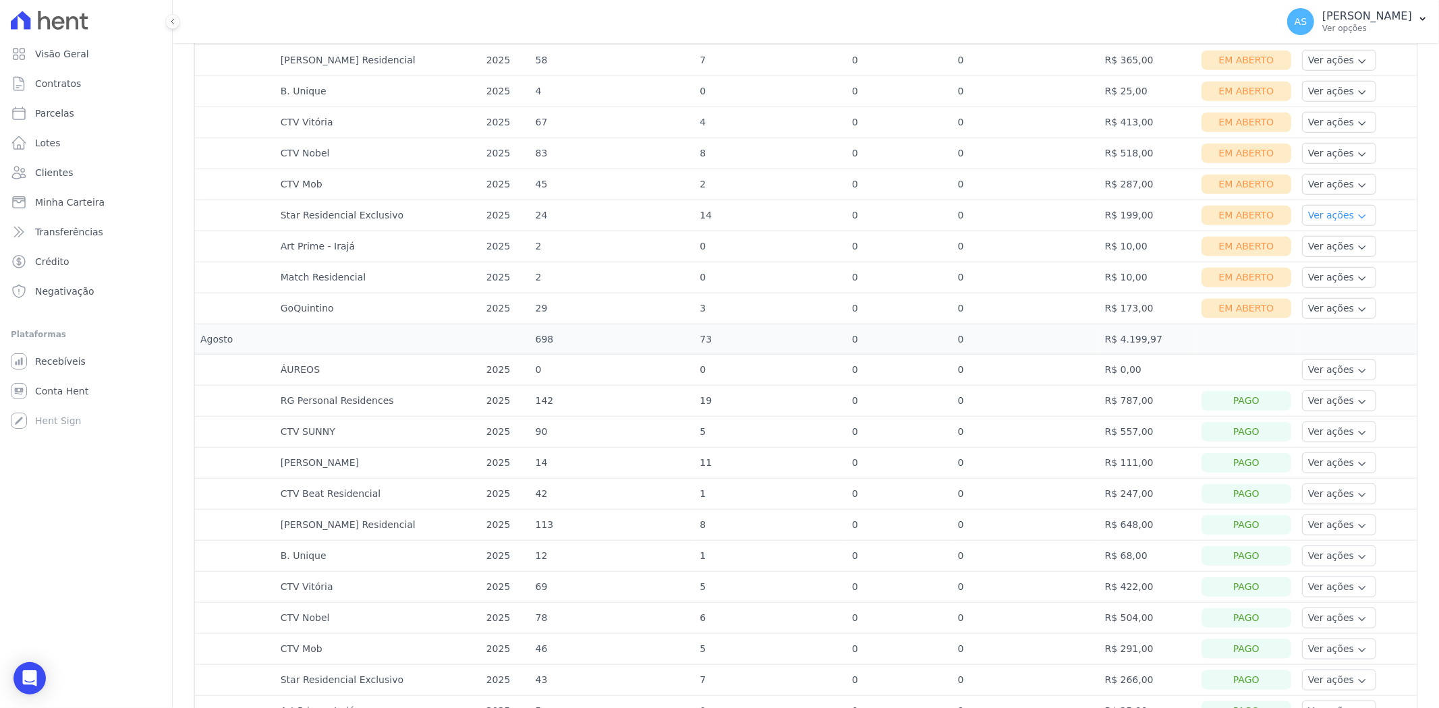
click at [1312, 221] on button "Ver ações" at bounding box center [1339, 215] width 74 height 21
click at [1310, 268] on link "Nota fiscal eletrônica" at bounding box center [1357, 269] width 100 height 14
click at [1317, 250] on link "Ver boleto" at bounding box center [1357, 253] width 100 height 14
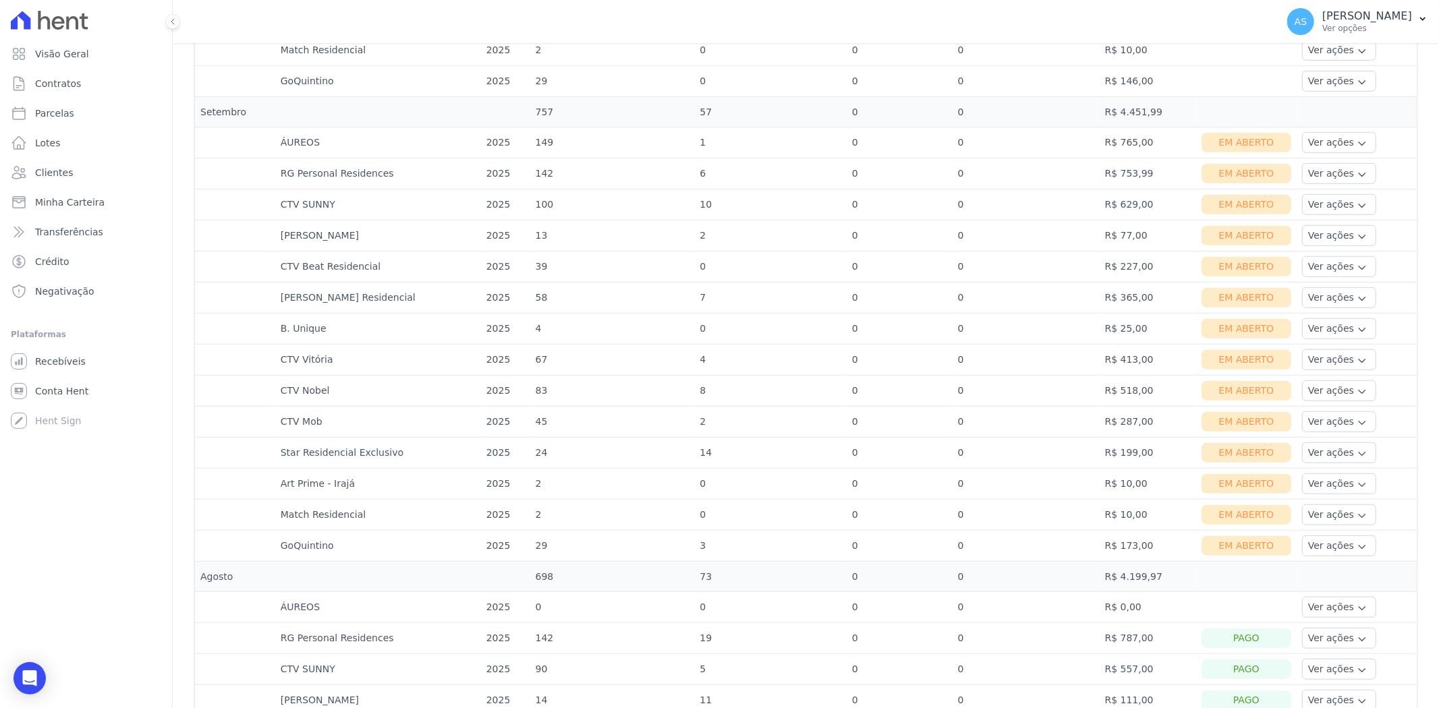
scroll to position [824, 0]
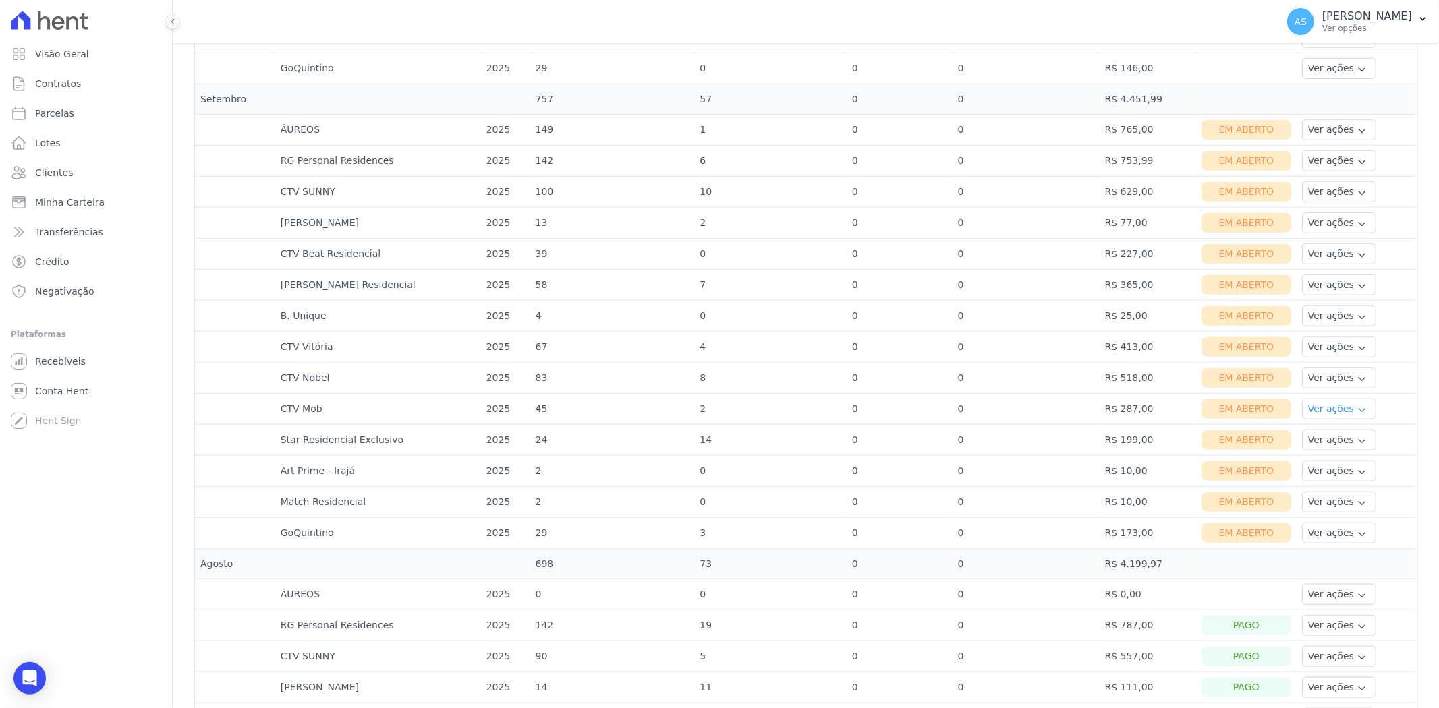
click at [1322, 410] on button "Ver ações" at bounding box center [1339, 409] width 74 height 21
click at [1322, 466] on link "Nota fiscal eletrônica" at bounding box center [1357, 463] width 100 height 14
click at [1316, 447] on link "Ver boleto" at bounding box center [1357, 446] width 100 height 14
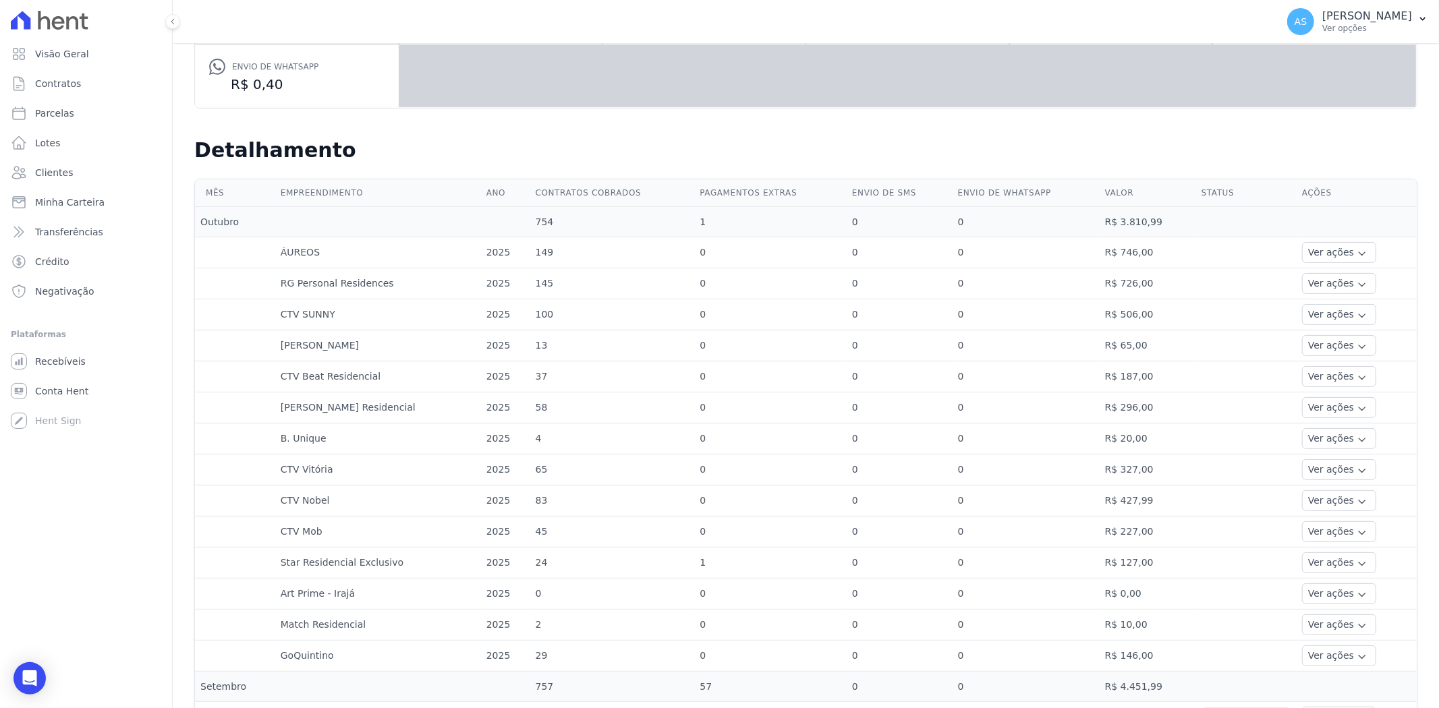
scroll to position [449, 0]
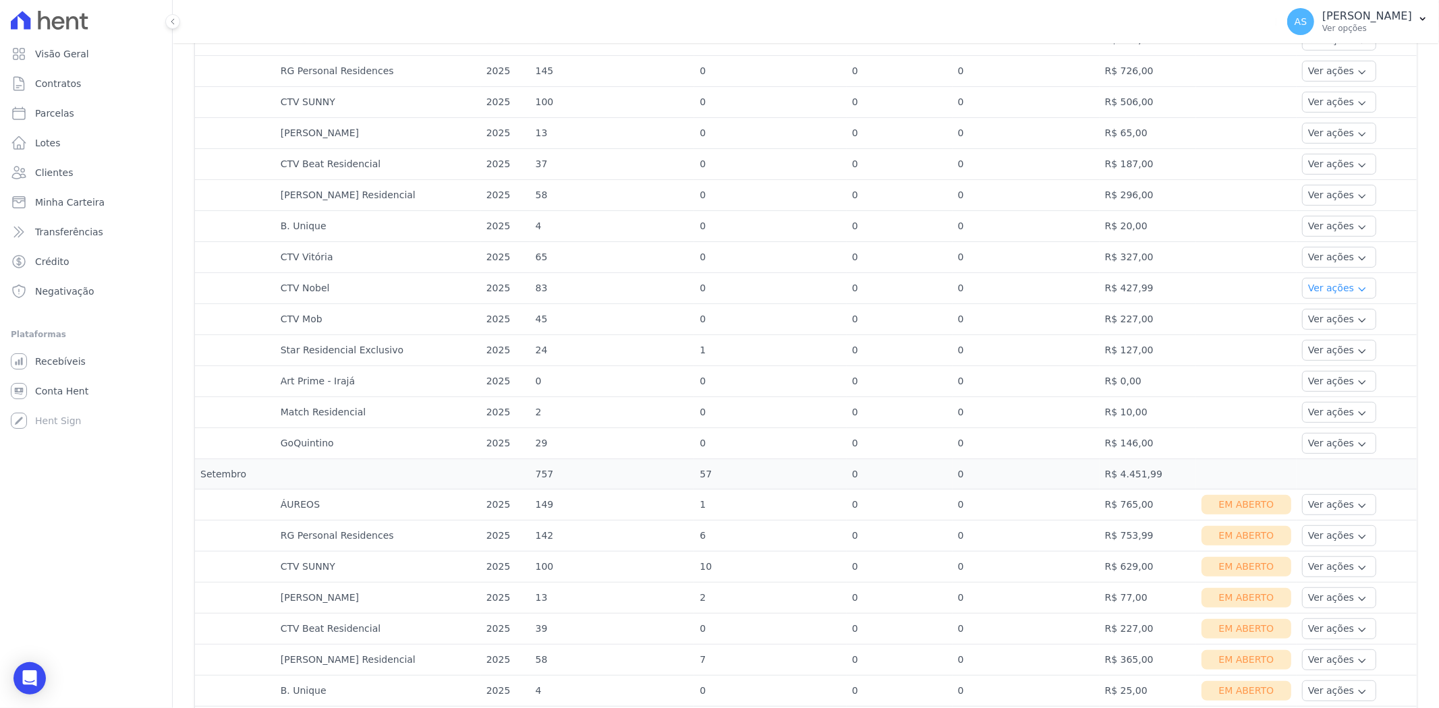
click at [1325, 291] on button "Ver ações" at bounding box center [1339, 288] width 74 height 21
click at [1160, 289] on td "R$ 427,99" at bounding box center [1148, 288] width 96 height 31
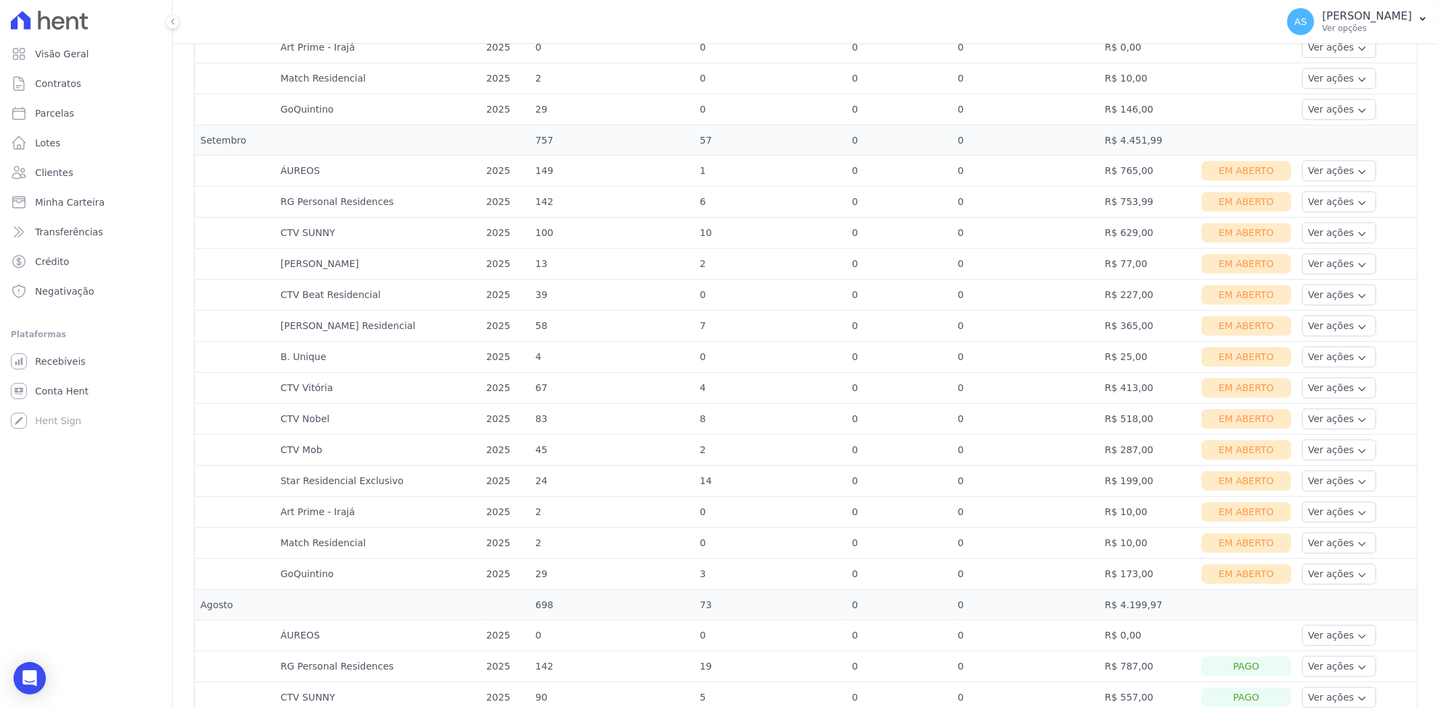
scroll to position [824, 0]
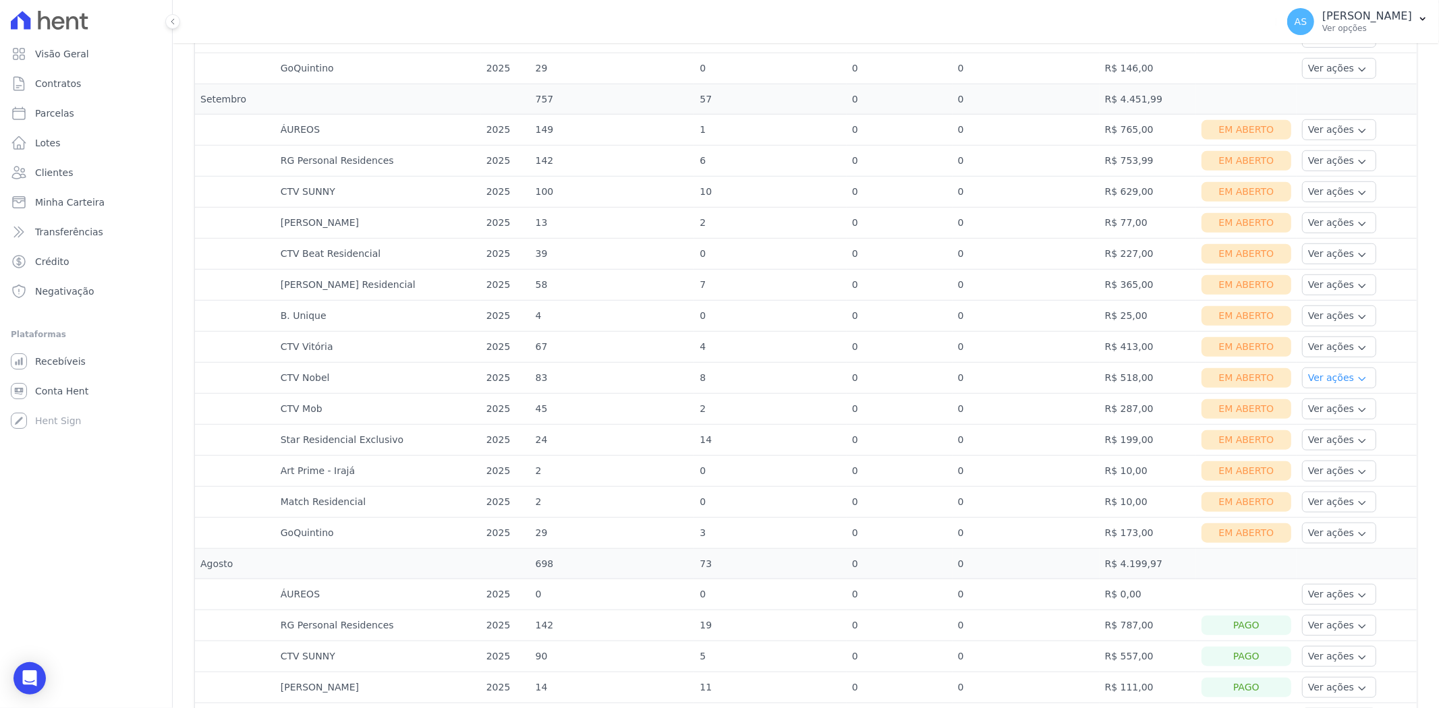
click at [1316, 380] on button "Ver ações" at bounding box center [1339, 378] width 74 height 21
click at [1318, 435] on link "Nota fiscal eletrônica" at bounding box center [1357, 432] width 100 height 14
click at [40, 675] on div "Open Intercom Messenger" at bounding box center [30, 679] width 36 height 36
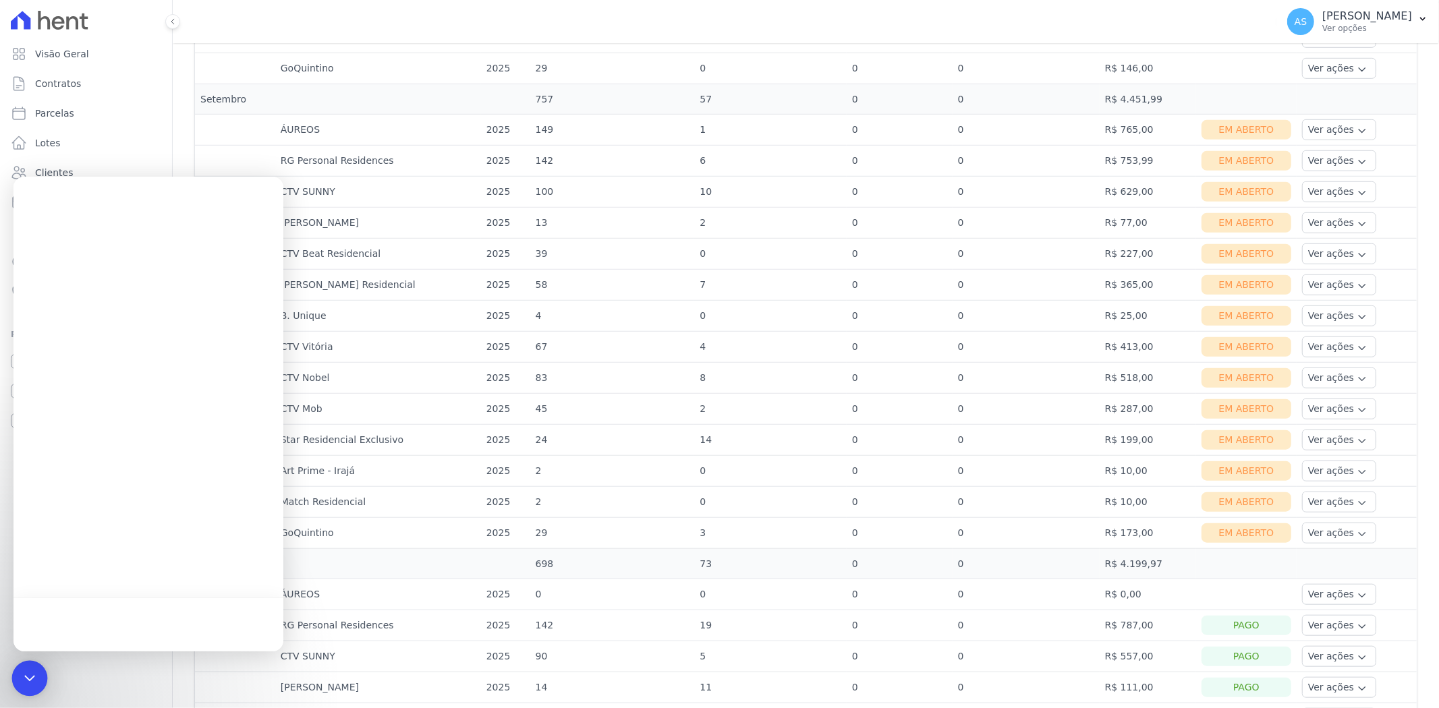
scroll to position [0, 0]
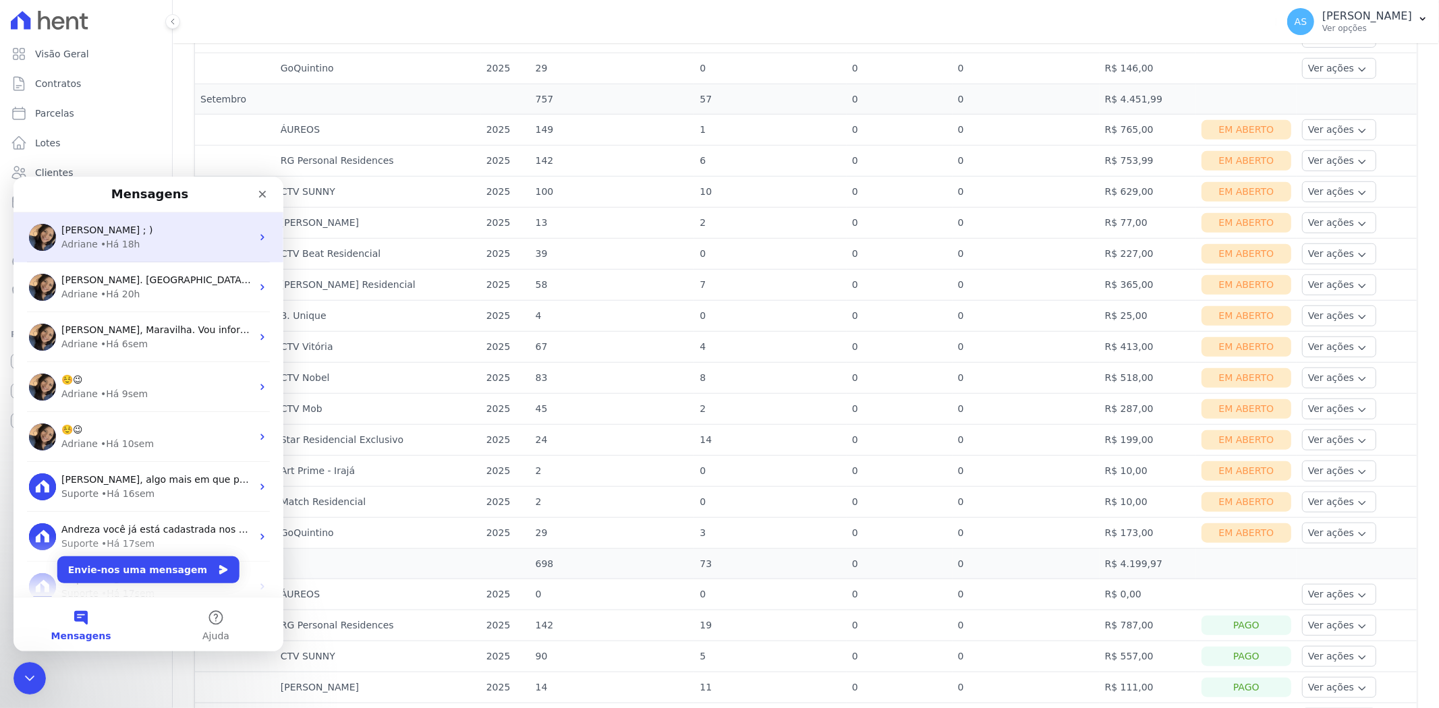
click at [77, 235] on div "[PERSON_NAME] ; )" at bounding box center [156, 230] width 190 height 14
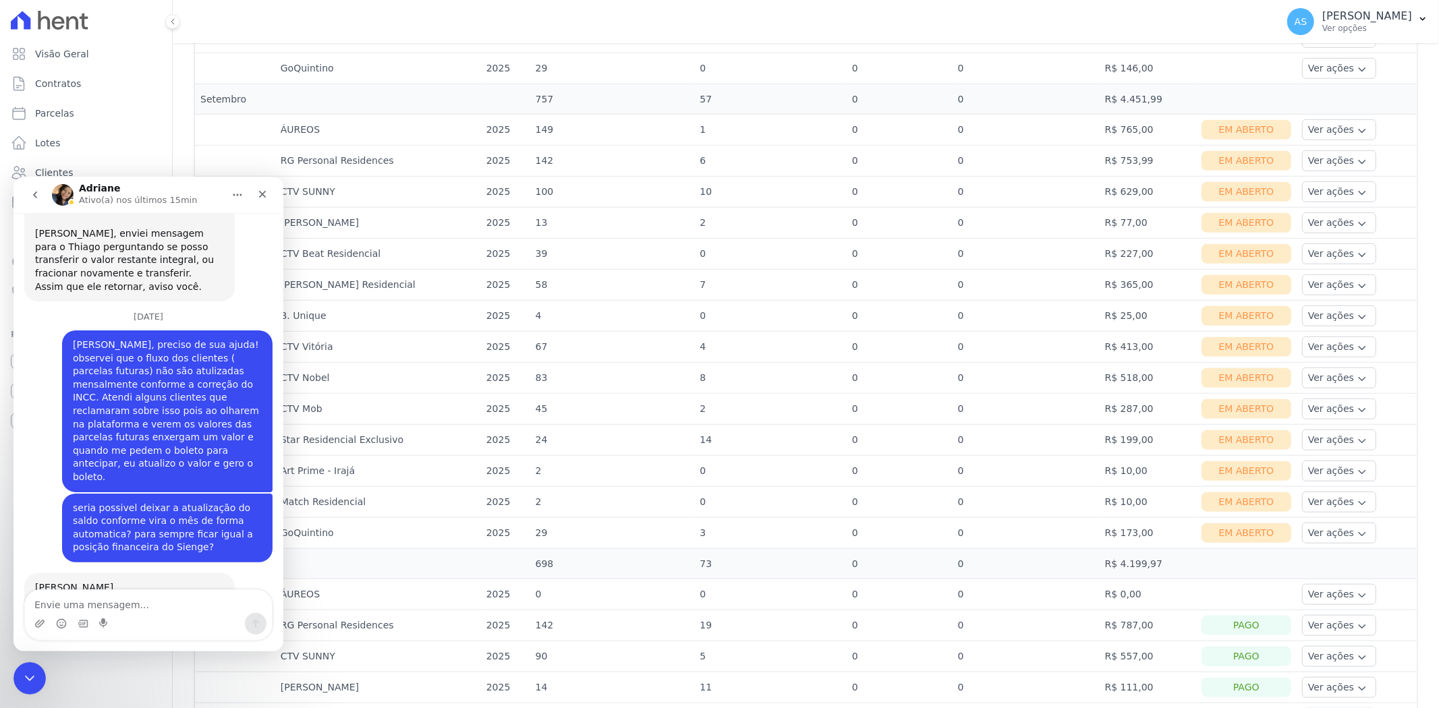
scroll to position [4839, 0]
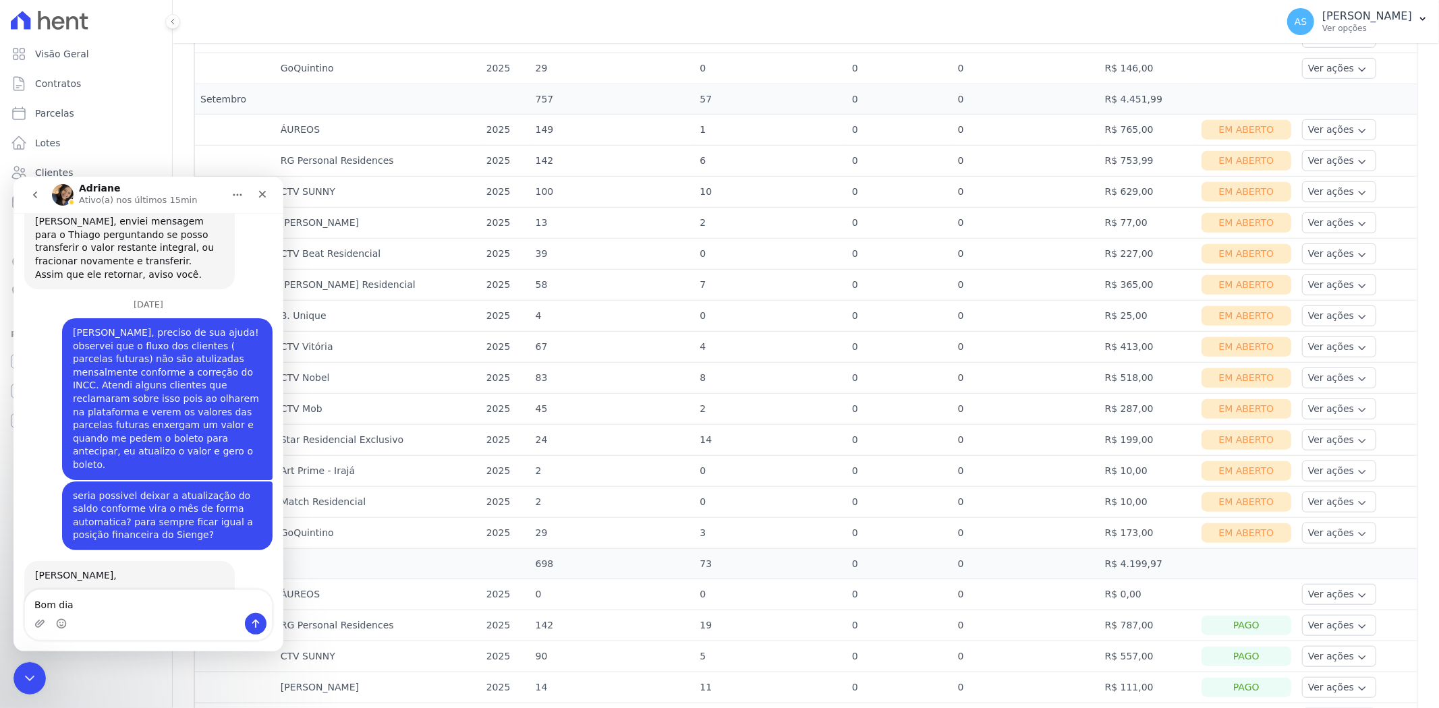
type textarea "Bom dia!"
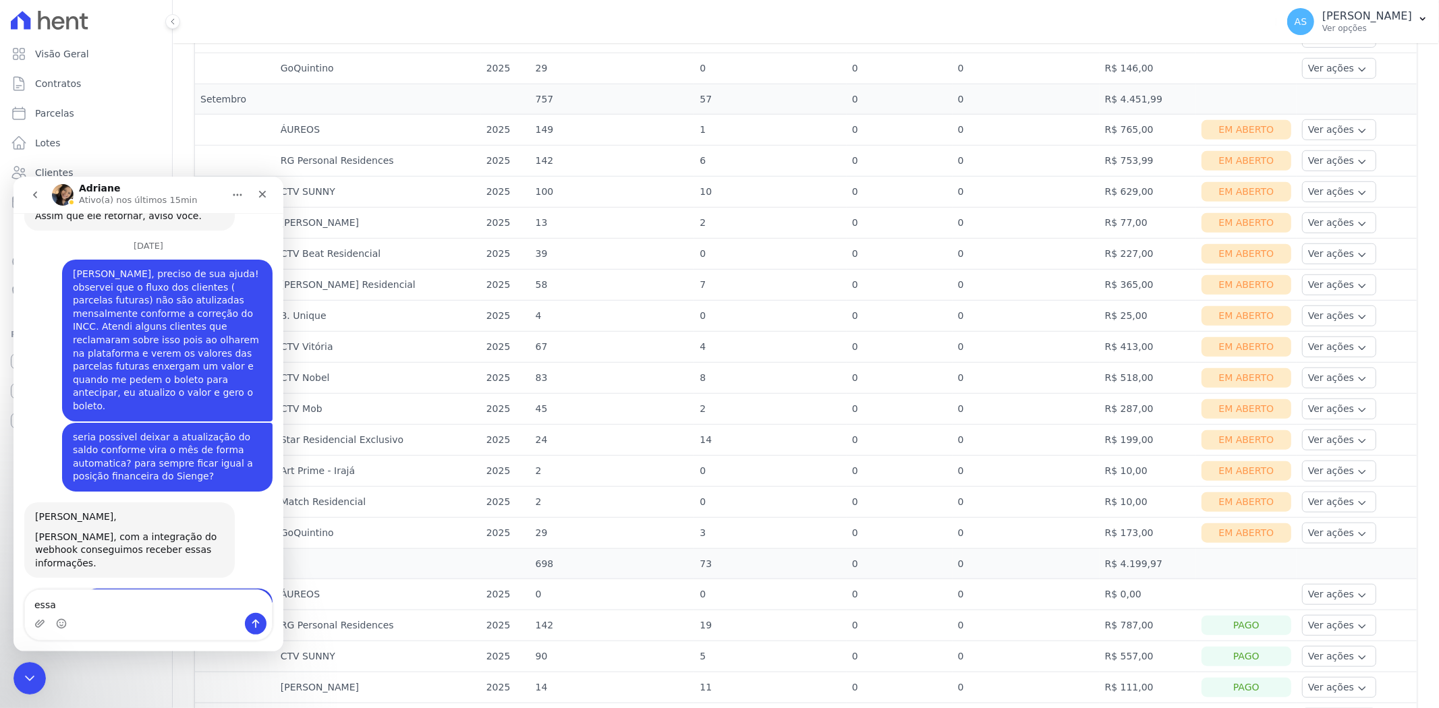
scroll to position [4897, 0]
type textarea "essa nota foi emitida errada"
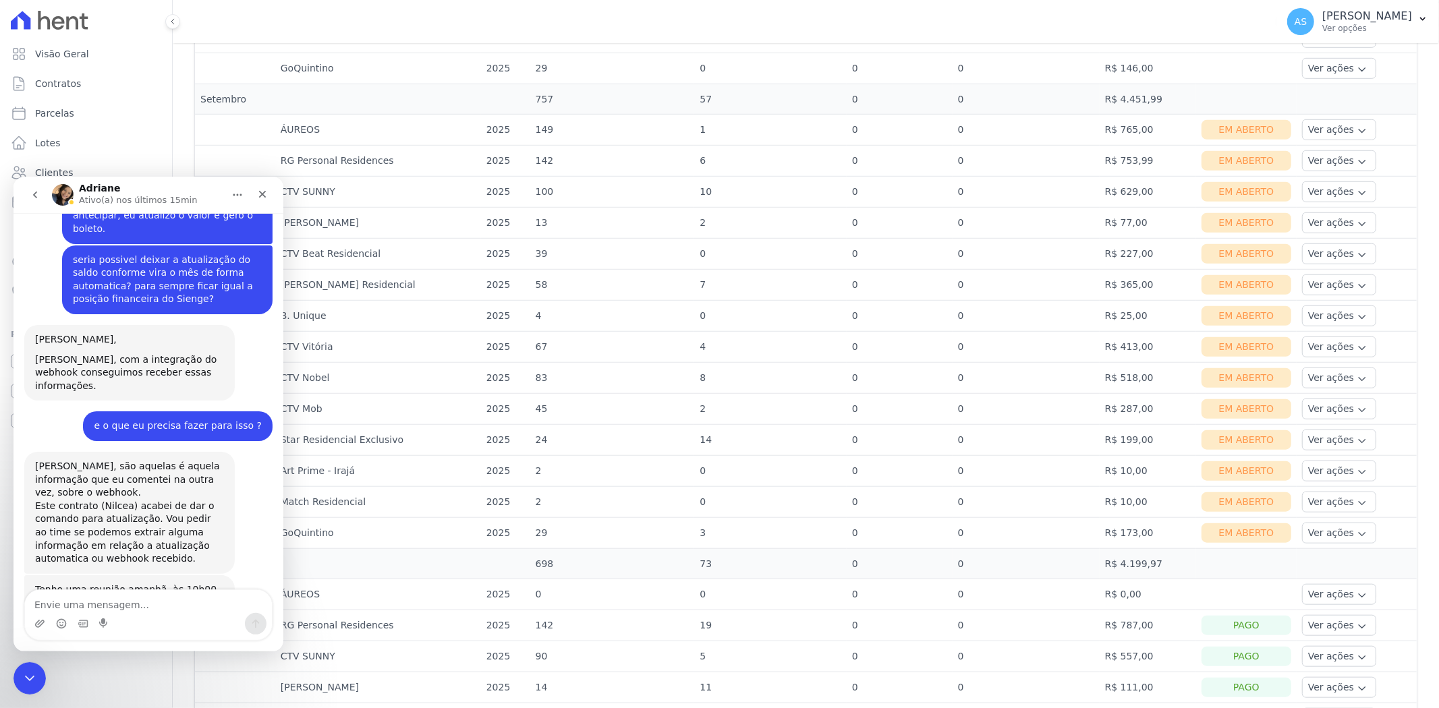
scroll to position [5075, 0]
type textarea "b"
type textarea "não veio a razão social correta"
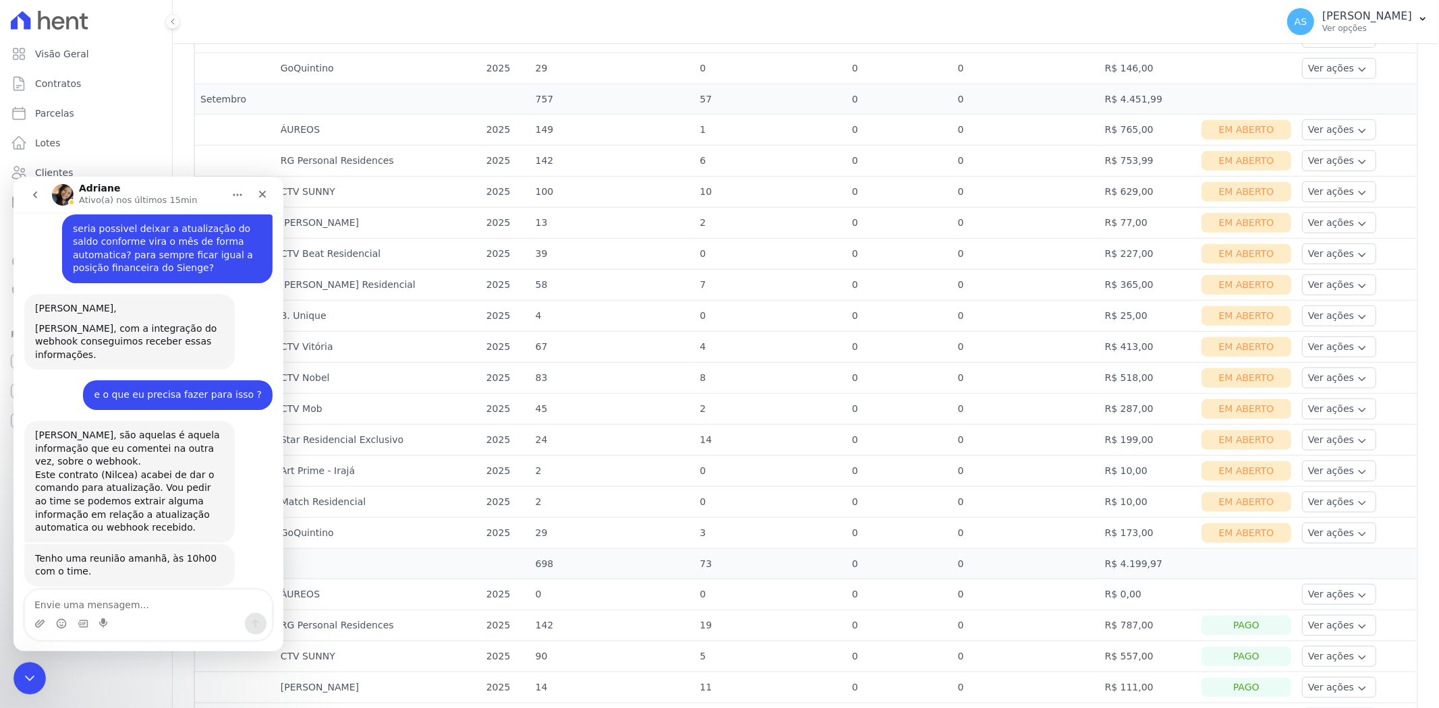
scroll to position [5105, 0]
click at [20, 678] on icon "Fechar mensagem da Intercom" at bounding box center [28, 676] width 16 height 16
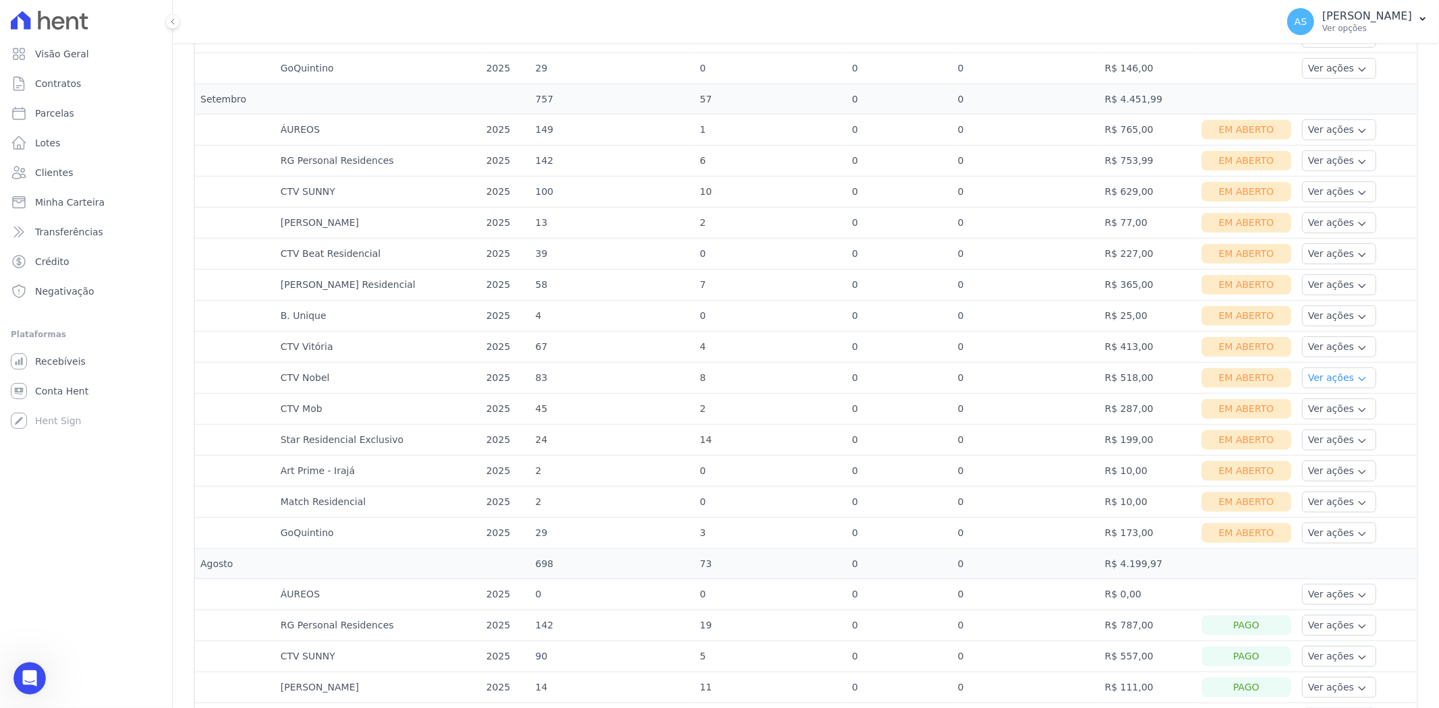
click at [1309, 378] on button "Ver ações" at bounding box center [1339, 378] width 74 height 21
click at [1327, 413] on link "Ver boleto" at bounding box center [1357, 415] width 100 height 14
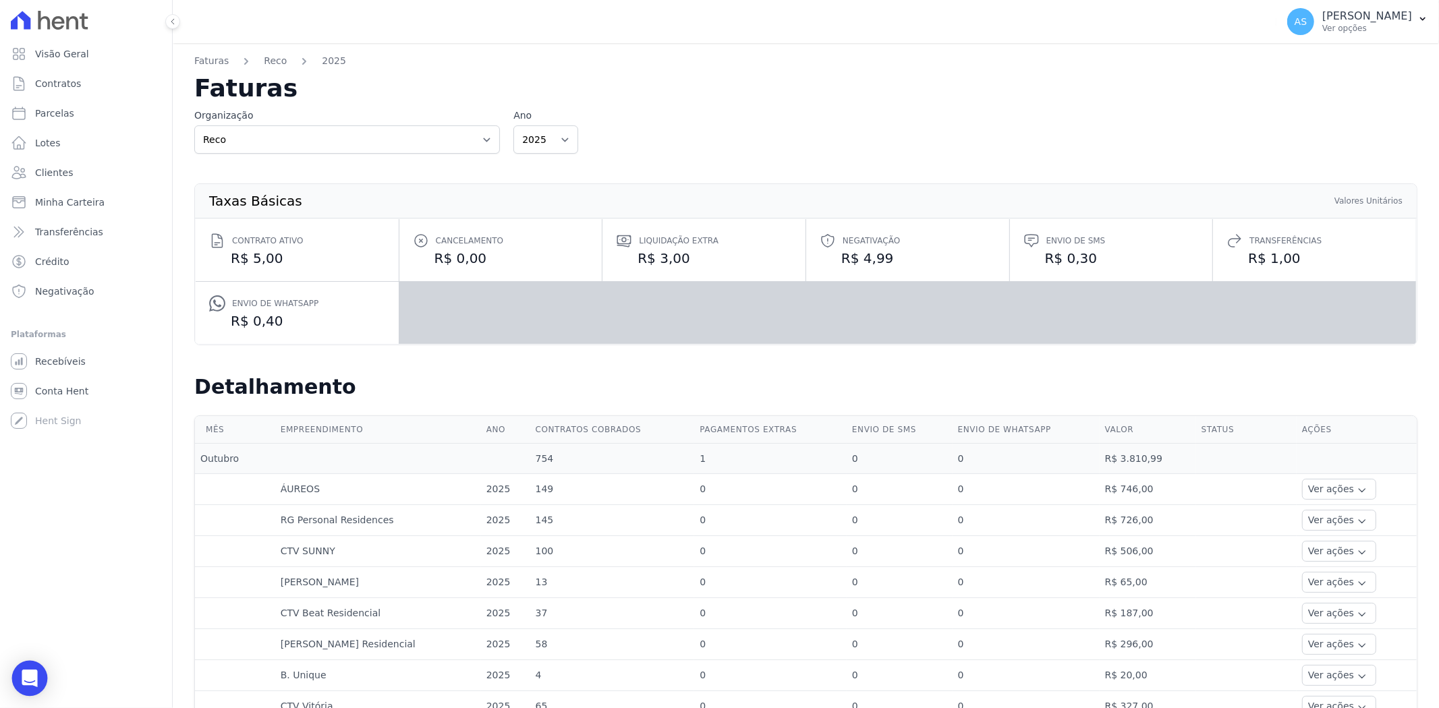
click at [21, 683] on div "Open Intercom Messenger" at bounding box center [30, 679] width 36 height 36
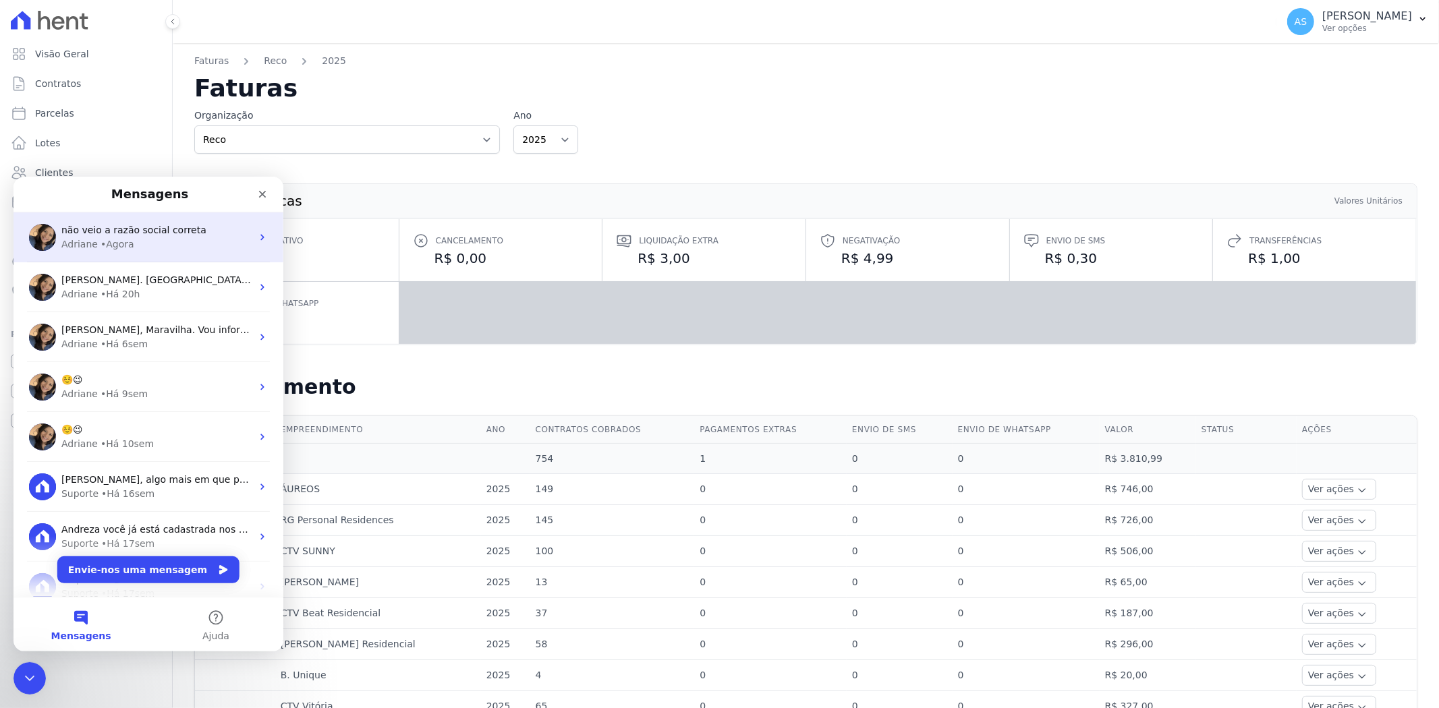
click at [154, 229] on span "não veio a razão social correta" at bounding box center [133, 229] width 145 height 11
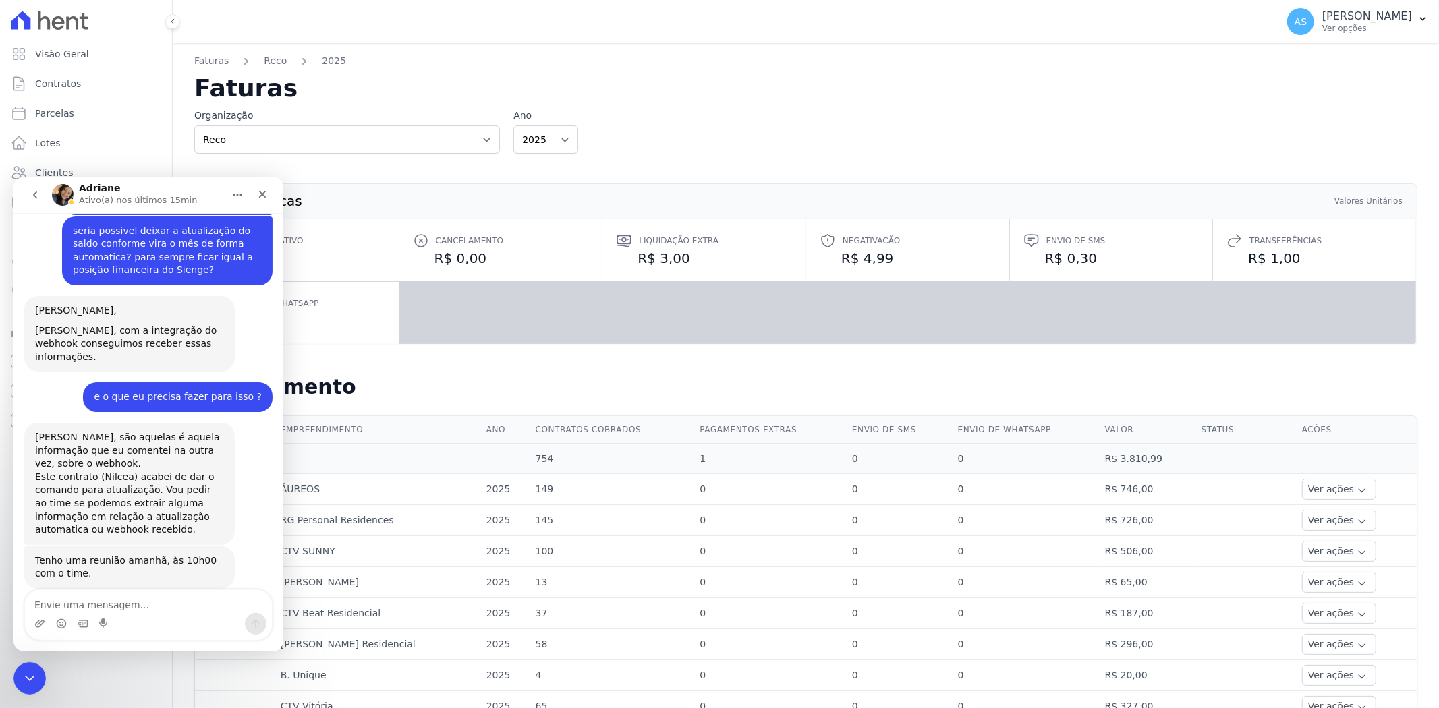
scroll to position [5106, 0]
click at [62, 606] on textarea "Envie uma mensagem..." at bounding box center [148, 601] width 247 height 23
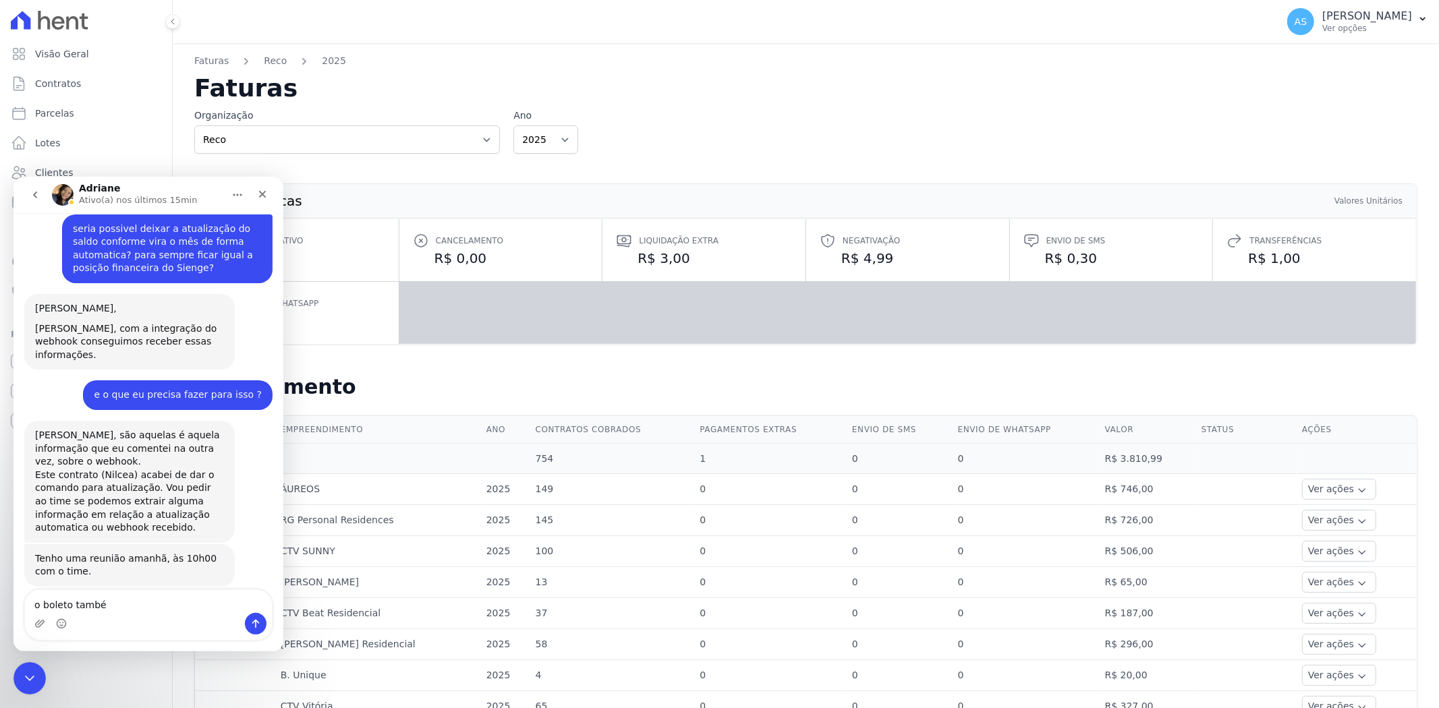
type textarea "o boleto também"
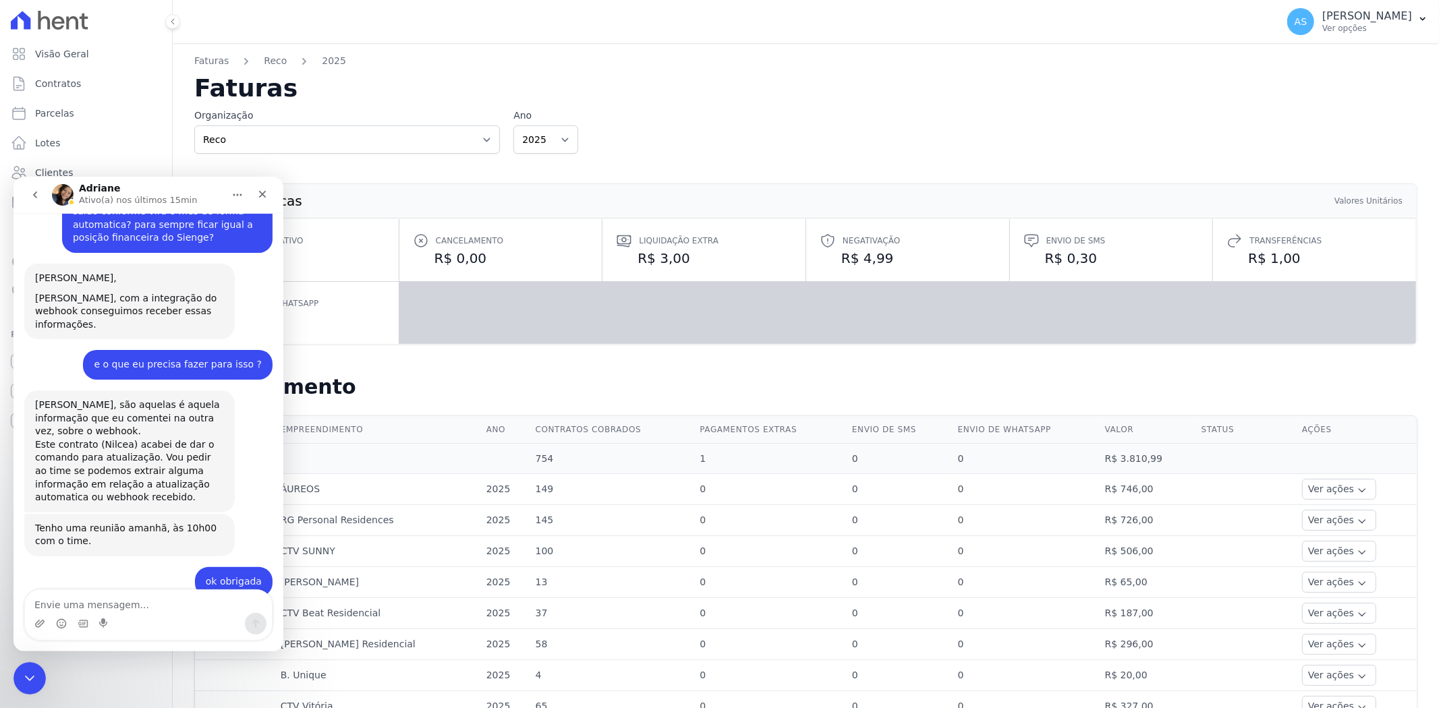
scroll to position [5136, 0]
type textarea "consegue ajustar ?"
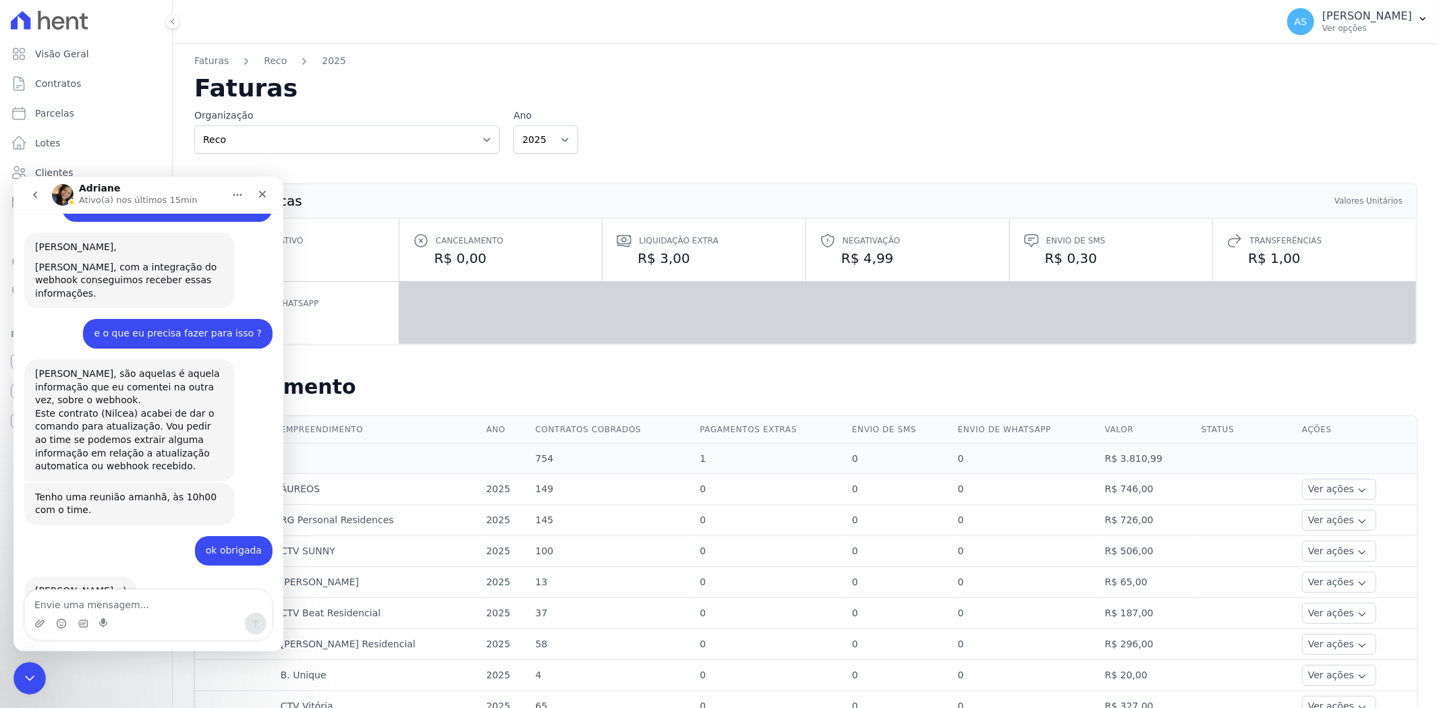
scroll to position [5167, 0]
click at [39, 673] on div "Fechar mensagem da Intercom" at bounding box center [27, 676] width 32 height 32
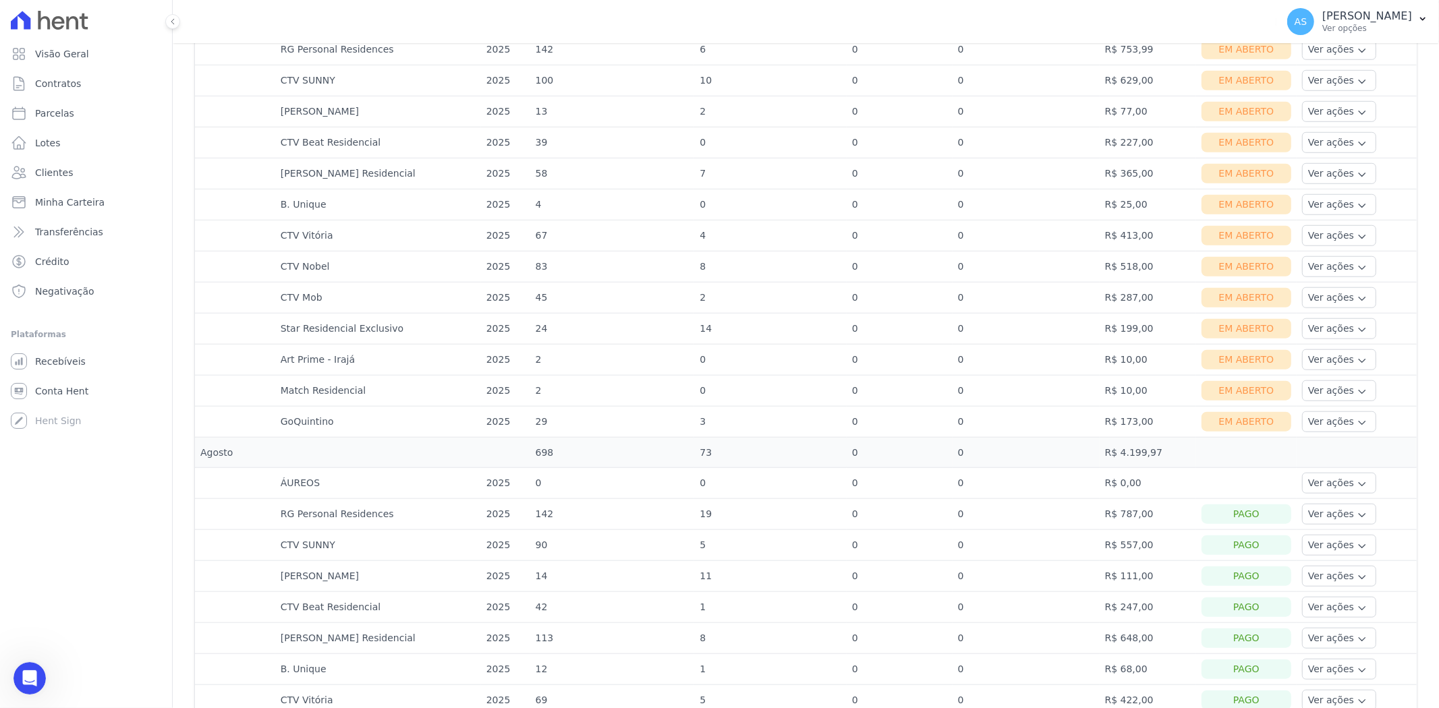
scroll to position [974, 0]
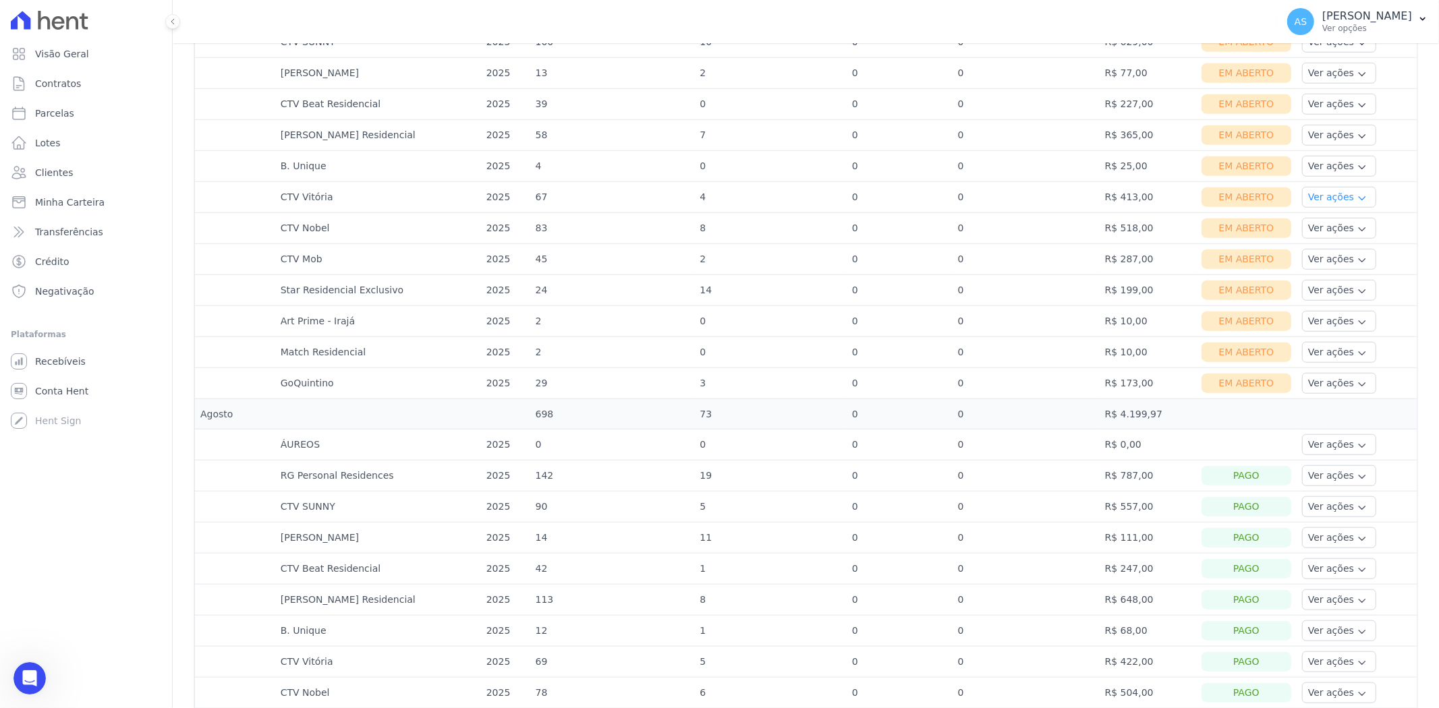
click at [1319, 199] on button "Ver ações" at bounding box center [1339, 197] width 74 height 21
click at [1313, 252] on link "Nota fiscal eletrônica" at bounding box center [1357, 251] width 100 height 14
click at [1317, 230] on link "Ver boleto" at bounding box center [1357, 234] width 100 height 14
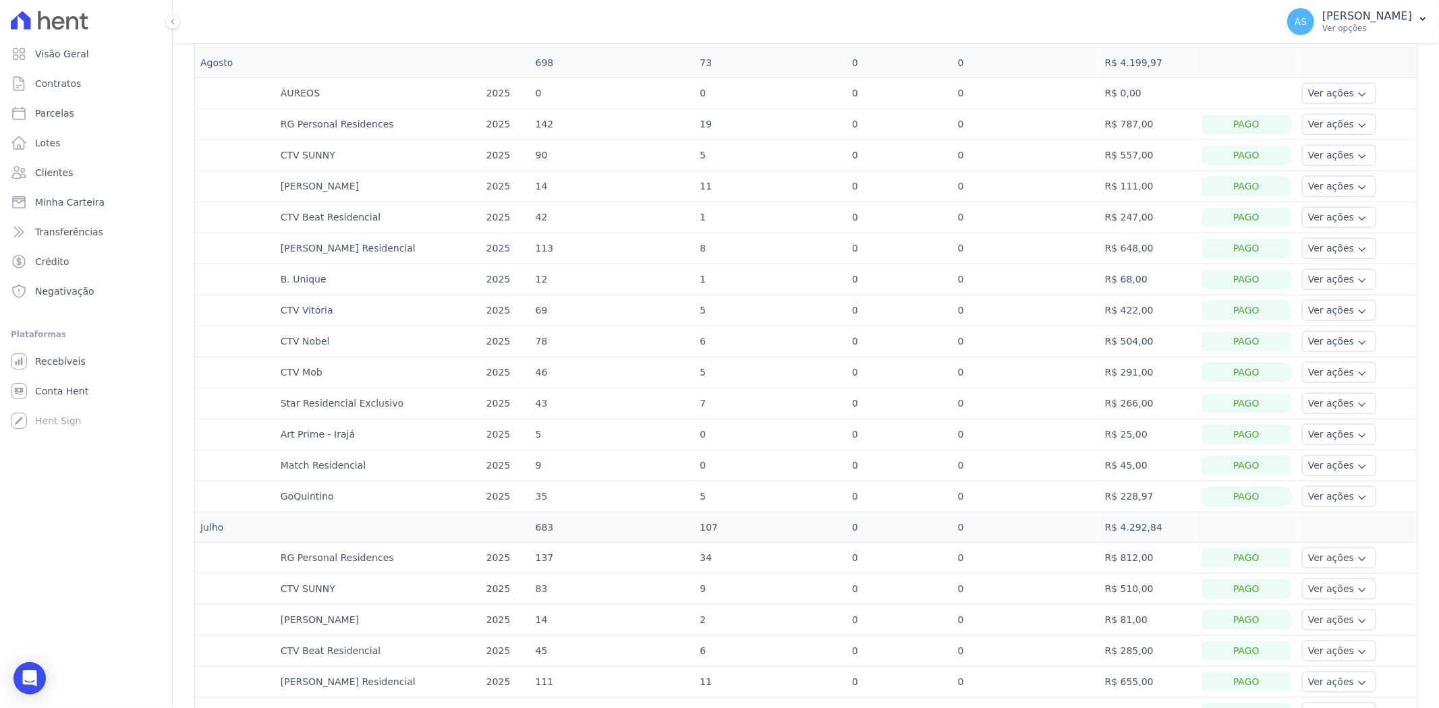
scroll to position [1349, 0]
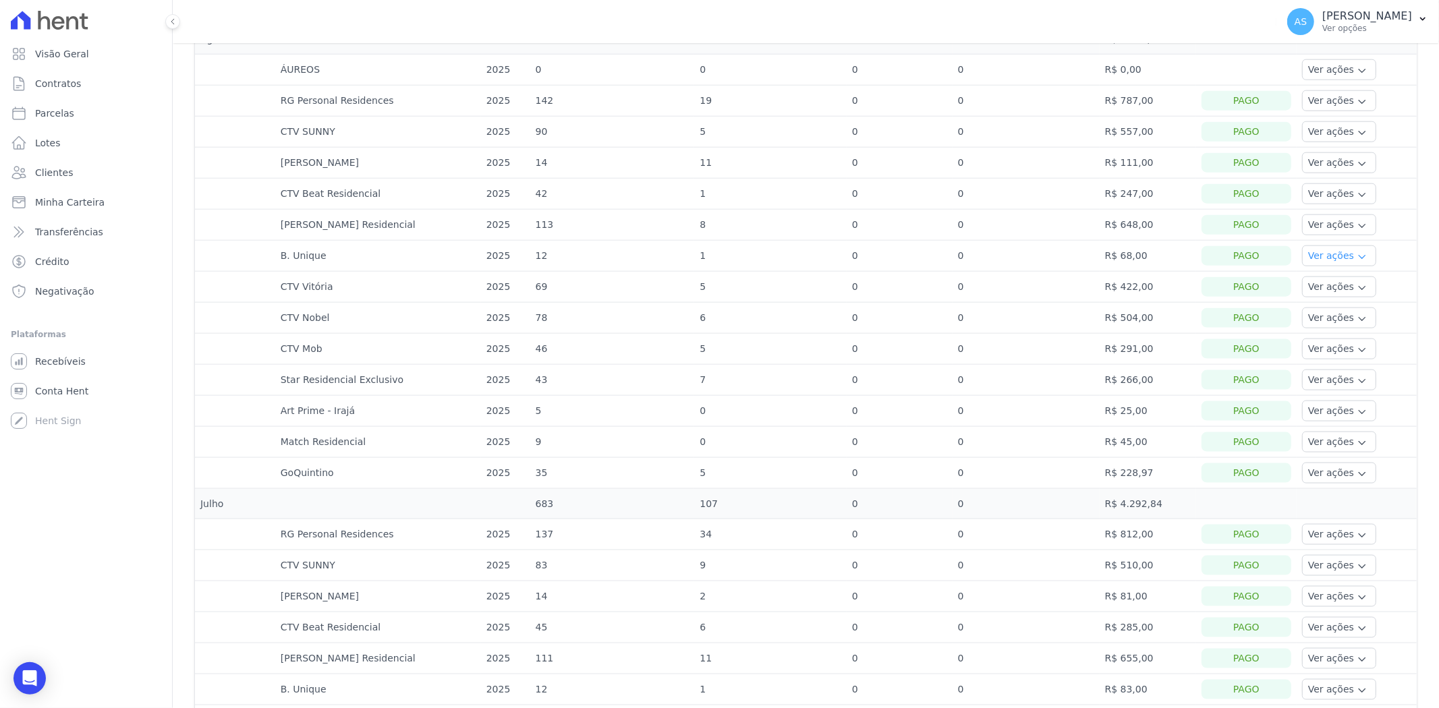
click at [1305, 262] on button "Ver ações" at bounding box center [1339, 256] width 74 height 21
click at [1307, 314] on link "Nota fiscal eletrônica" at bounding box center [1357, 310] width 100 height 14
click at [1307, 293] on link "Ver boleto" at bounding box center [1357, 293] width 100 height 14
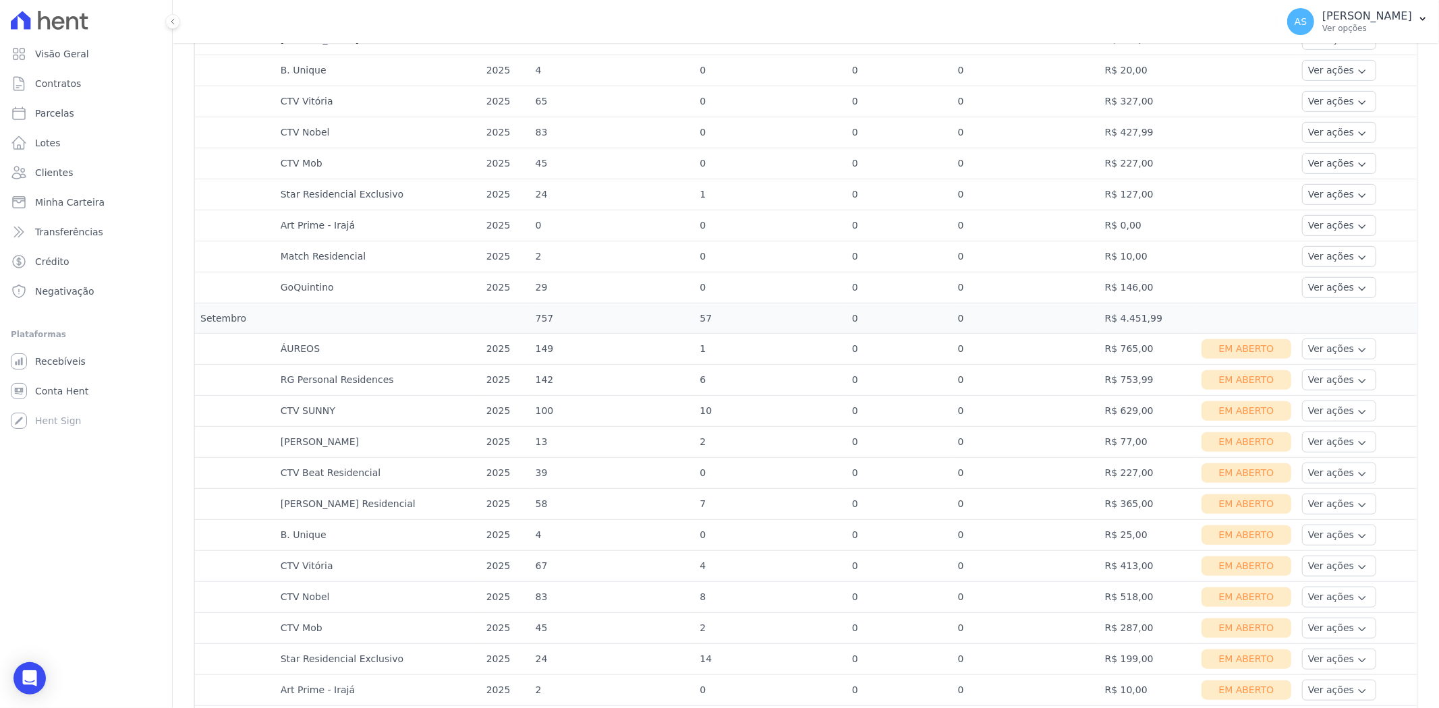
scroll to position [899, 0]
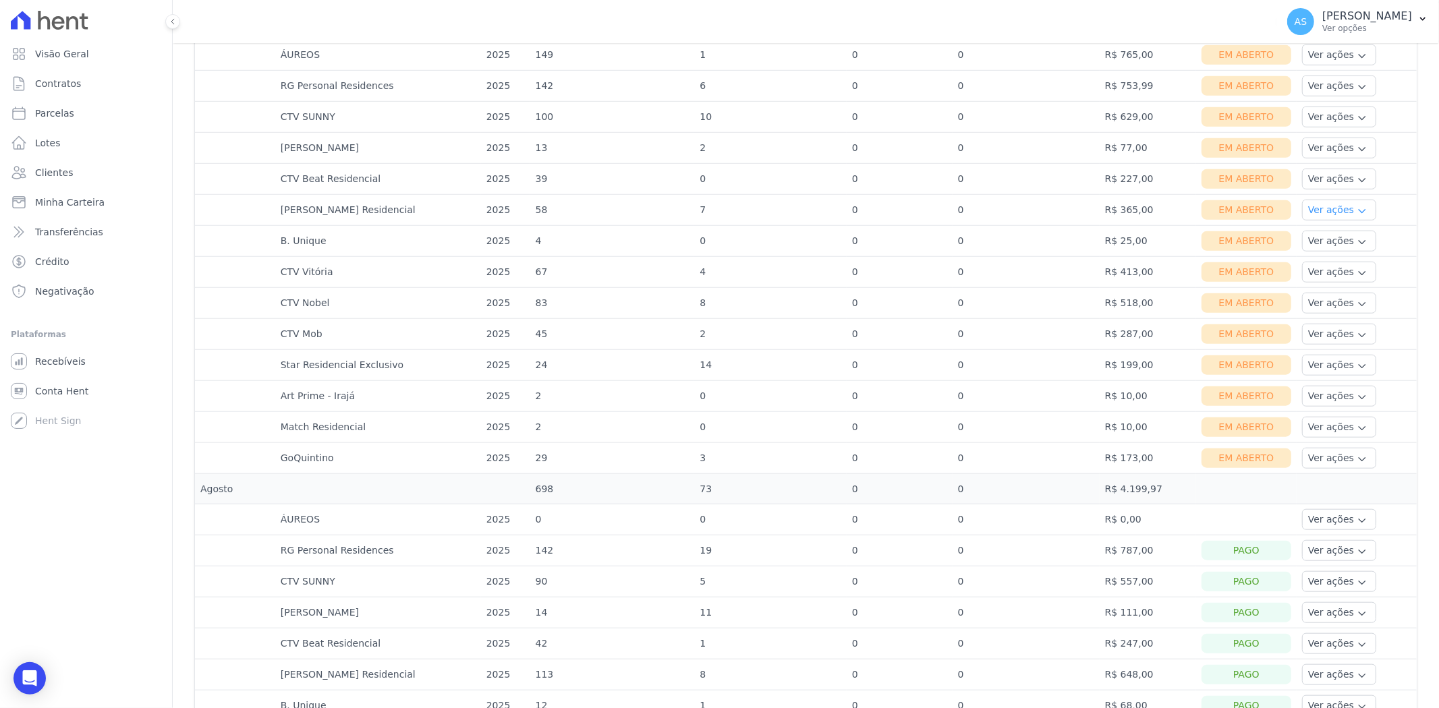
click at [1319, 212] on button "Ver ações" at bounding box center [1339, 210] width 74 height 21
click at [1314, 267] on link "Nota fiscal eletrônica" at bounding box center [1357, 264] width 100 height 14
click at [1307, 245] on link "Ver boleto" at bounding box center [1357, 247] width 100 height 14
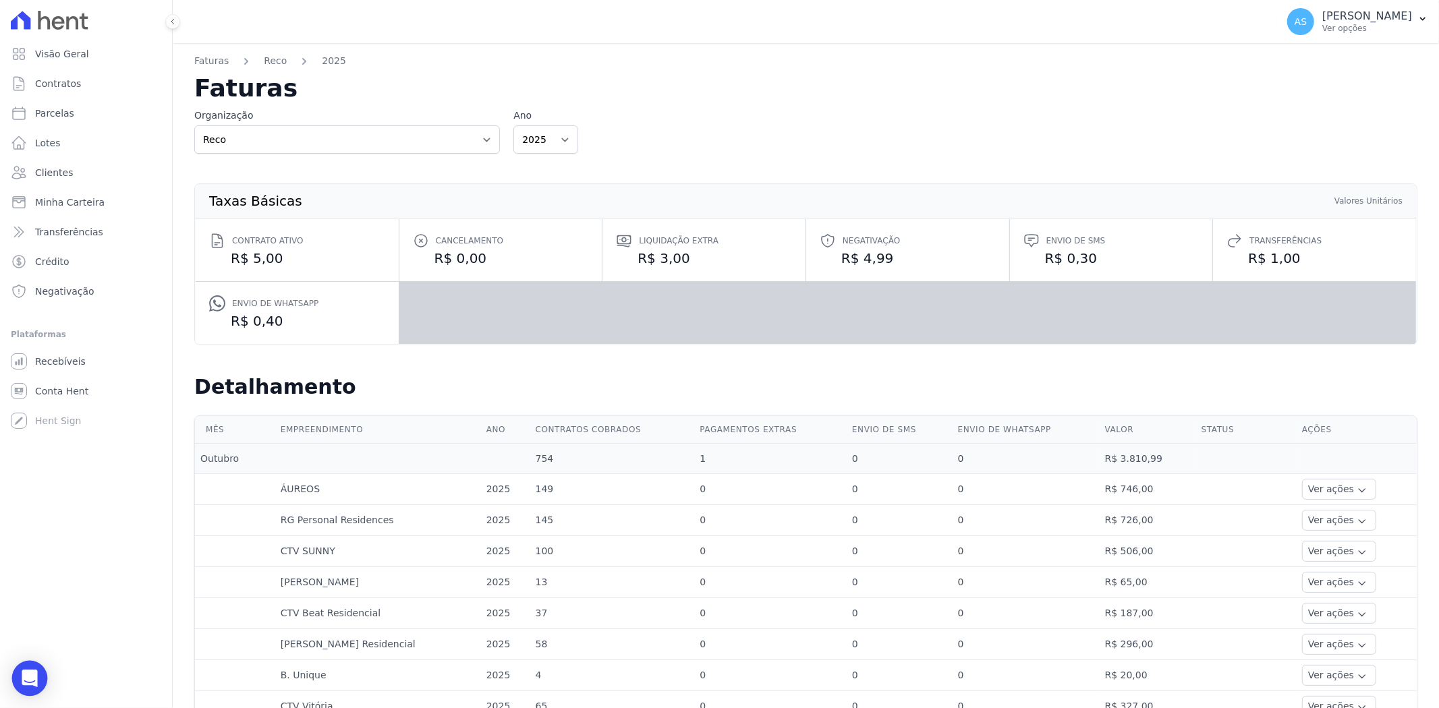
click at [19, 680] on div "Open Intercom Messenger" at bounding box center [30, 679] width 36 height 36
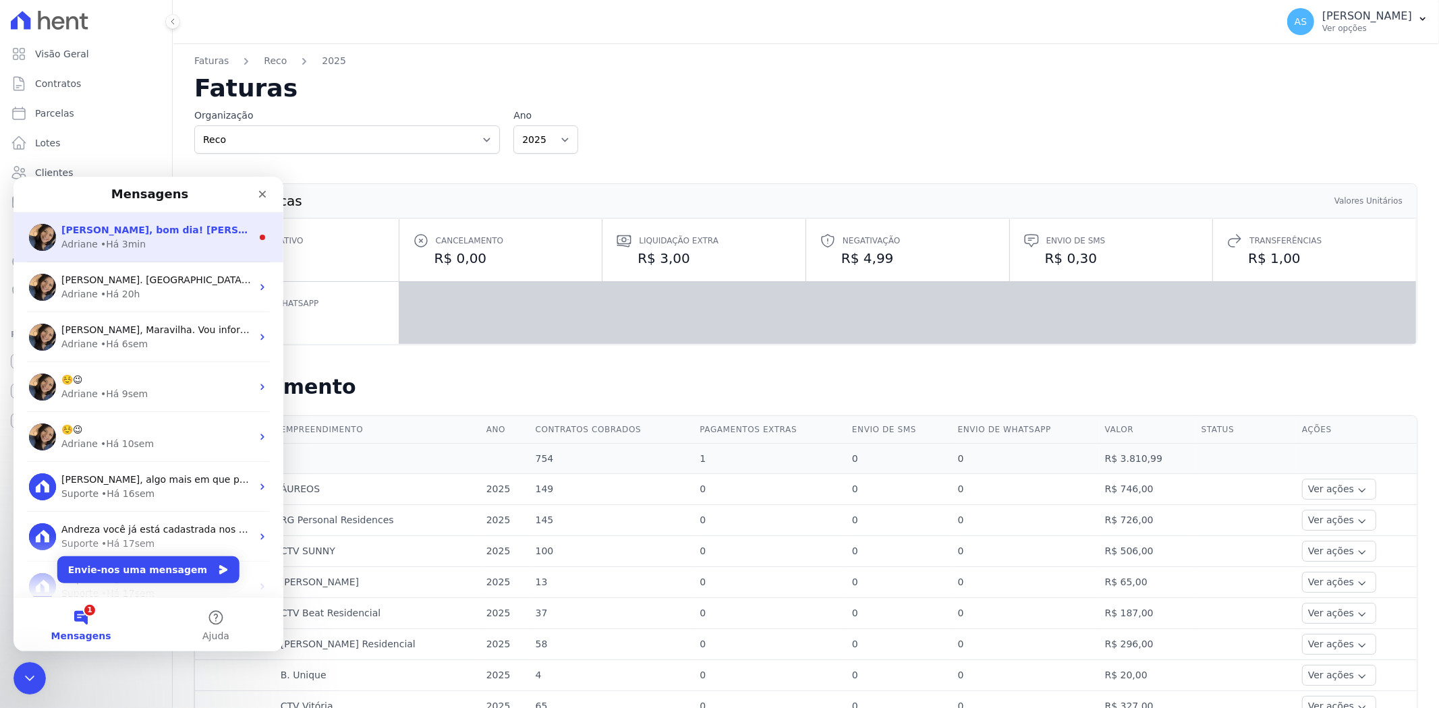
click at [103, 241] on div "• Há 3min" at bounding box center [123, 244] width 45 height 14
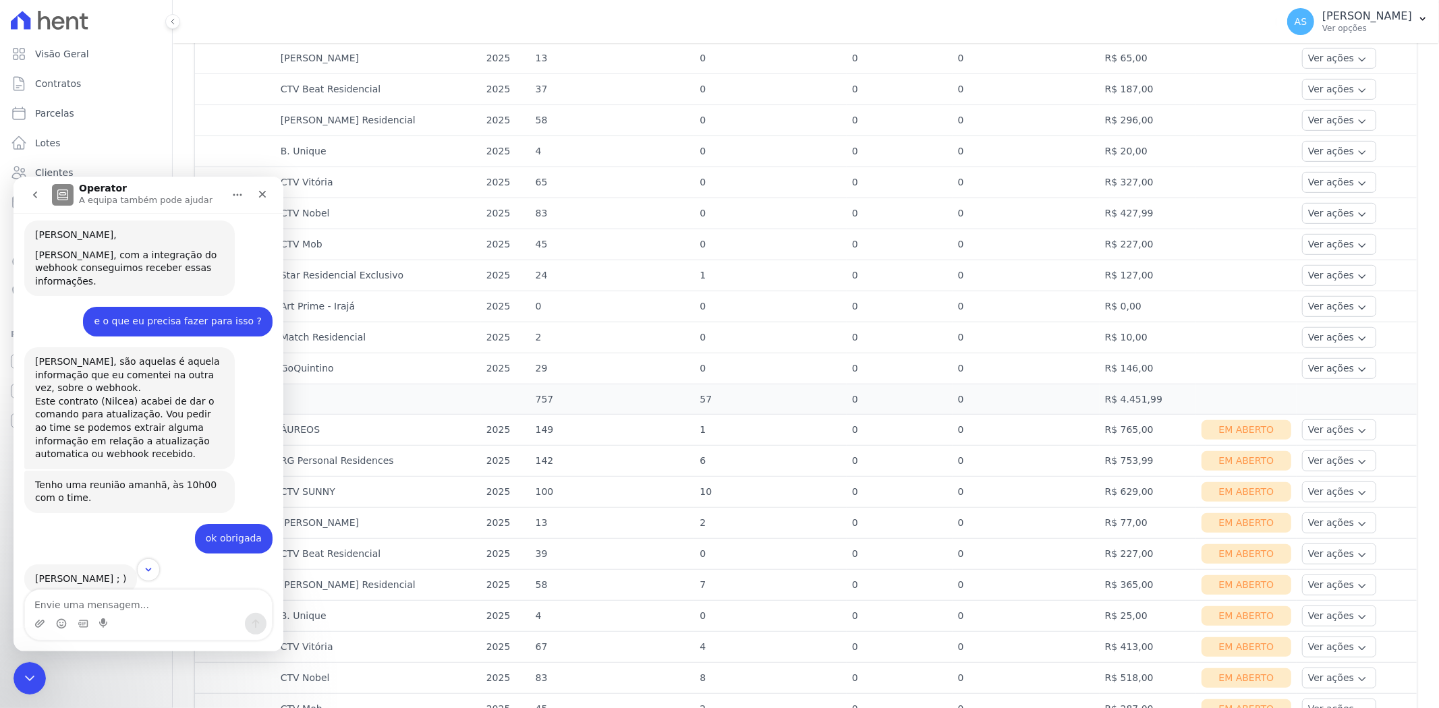
scroll to position [5287, 0]
